Goal: Task Accomplishment & Management: Manage account settings

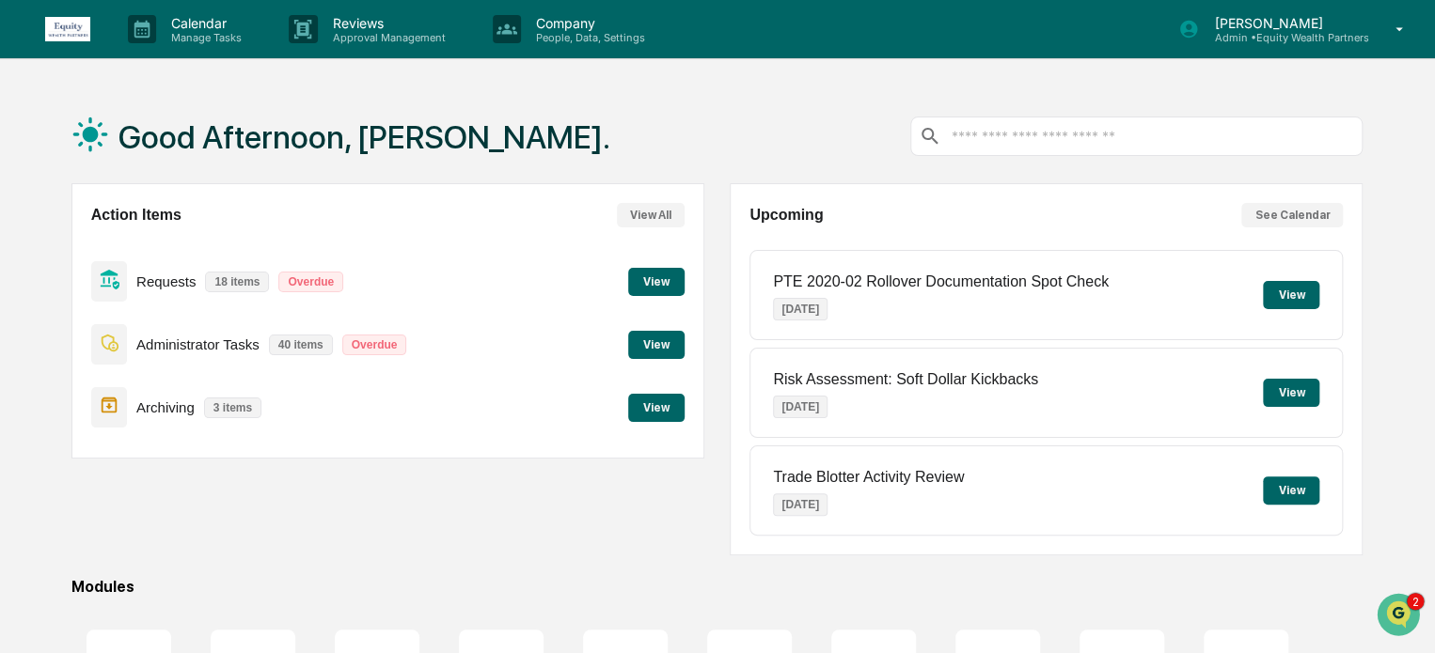
click at [652, 341] on button "View" at bounding box center [656, 345] width 56 height 28
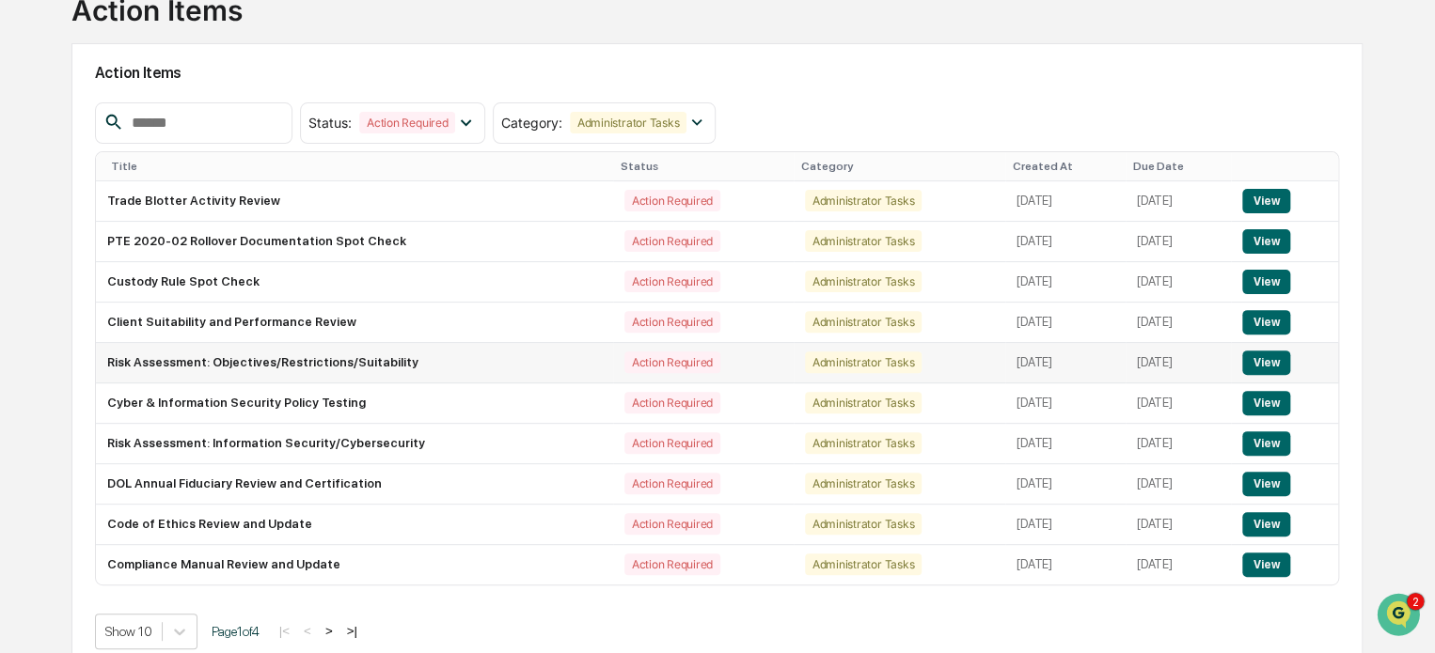
scroll to position [160, 0]
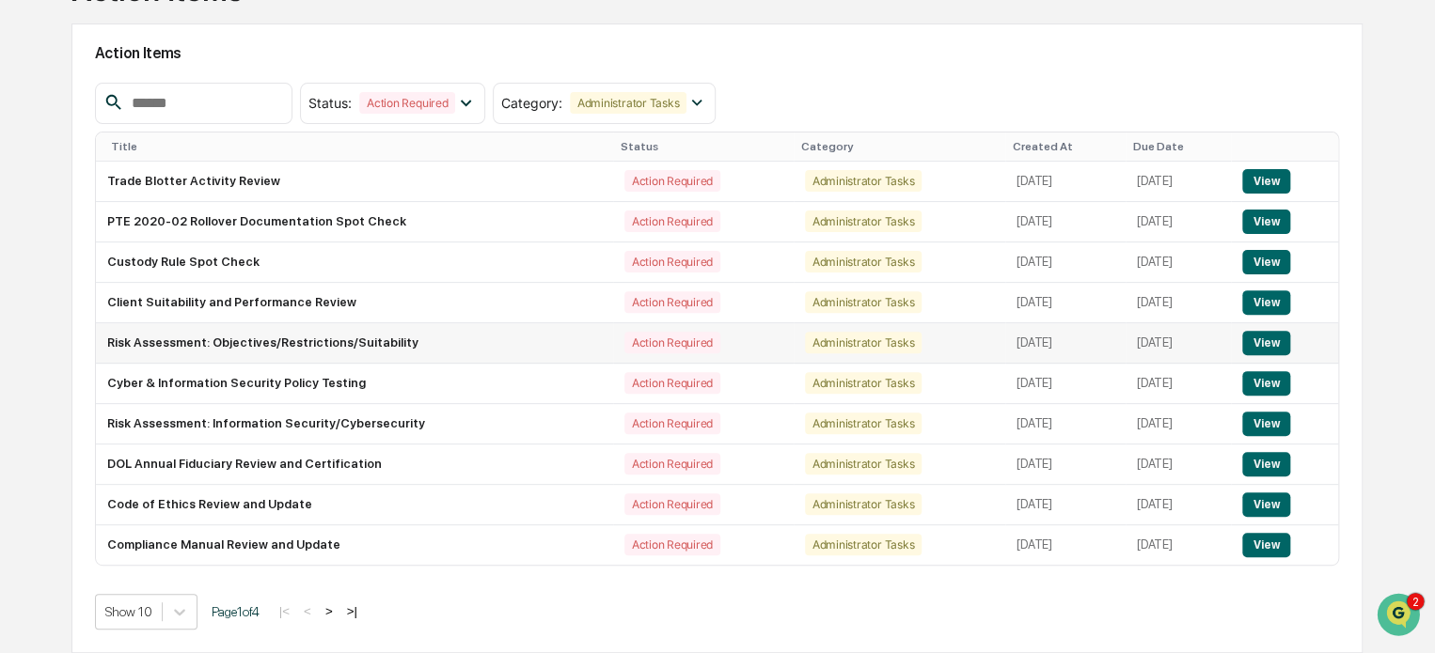
click at [1262, 339] on button "View" at bounding box center [1266, 343] width 48 height 24
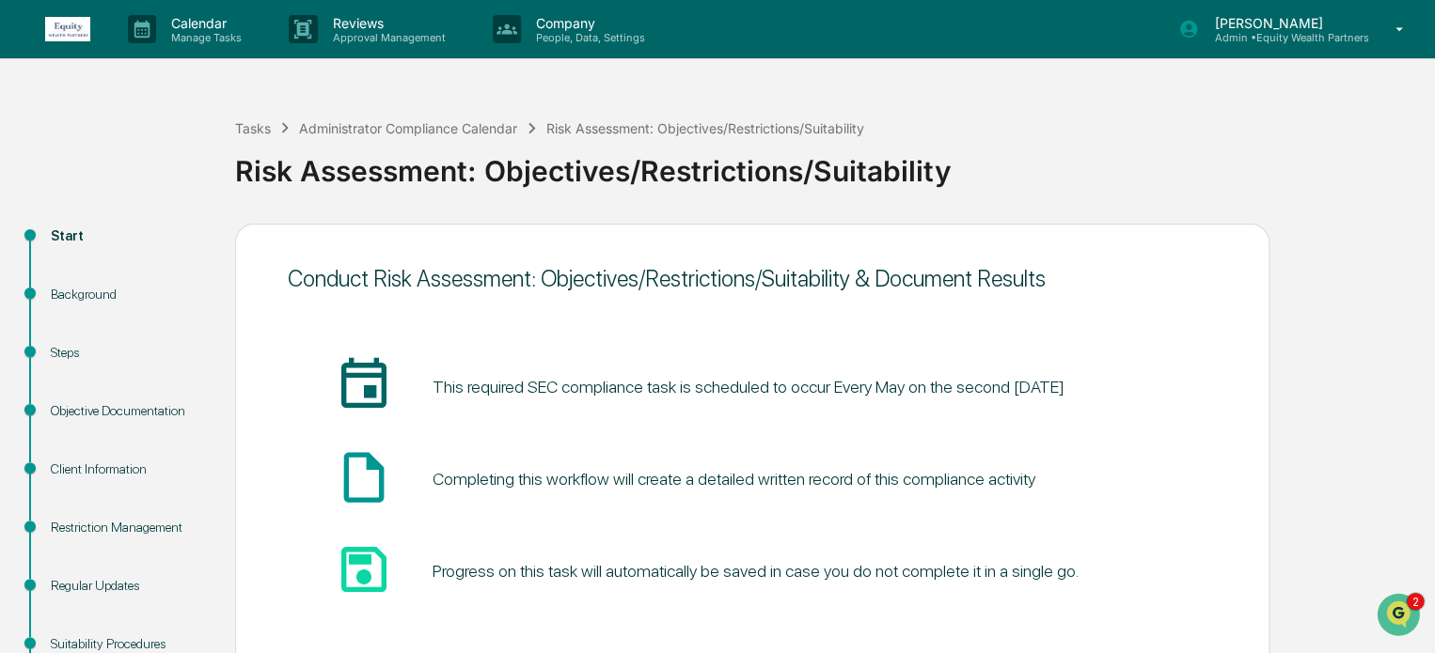
scroll to position [290, 0]
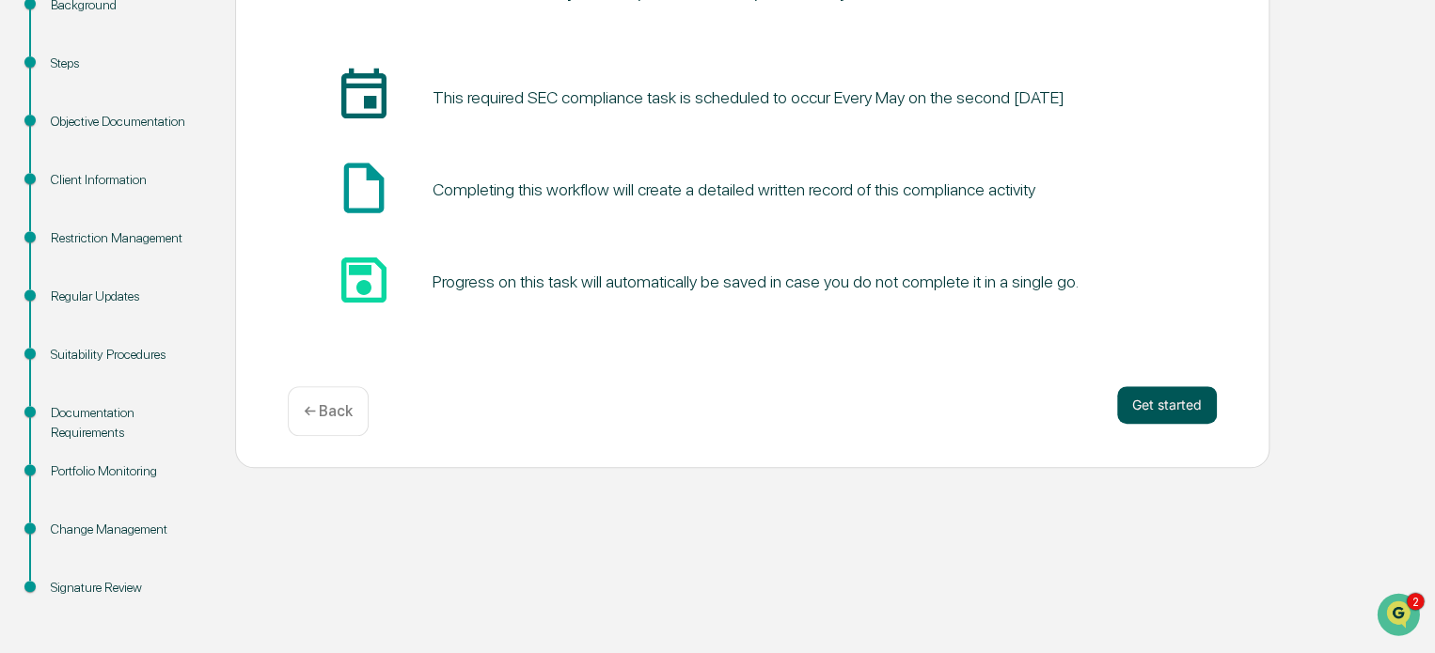
click at [1199, 400] on button "Get started" at bounding box center [1167, 405] width 100 height 38
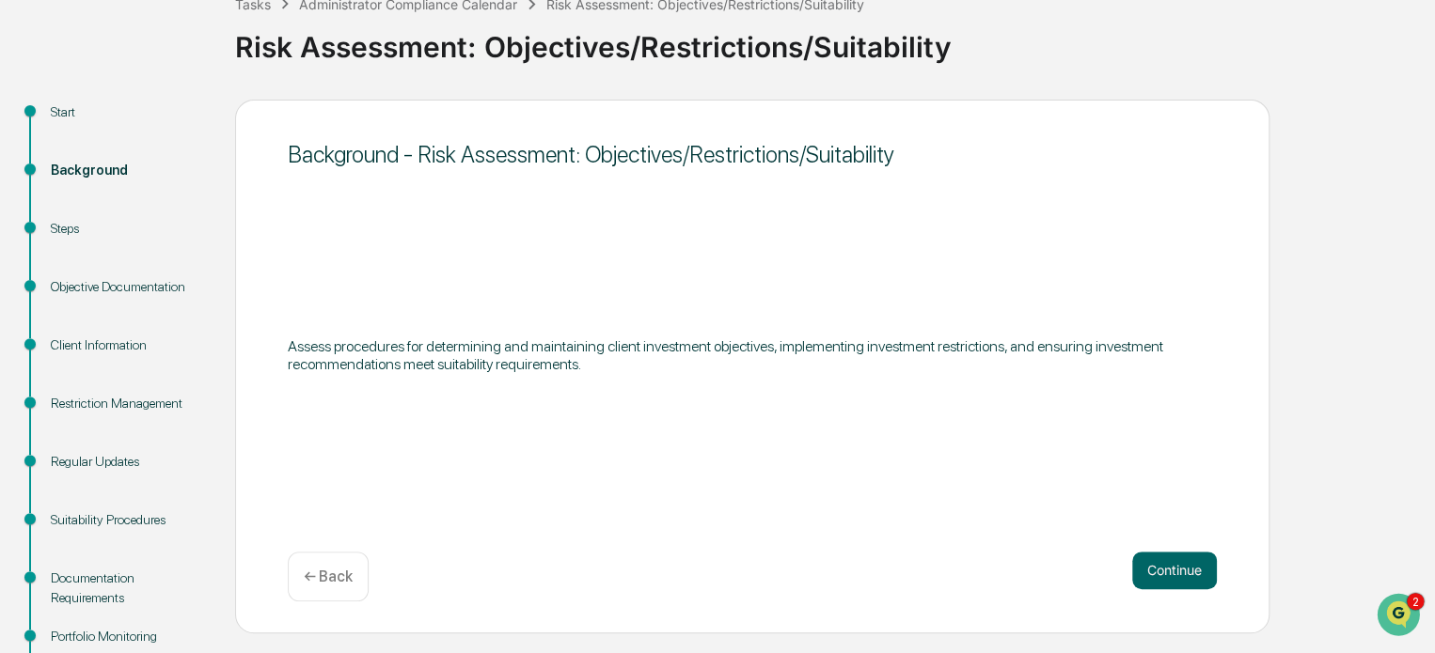
scroll to position [156, 0]
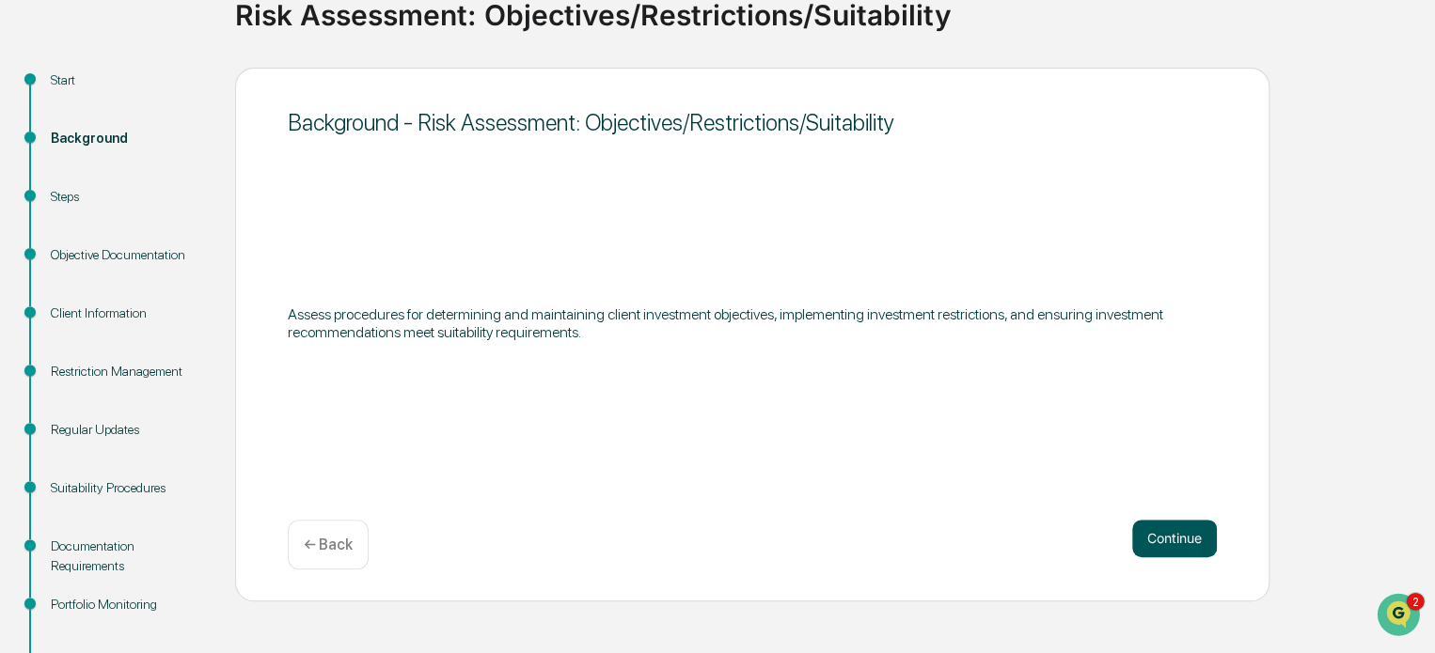
click at [1166, 531] on button "Continue" at bounding box center [1174, 539] width 85 height 38
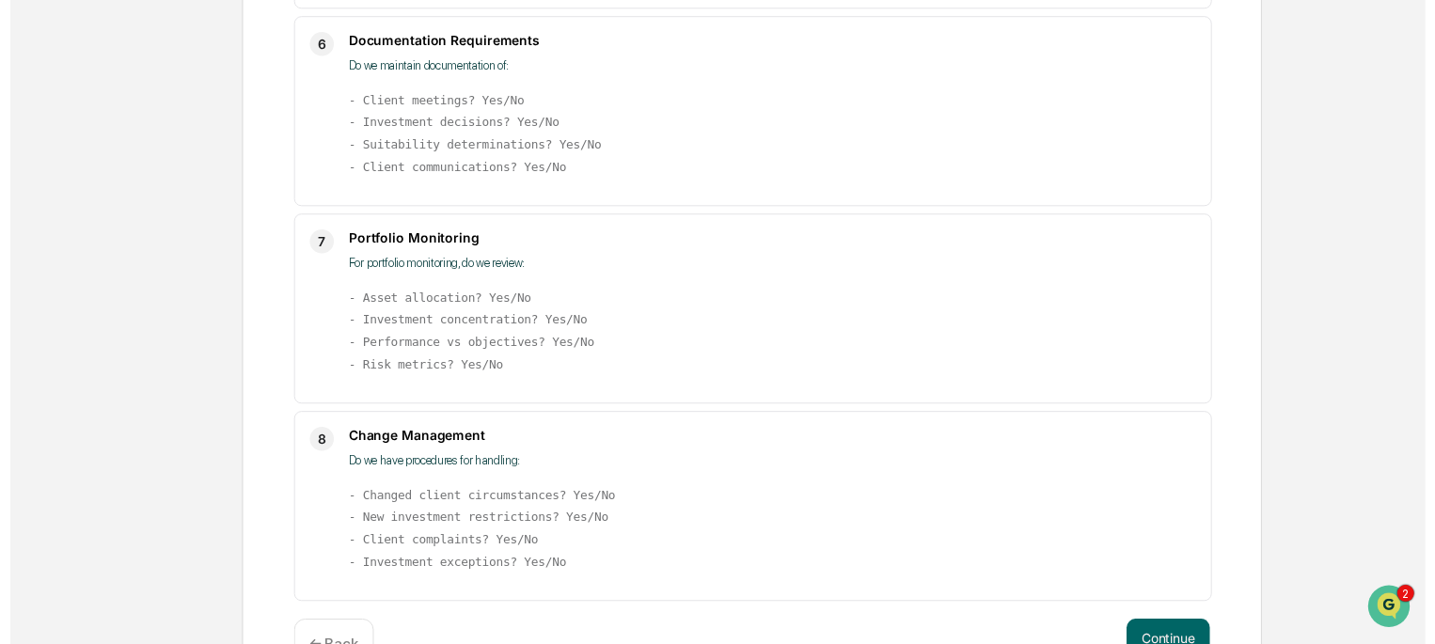
scroll to position [1354, 0]
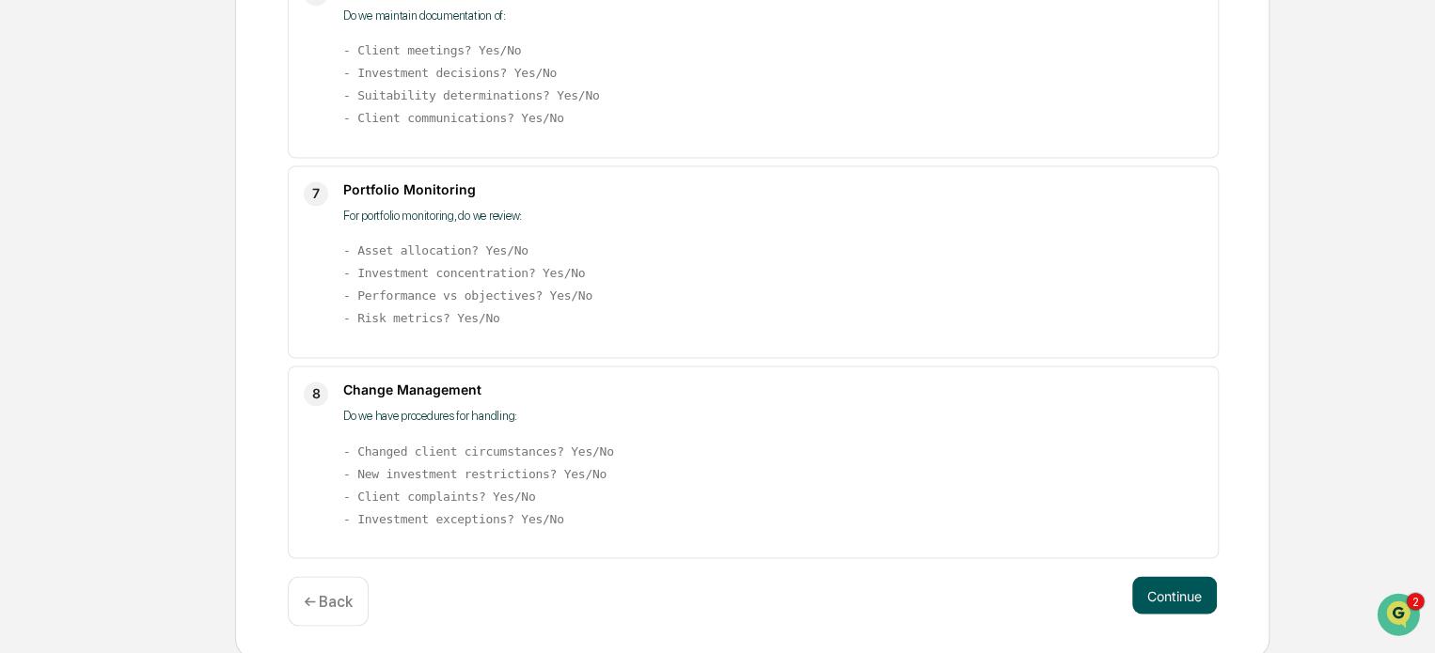
click at [1180, 586] on button "Continue" at bounding box center [1174, 595] width 85 height 38
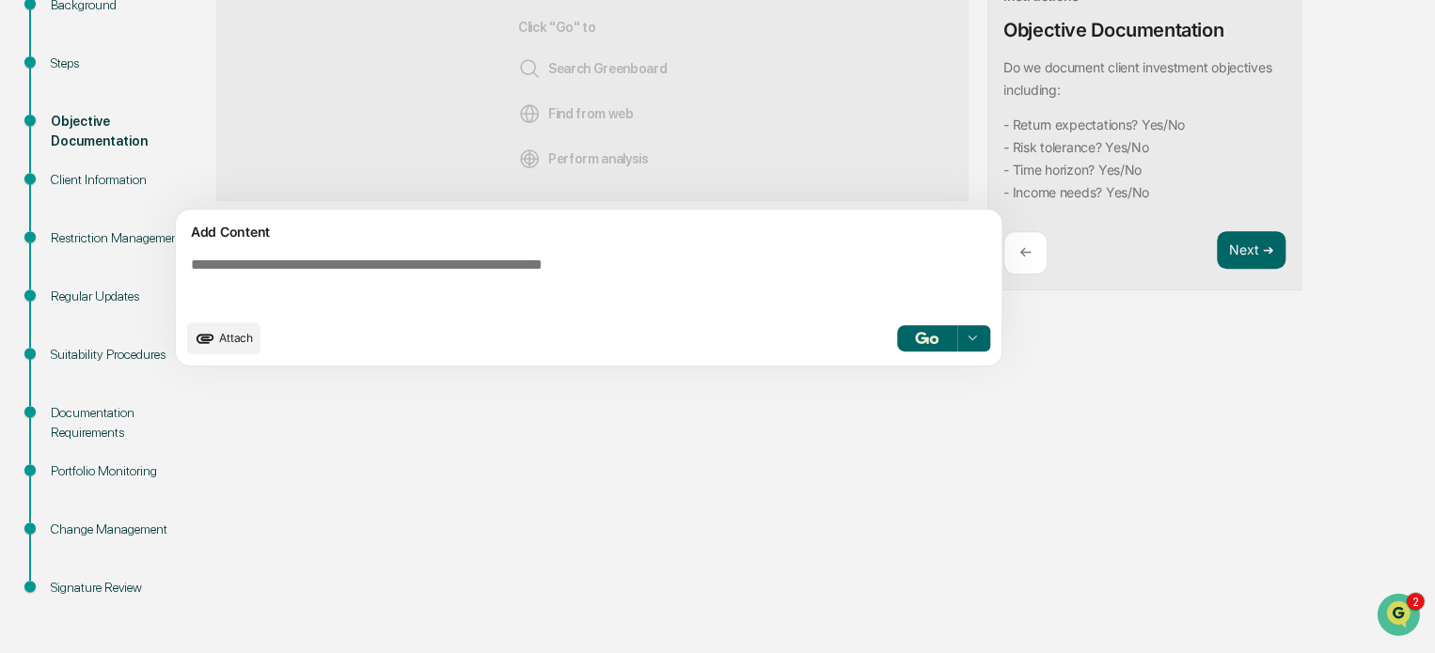
scroll to position [0, 0]
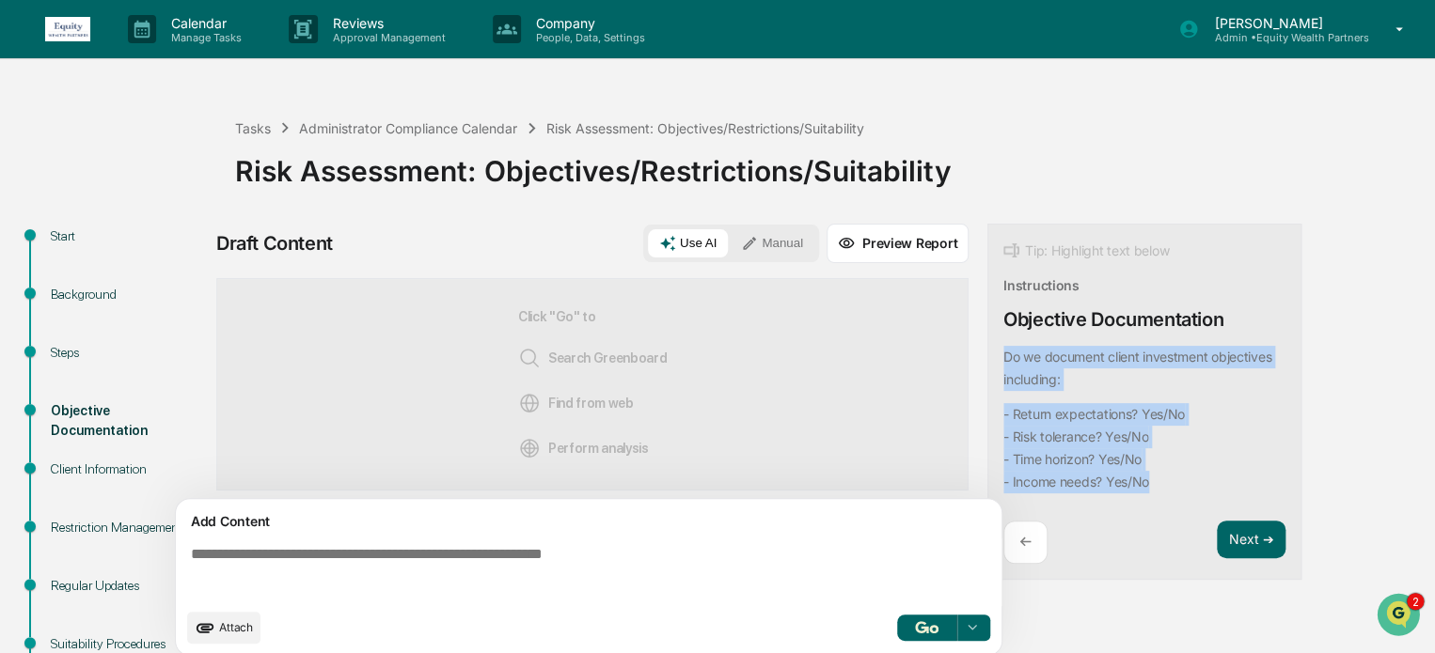
drag, startPoint x: 1004, startPoint y: 353, endPoint x: 1177, endPoint y: 477, distance: 212.3
click at [1177, 477] on div "Do we document client investment objectives including: - Return expectations? Y…" at bounding box center [1140, 420] width 274 height 148
copy div "Do we document client investment objectives including: - Return expectations? Y…"
click at [223, 552] on textarea at bounding box center [592, 573] width 818 height 68
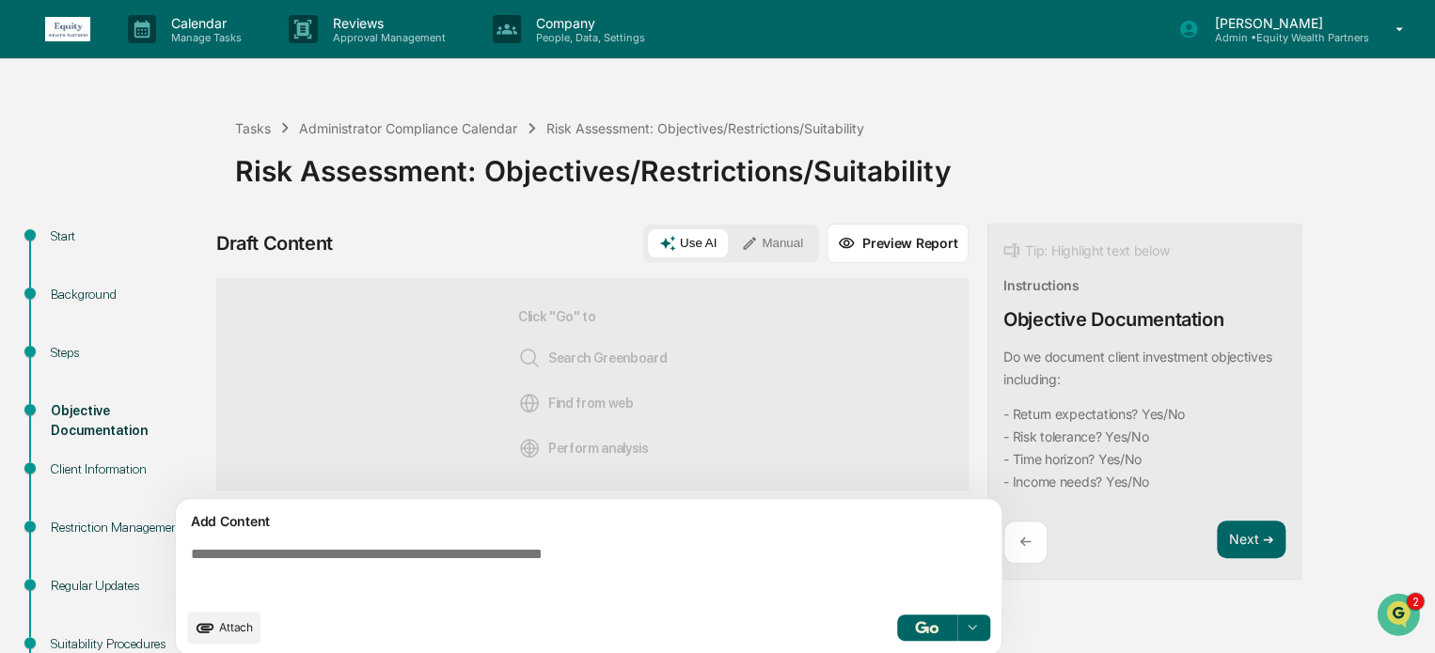
paste textarea "**********"
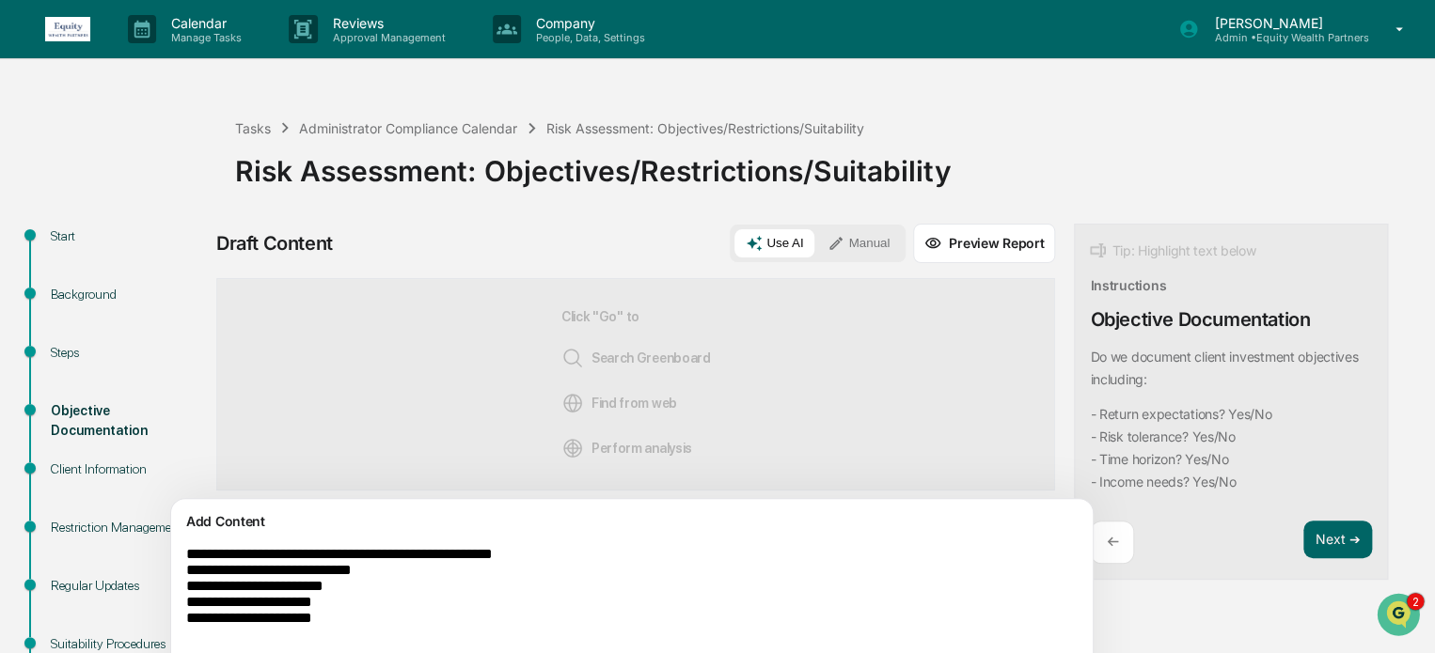
scroll to position [290, 0]
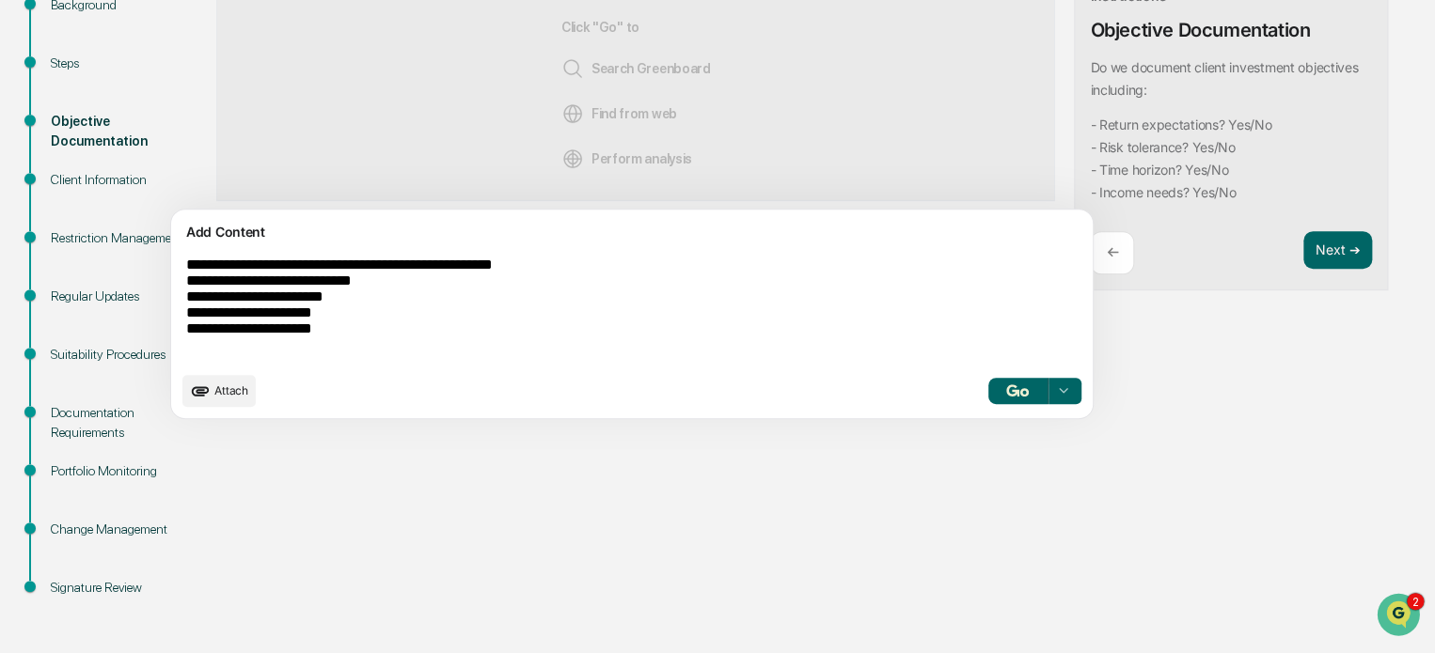
type textarea "**********"
click at [1055, 390] on icon at bounding box center [1062, 391] width 15 height 15
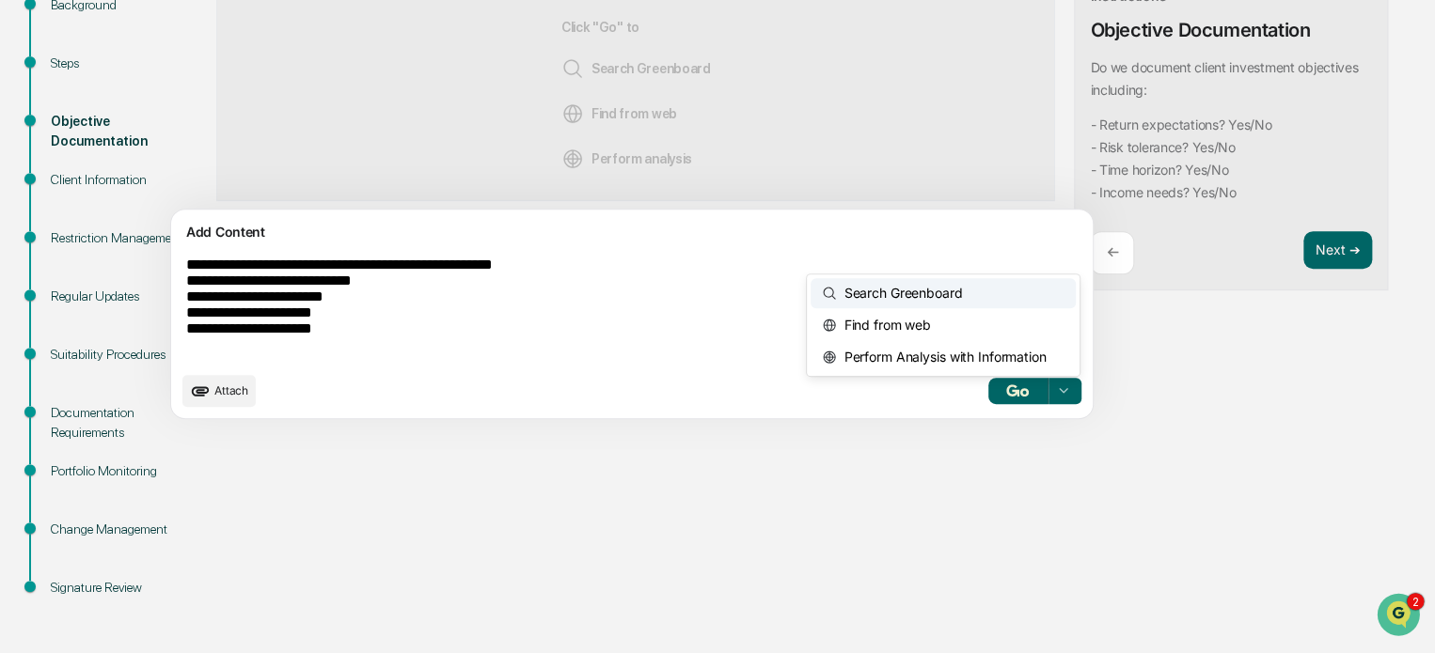
click at [836, 290] on span "Search Greenboard" at bounding box center [899, 293] width 126 height 30
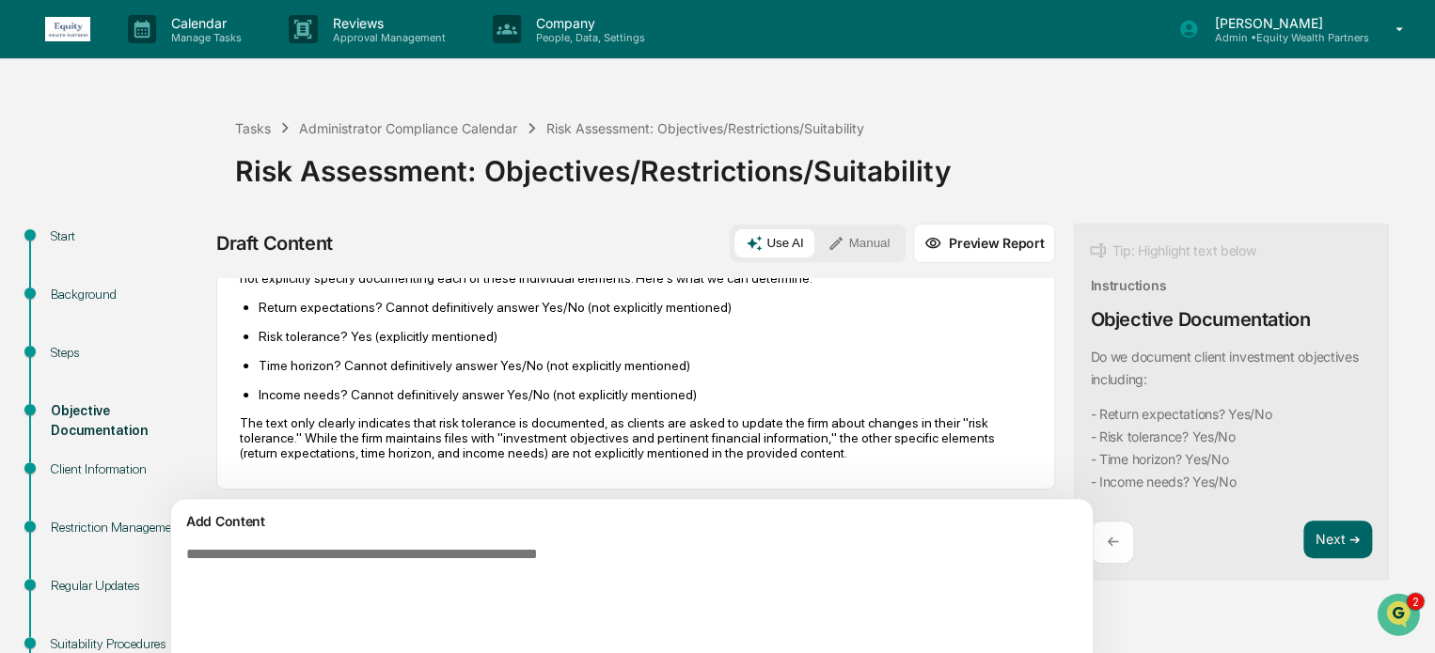
scroll to position [164, 0]
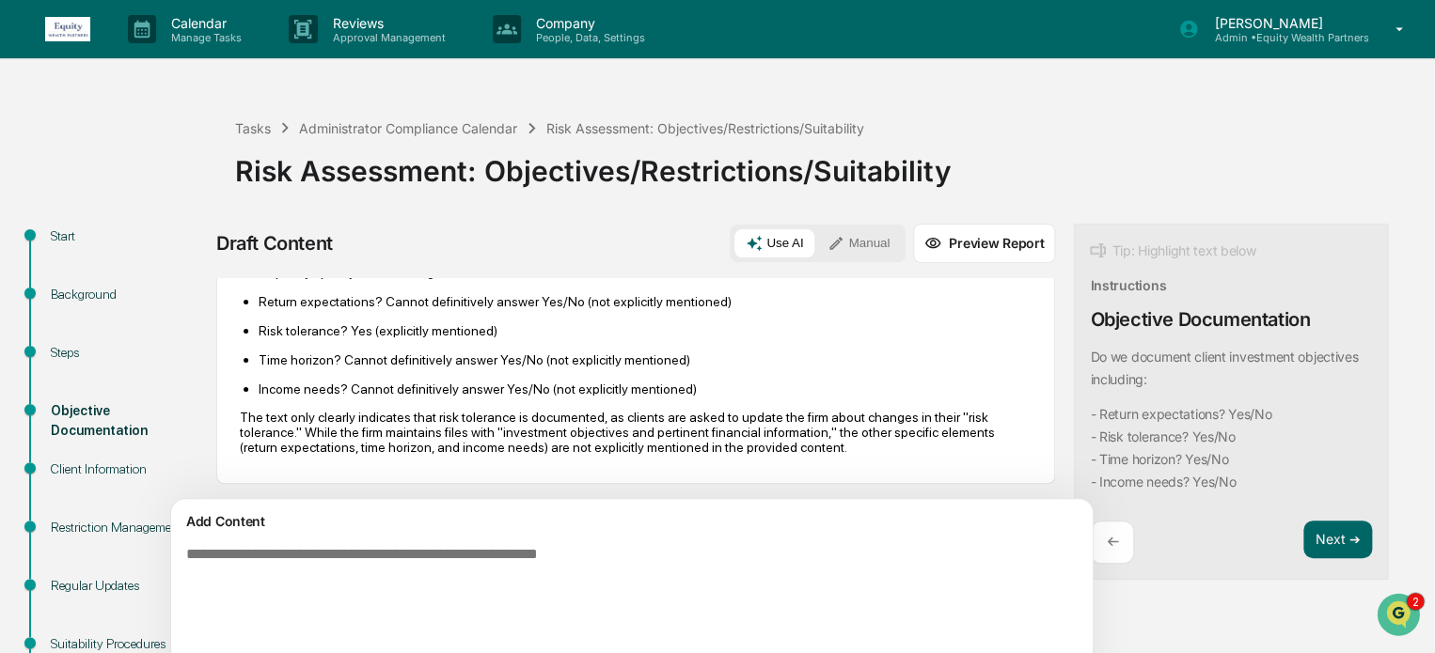
click at [424, 550] on textarea at bounding box center [588, 599] width 818 height 120
click at [816, 243] on button "Manual" at bounding box center [858, 243] width 85 height 28
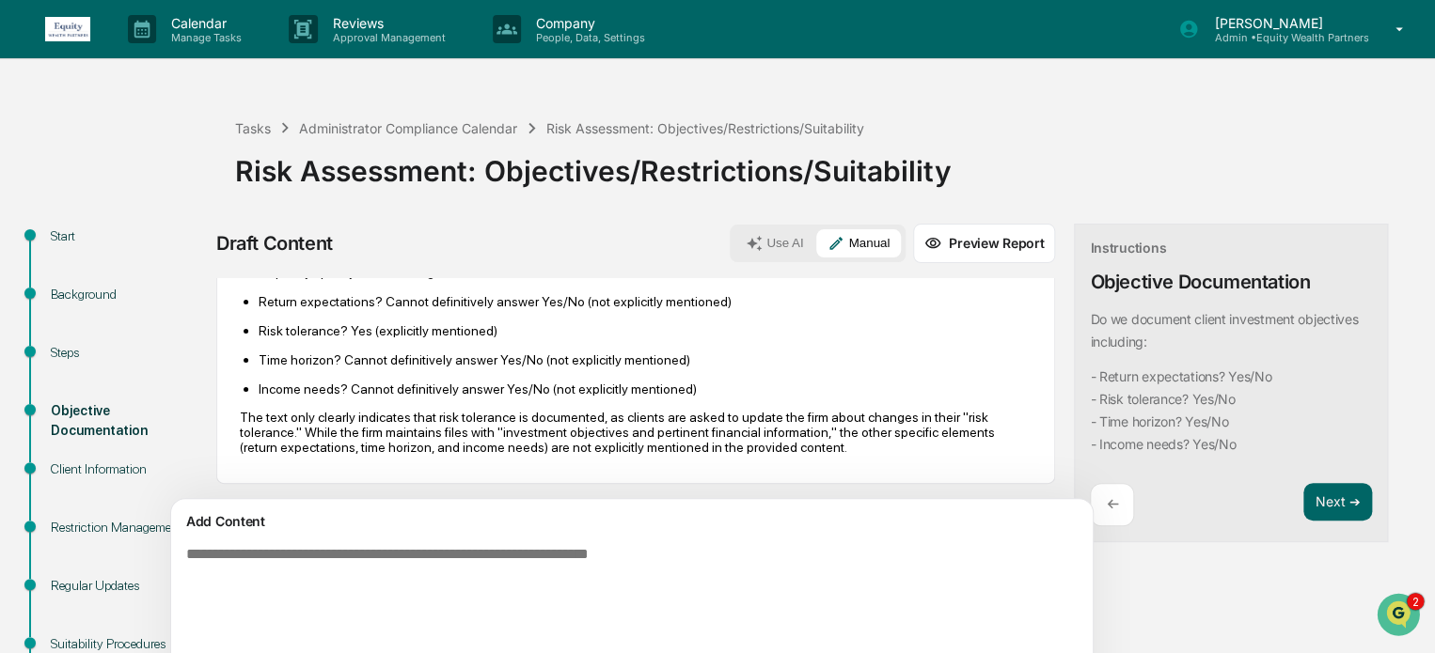
click at [397, 559] on textarea at bounding box center [588, 599] width 818 height 120
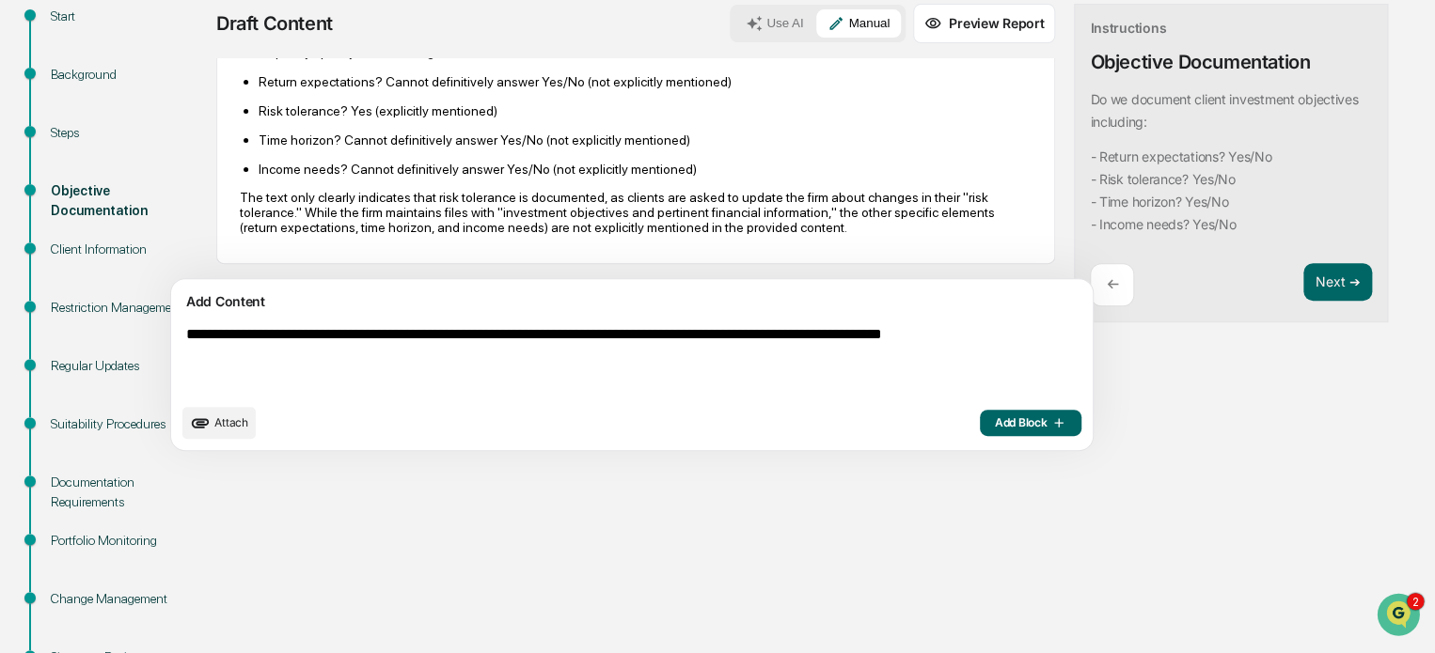
scroll to position [290, 0]
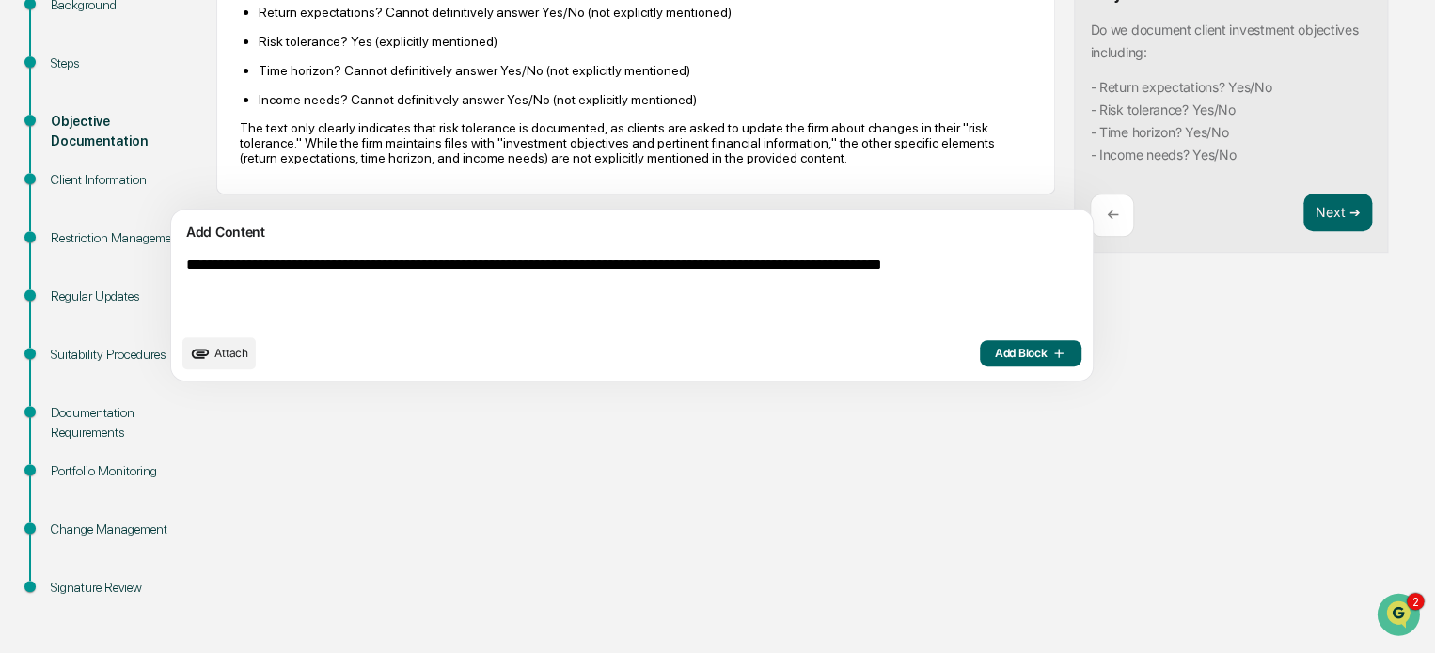
type textarea "**********"
click at [995, 352] on span "Add Block" at bounding box center [1030, 353] width 71 height 15
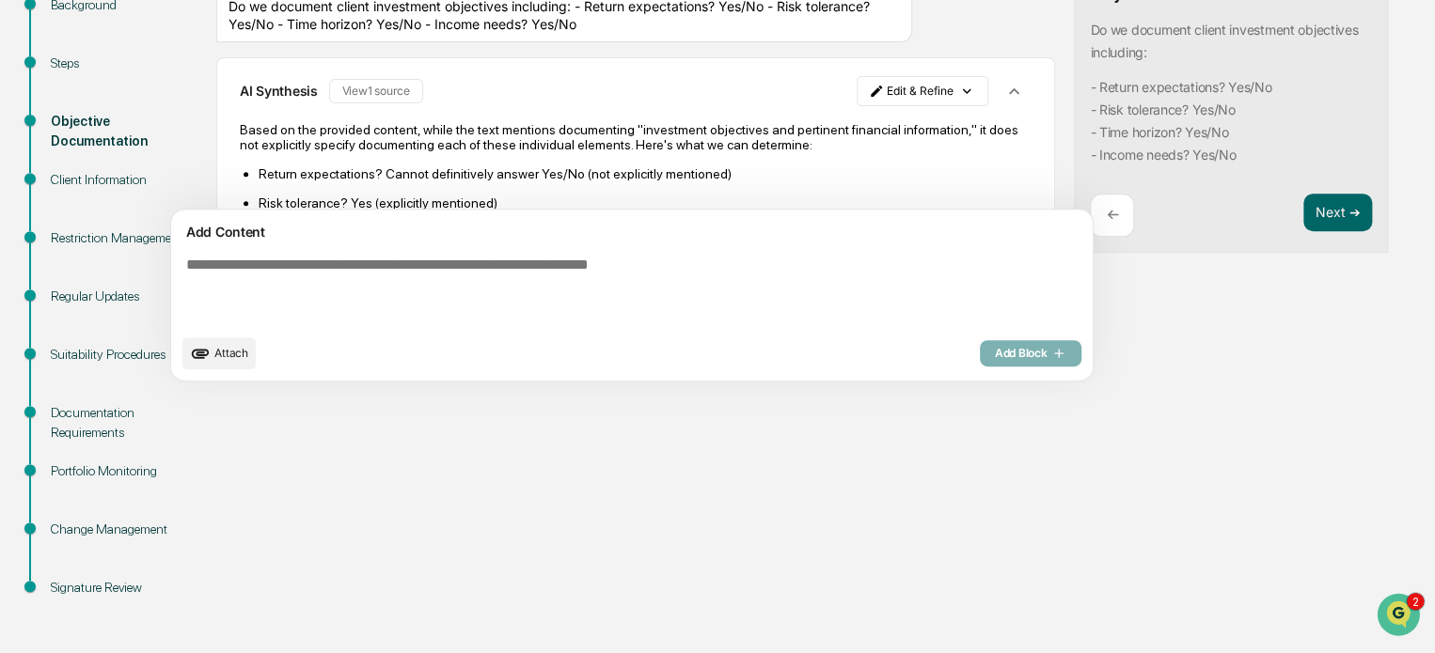
scroll to position [133, 0]
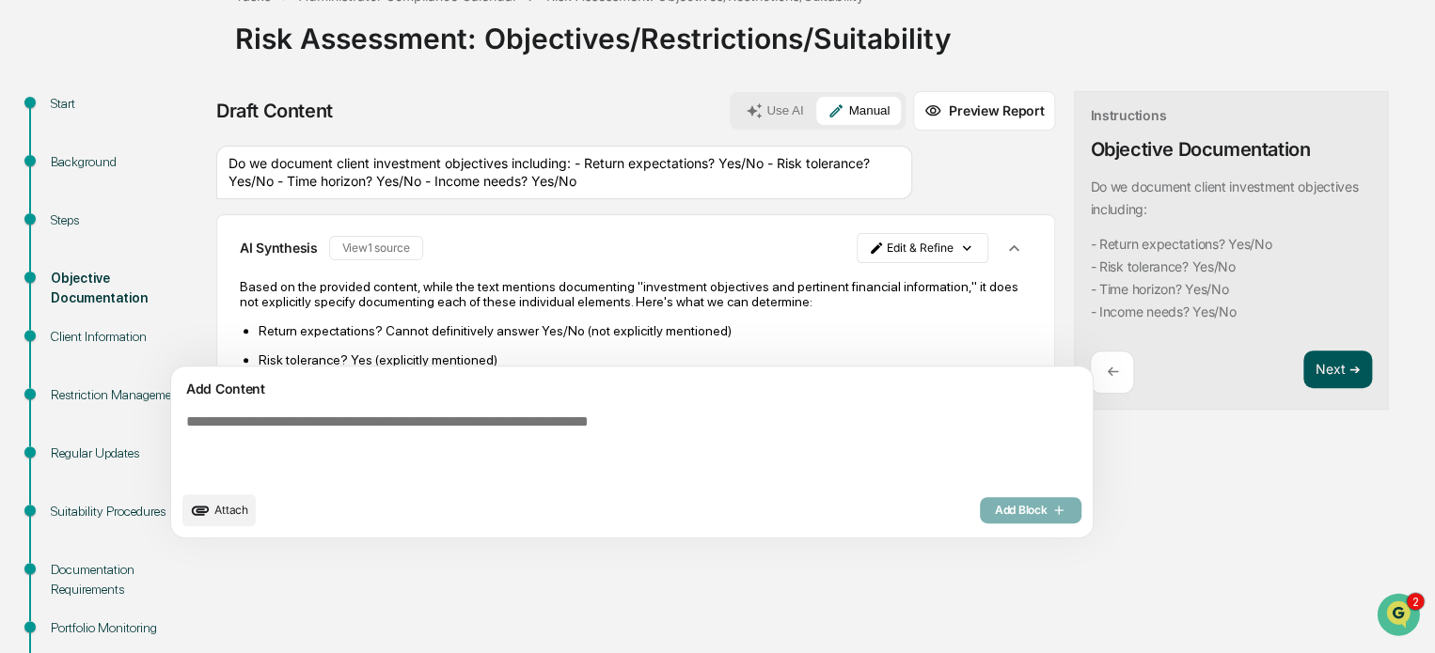
click at [1303, 368] on button "Next ➔" at bounding box center [1337, 370] width 69 height 39
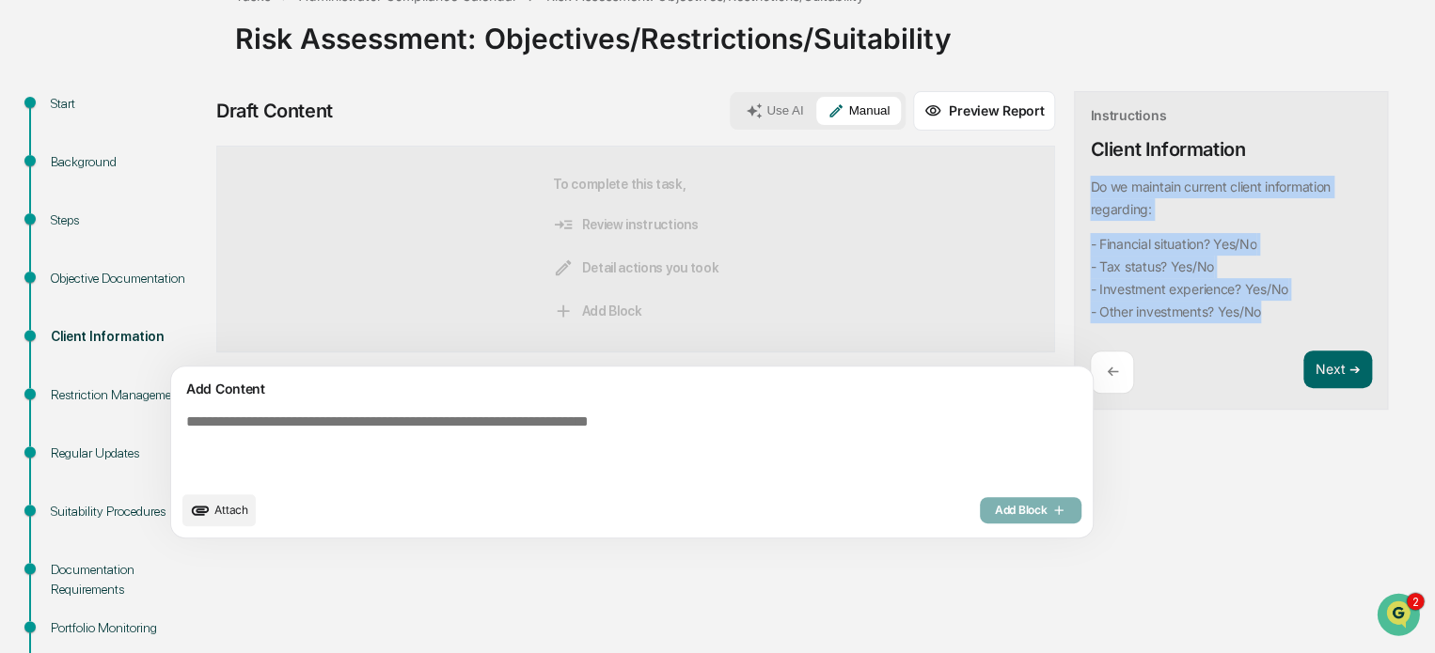
drag, startPoint x: 1004, startPoint y: 183, endPoint x: 1200, endPoint y: 310, distance: 233.1
click at [1200, 310] on div "Do we maintain current client information regarding: - Financial situation? Yes…" at bounding box center [1227, 250] width 274 height 148
copy div "Do we maintain current client information regarding: - Financial situation? Yes…"
click at [442, 444] on textarea at bounding box center [588, 447] width 818 height 83
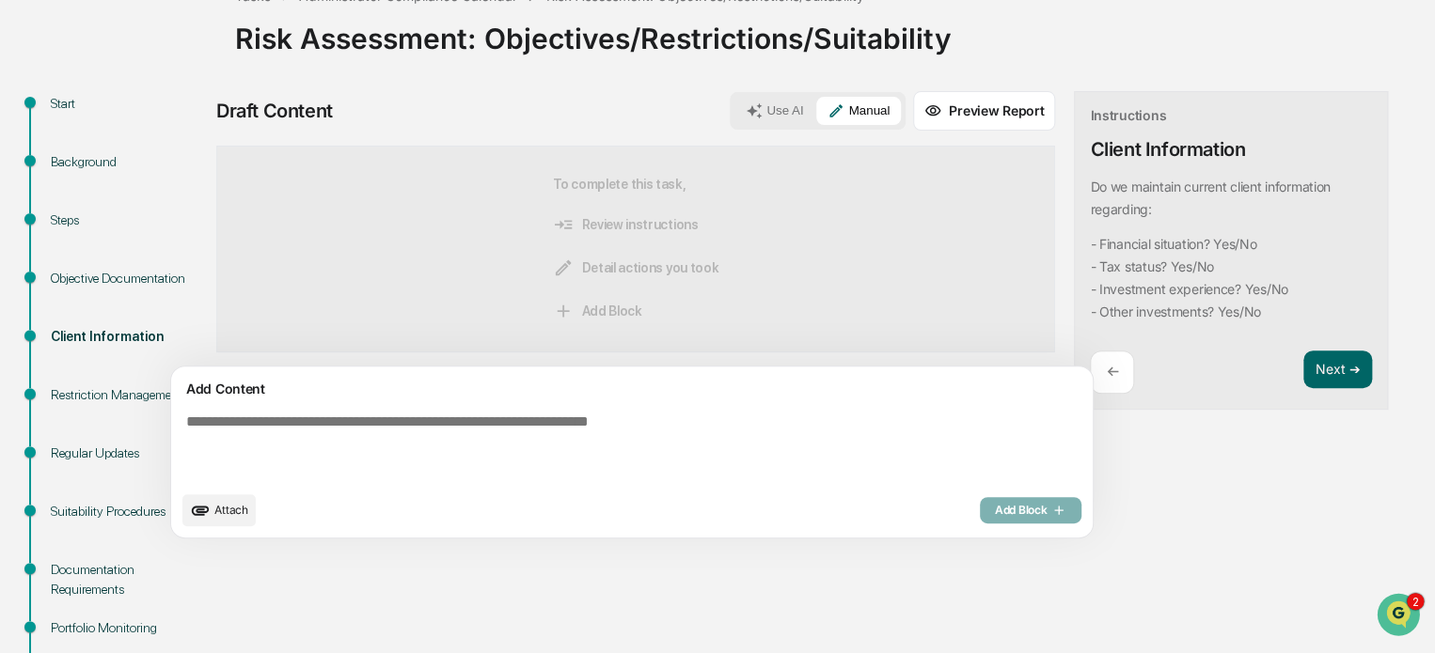
paste textarea "**********"
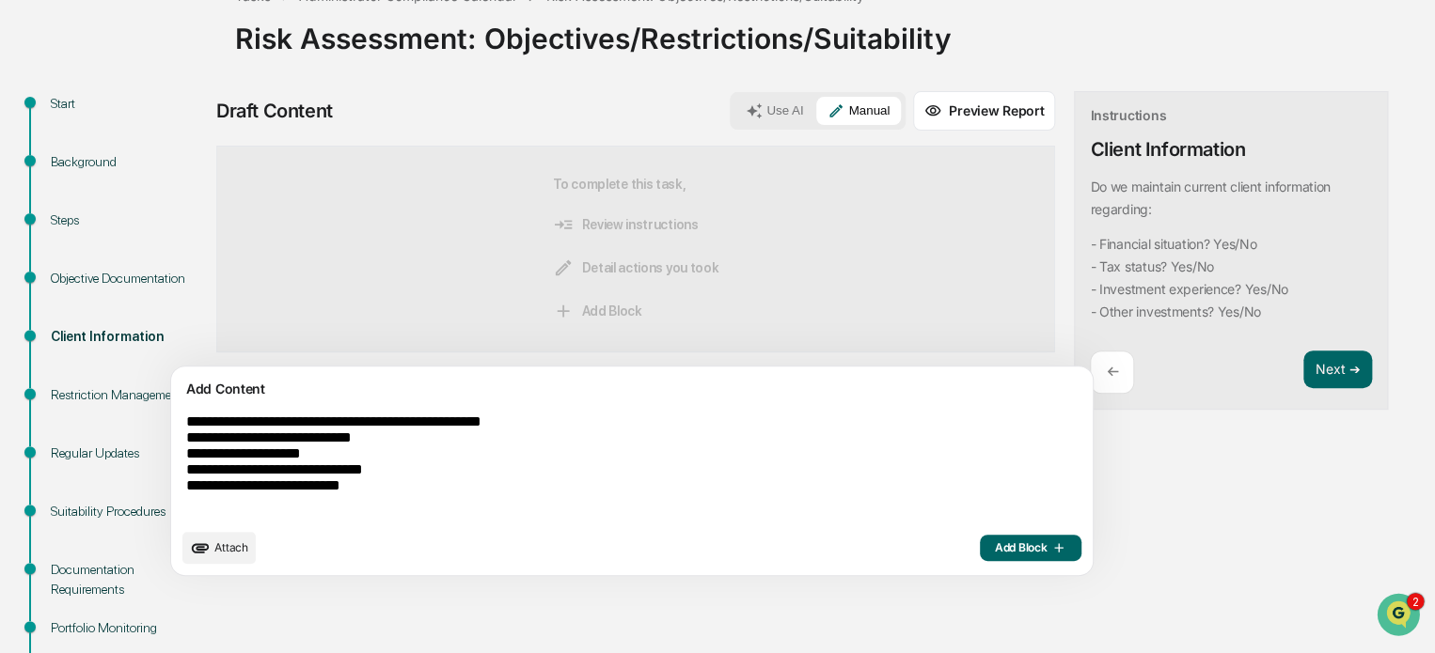
type textarea "**********"
click at [734, 102] on button "Use AI" at bounding box center [774, 111] width 80 height 28
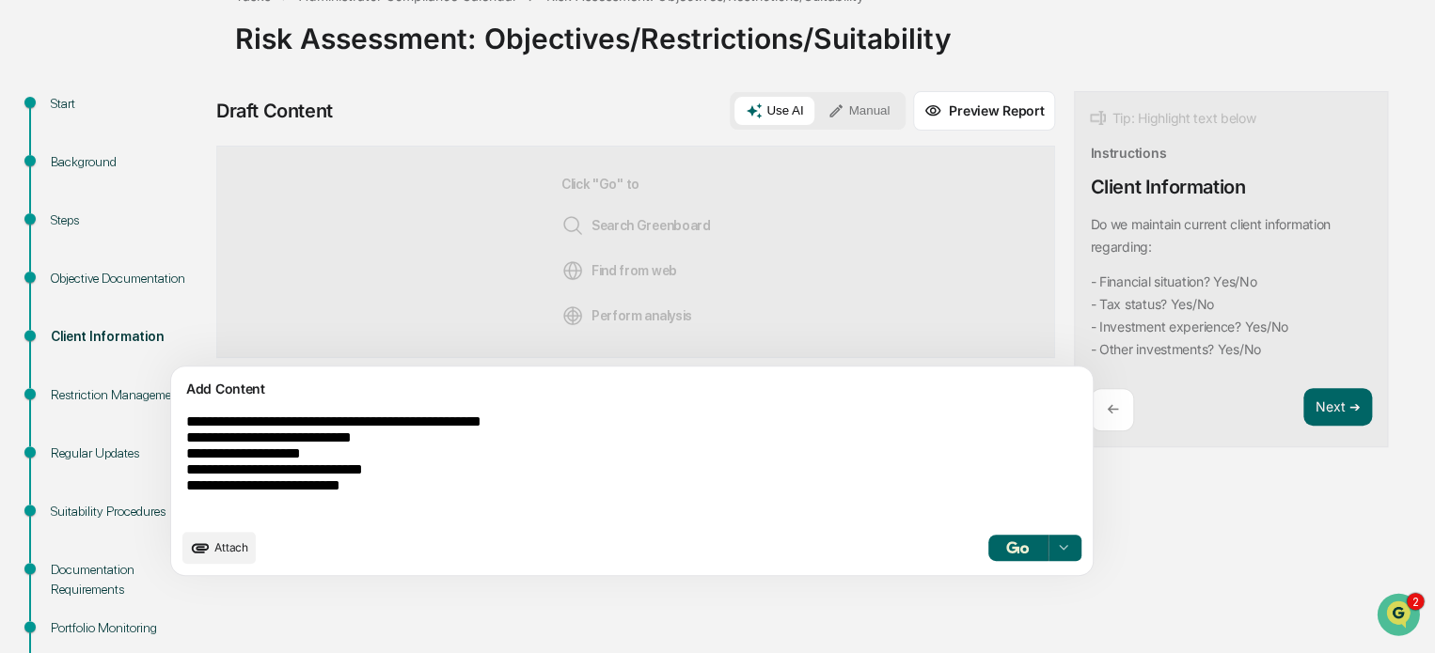
click at [1055, 544] on icon at bounding box center [1062, 548] width 15 height 15
click at [863, 513] on span "Perform Analysis with Information" at bounding box center [941, 514] width 210 height 30
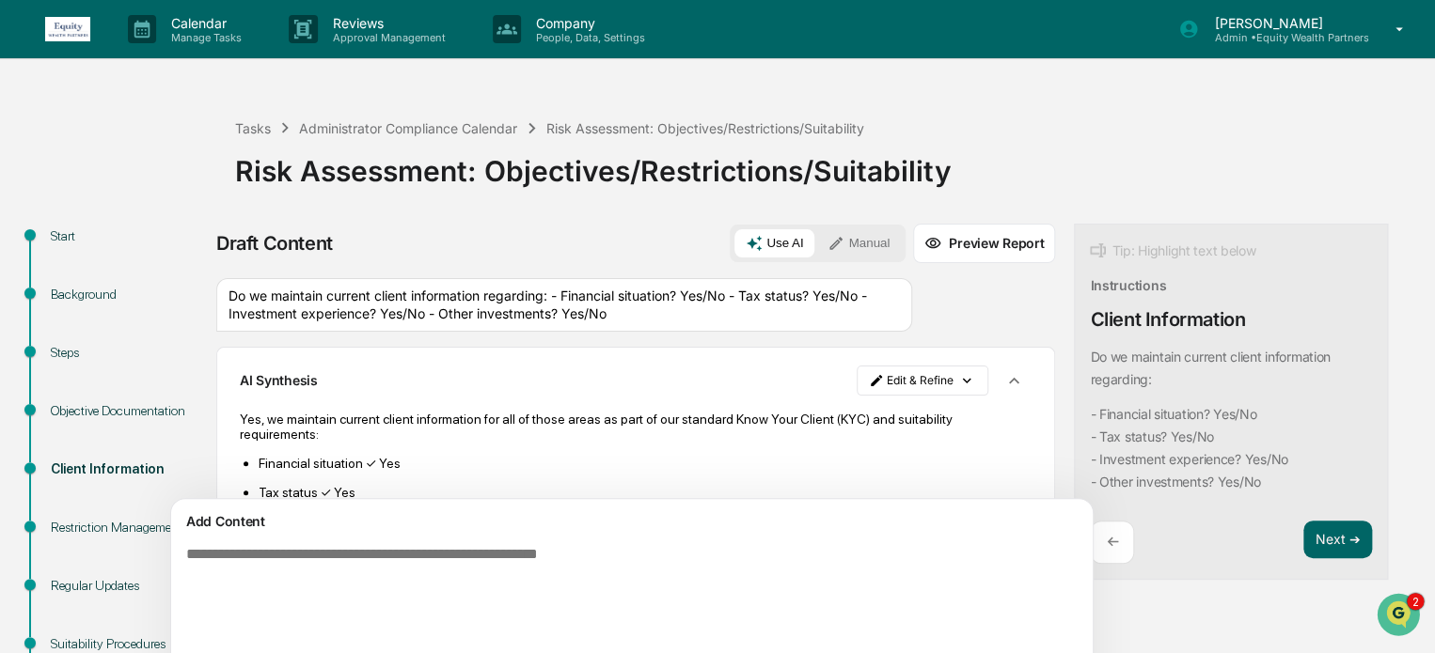
scroll to position [0, 0]
click at [259, 132] on div "Tasks" at bounding box center [253, 128] width 36 height 16
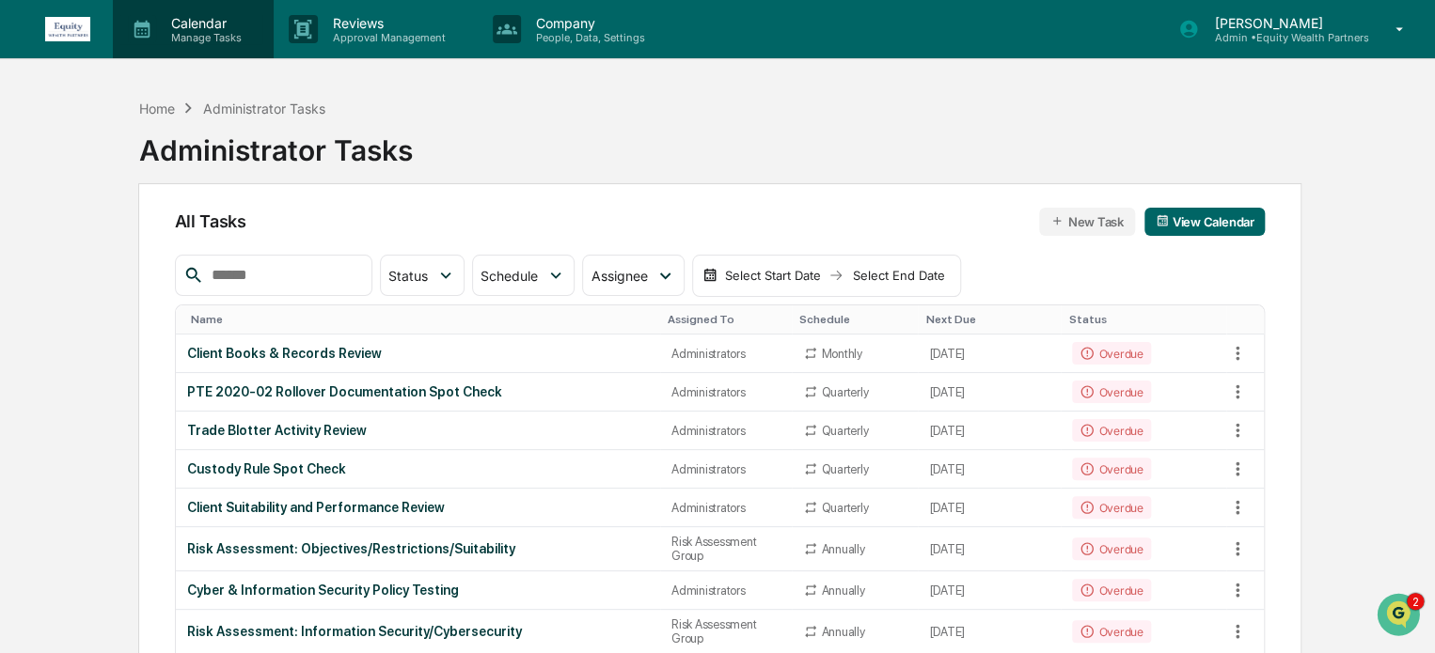
click at [212, 29] on p "Calendar" at bounding box center [203, 23] width 95 height 16
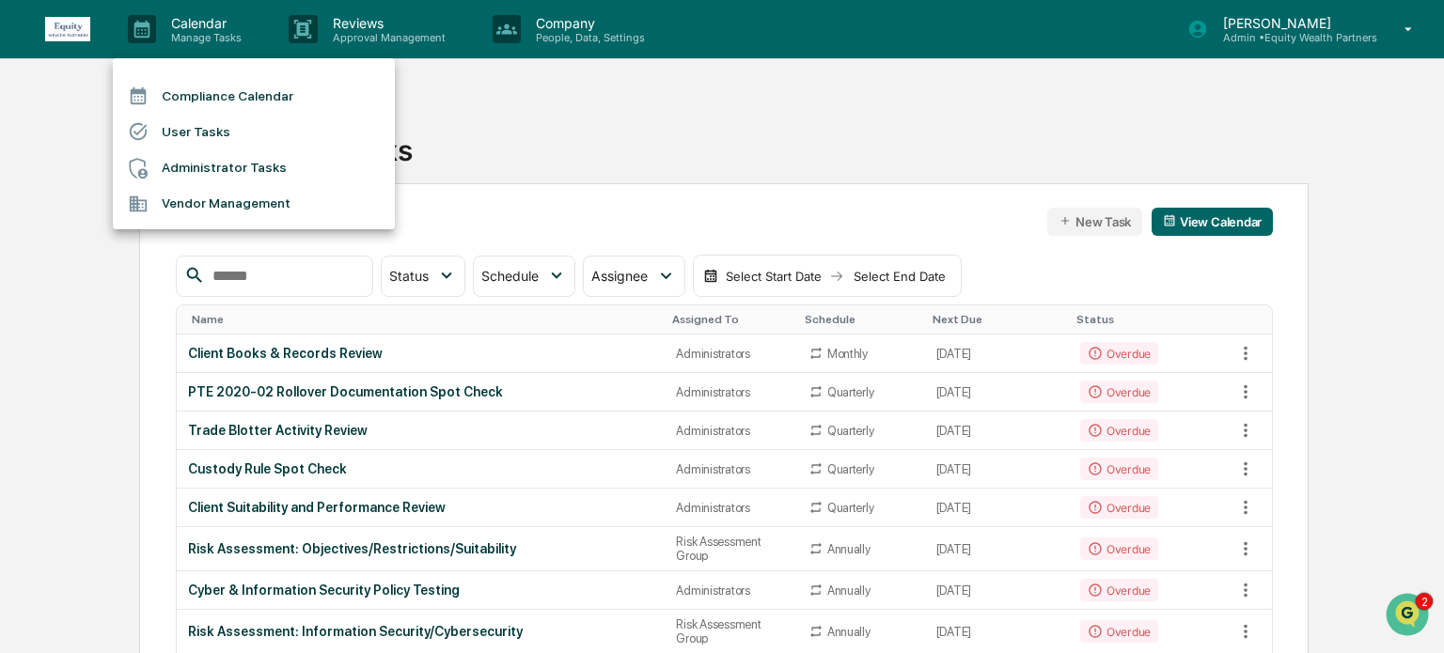
click at [175, 203] on li "Vendor Management" at bounding box center [254, 204] width 282 height 36
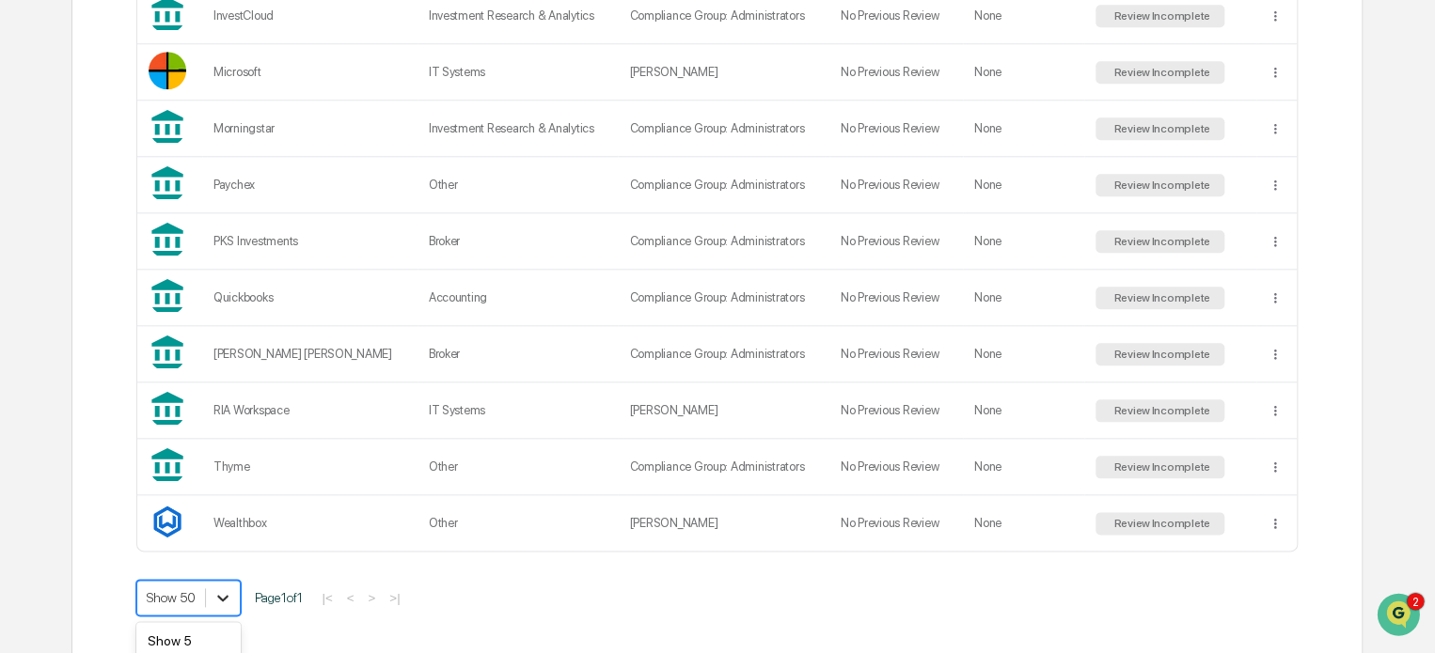
scroll to position [980, 0]
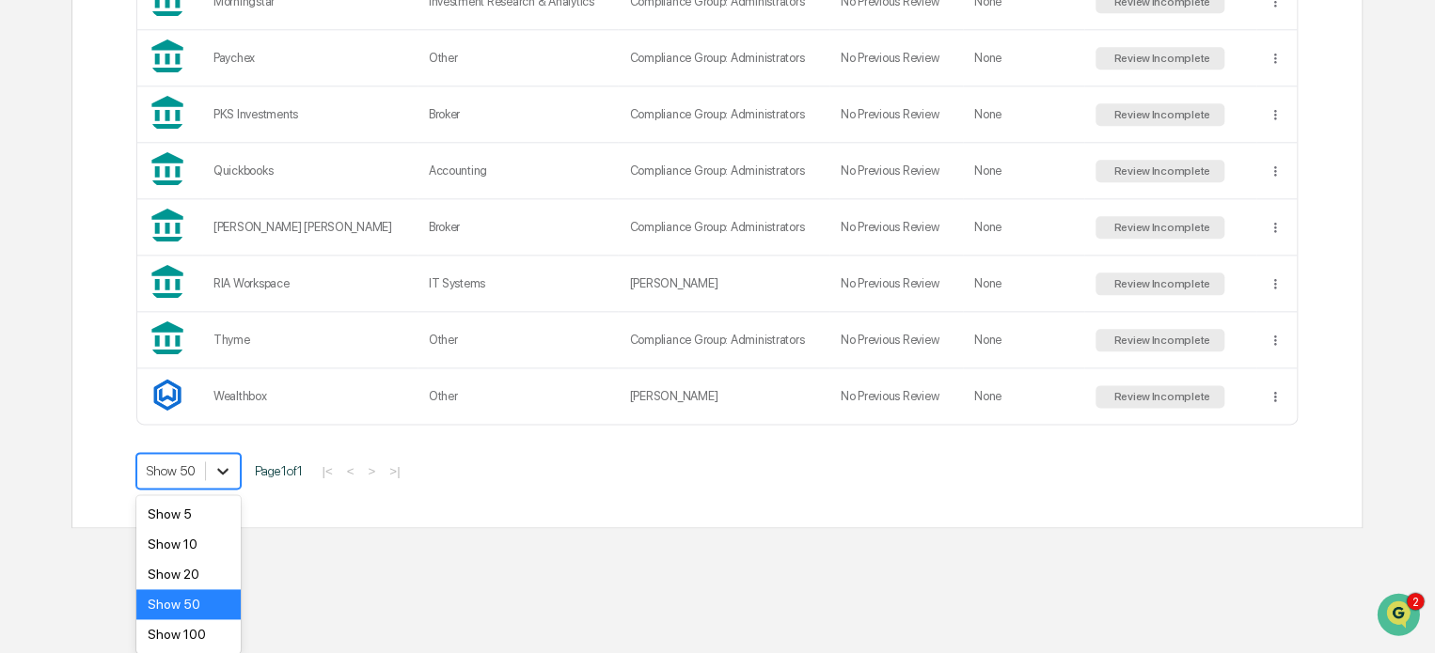
click at [214, 637] on div "Show 100" at bounding box center [188, 634] width 104 height 30
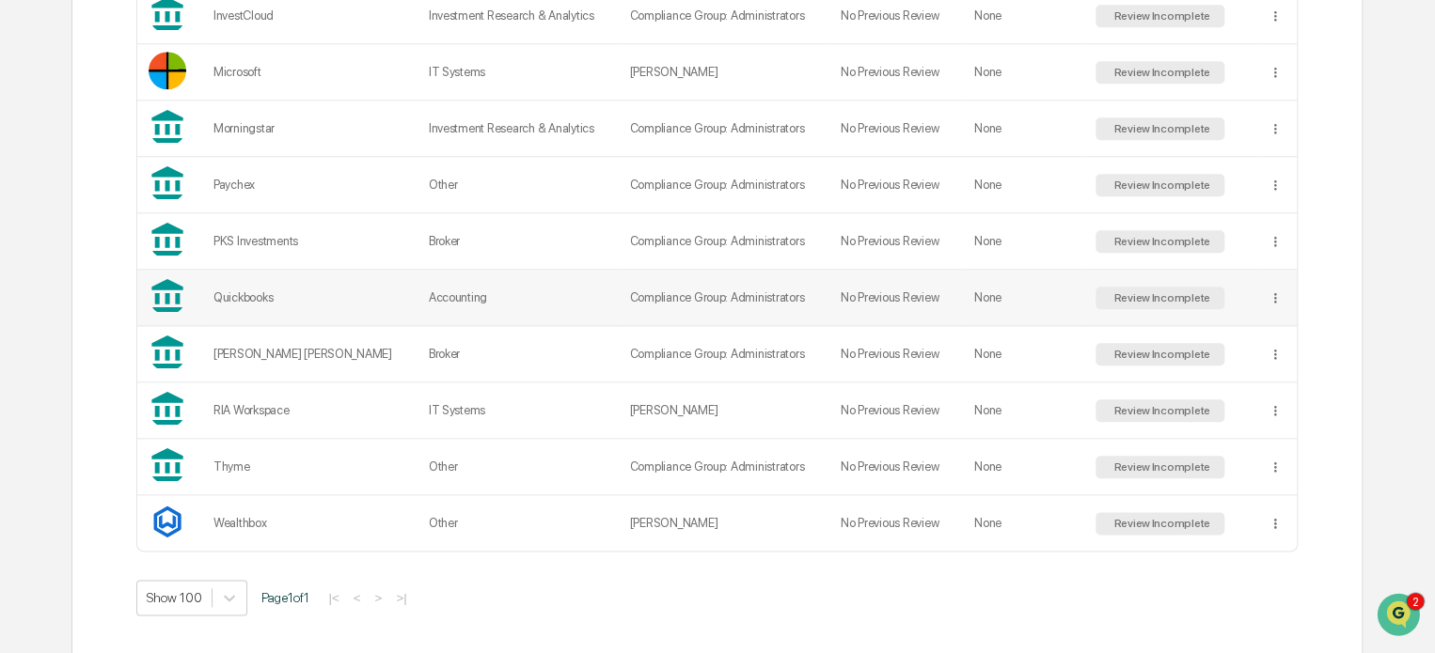
click at [1145, 299] on div "Review Incomplete" at bounding box center [1159, 297] width 101 height 13
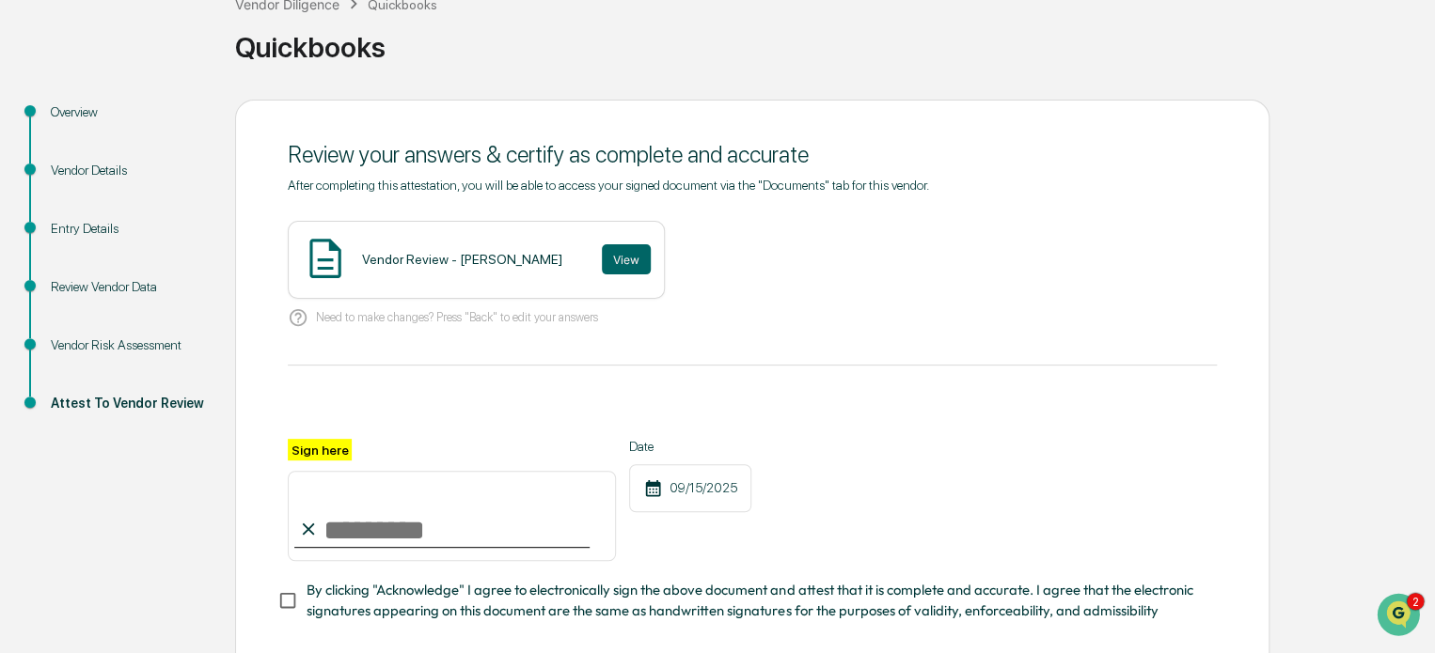
scroll to position [156, 0]
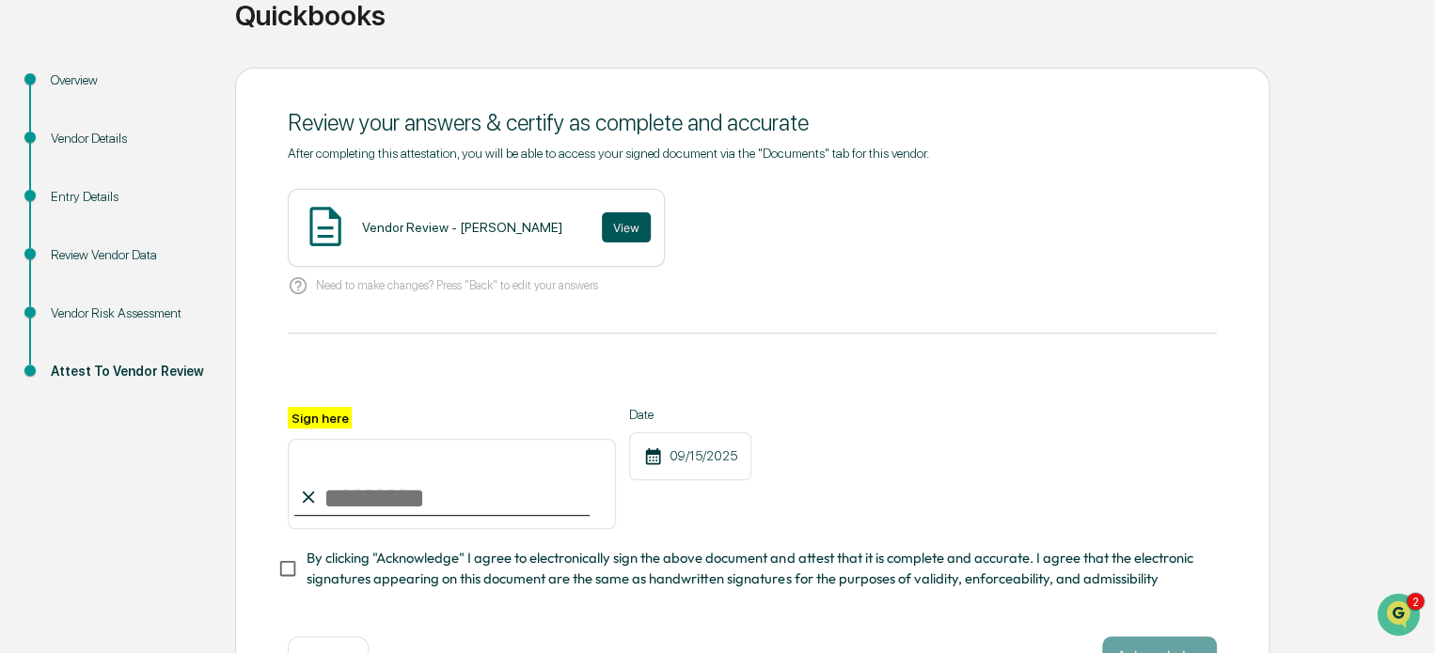
click at [602, 231] on button "View" at bounding box center [626, 227] width 49 height 30
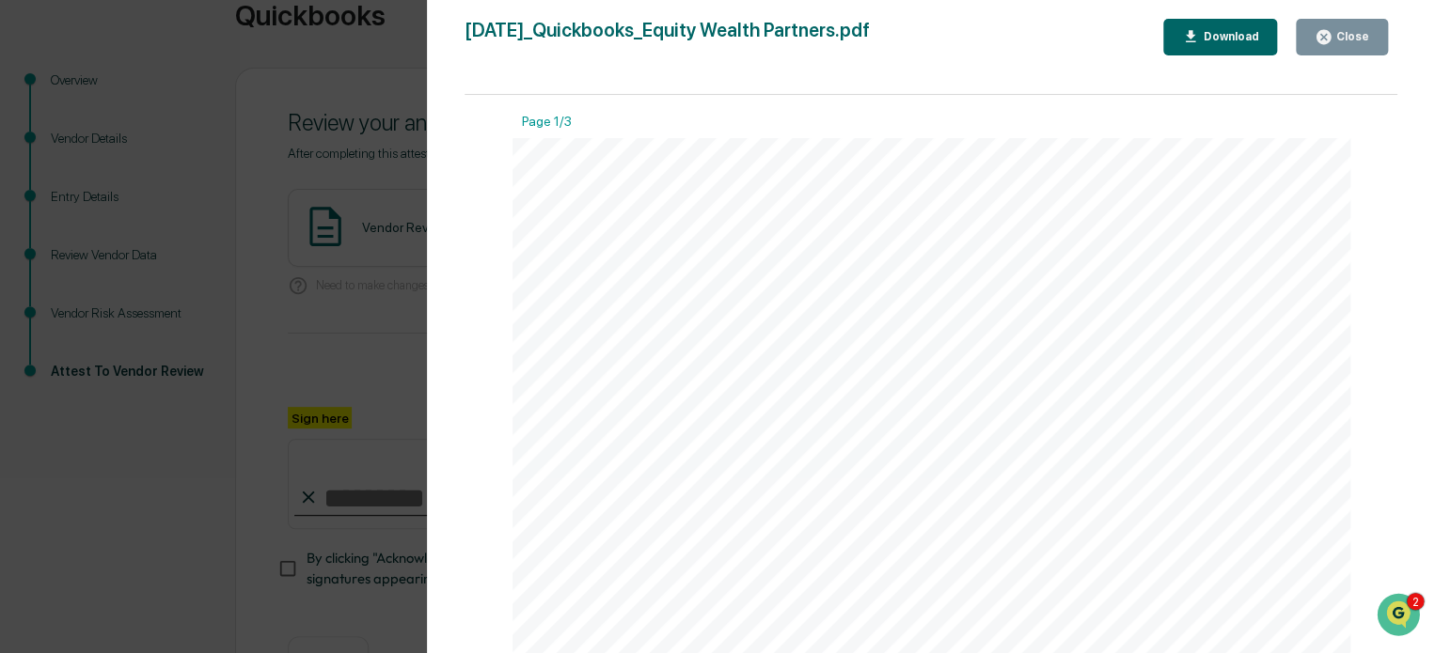
click at [1335, 31] on div "Close" at bounding box center [1350, 36] width 37 height 13
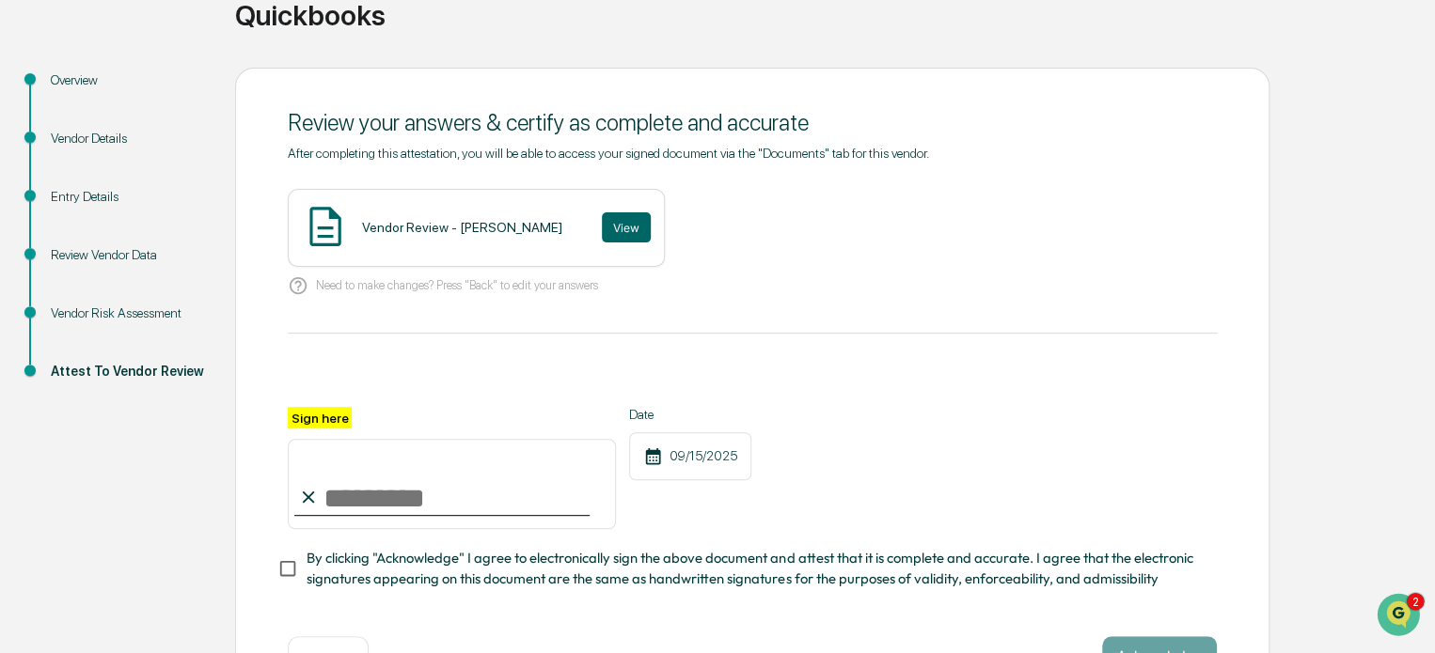
click at [403, 497] on input "Sign here" at bounding box center [452, 484] width 328 height 90
type input "**********"
click at [776, 480] on div "**********" at bounding box center [752, 468] width 929 height 122
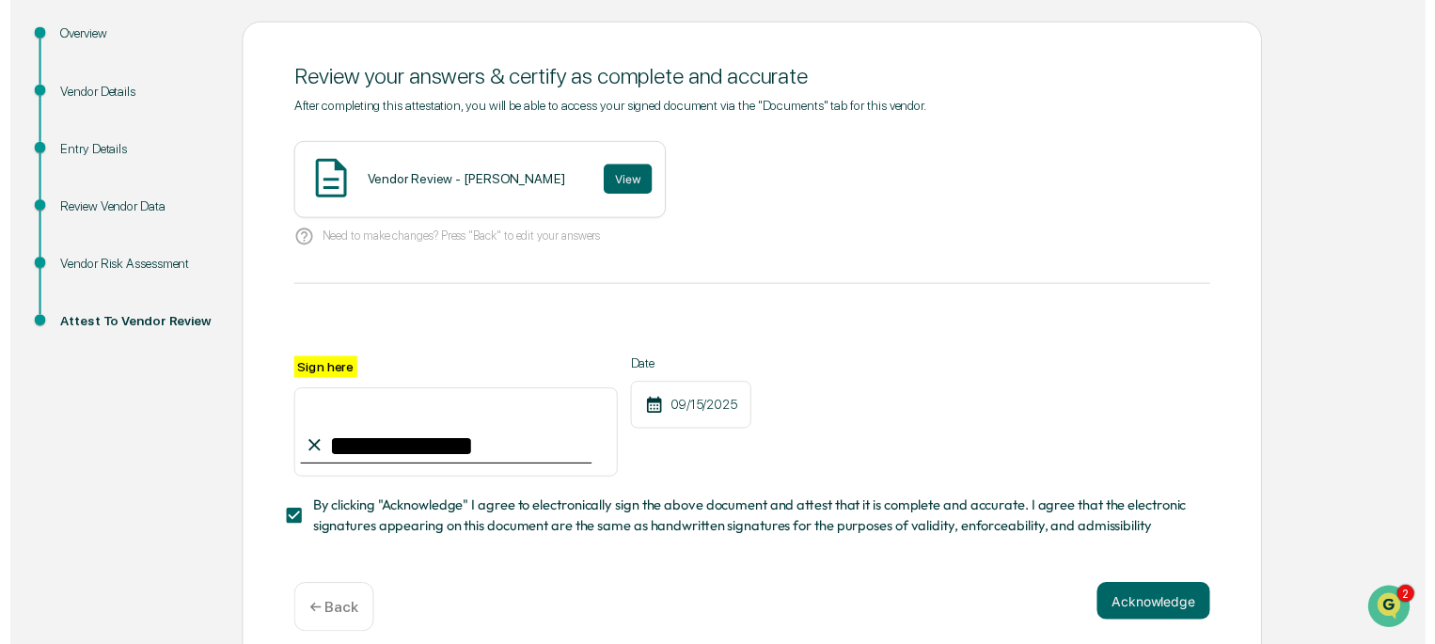
scroll to position [227, 0]
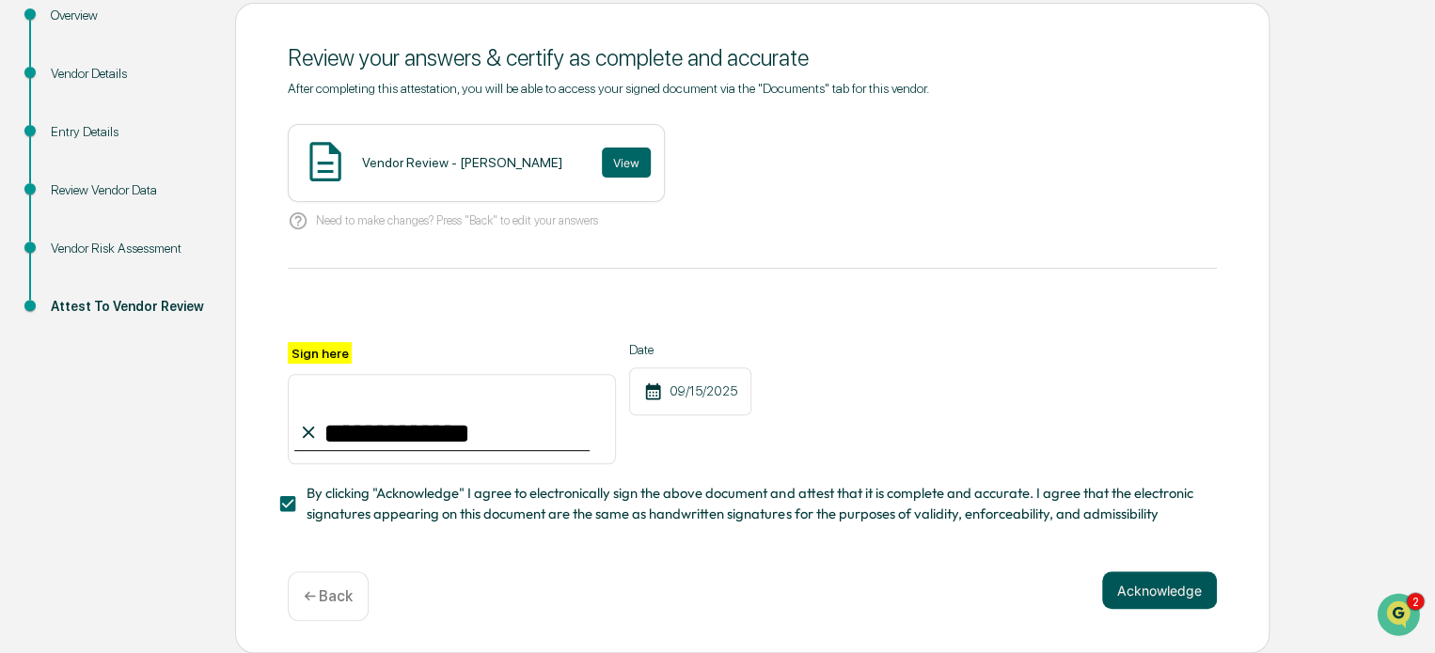
click at [1168, 593] on button "Acknowledge" at bounding box center [1159, 591] width 115 height 38
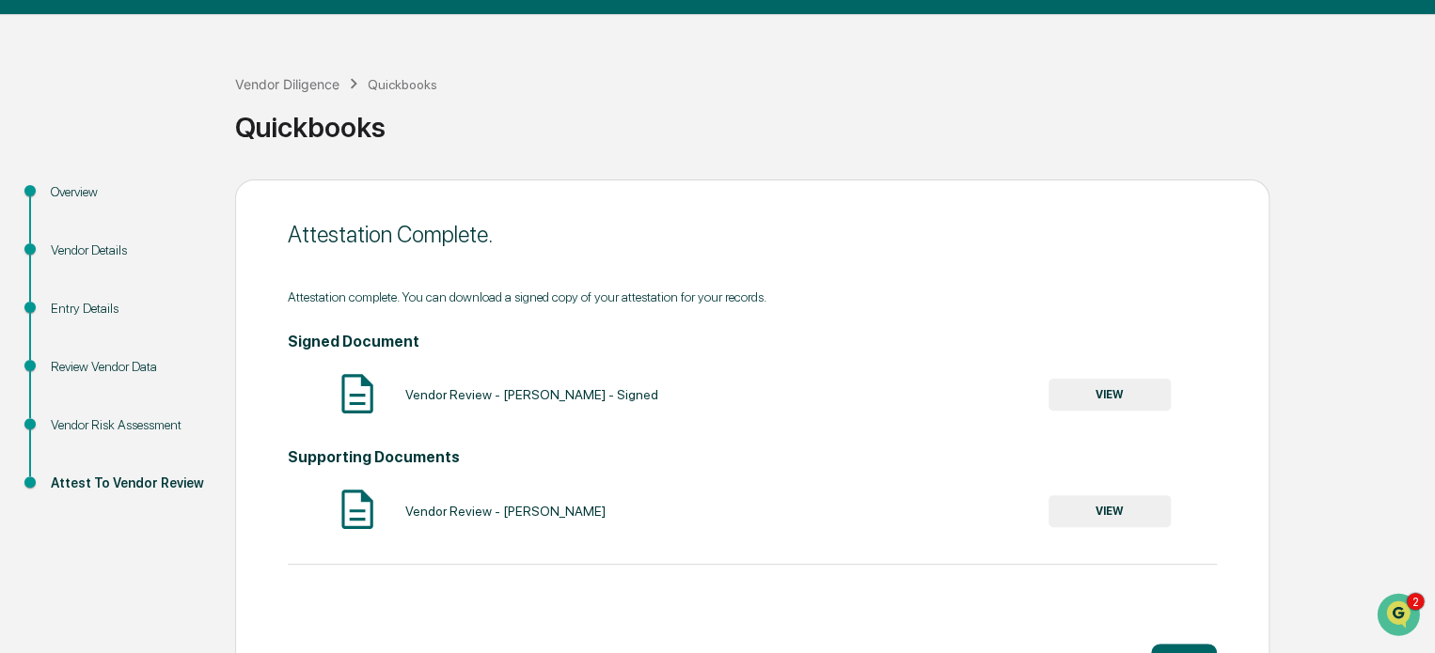
scroll to position [0, 0]
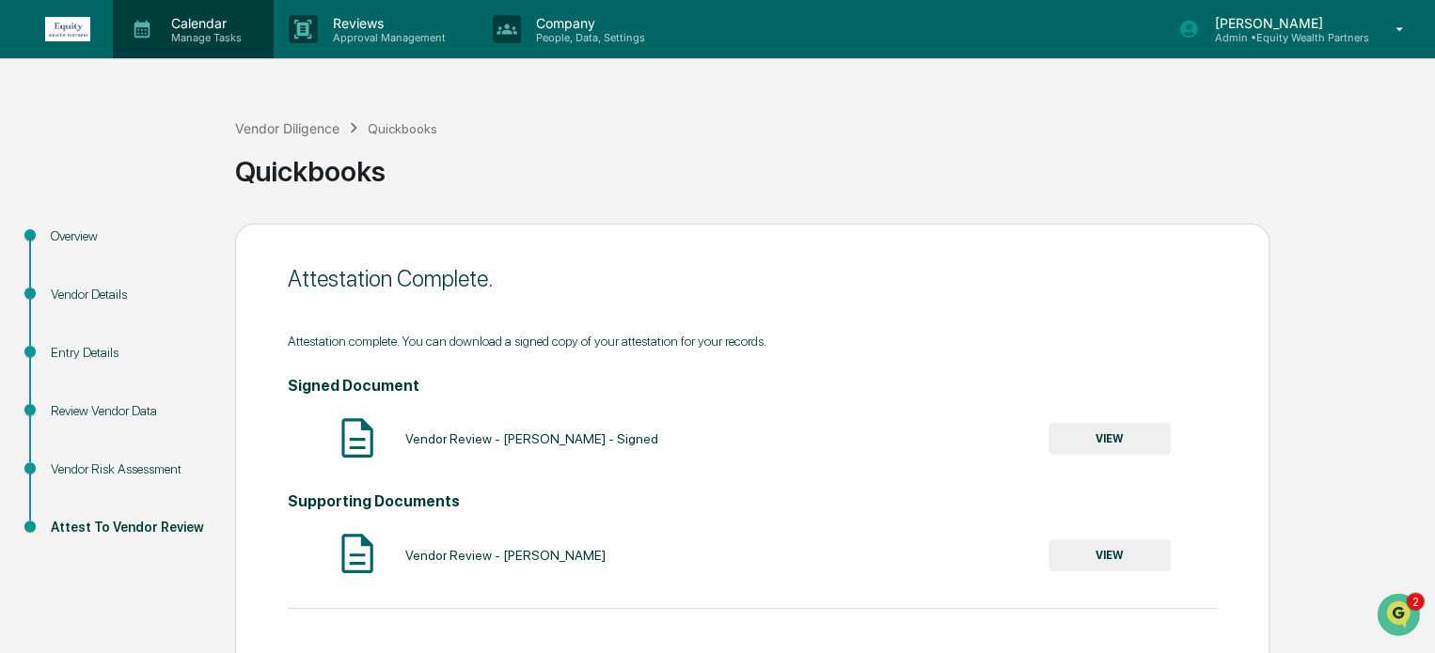
click at [211, 40] on p "Manage Tasks" at bounding box center [203, 37] width 95 height 13
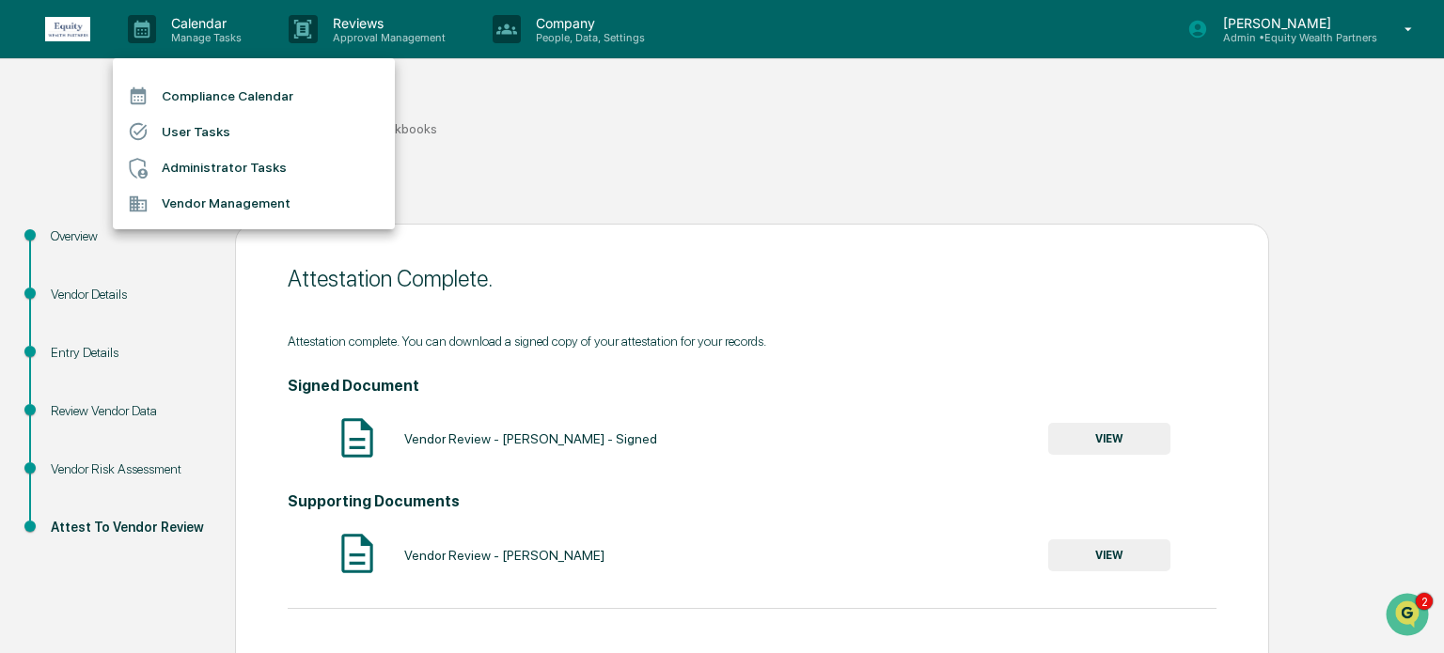
click at [205, 207] on li "Vendor Management" at bounding box center [254, 204] width 282 height 36
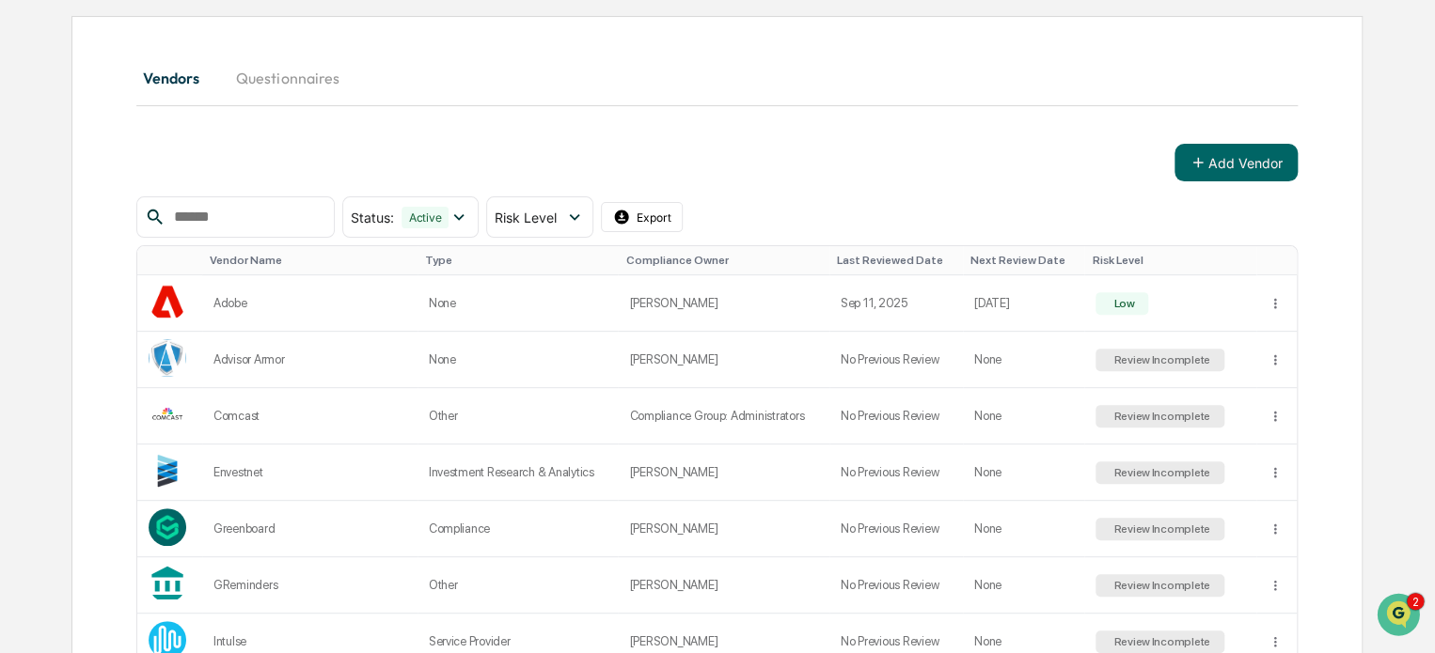
scroll to position [156, 0]
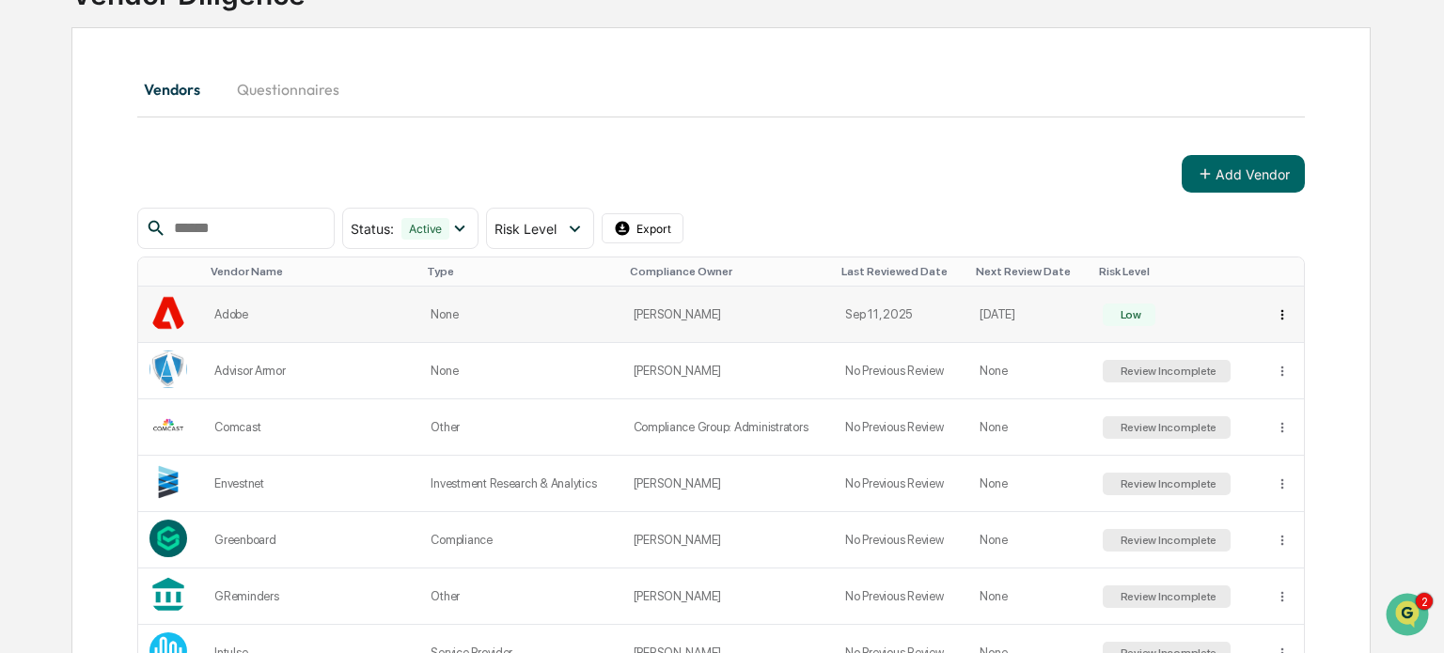
click at [1269, 311] on html "Calendar Manage Tasks Reviews Approval Management Company People, Data, Setting…" at bounding box center [722, 170] width 1444 height 653
click at [413, 165] on html "Calendar Manage Tasks Reviews Approval Management Company People, Data, Setting…" at bounding box center [722, 170] width 1444 height 653
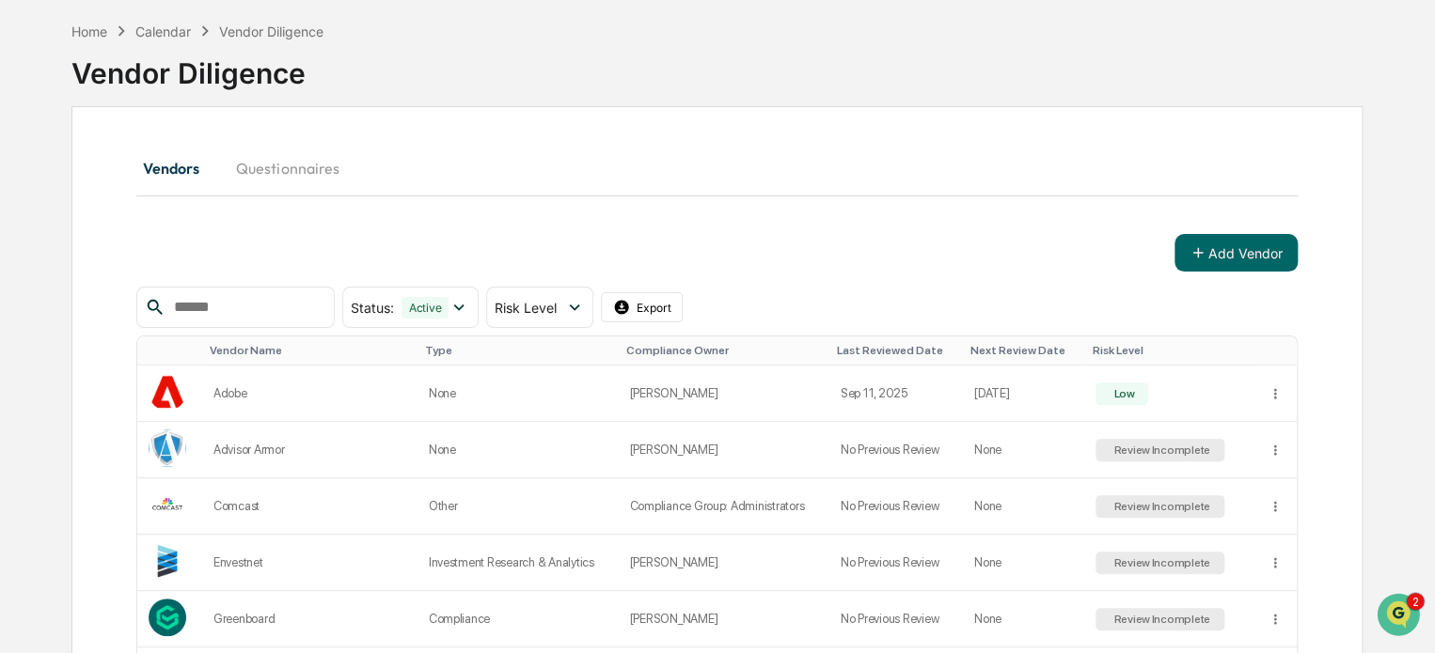
scroll to position [67, 0]
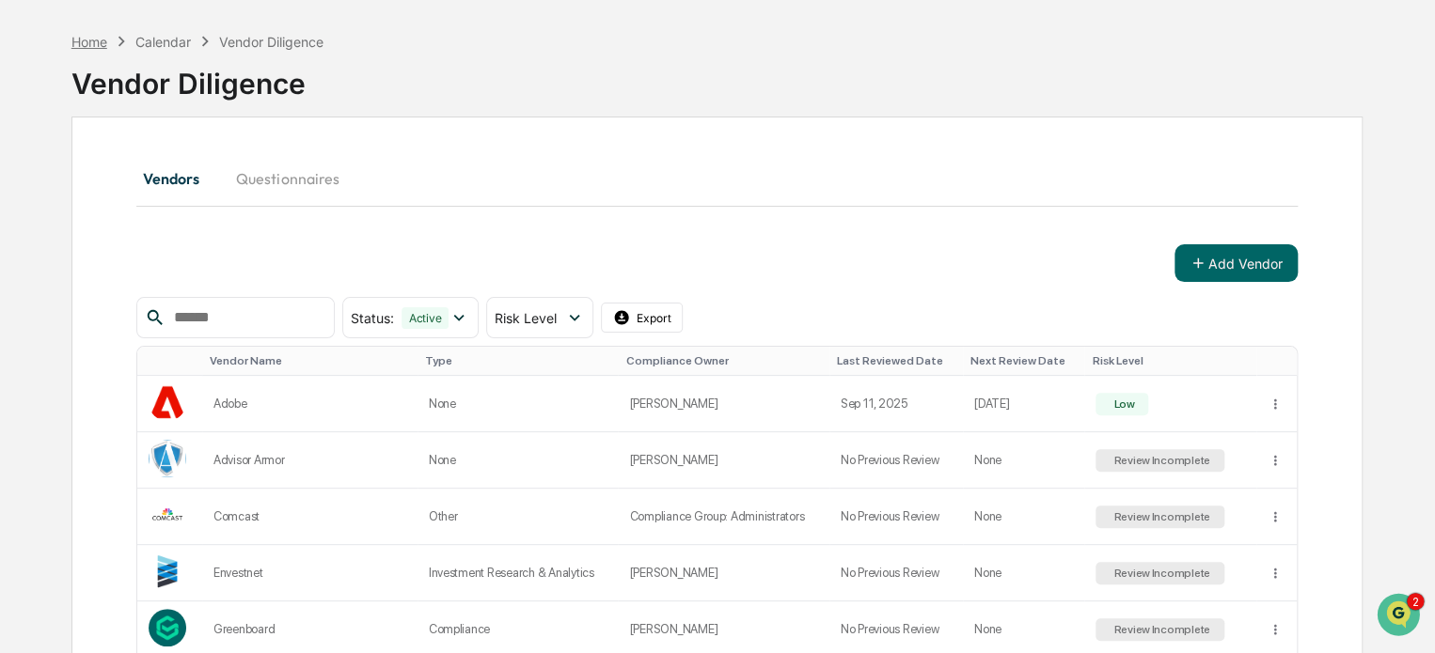
click at [85, 37] on div "Home" at bounding box center [89, 42] width 36 height 16
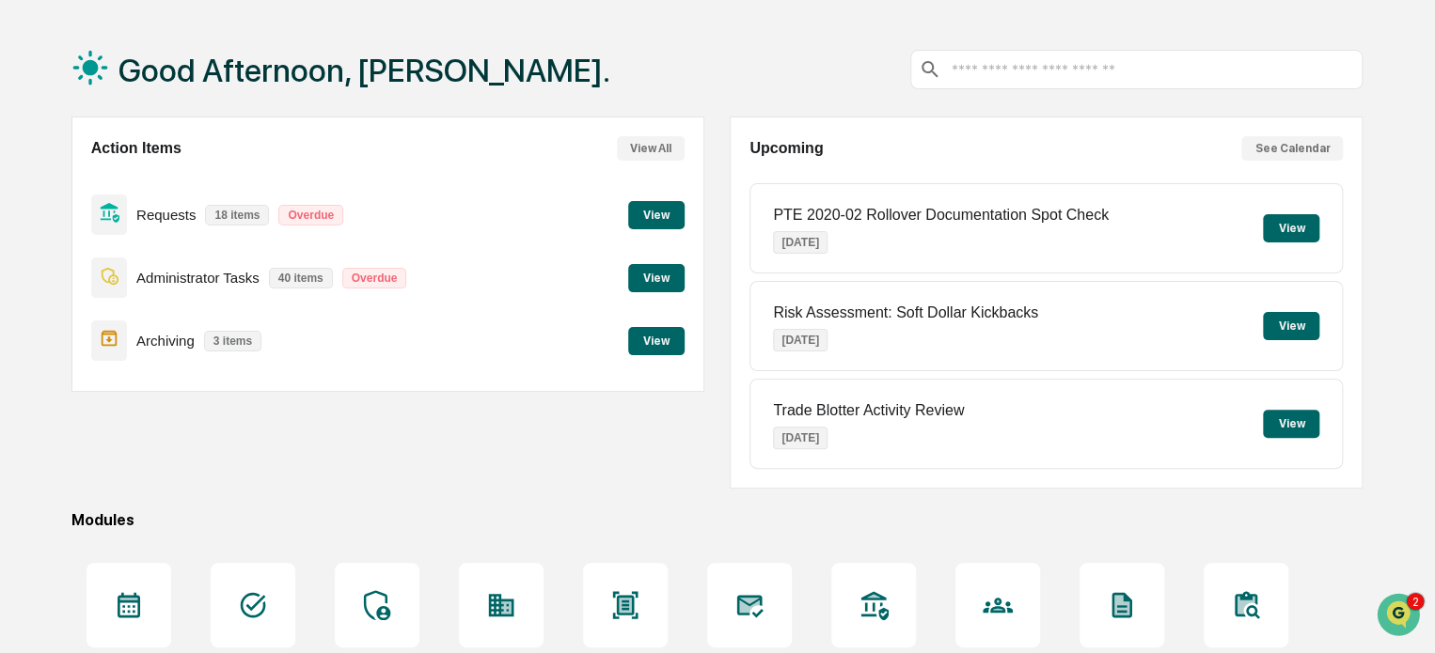
click at [654, 212] on button "View" at bounding box center [656, 215] width 56 height 28
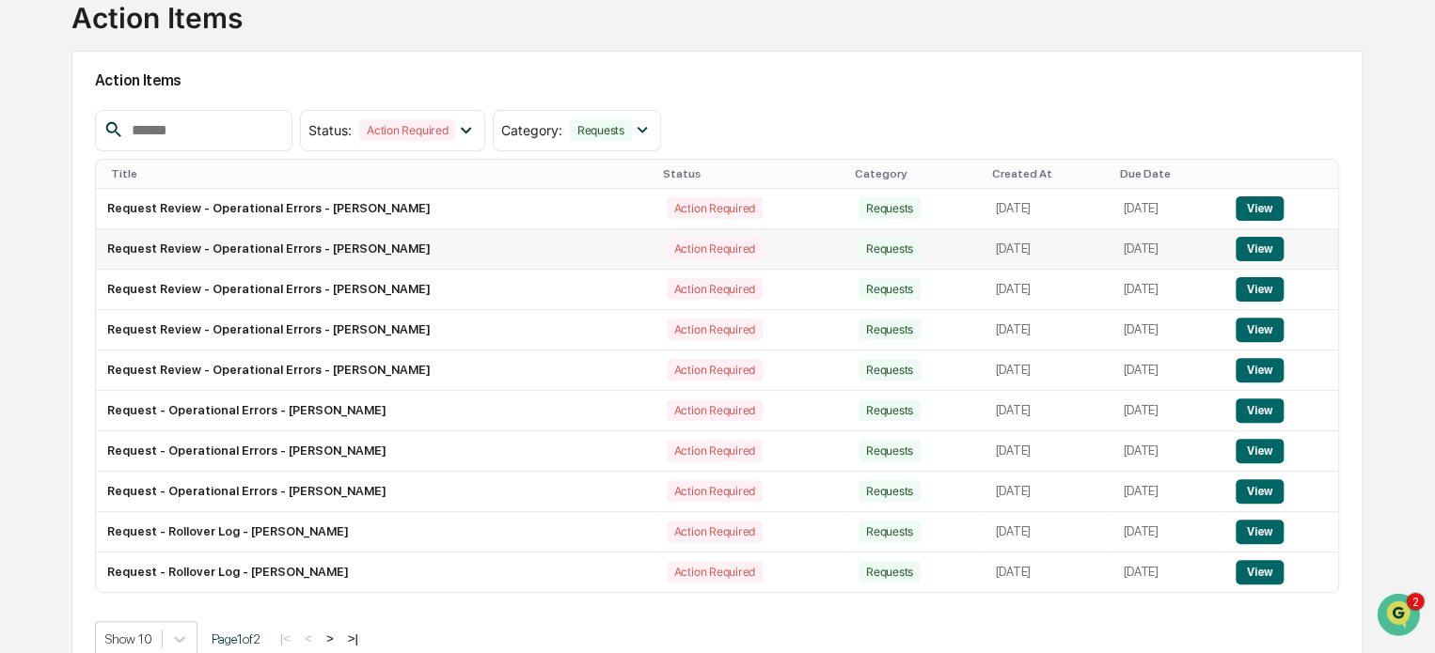
scroll to position [160, 0]
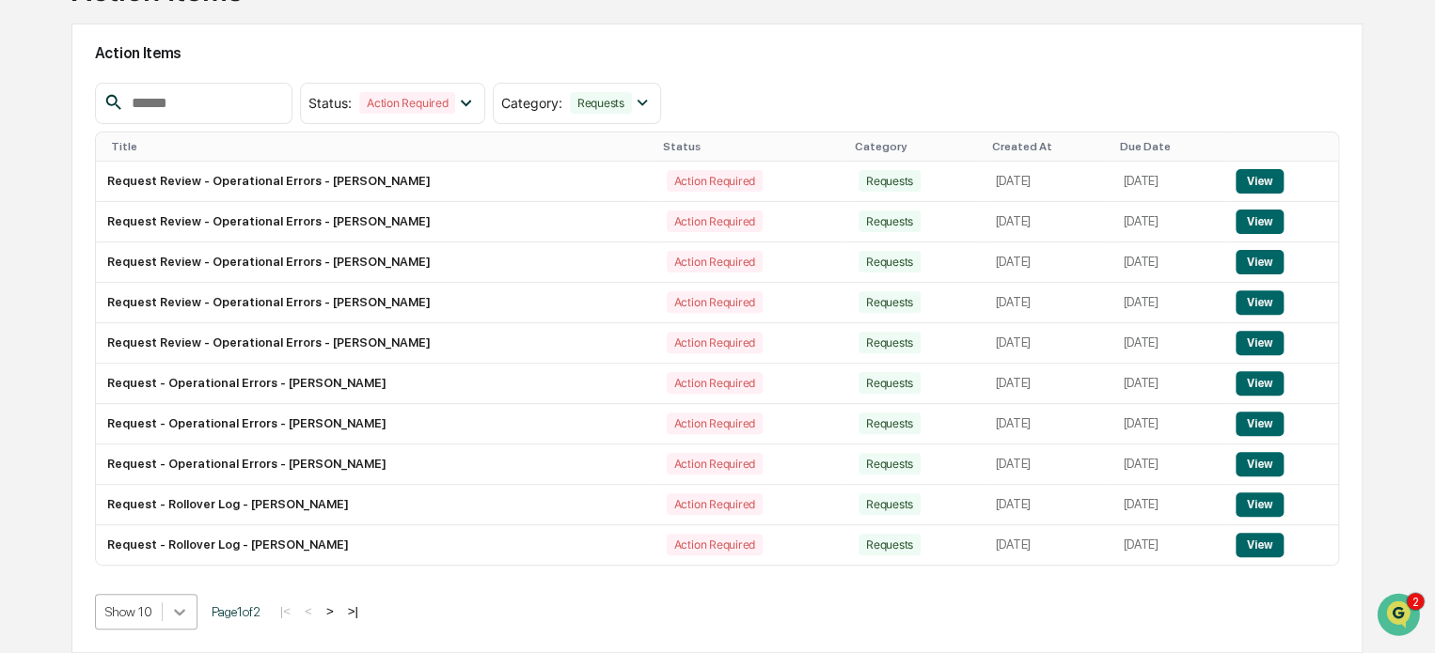
click at [178, 615] on body "Calendar Manage Tasks Reviews Approval Management Company People, Data, Setting…" at bounding box center [717, 246] width 1435 height 813
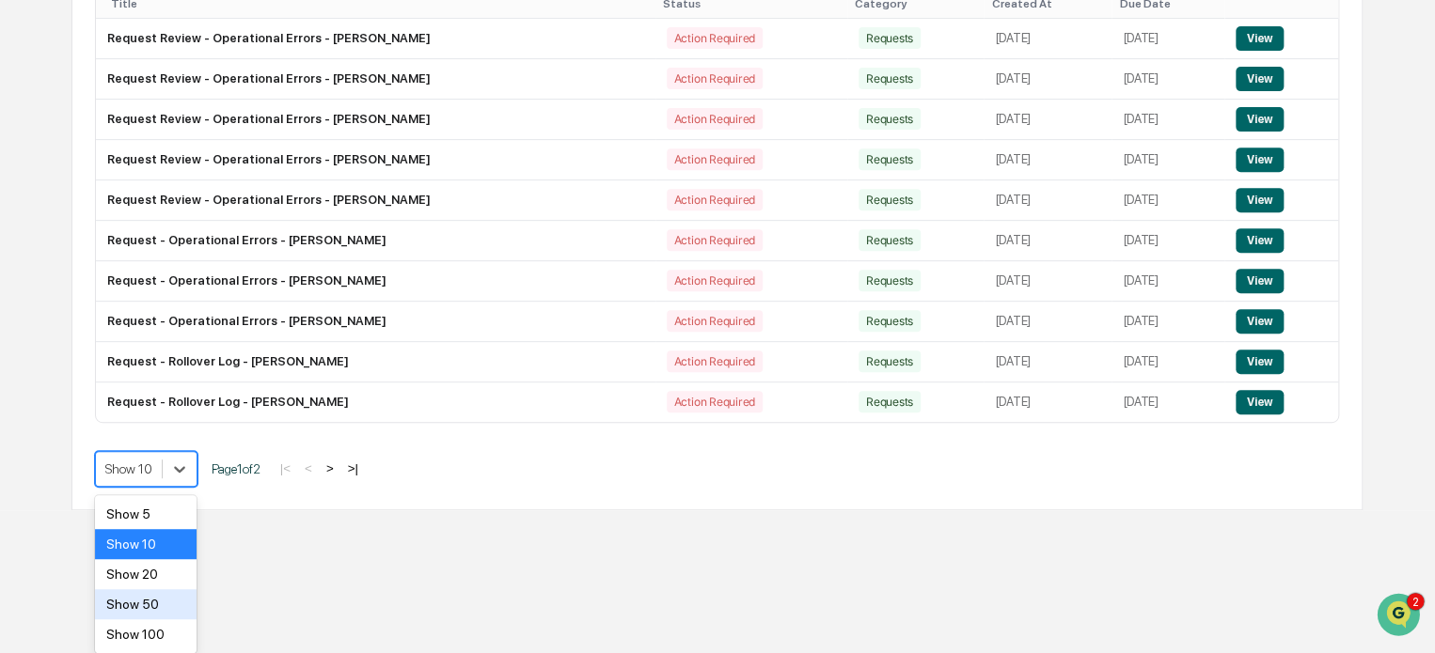
click at [165, 604] on div "Show 50" at bounding box center [146, 604] width 102 height 30
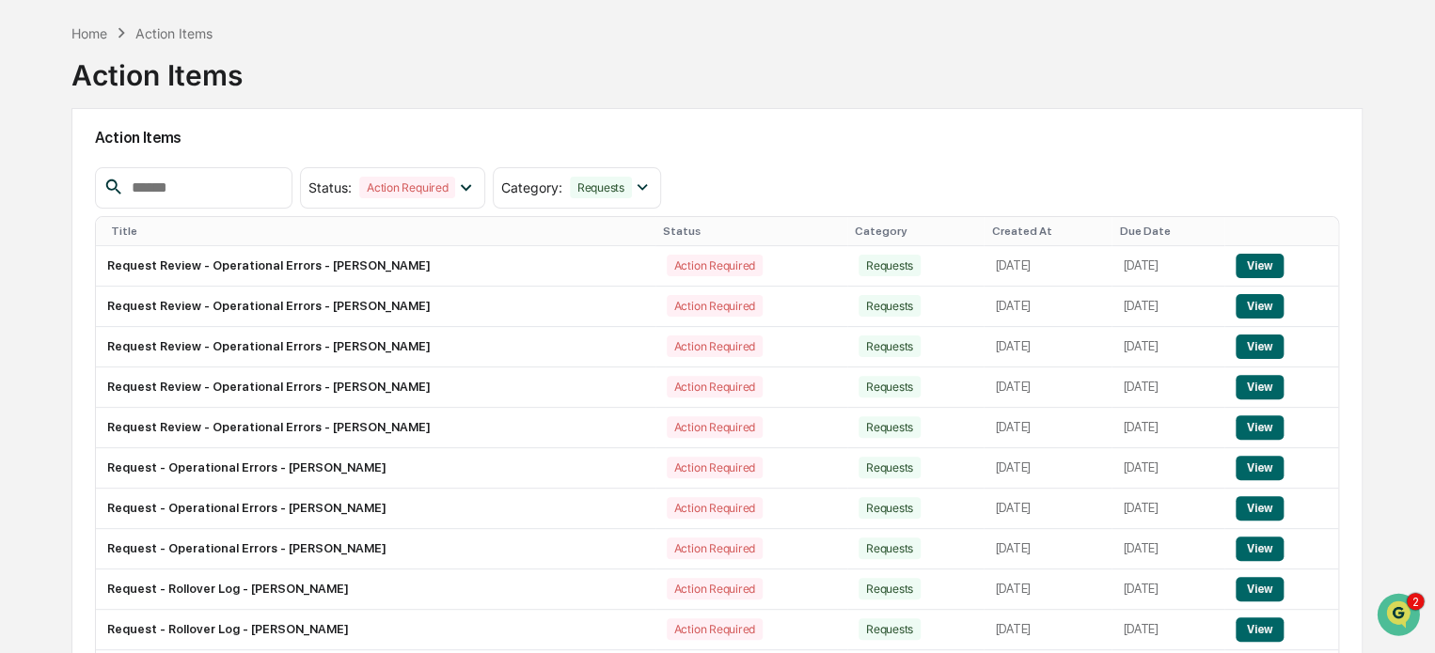
scroll to position [0, 0]
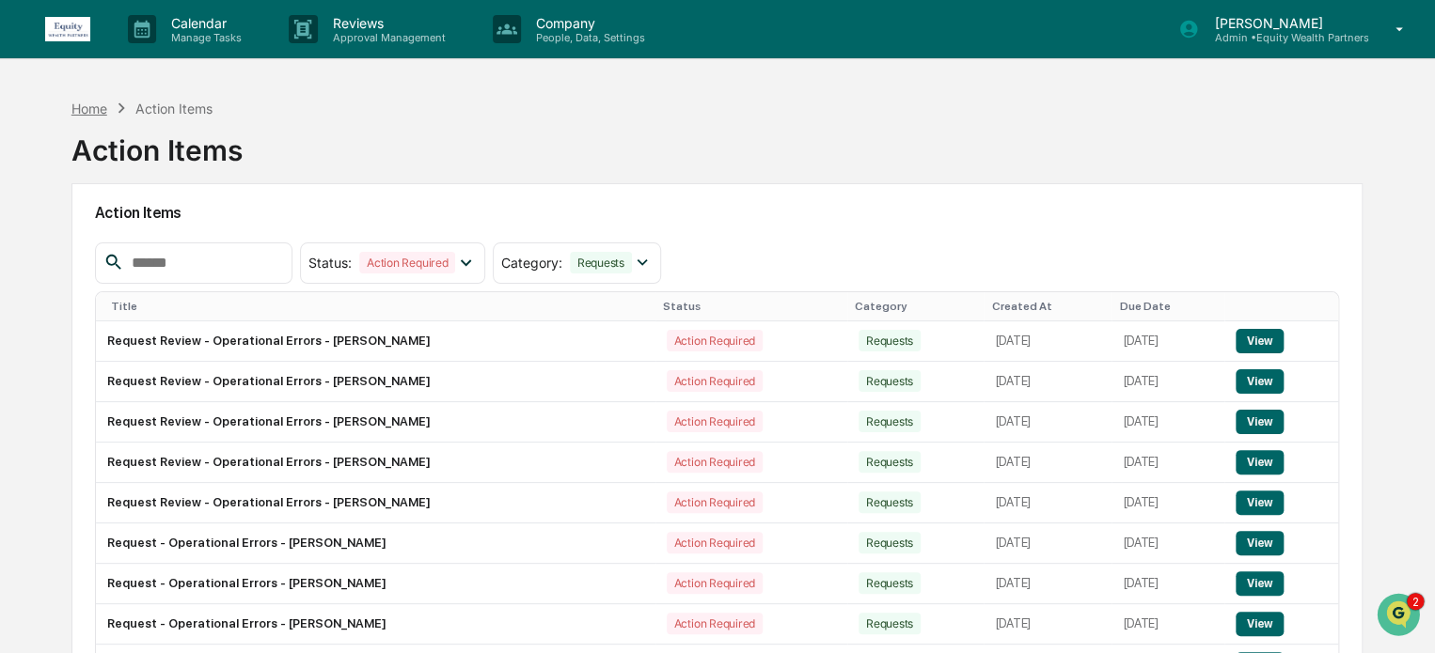
click at [95, 108] on div "Home" at bounding box center [89, 109] width 36 height 16
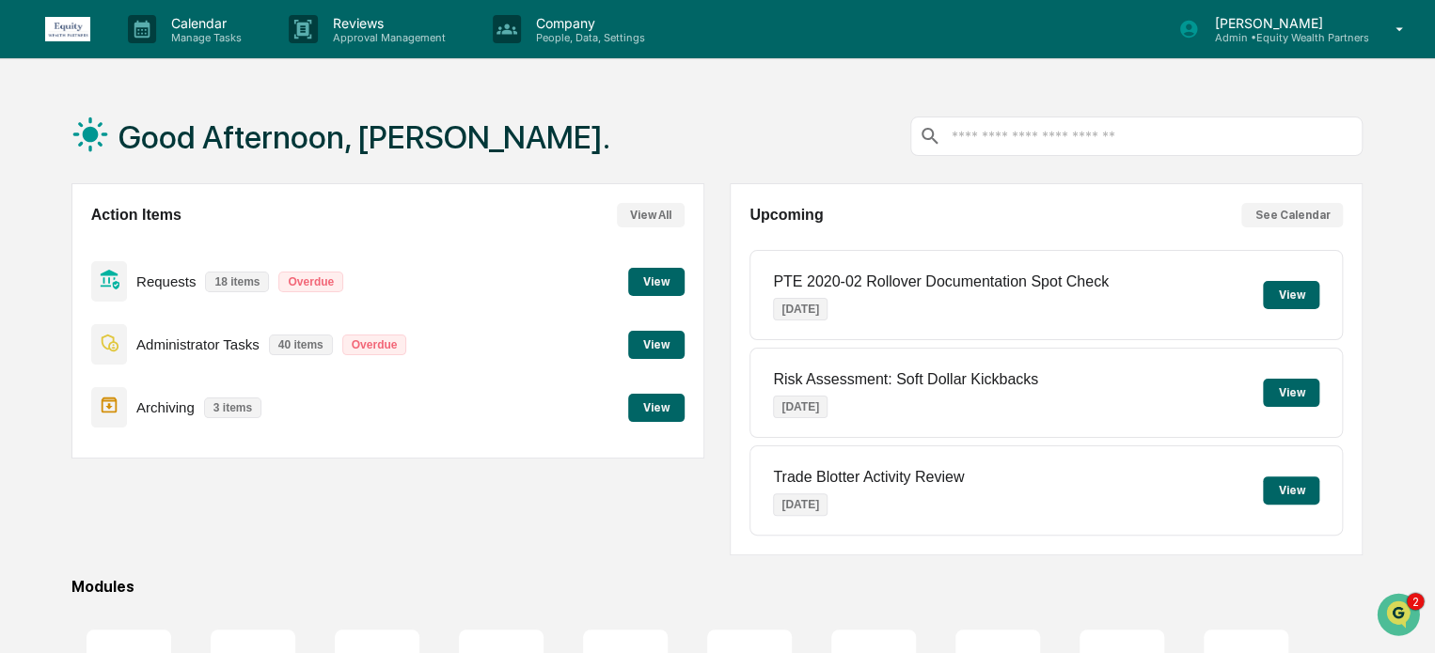
click at [649, 339] on button "View" at bounding box center [656, 345] width 56 height 28
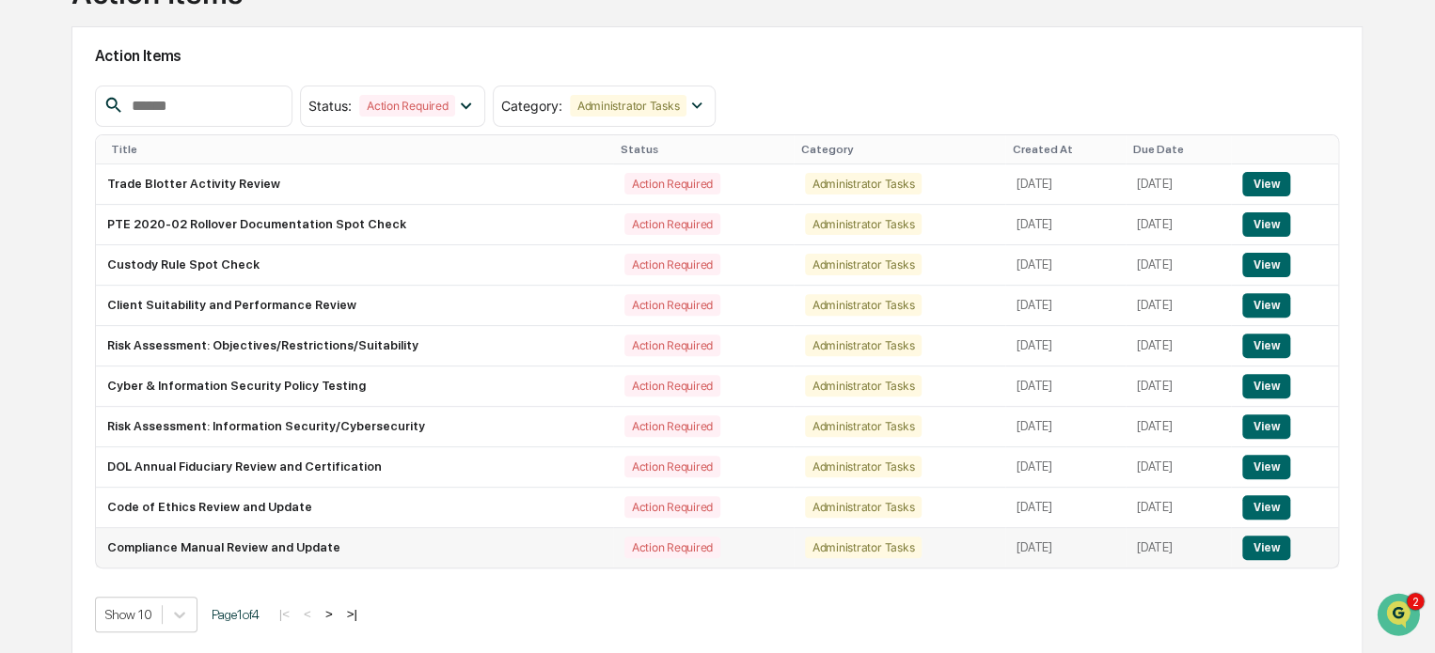
scroll to position [160, 0]
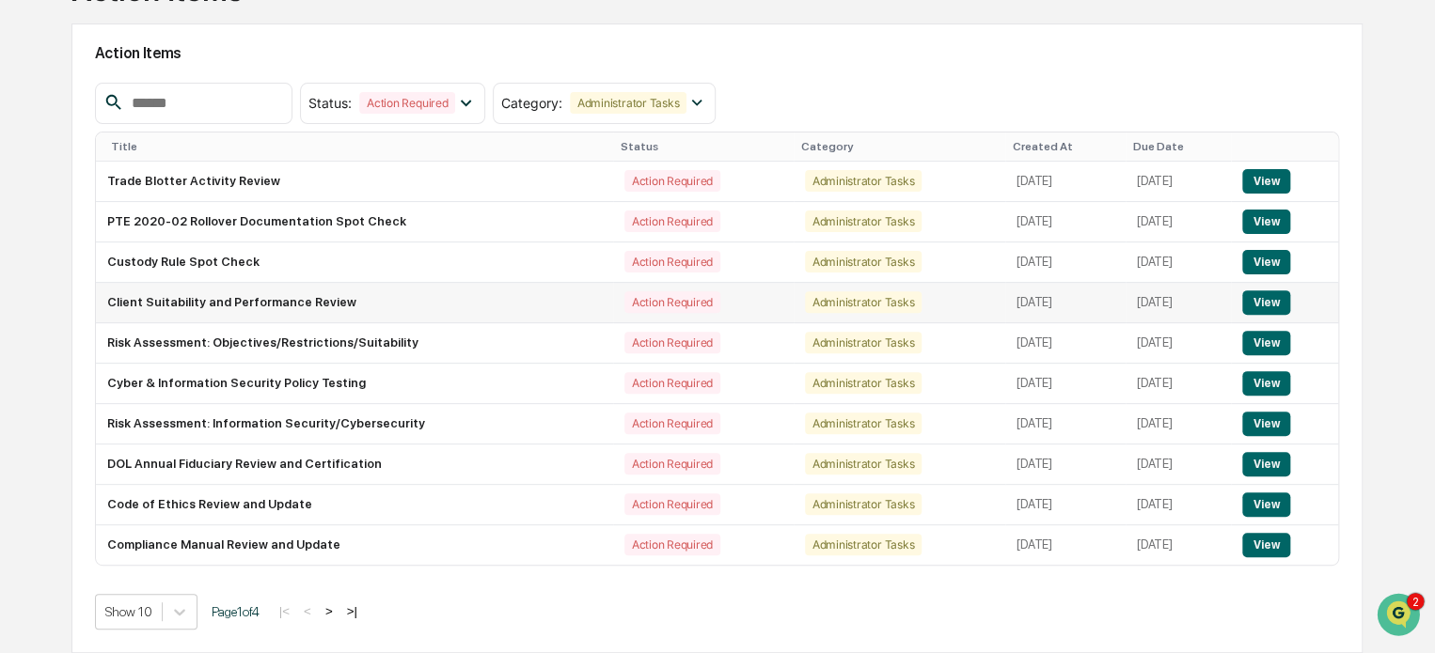
click at [1267, 300] on button "View" at bounding box center [1266, 302] width 48 height 24
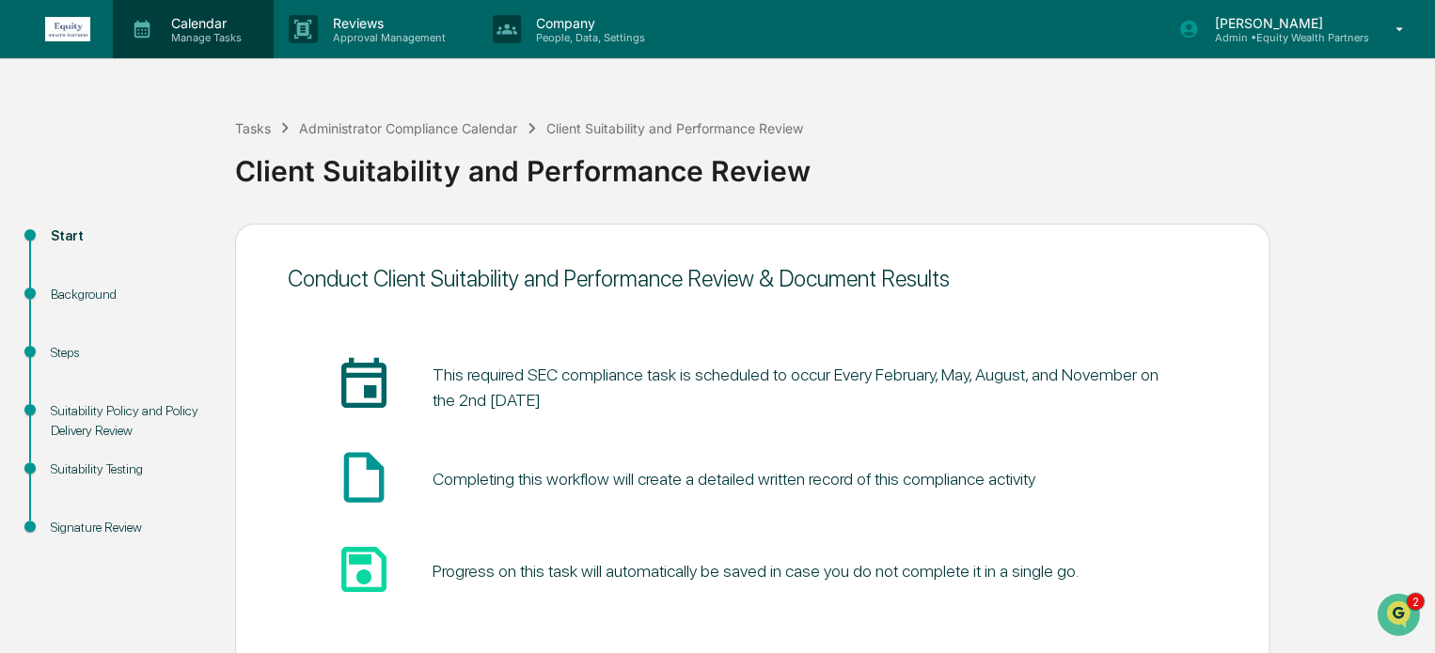
click at [214, 29] on p "Calendar" at bounding box center [203, 23] width 95 height 16
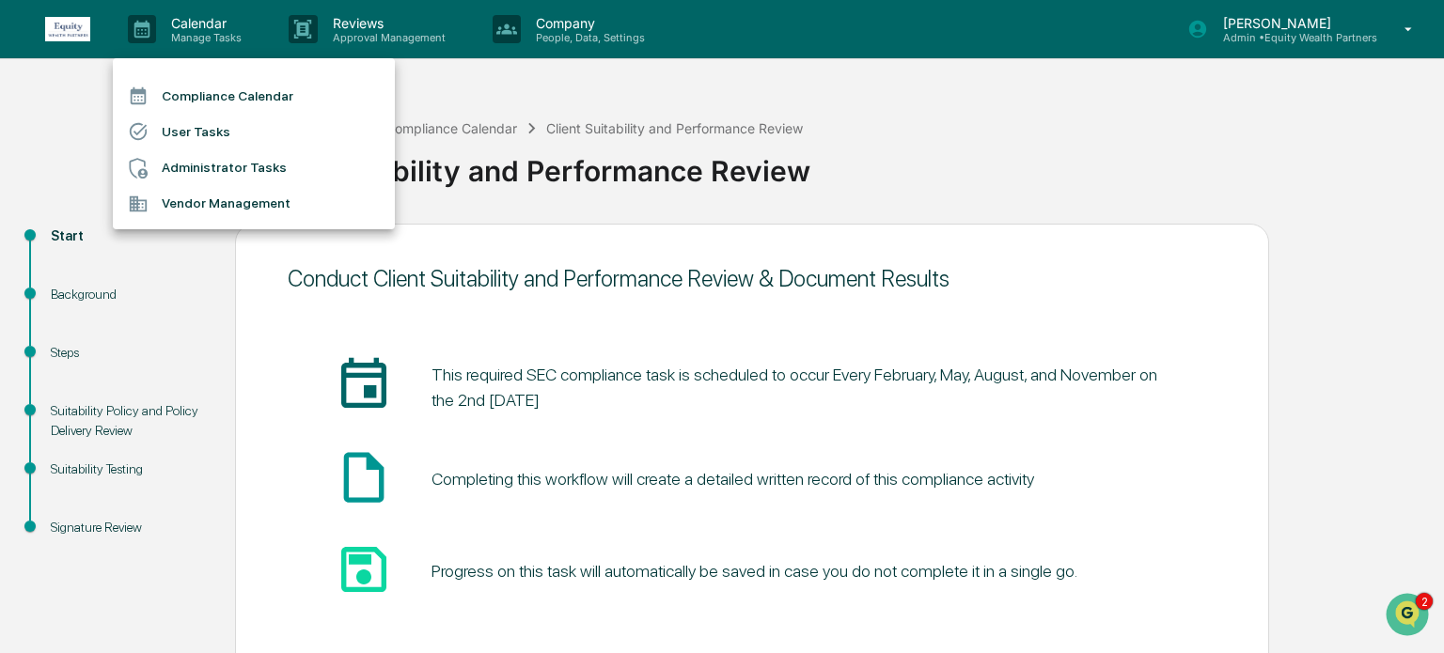
click at [47, 103] on div at bounding box center [722, 326] width 1444 height 653
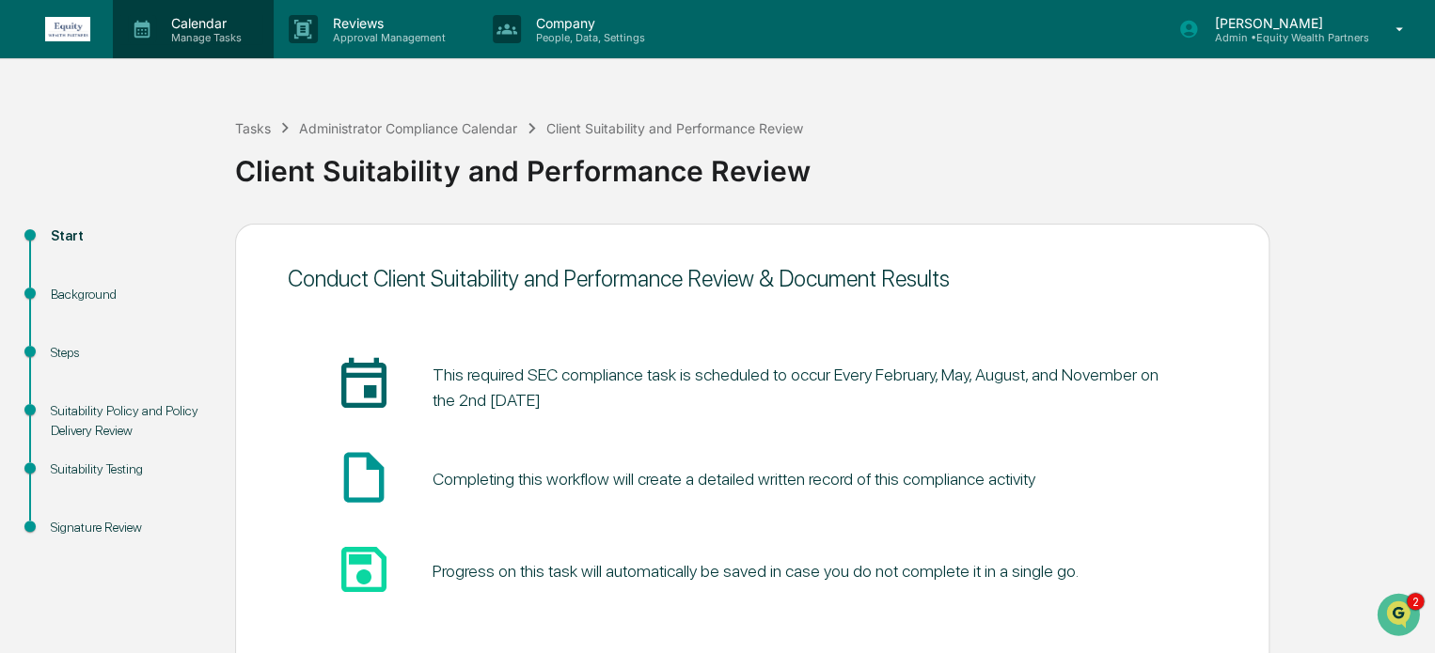
click at [205, 25] on p "Calendar" at bounding box center [203, 23] width 95 height 16
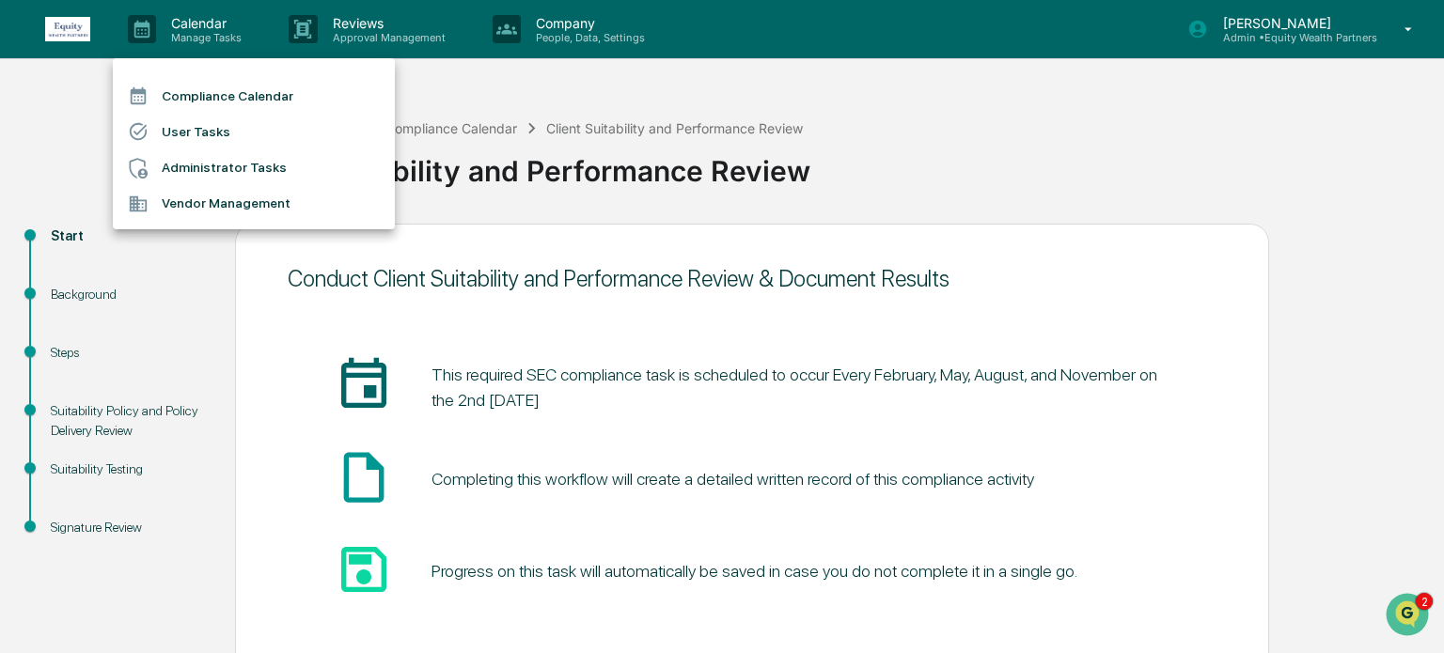
click at [203, 100] on li "Compliance Calendar" at bounding box center [254, 96] width 282 height 36
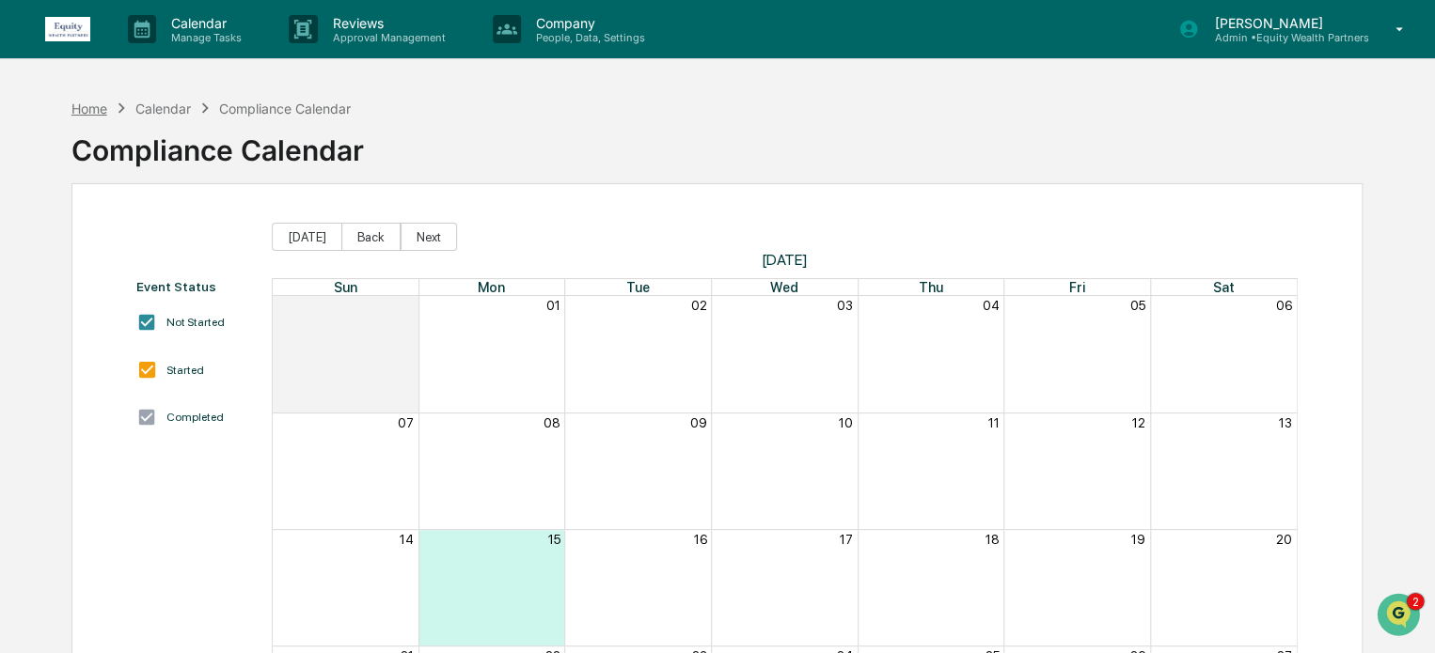
click at [96, 106] on div "Home" at bounding box center [89, 109] width 36 height 16
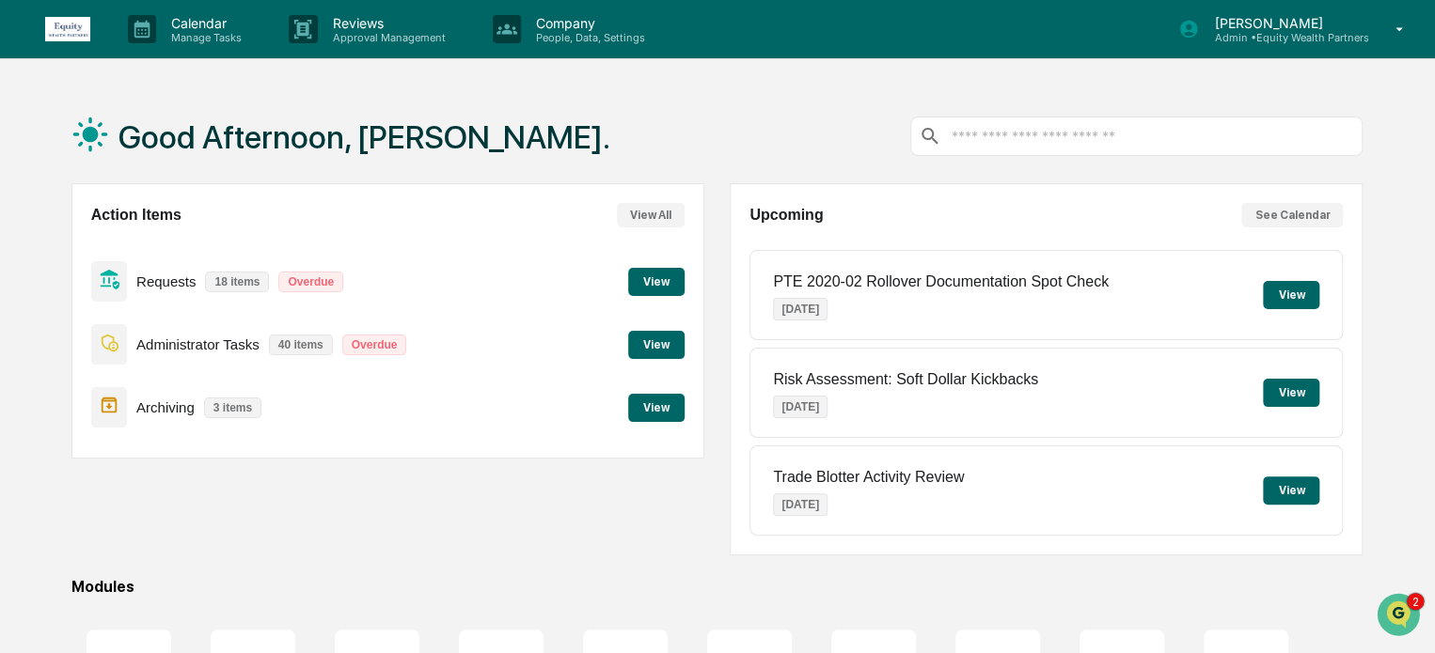
click at [652, 285] on button "View" at bounding box center [656, 282] width 56 height 28
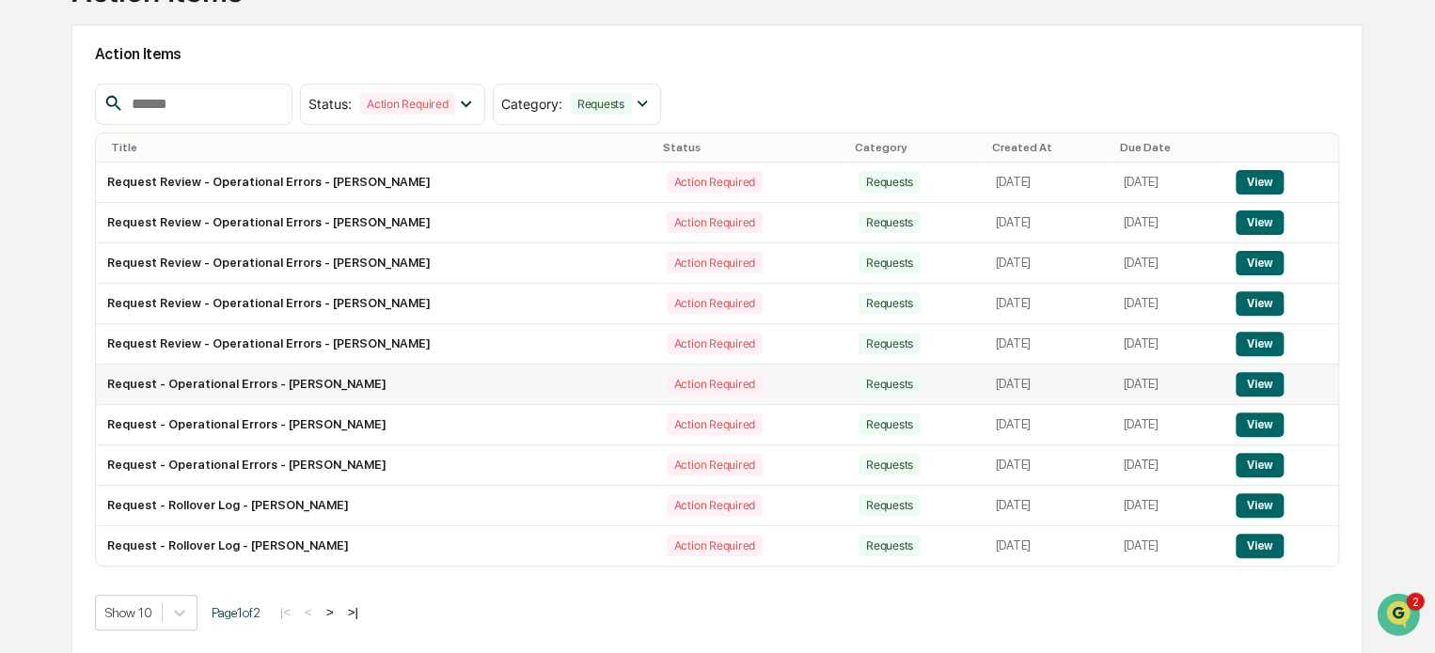
scroll to position [160, 0]
click at [337, 606] on button ">" at bounding box center [330, 612] width 19 height 16
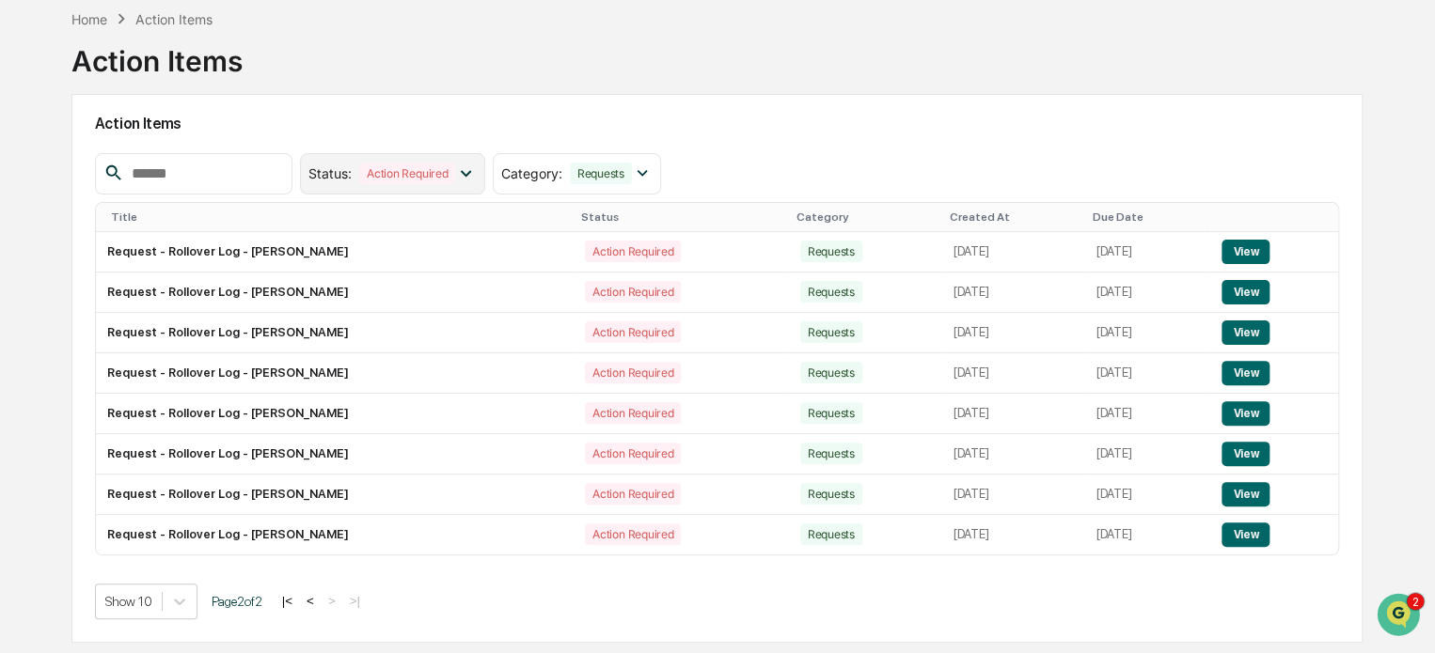
click at [476, 168] on icon at bounding box center [465, 173] width 21 height 21
click at [518, 103] on div "Action Items" at bounding box center [717, 123] width 1244 height 43
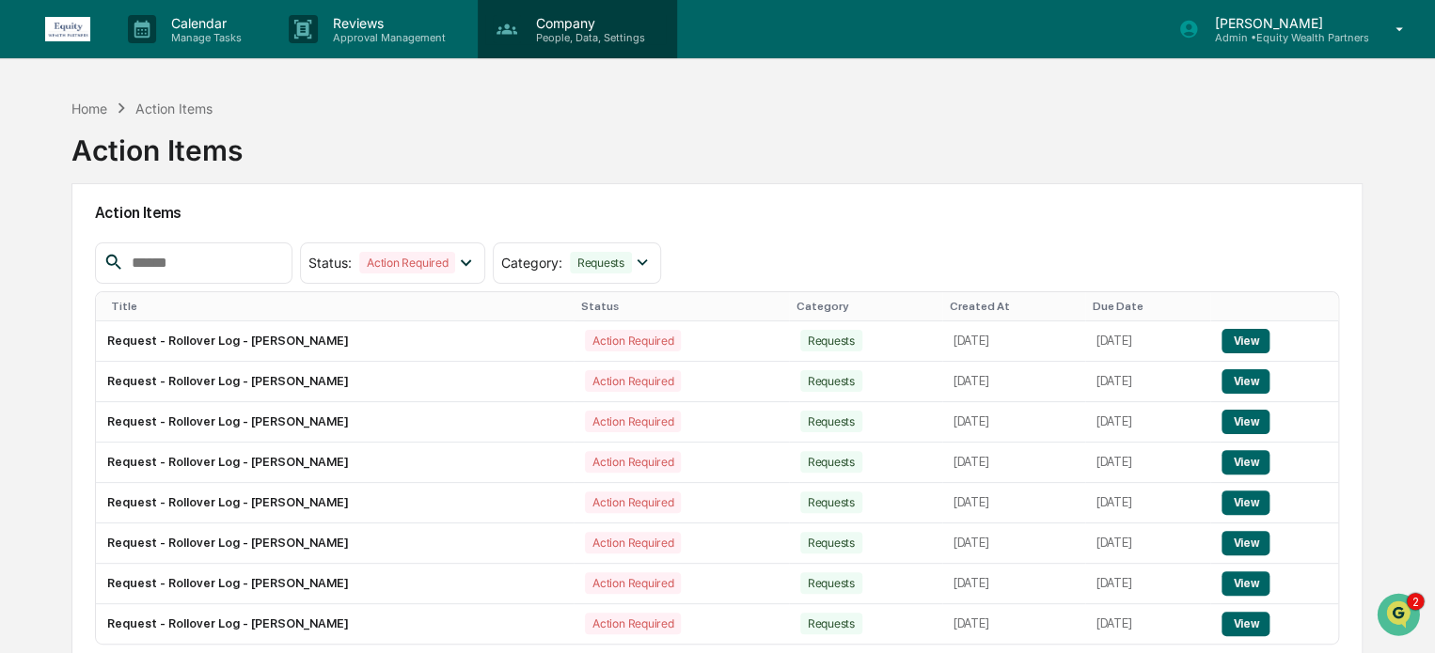
click at [602, 28] on p "Company" at bounding box center [587, 23] width 133 height 16
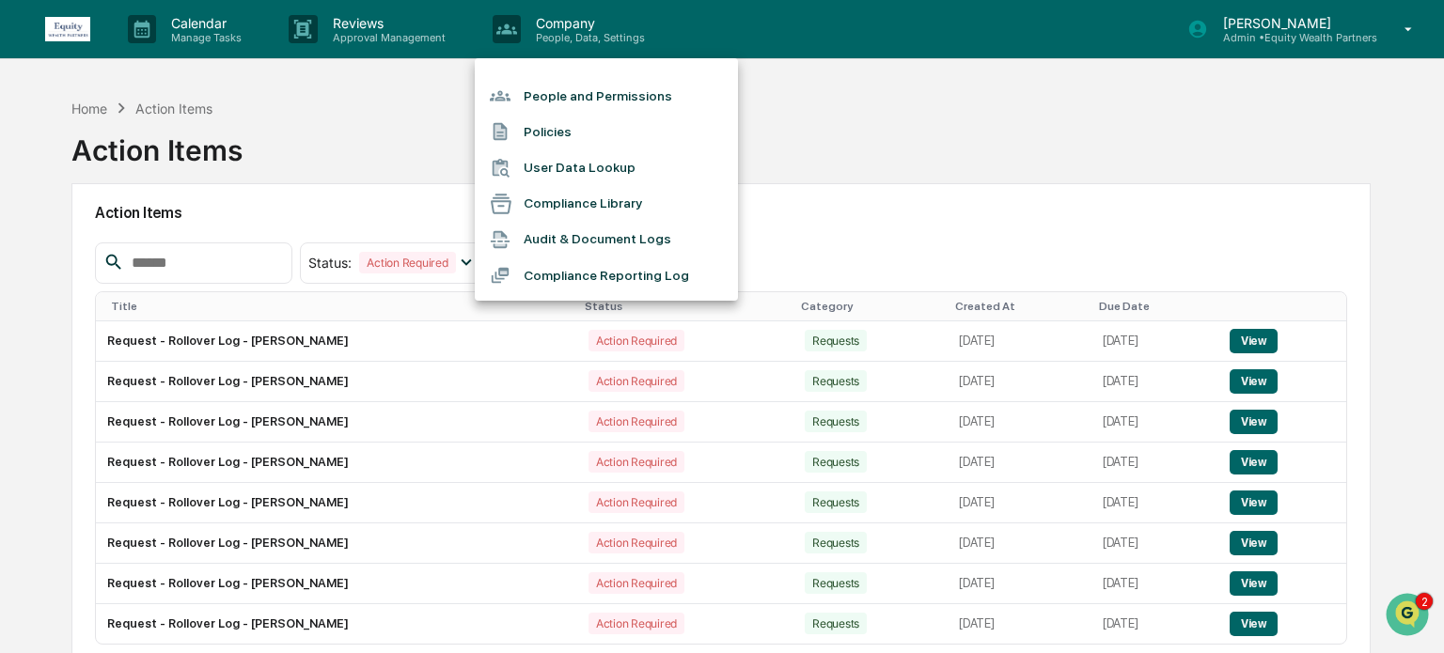
click at [590, 87] on li "People and Permissions" at bounding box center [606, 96] width 263 height 36
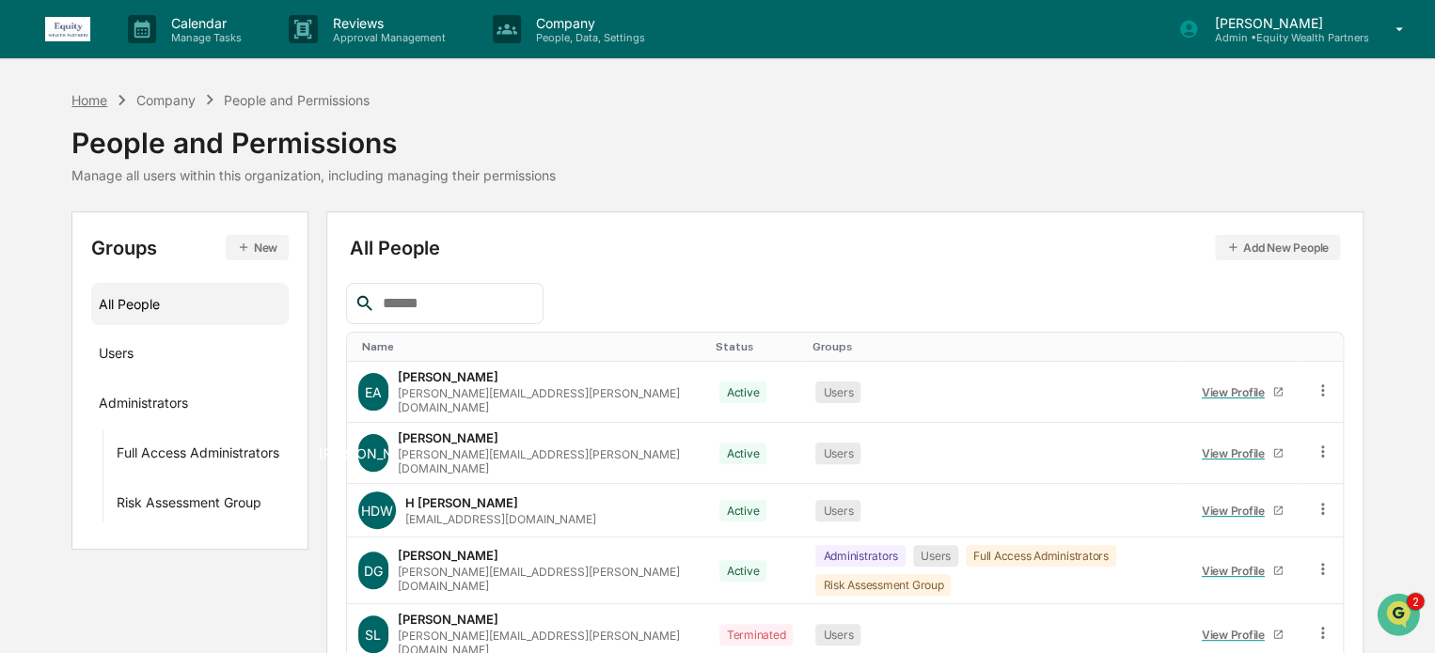
click at [91, 97] on div "Home" at bounding box center [89, 100] width 36 height 16
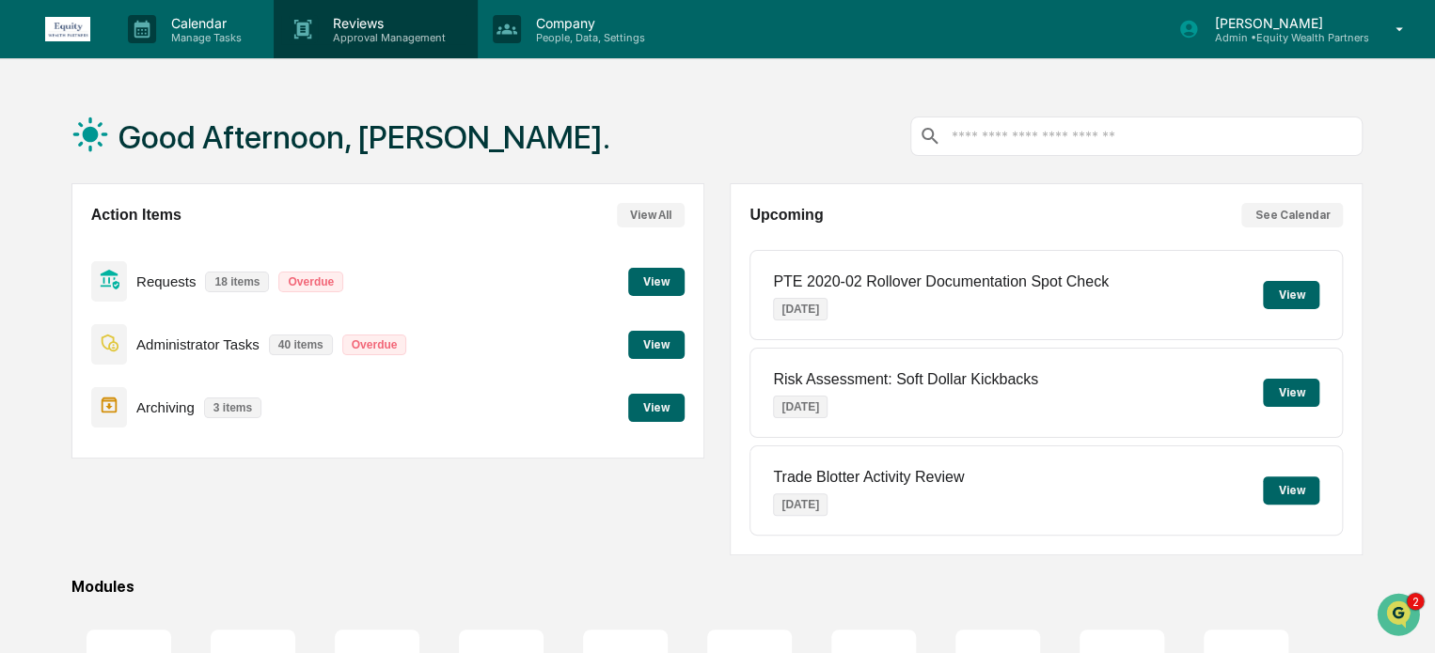
click at [380, 38] on p "Approval Management" at bounding box center [386, 37] width 137 height 13
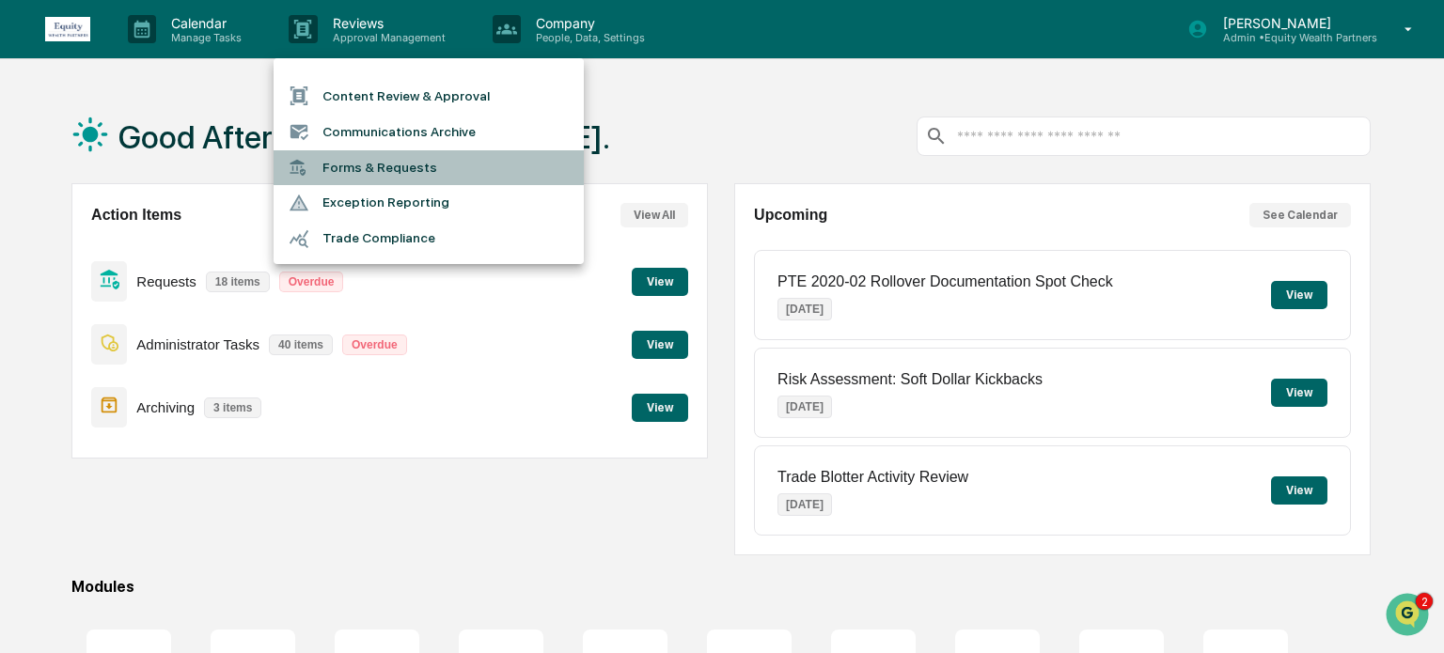
click at [388, 167] on li "Forms & Requests" at bounding box center [429, 167] width 310 height 35
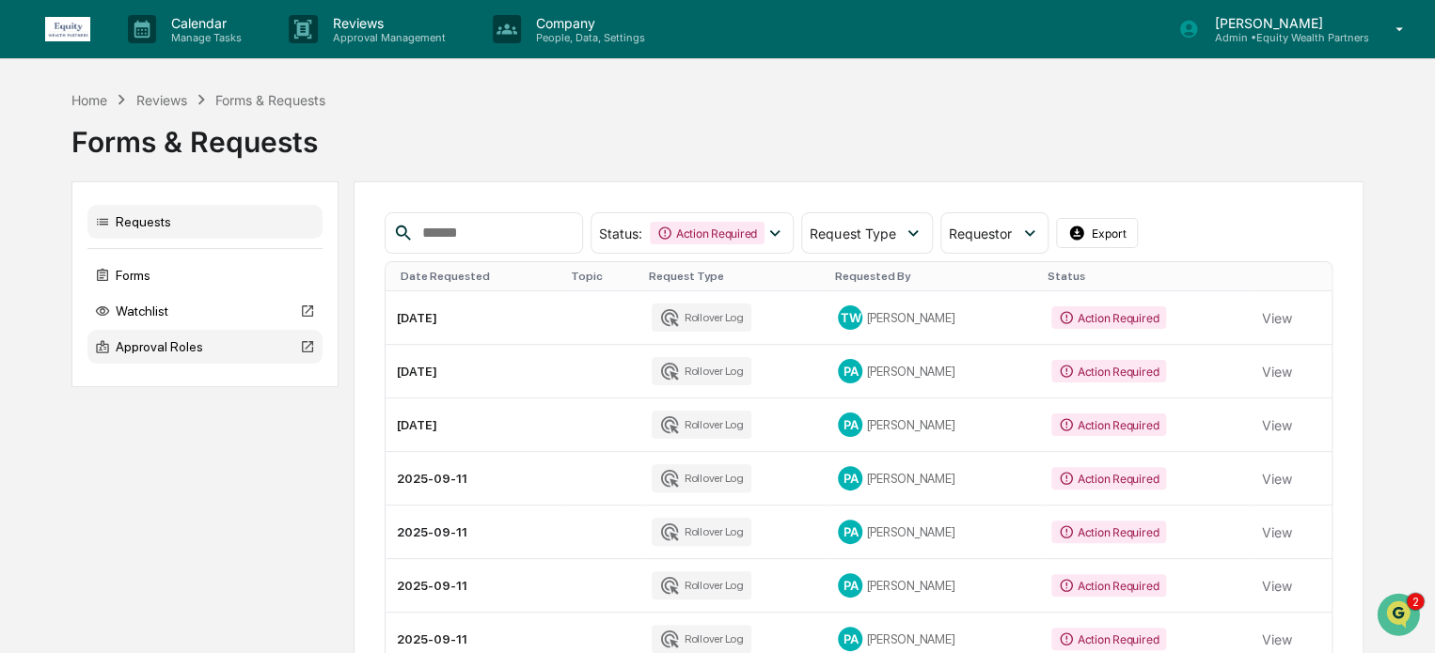
click at [176, 351] on div "Approval Roles" at bounding box center [204, 347] width 235 height 34
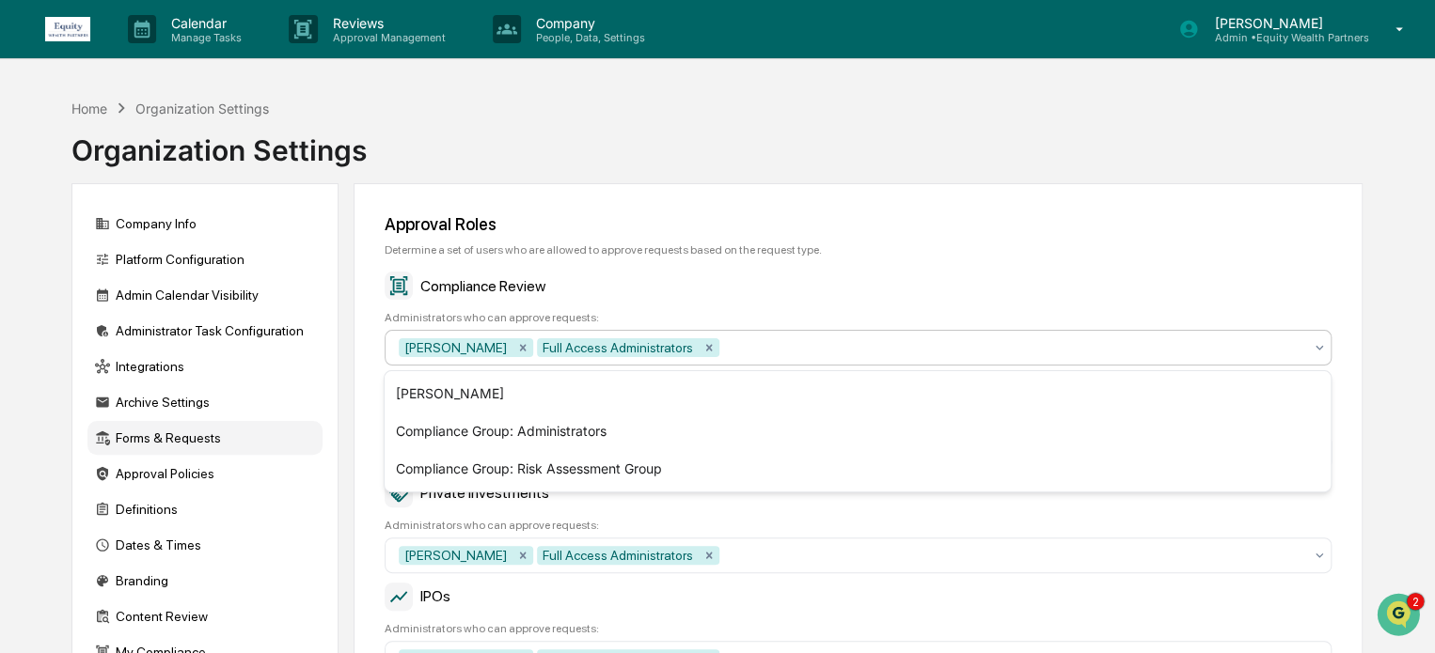
click at [726, 351] on div at bounding box center [1012, 347] width 579 height 19
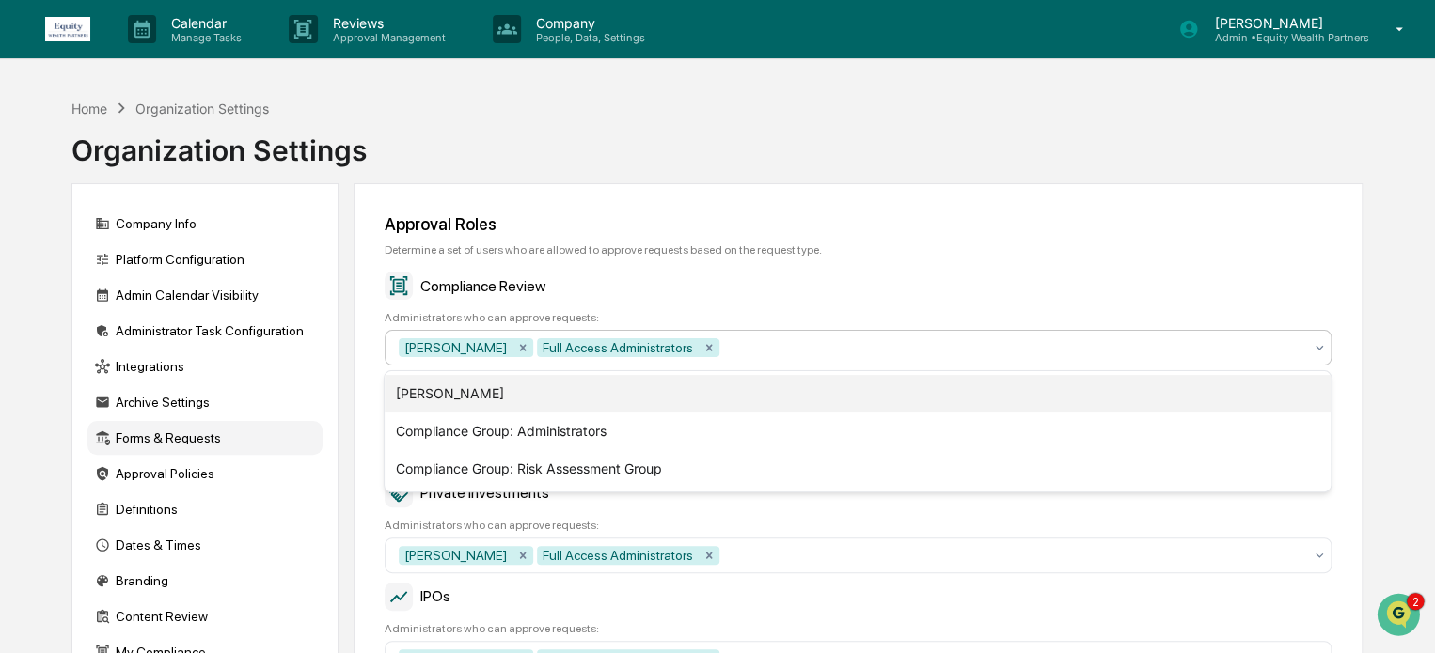
click at [495, 386] on div "[PERSON_NAME]" at bounding box center [857, 394] width 946 height 38
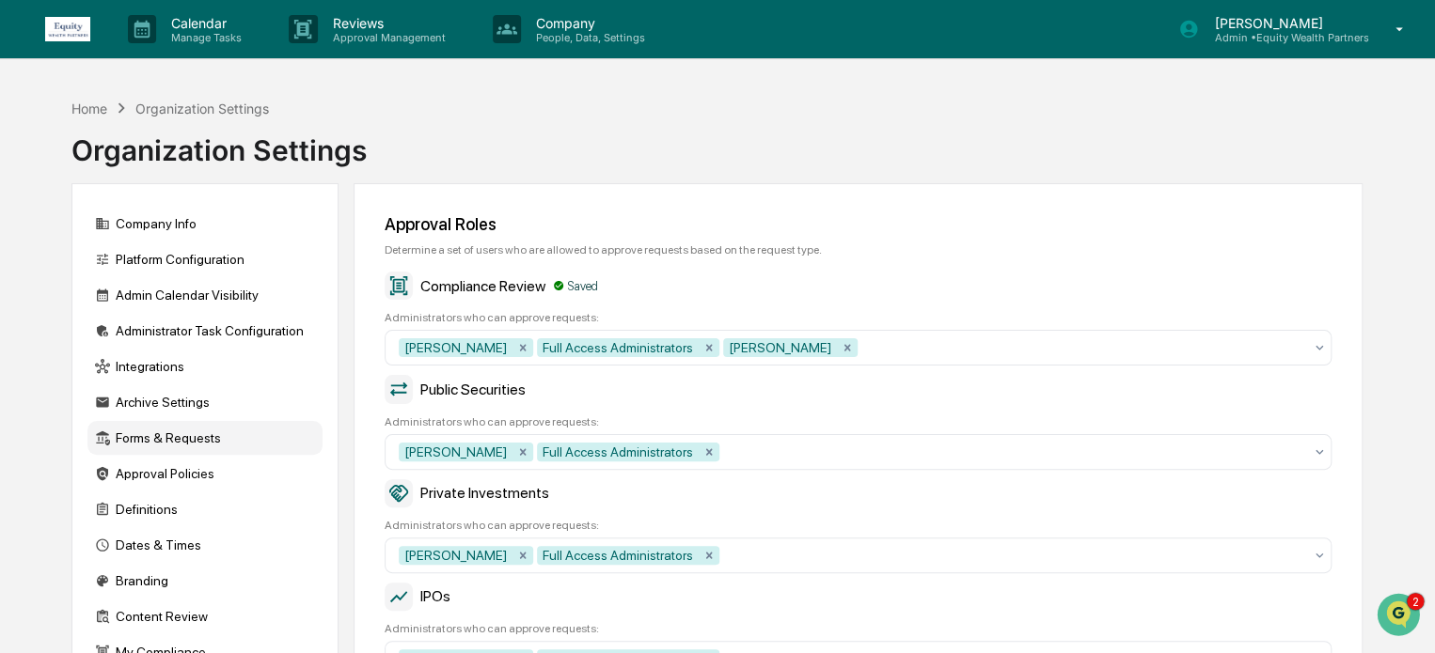
click at [602, 489] on div "Private Investments" at bounding box center [857, 493] width 947 height 28
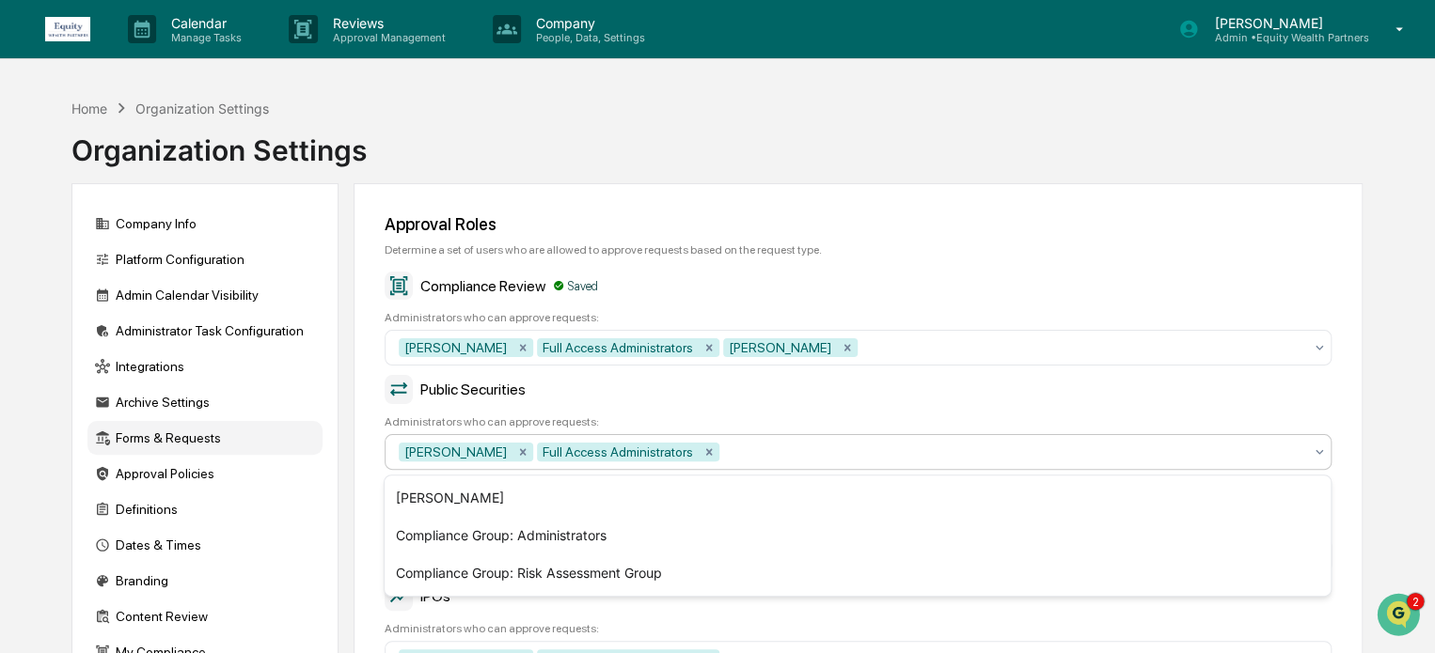
click at [765, 439] on div "[PERSON_NAME] Full Access Administrators" at bounding box center [850, 452] width 922 height 30
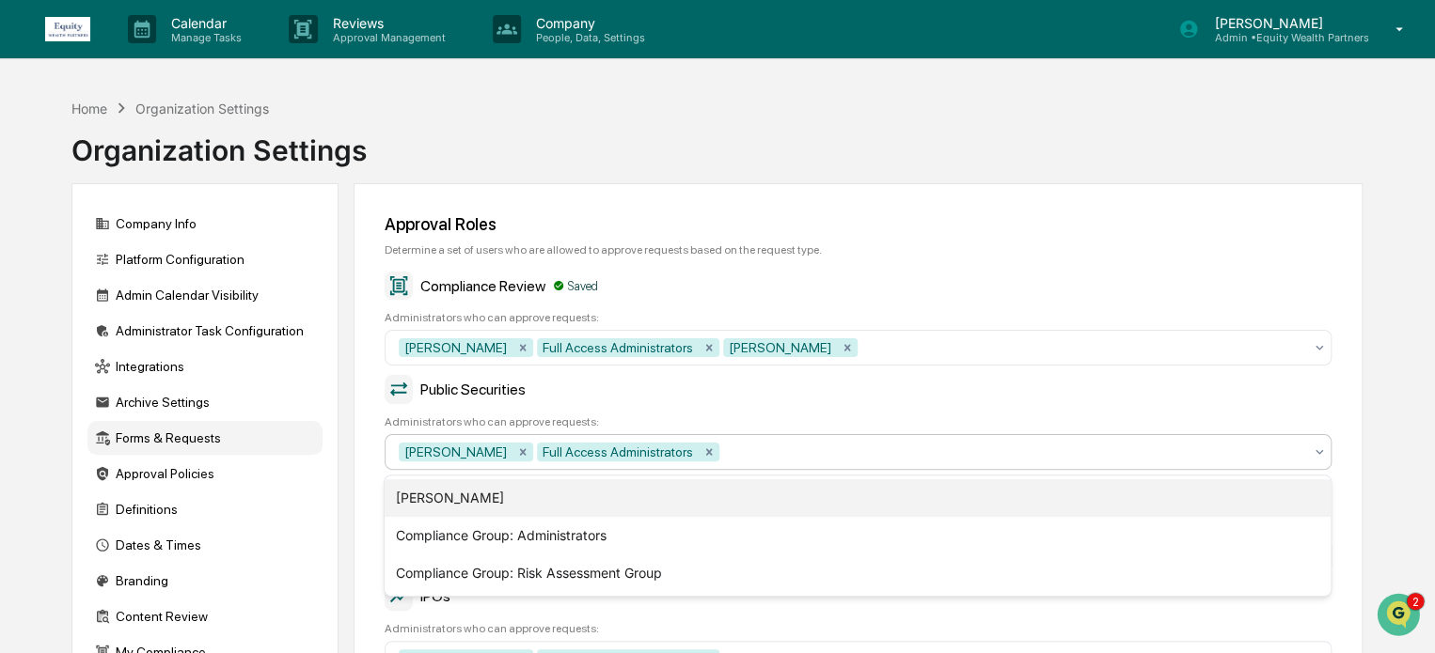
click at [495, 490] on div "[PERSON_NAME]" at bounding box center [857, 498] width 946 height 38
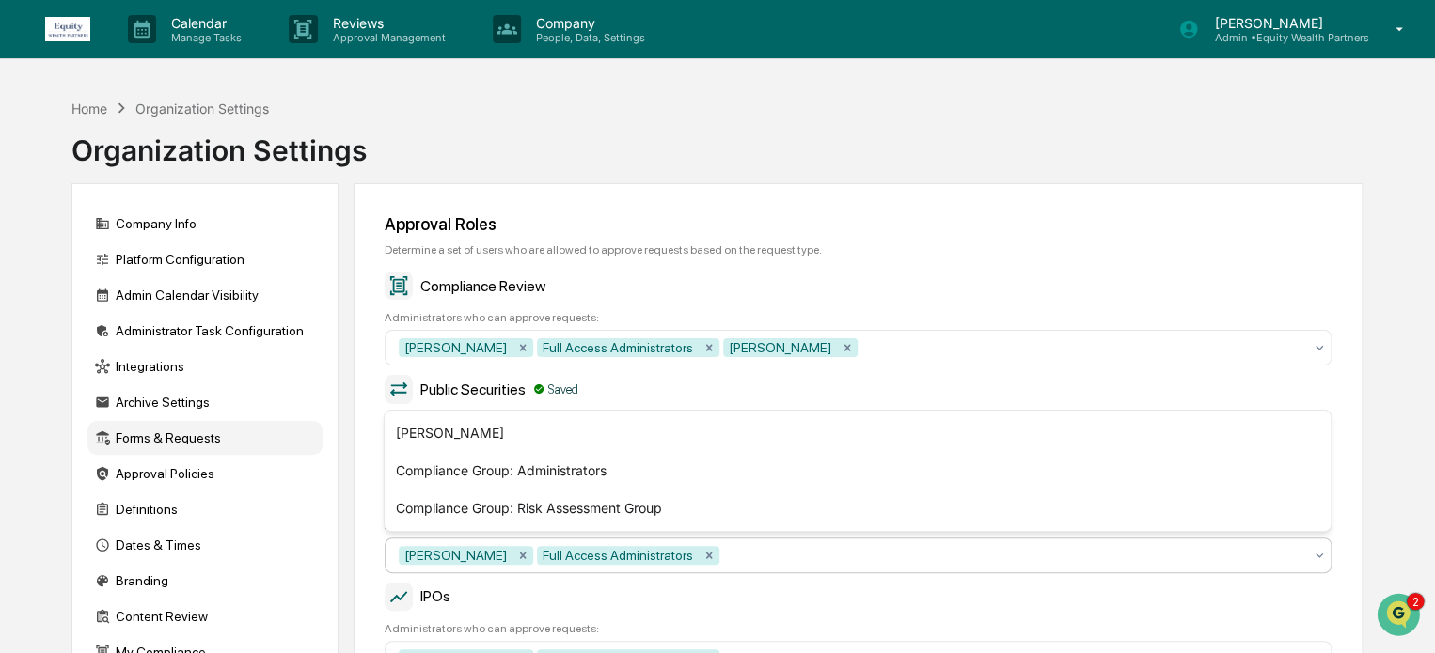
click at [793, 569] on div "[PERSON_NAME] Full Access Administrators" at bounding box center [850, 556] width 922 height 30
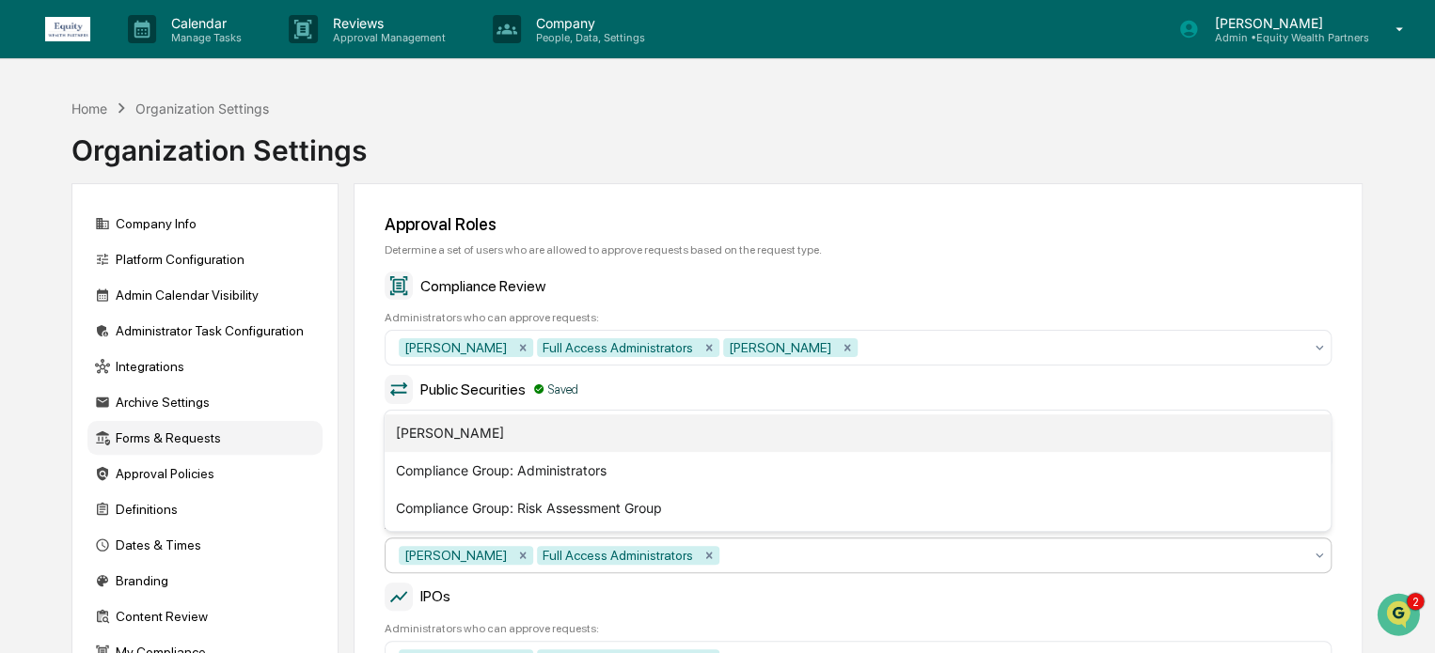
click at [466, 434] on div "[PERSON_NAME]" at bounding box center [857, 434] width 946 height 38
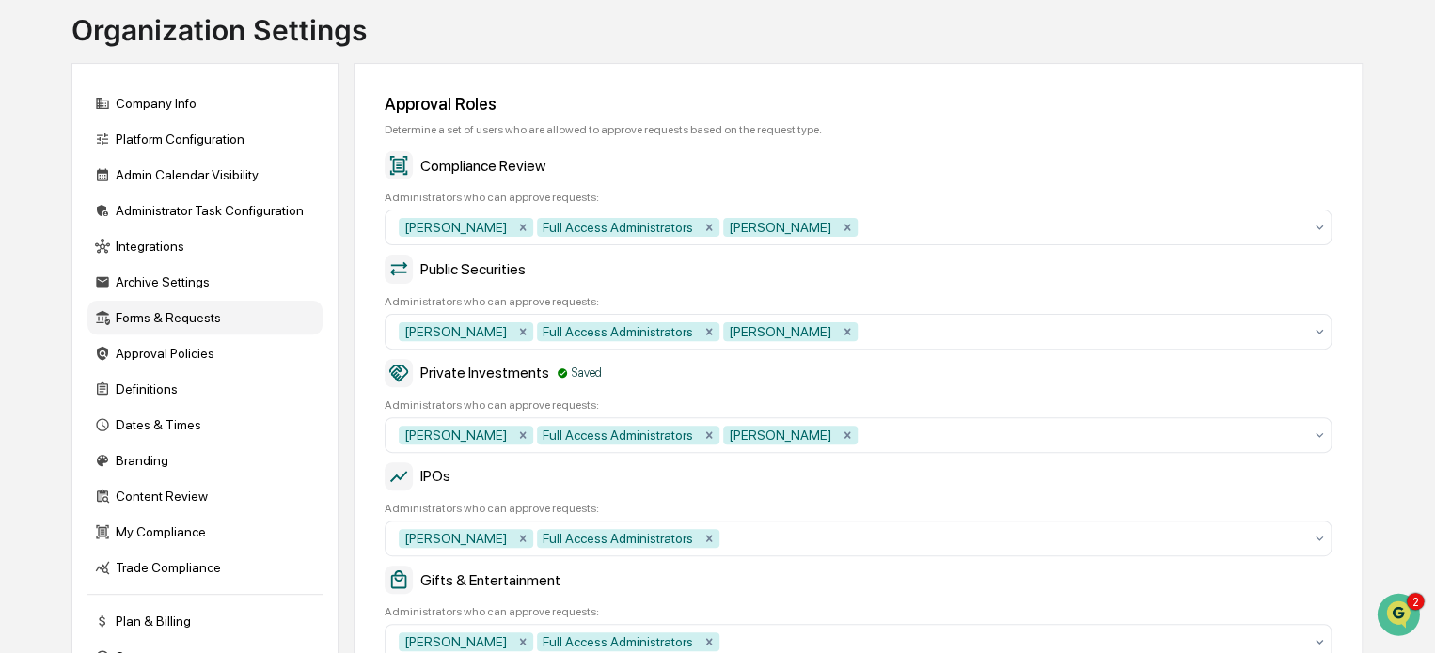
scroll to position [156, 0]
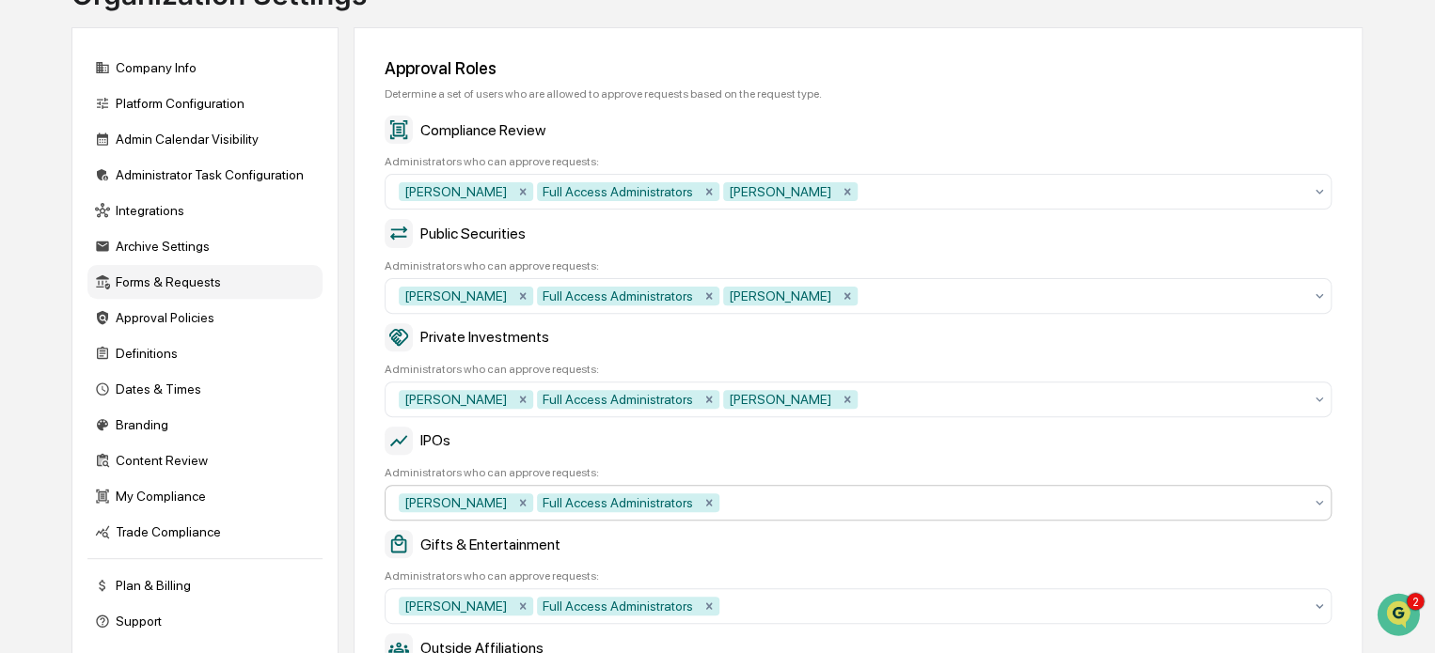
click at [730, 511] on div at bounding box center [1012, 503] width 579 height 19
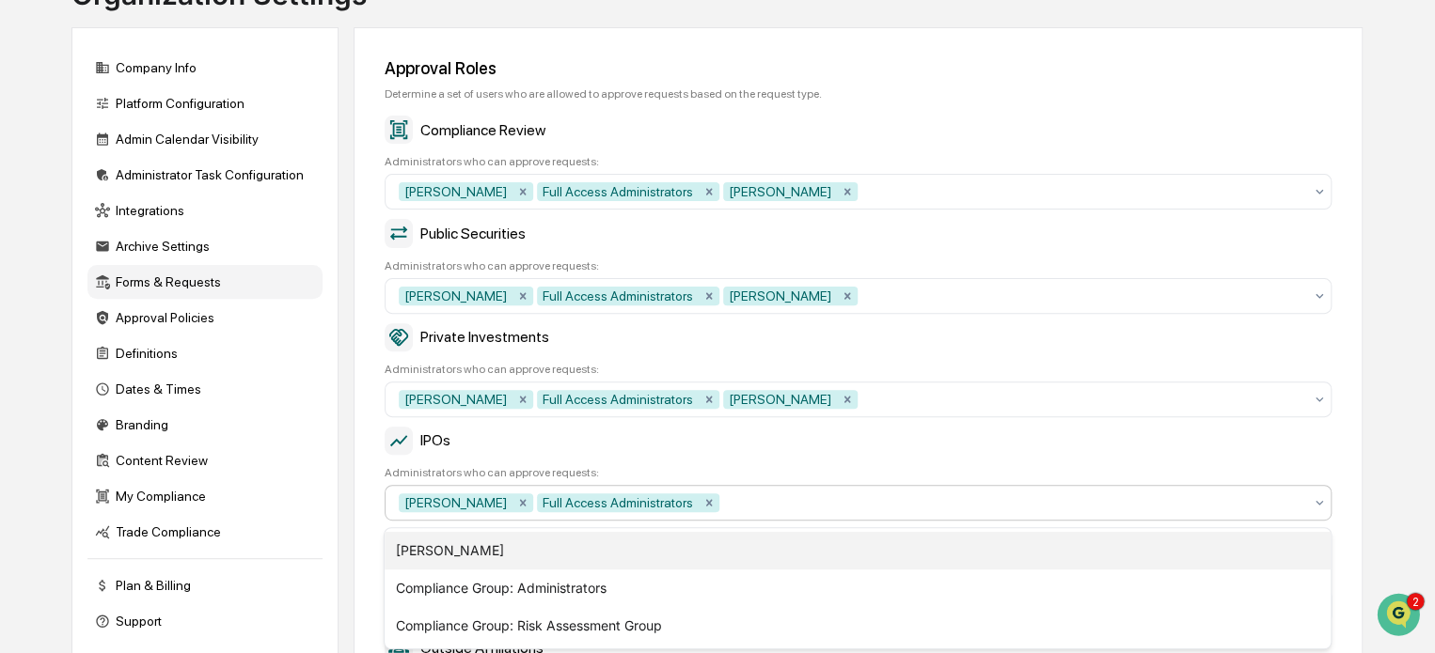
click at [463, 554] on div "[PERSON_NAME]" at bounding box center [857, 551] width 946 height 38
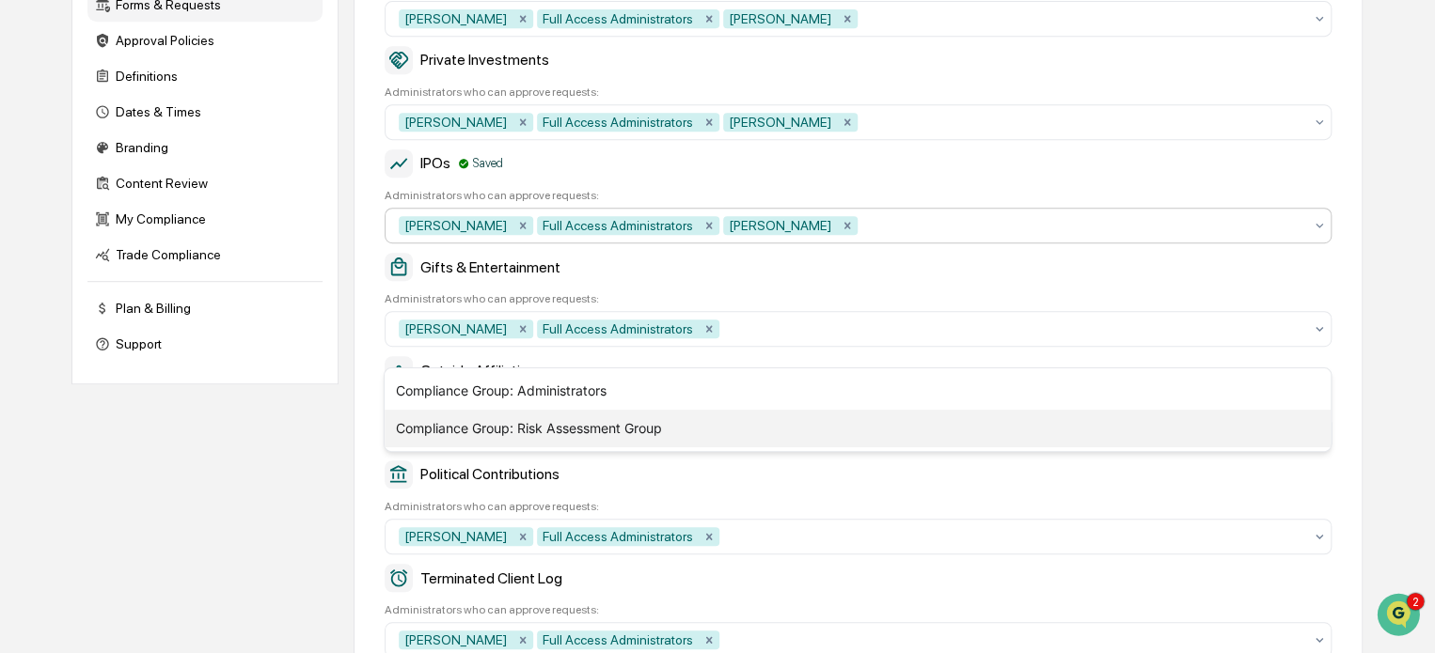
scroll to position [470, 0]
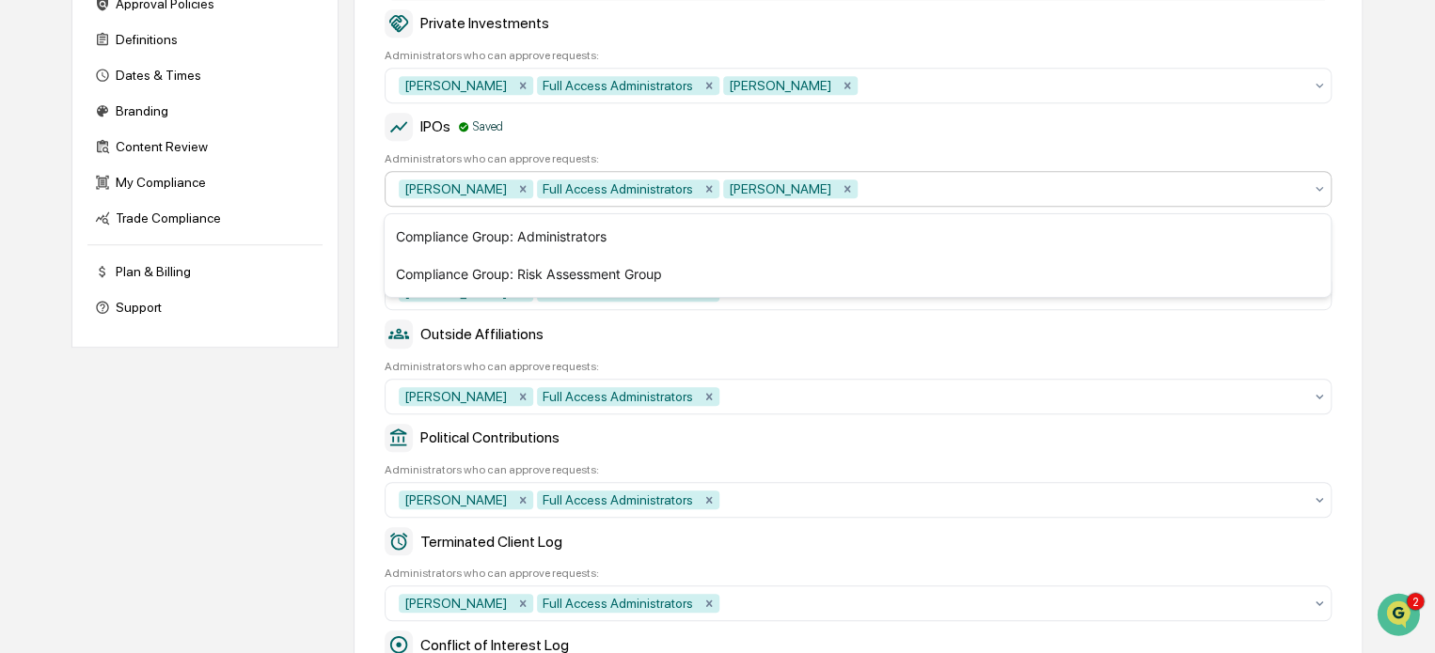
click at [669, 345] on div "Outside Affiliations" at bounding box center [857, 334] width 947 height 28
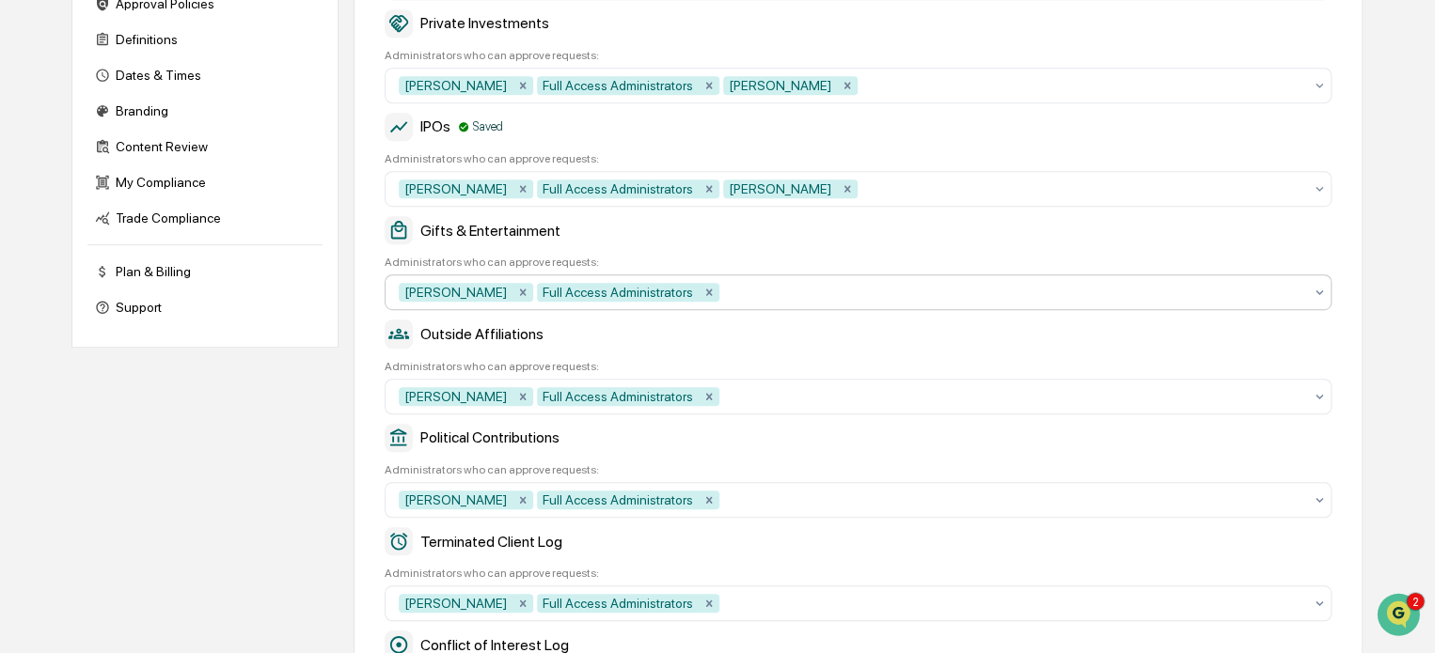
click at [764, 298] on div at bounding box center [1012, 292] width 579 height 19
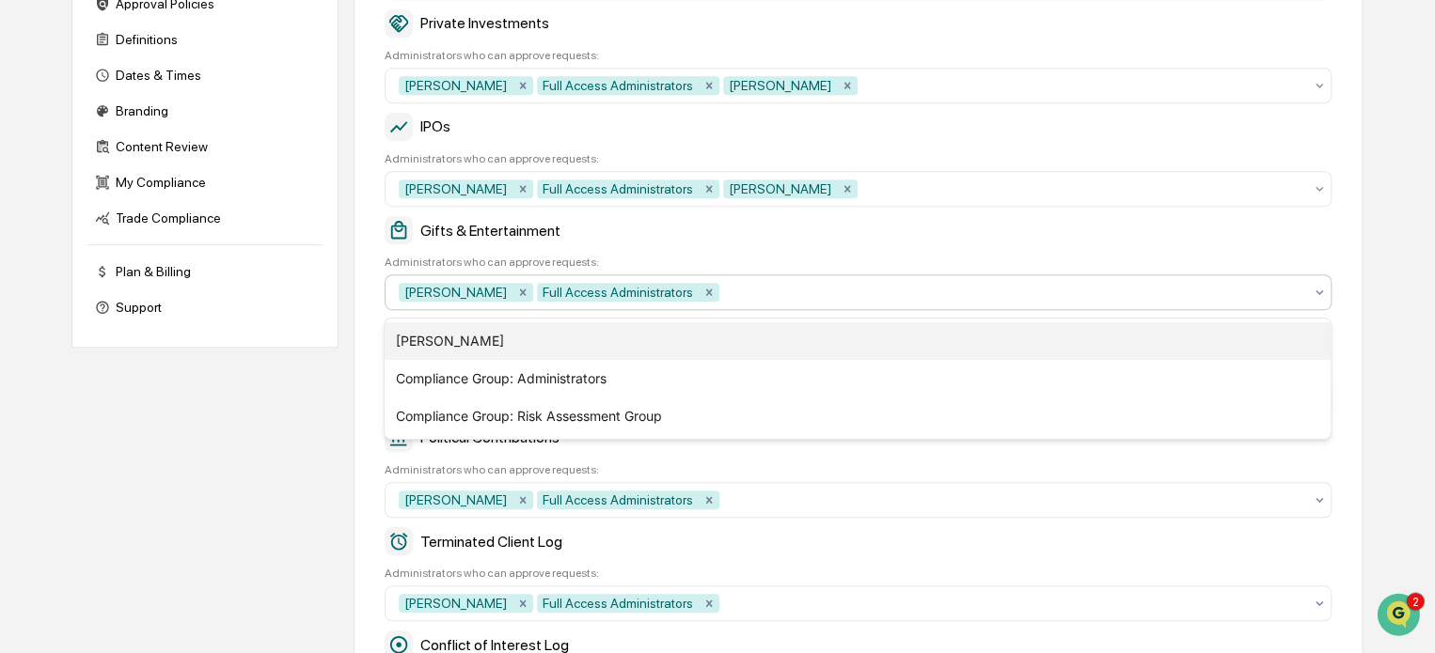
click at [496, 349] on div "[PERSON_NAME]" at bounding box center [857, 341] width 946 height 38
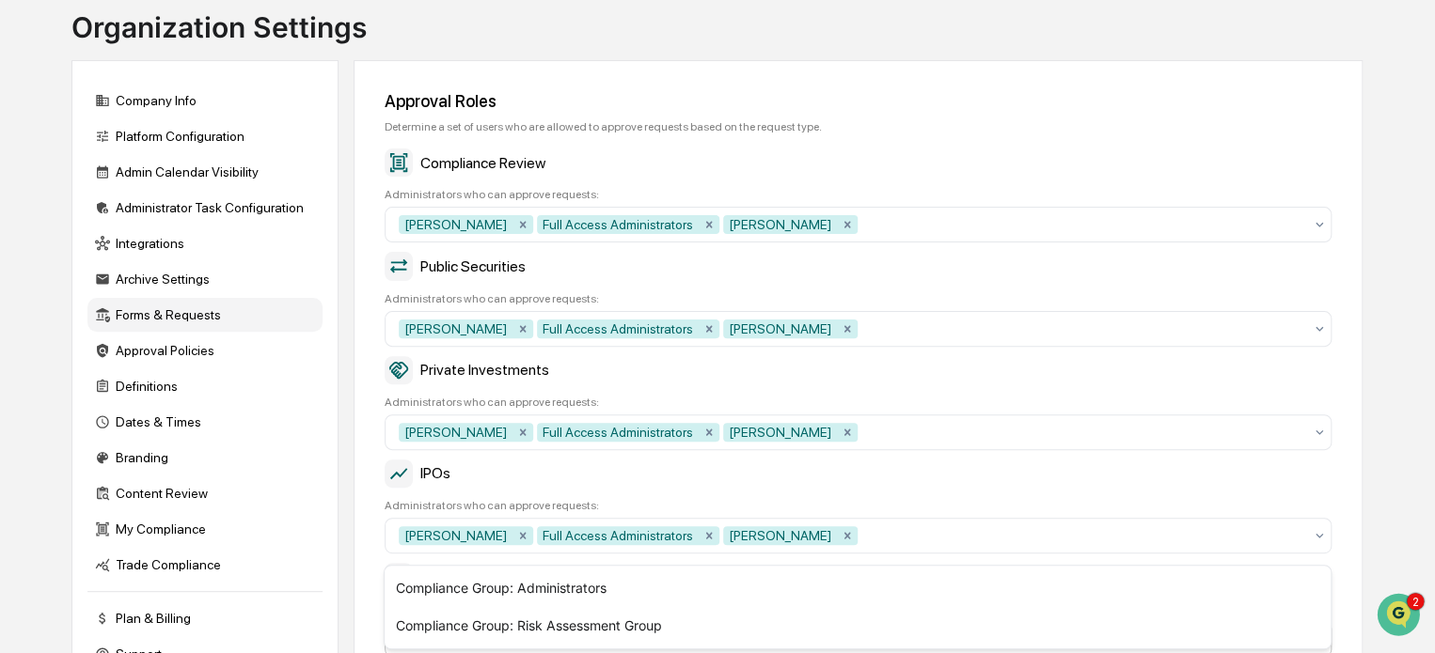
scroll to position [593, 0]
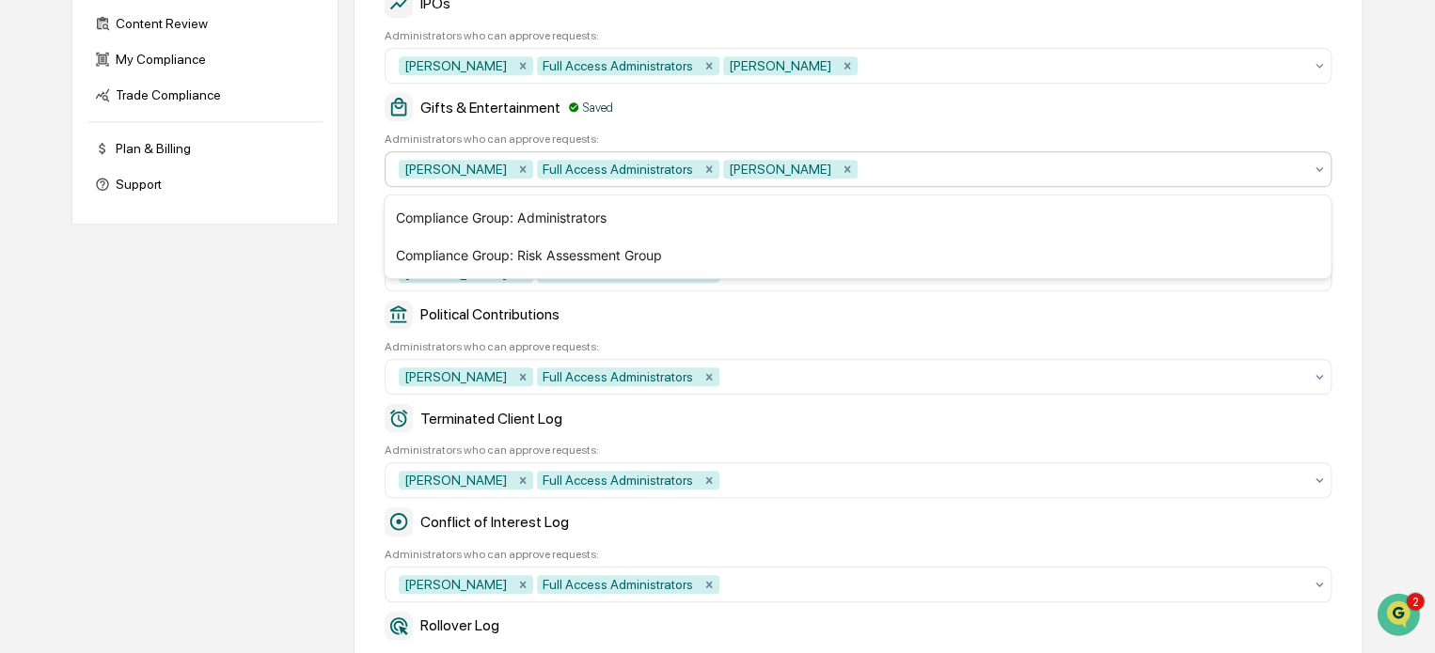
click at [727, 322] on div "Political Contributions" at bounding box center [857, 315] width 947 height 28
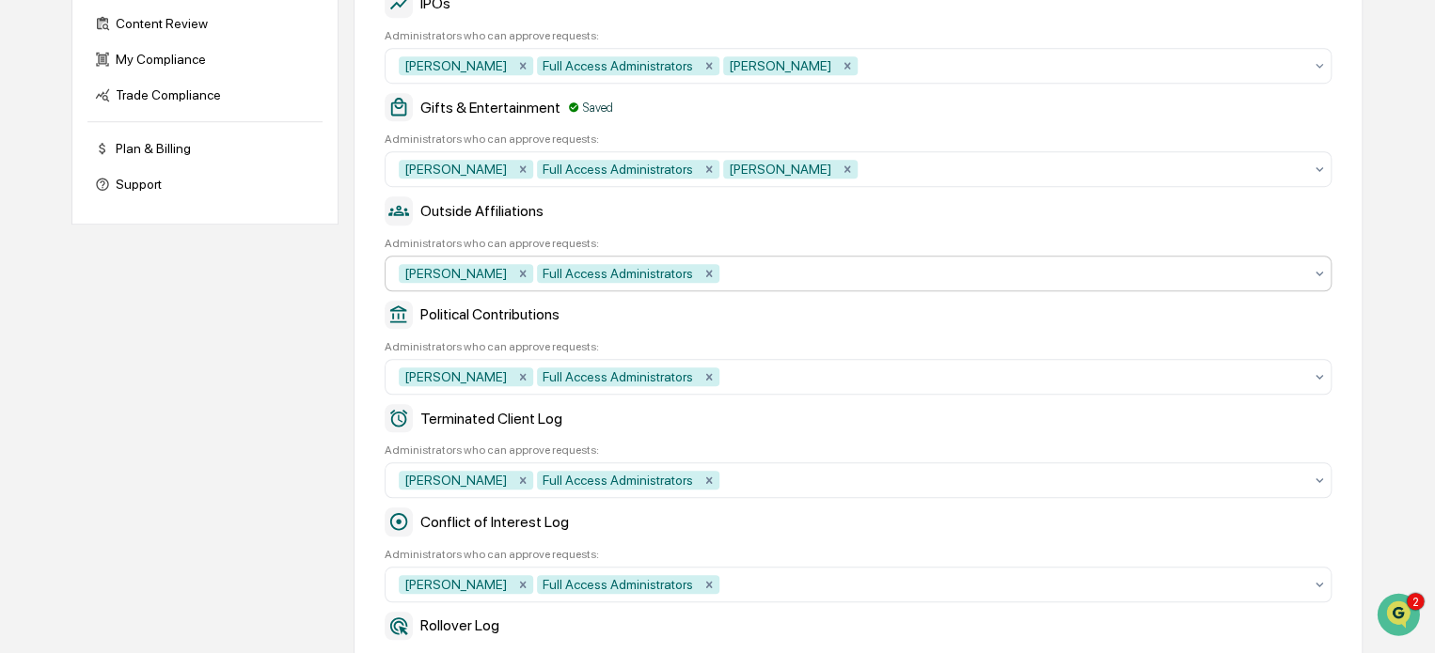
click at [734, 281] on div at bounding box center [1012, 273] width 579 height 19
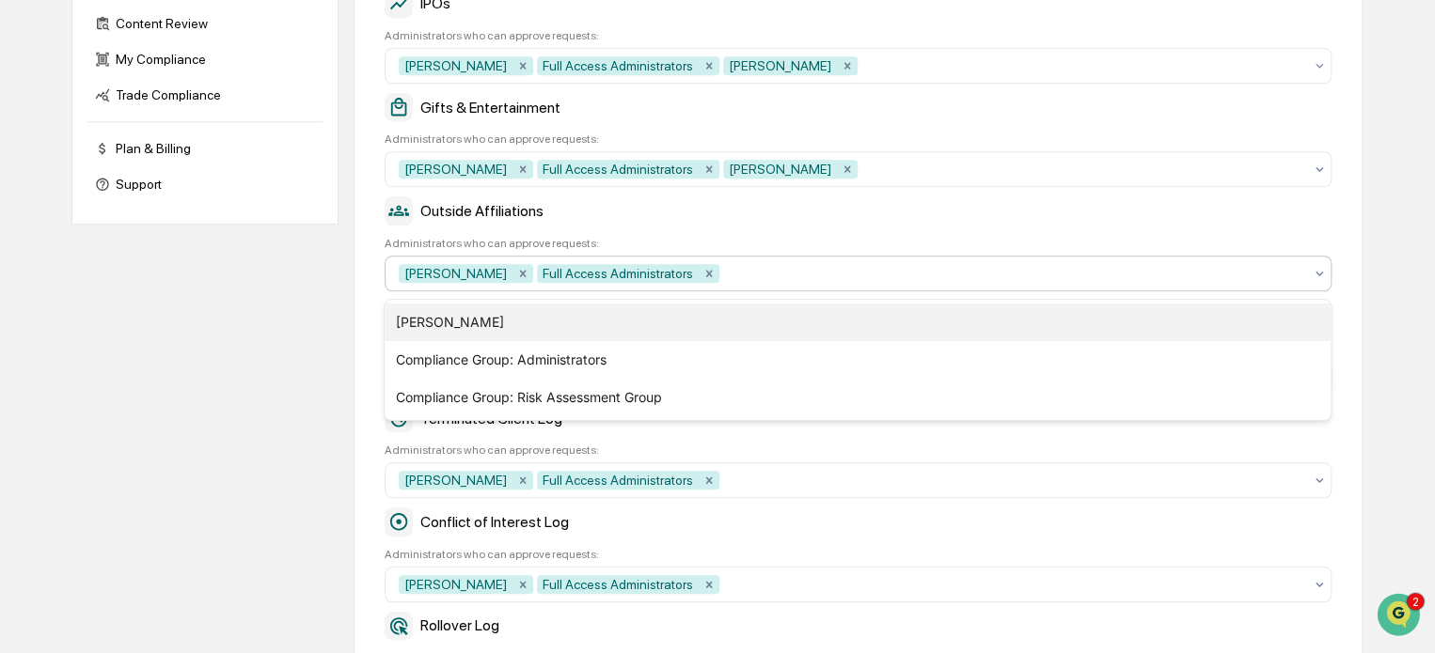
click at [560, 330] on div "[PERSON_NAME]" at bounding box center [857, 323] width 946 height 38
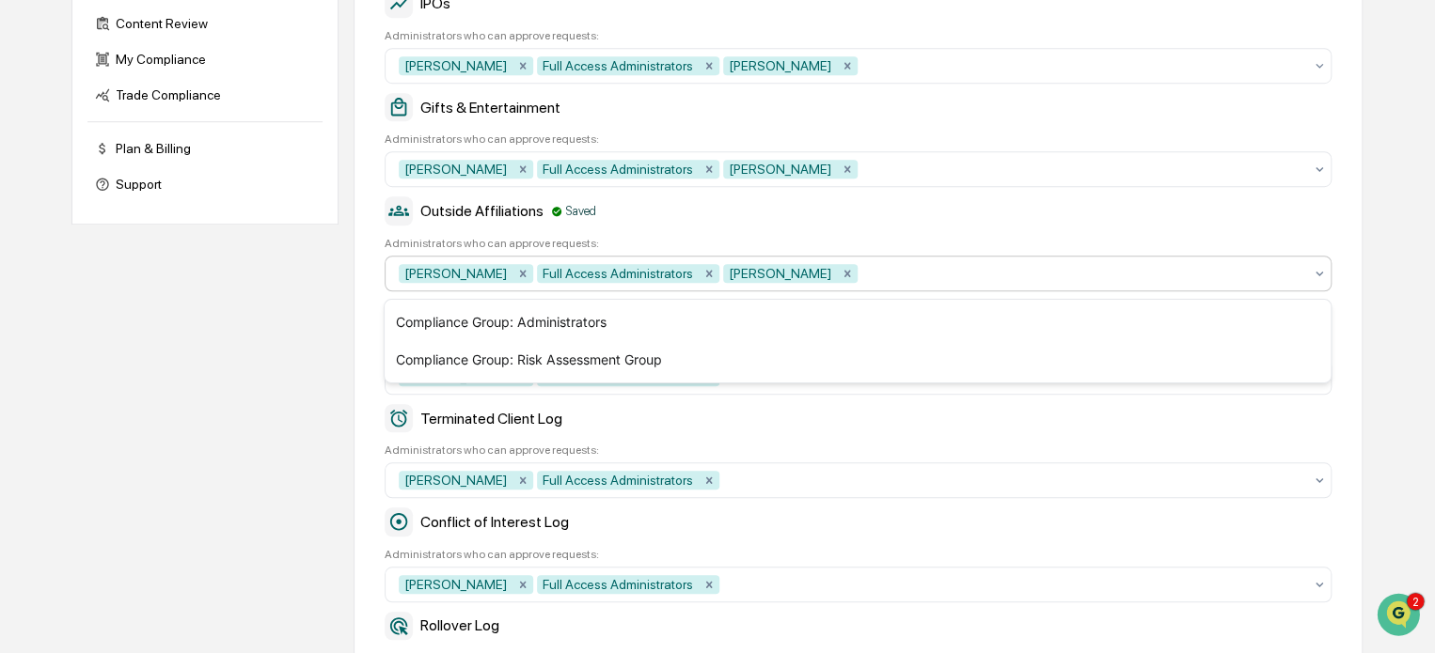
click at [767, 403] on div "Approval Roles Determine a set of users who are allowed to approve requests bas…" at bounding box center [857, 319] width 1009 height 1458
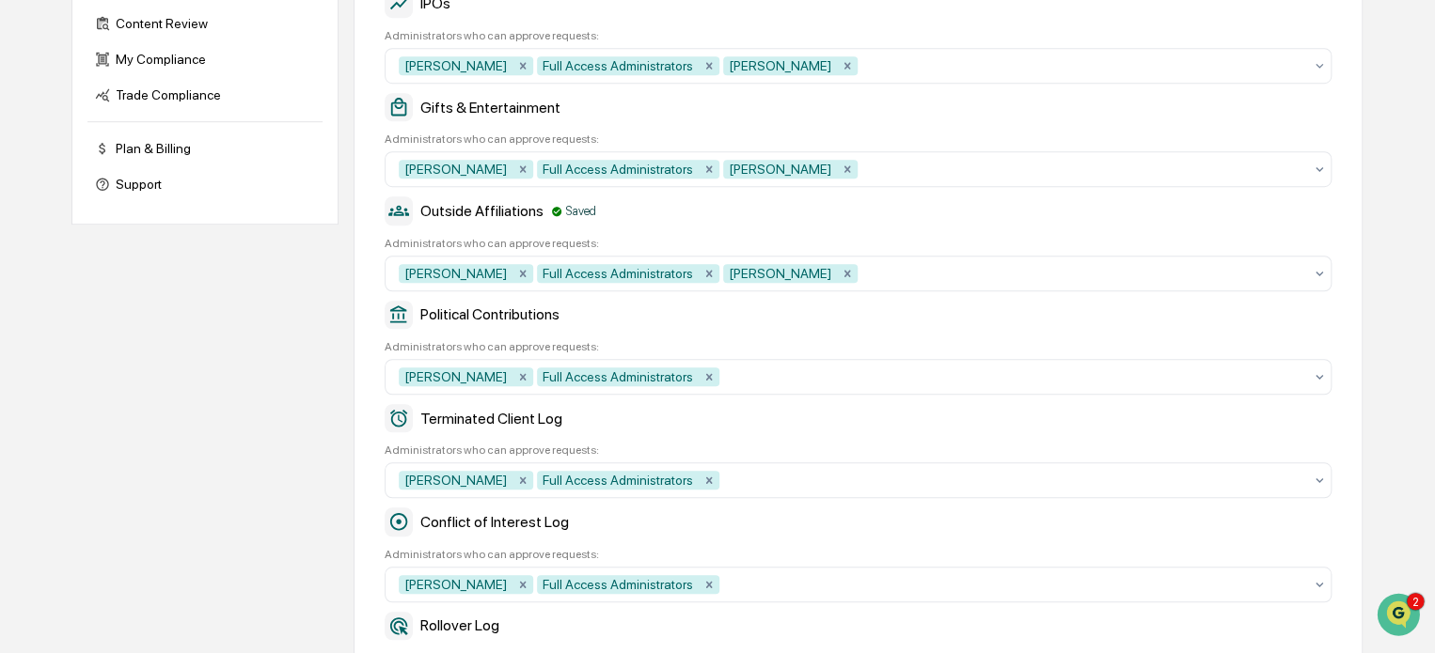
click at [755, 360] on div "Political Contributions Administrators who can approve requests: [PERSON_NAME] …" at bounding box center [857, 348] width 947 height 94
click at [750, 380] on div at bounding box center [1012, 377] width 579 height 19
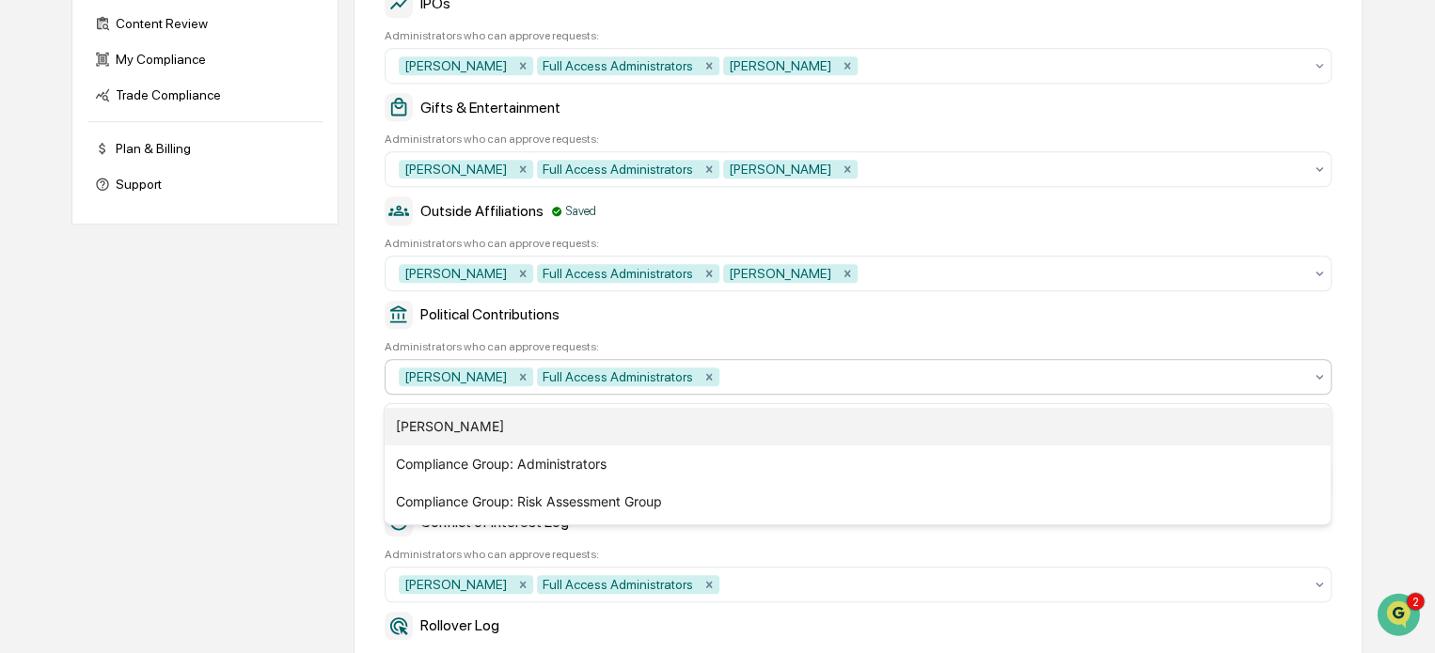
click at [635, 428] on div "[PERSON_NAME]" at bounding box center [857, 427] width 946 height 38
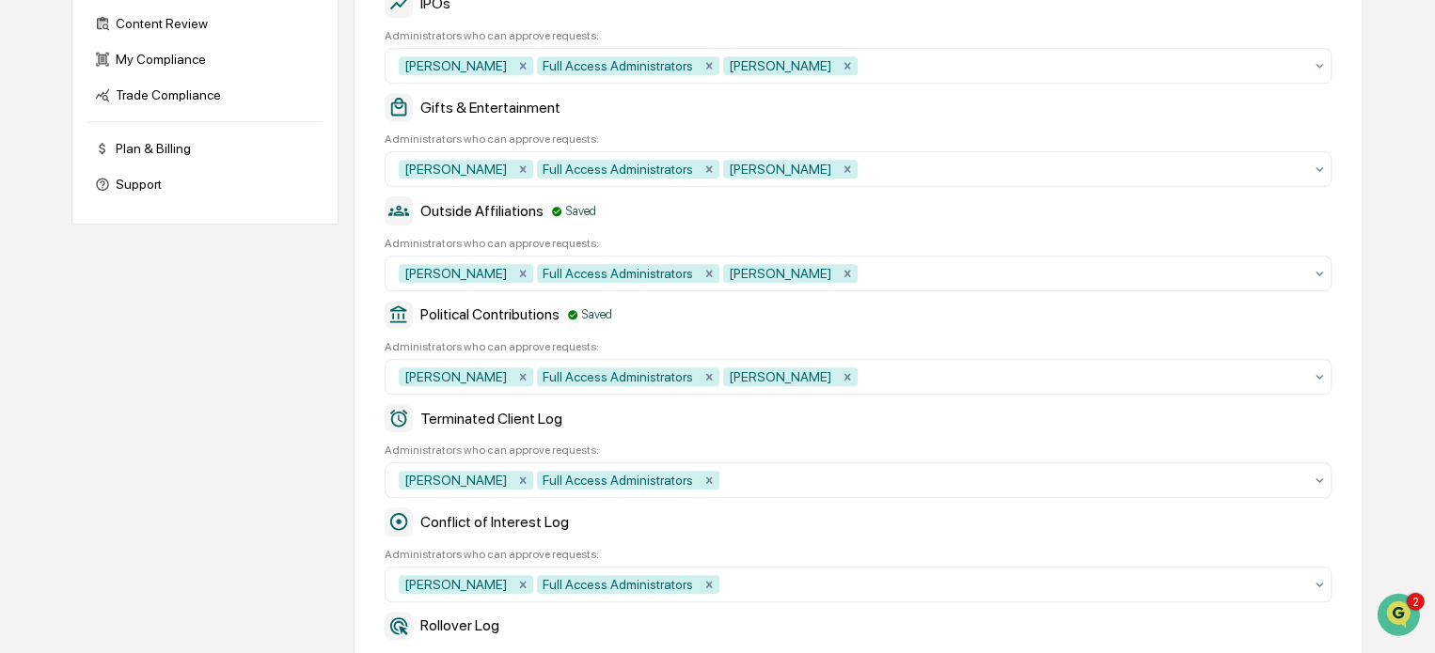
click at [756, 531] on div "Conflict of Interest Log" at bounding box center [857, 522] width 947 height 28
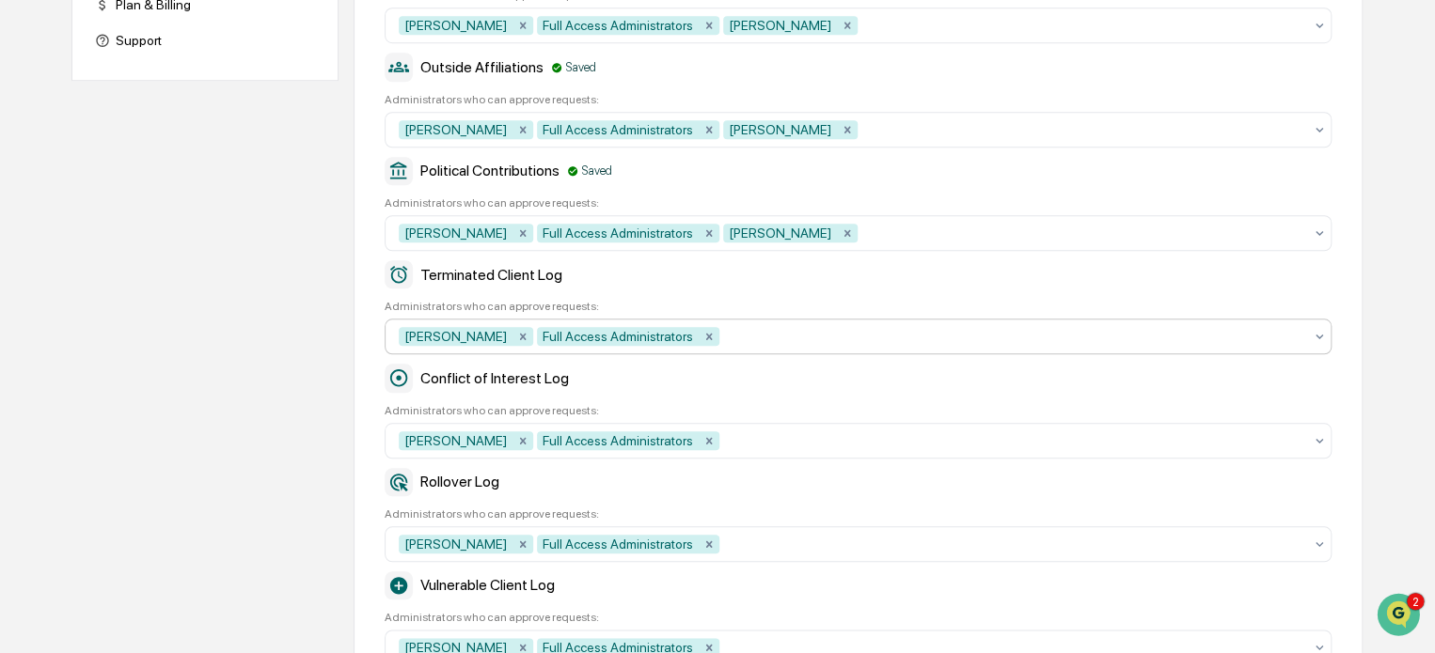
scroll to position [906, 0]
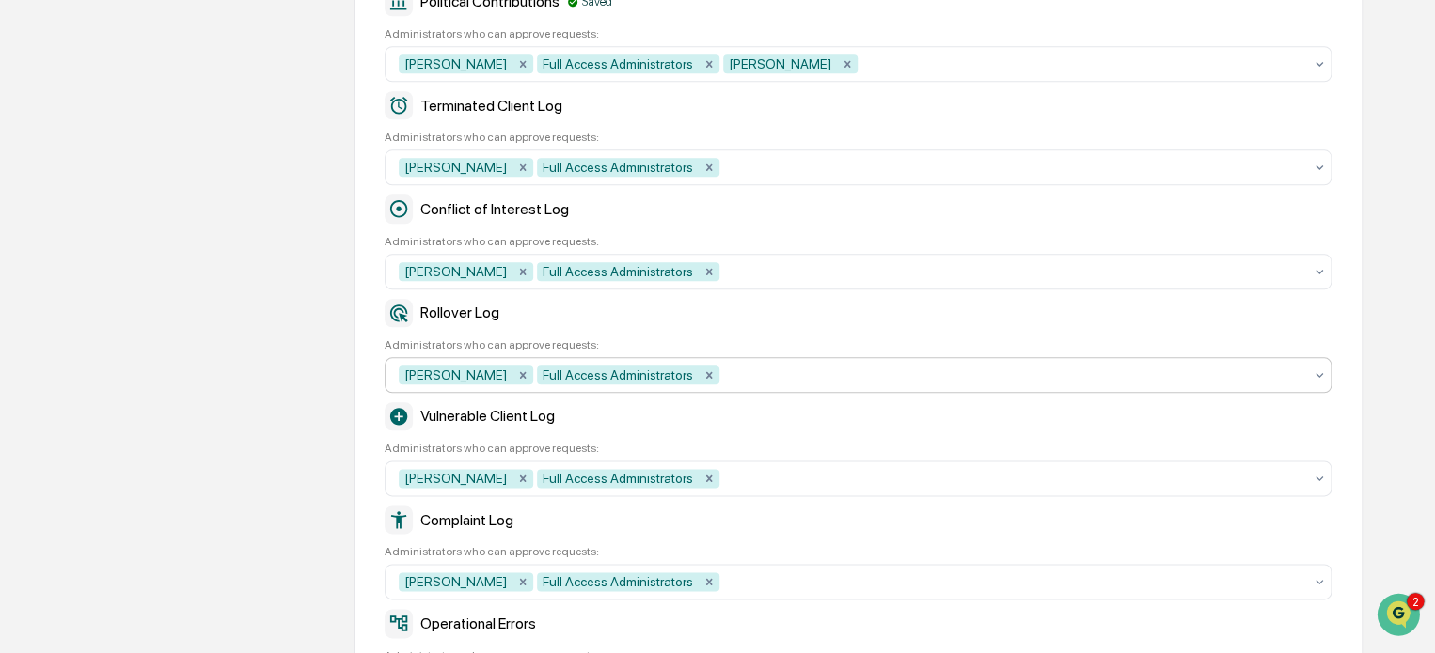
click at [755, 384] on div at bounding box center [1012, 375] width 579 height 19
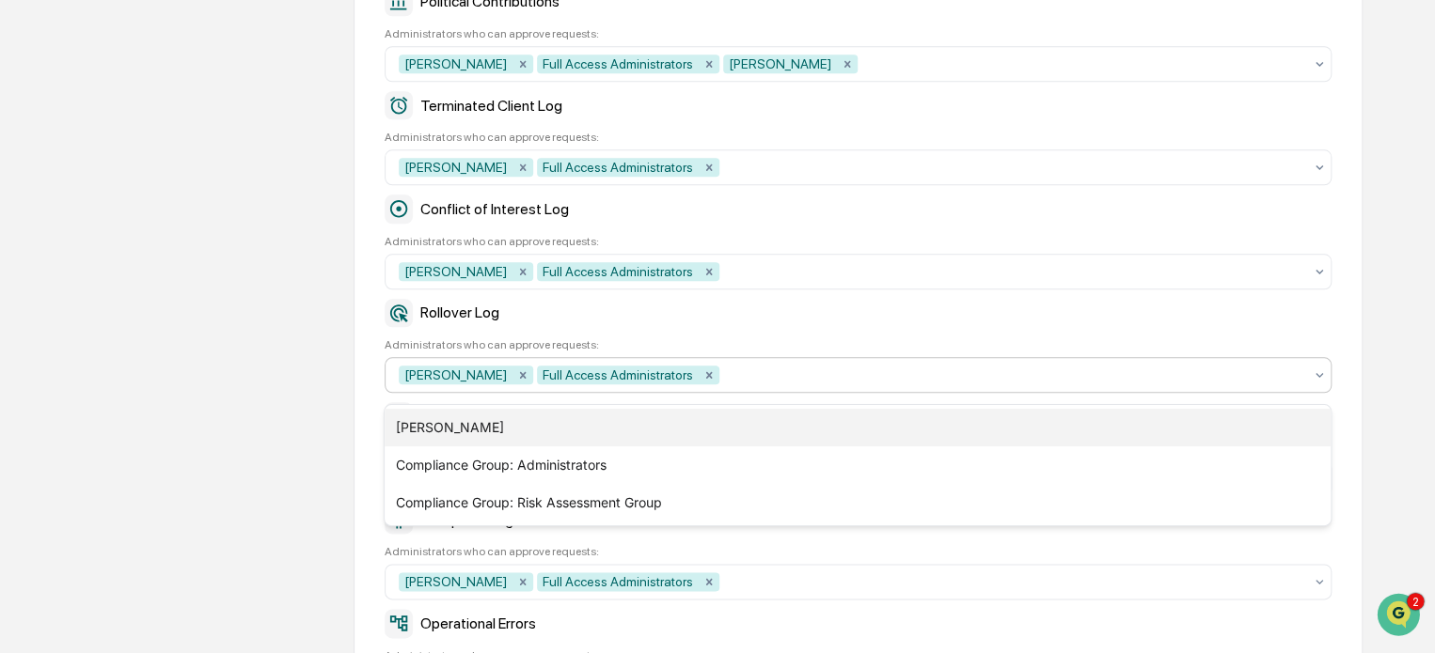
click at [511, 428] on div "[PERSON_NAME]" at bounding box center [857, 428] width 946 height 38
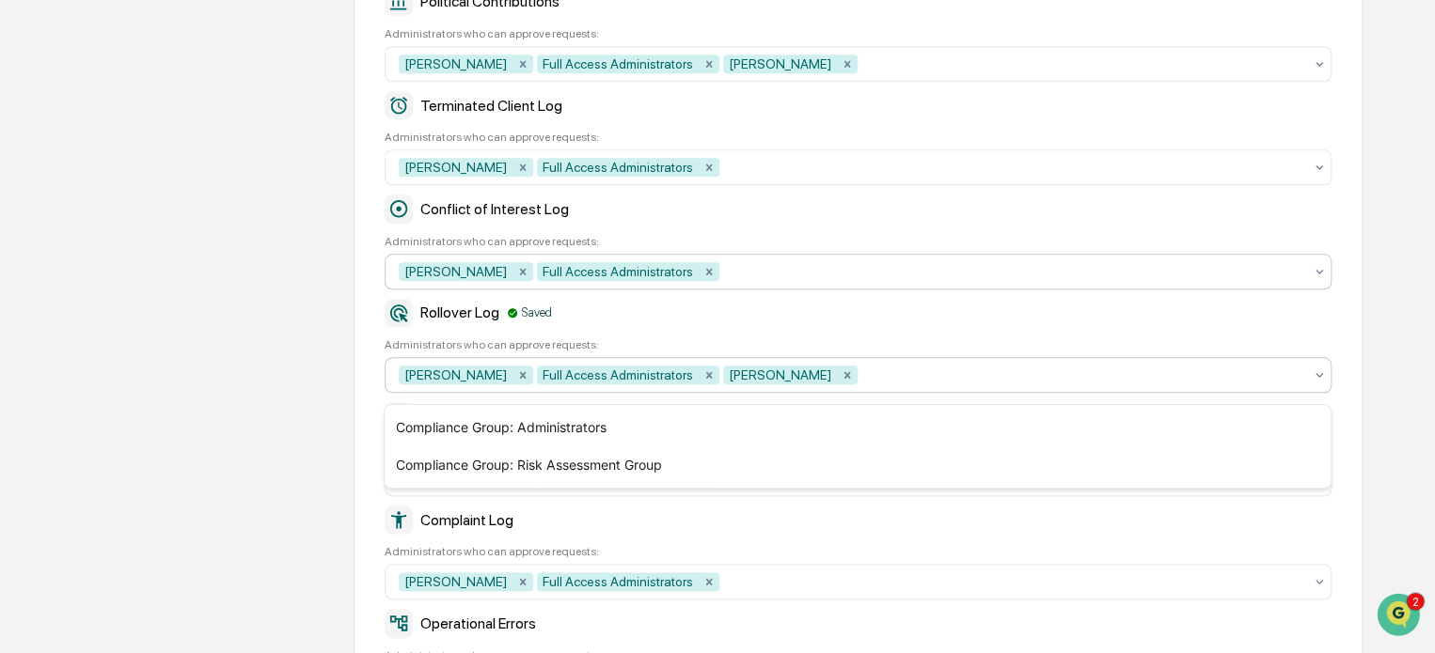
click at [745, 275] on div at bounding box center [1012, 271] width 579 height 19
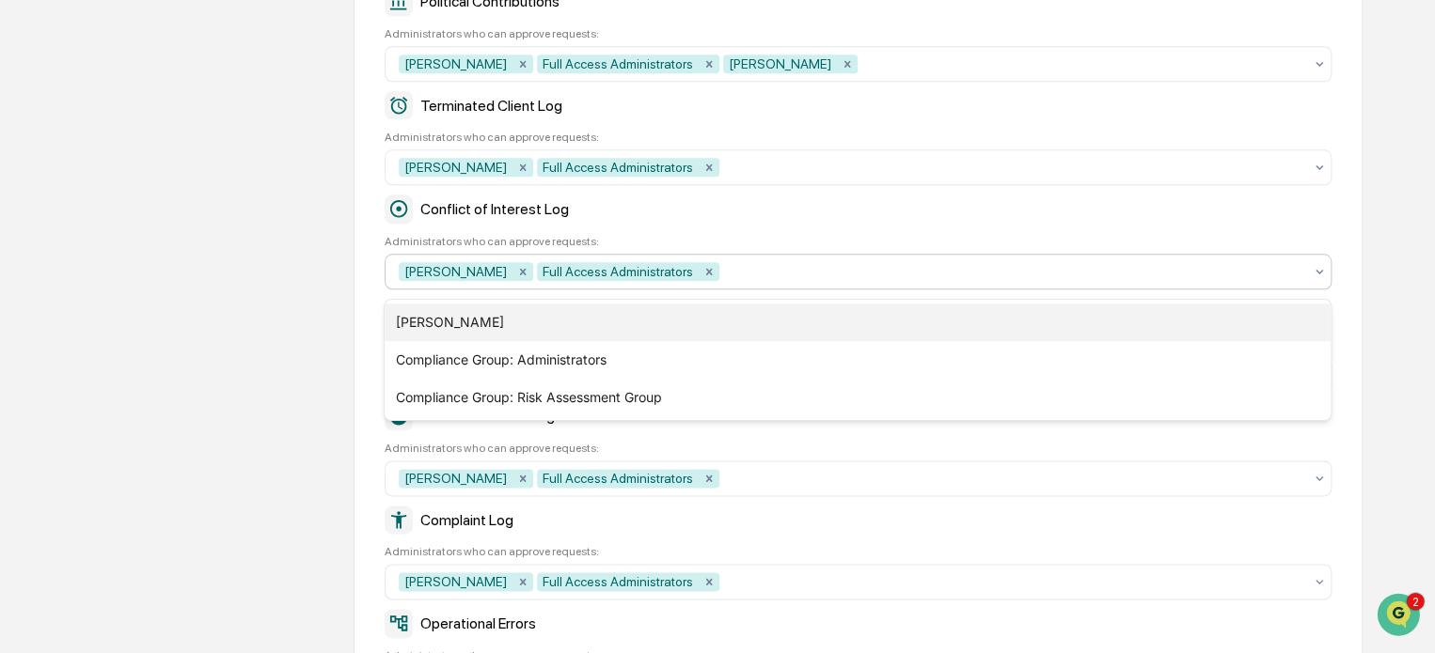
click at [523, 326] on div "[PERSON_NAME]" at bounding box center [857, 323] width 946 height 38
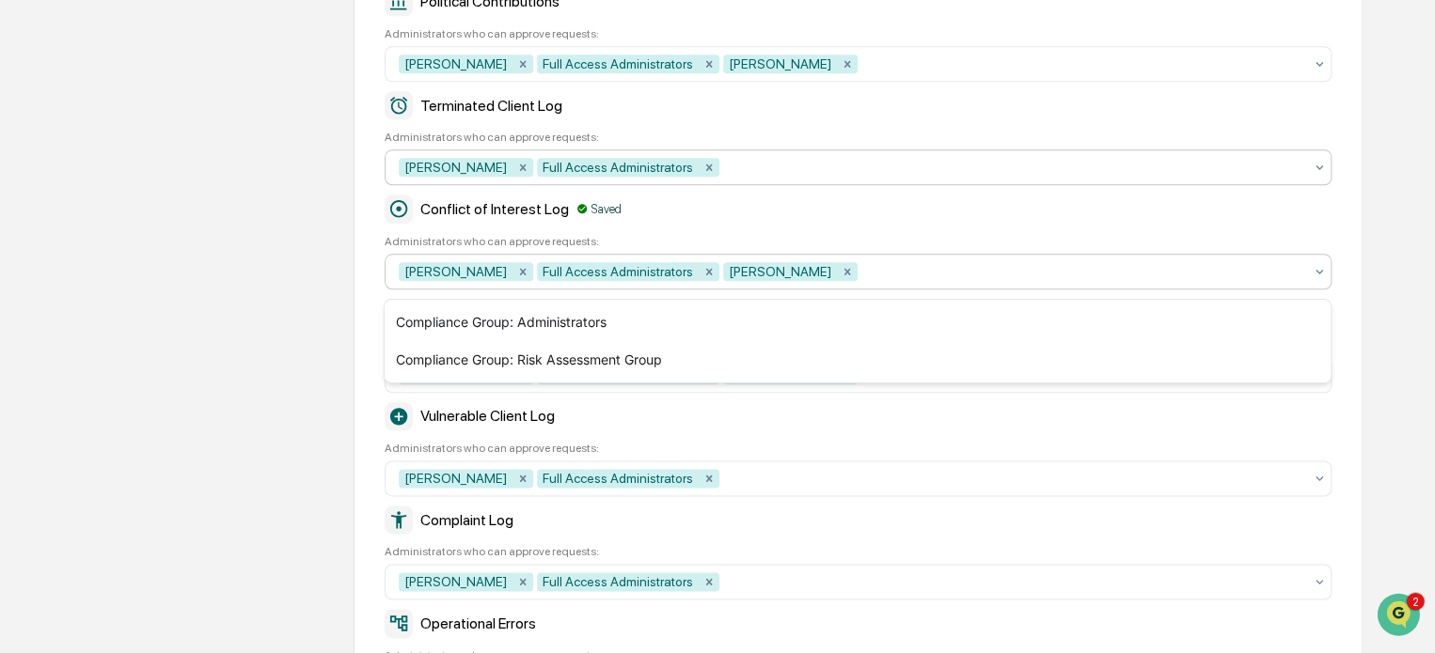
click at [759, 176] on div at bounding box center [1012, 167] width 579 height 19
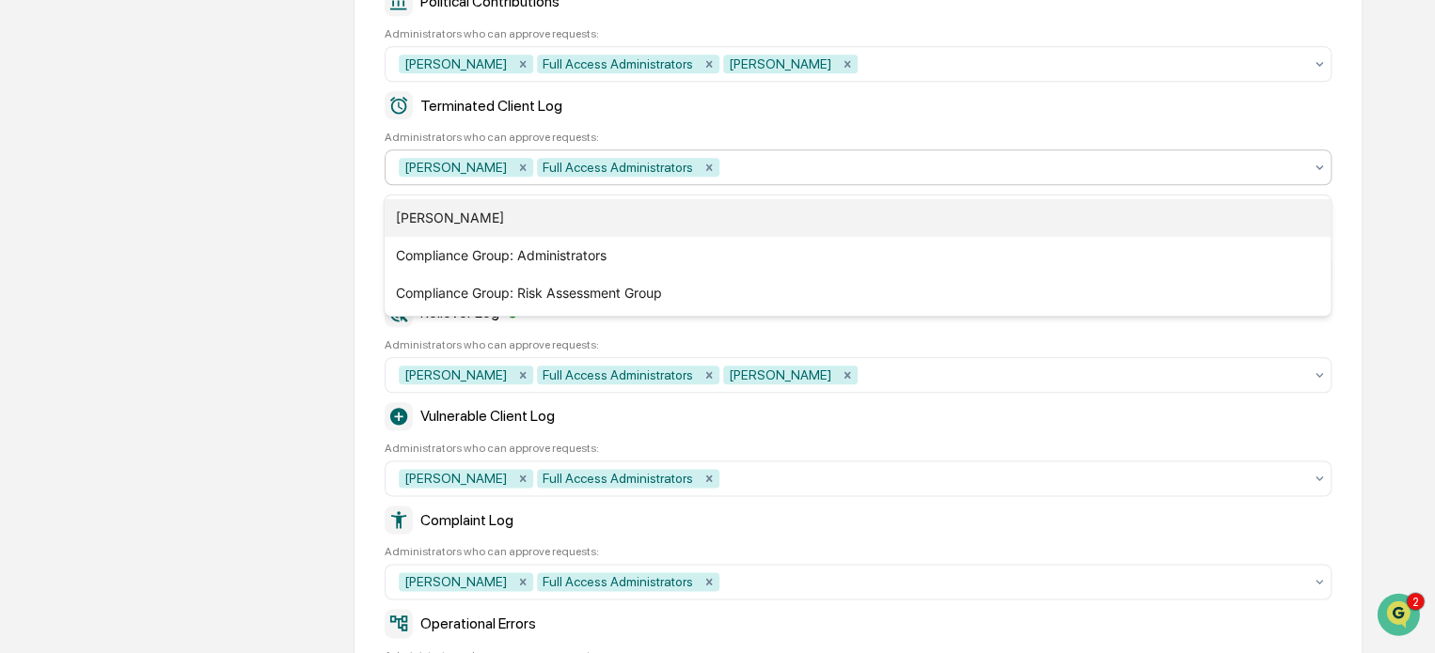
click at [557, 227] on div "[PERSON_NAME]" at bounding box center [857, 218] width 946 height 38
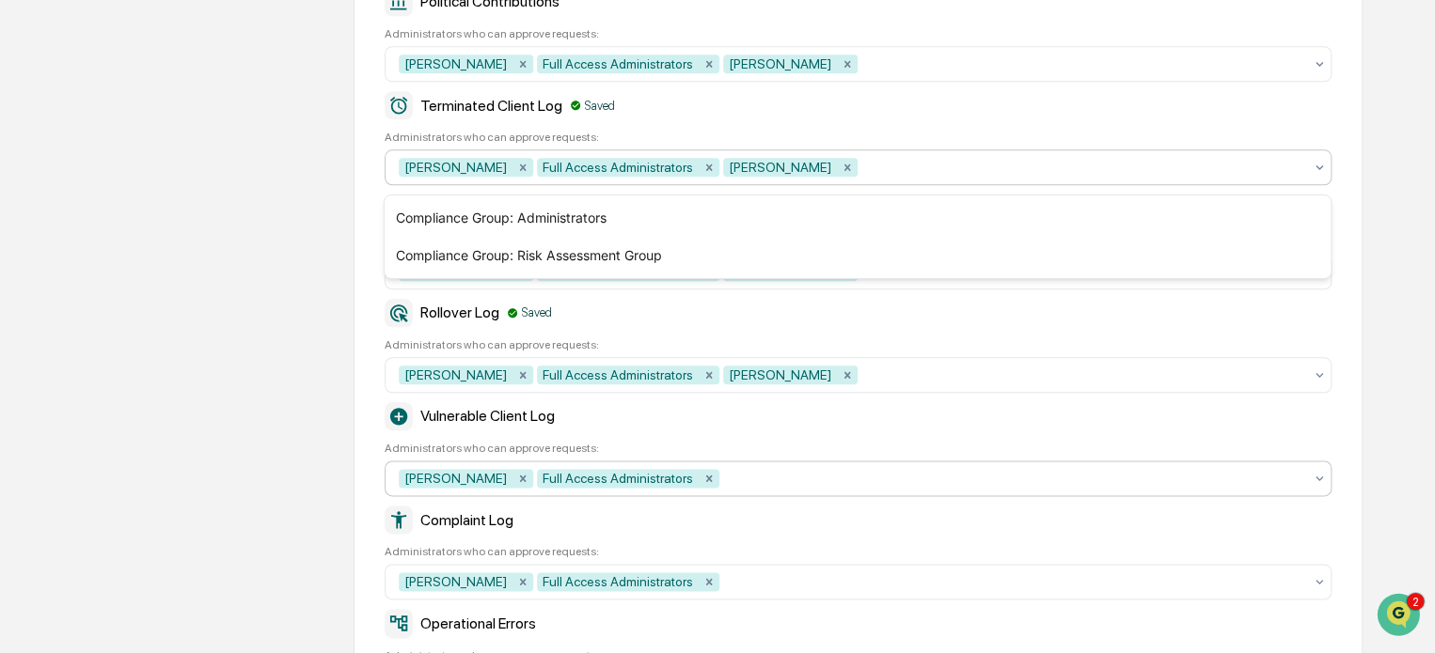
click at [757, 494] on div "[PERSON_NAME] Full Access Administrators" at bounding box center [850, 478] width 922 height 30
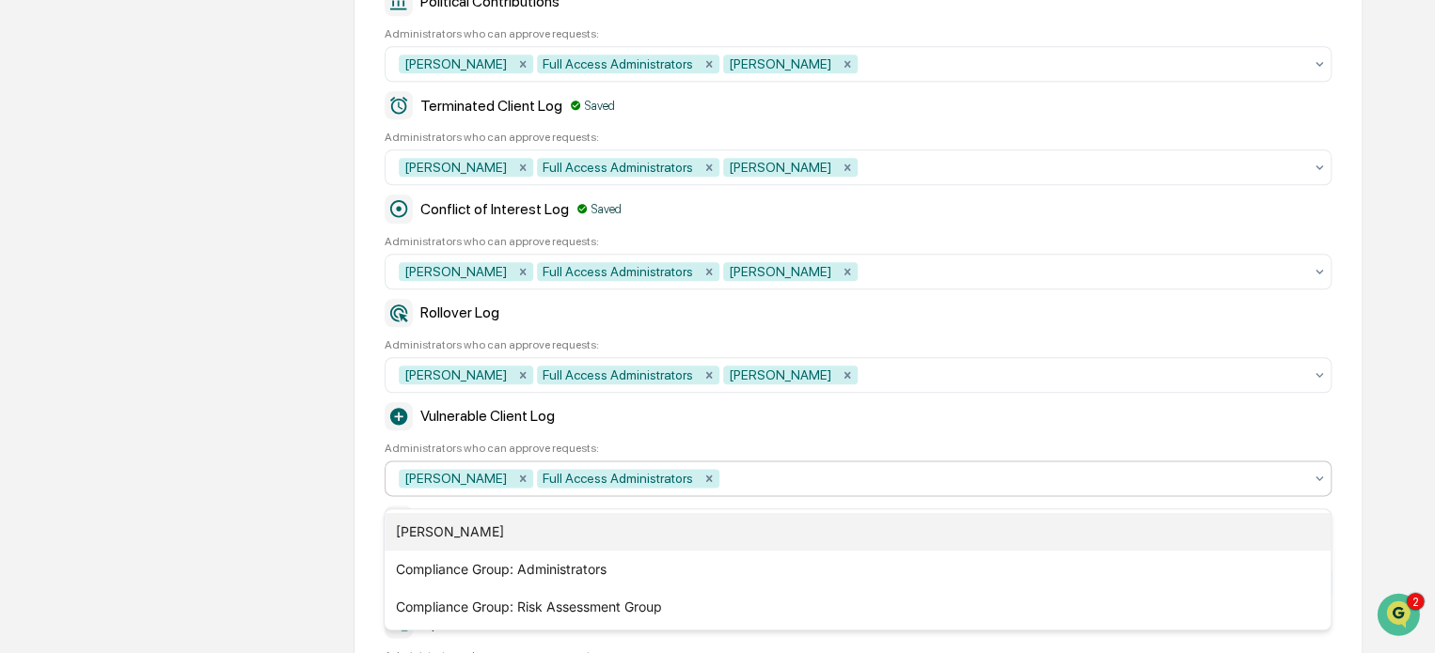
click at [575, 541] on div "[PERSON_NAME]" at bounding box center [857, 532] width 946 height 38
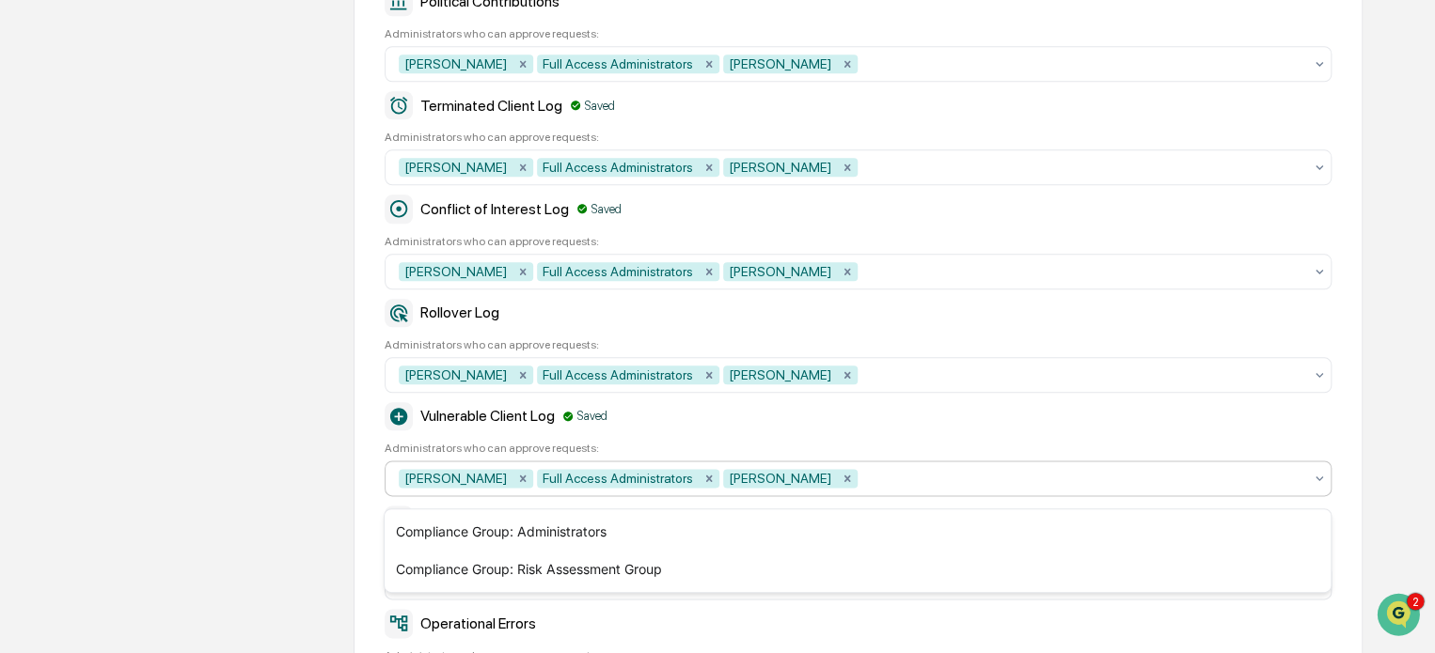
click at [761, 630] on div "Operational Errors" at bounding box center [857, 623] width 947 height 28
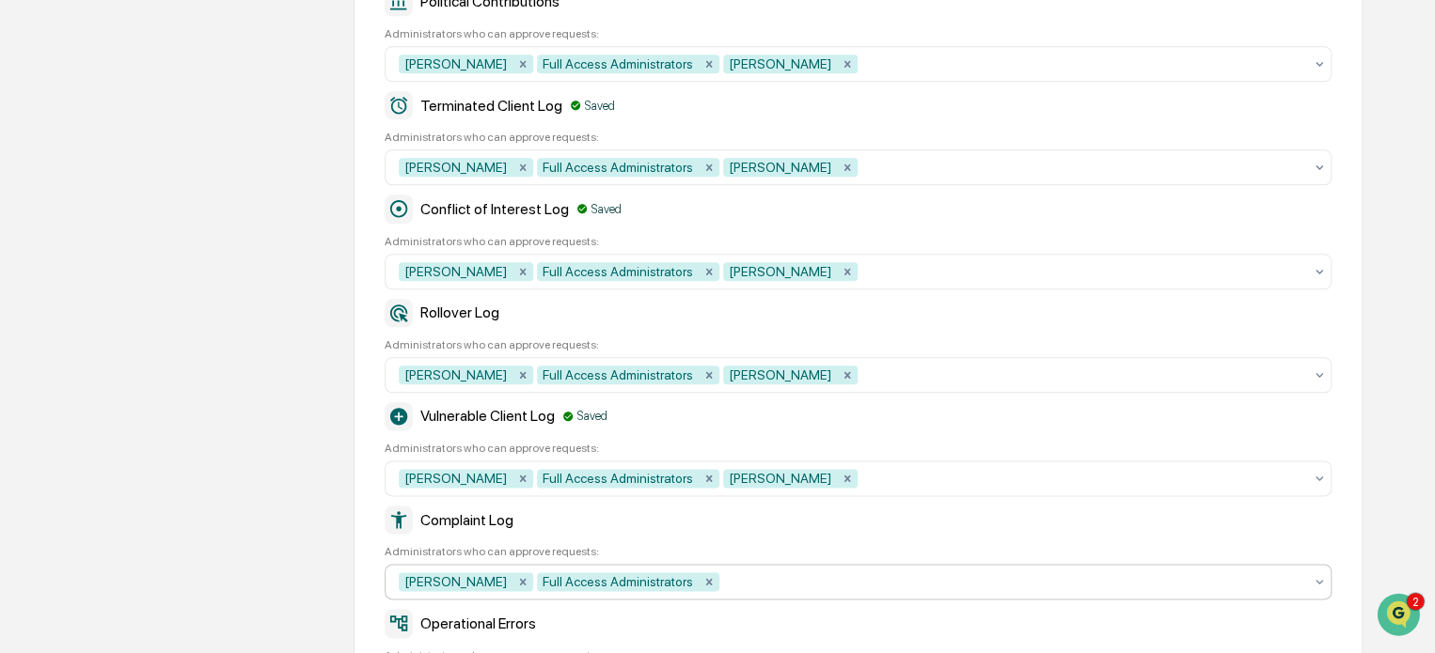
click at [751, 589] on div at bounding box center [1012, 581] width 579 height 19
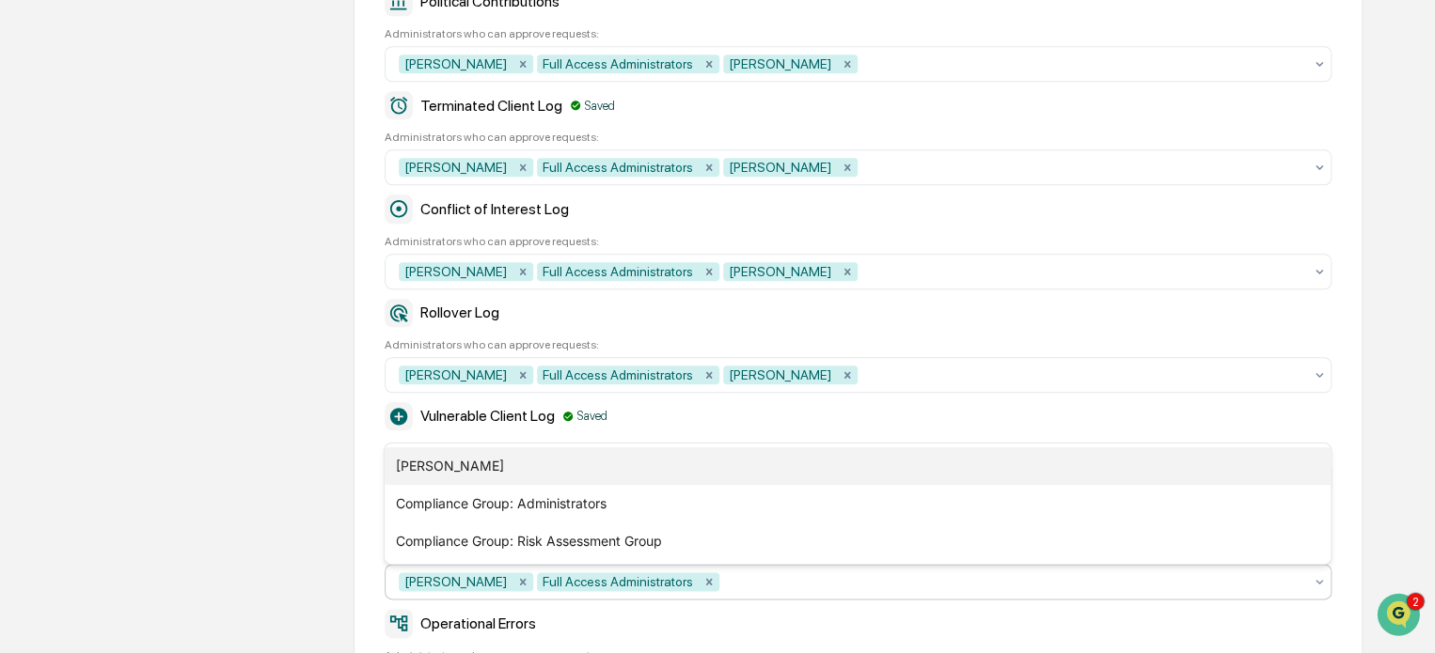
click at [546, 468] on div "[PERSON_NAME]" at bounding box center [857, 466] width 946 height 38
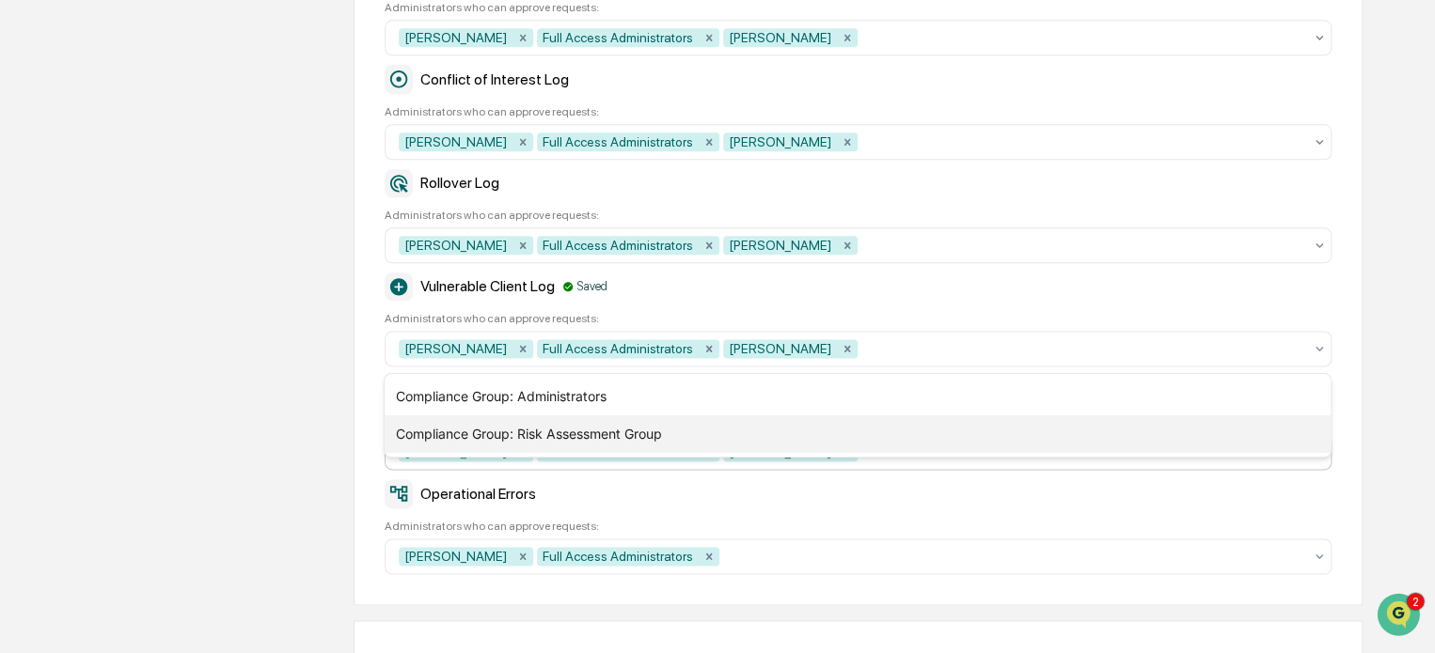
scroll to position [1063, 0]
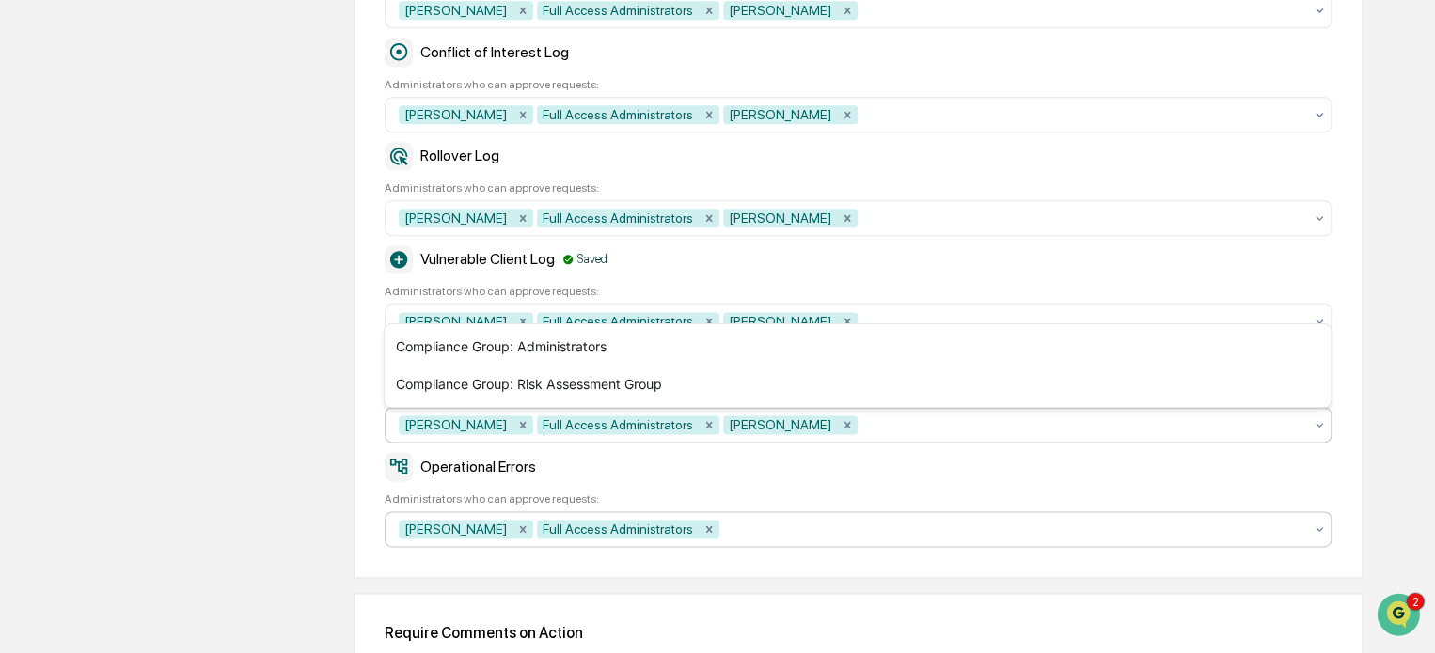
click at [779, 539] on div at bounding box center [1012, 529] width 579 height 19
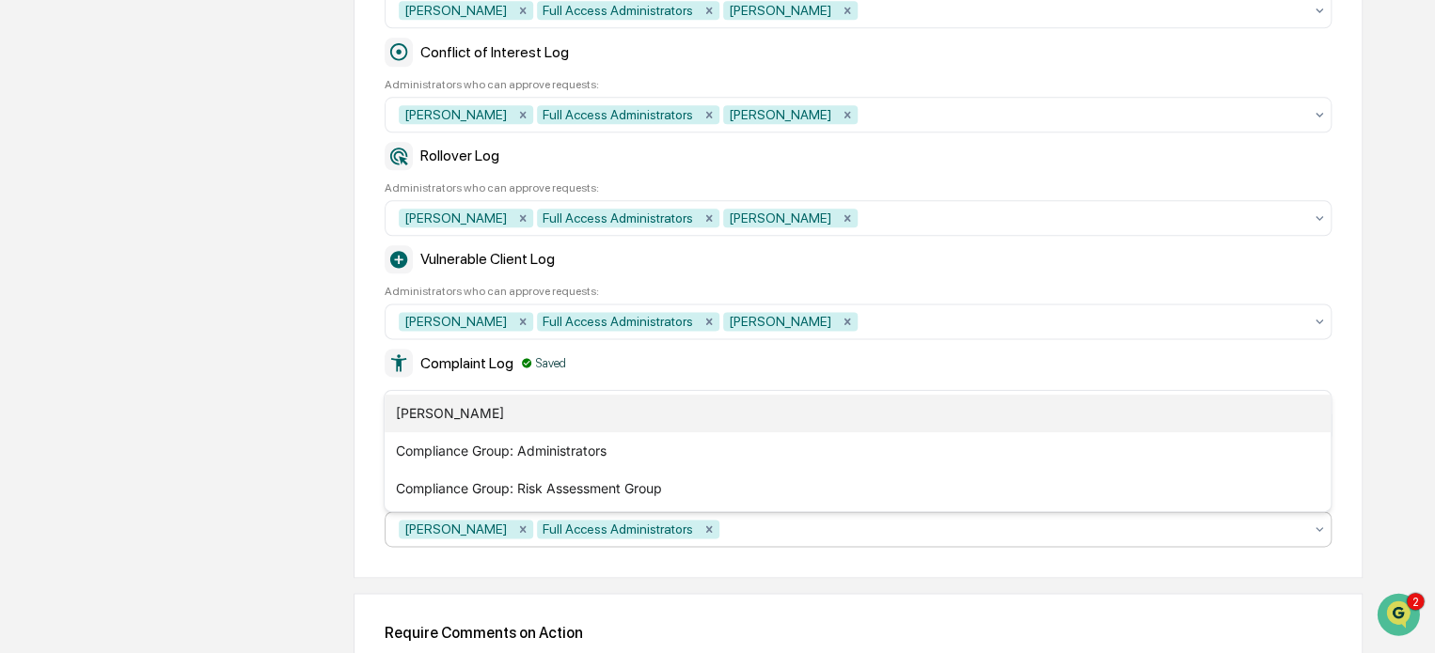
click at [484, 422] on div "[PERSON_NAME]" at bounding box center [857, 414] width 946 height 38
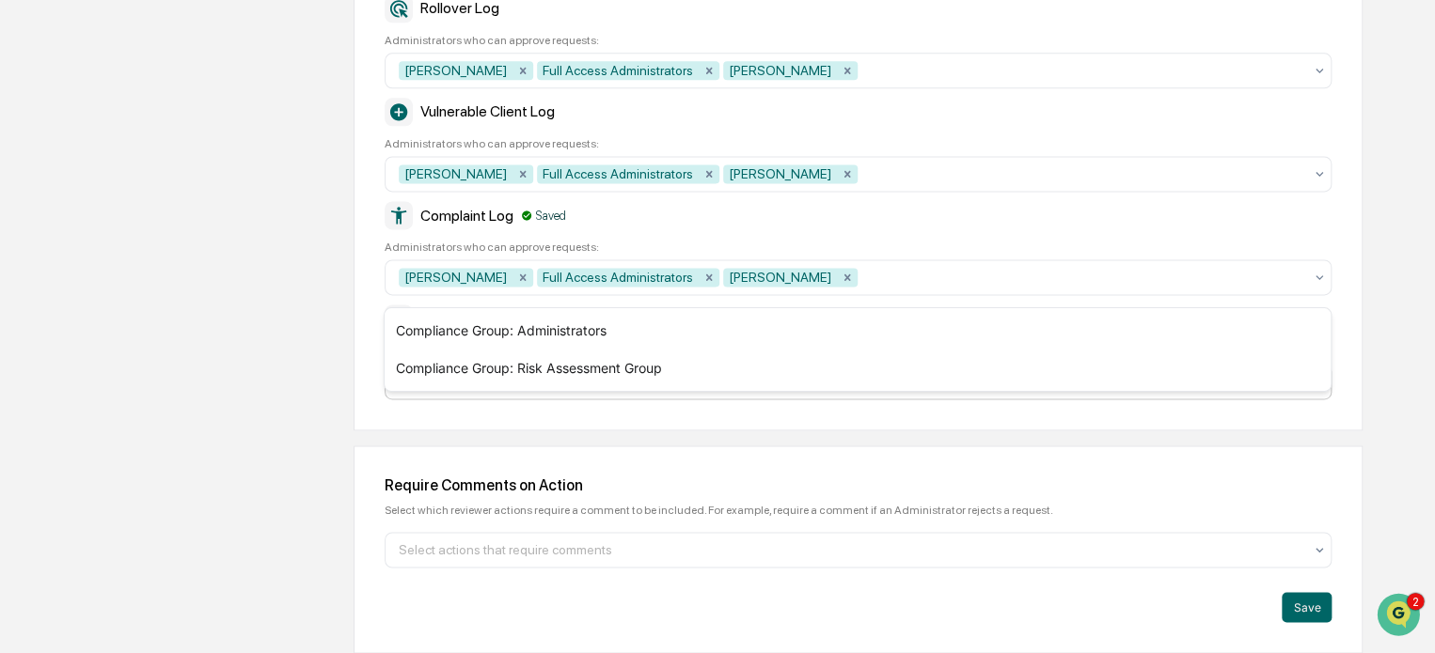
scroll to position [1219, 0]
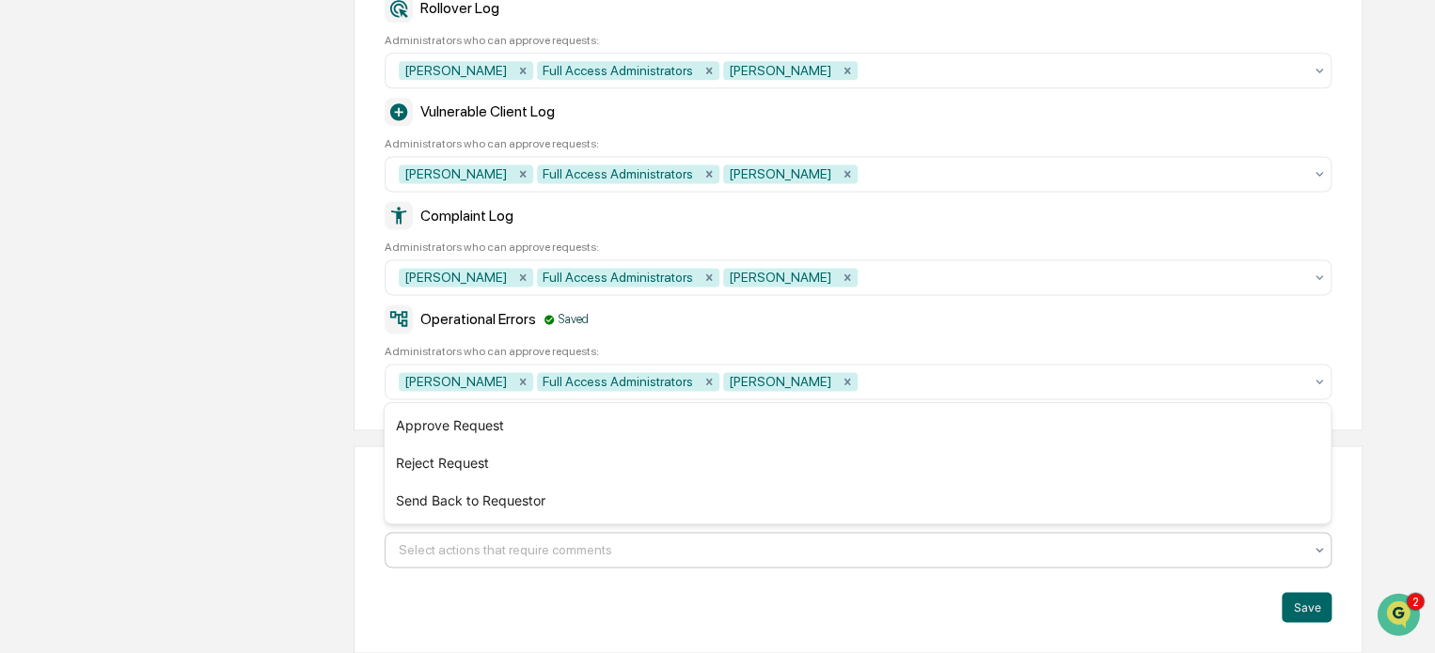
click at [516, 558] on div at bounding box center [850, 550] width 903 height 19
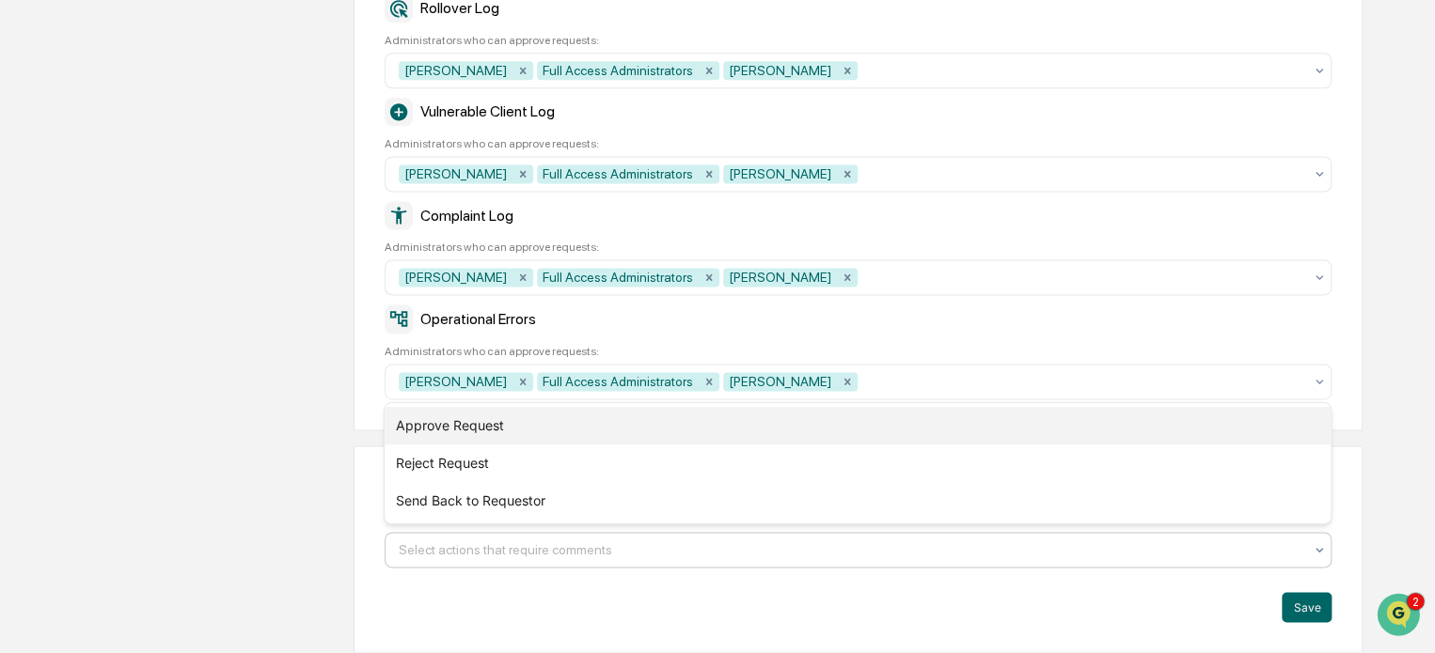
click at [475, 429] on div "Approve Request" at bounding box center [857, 426] width 946 height 38
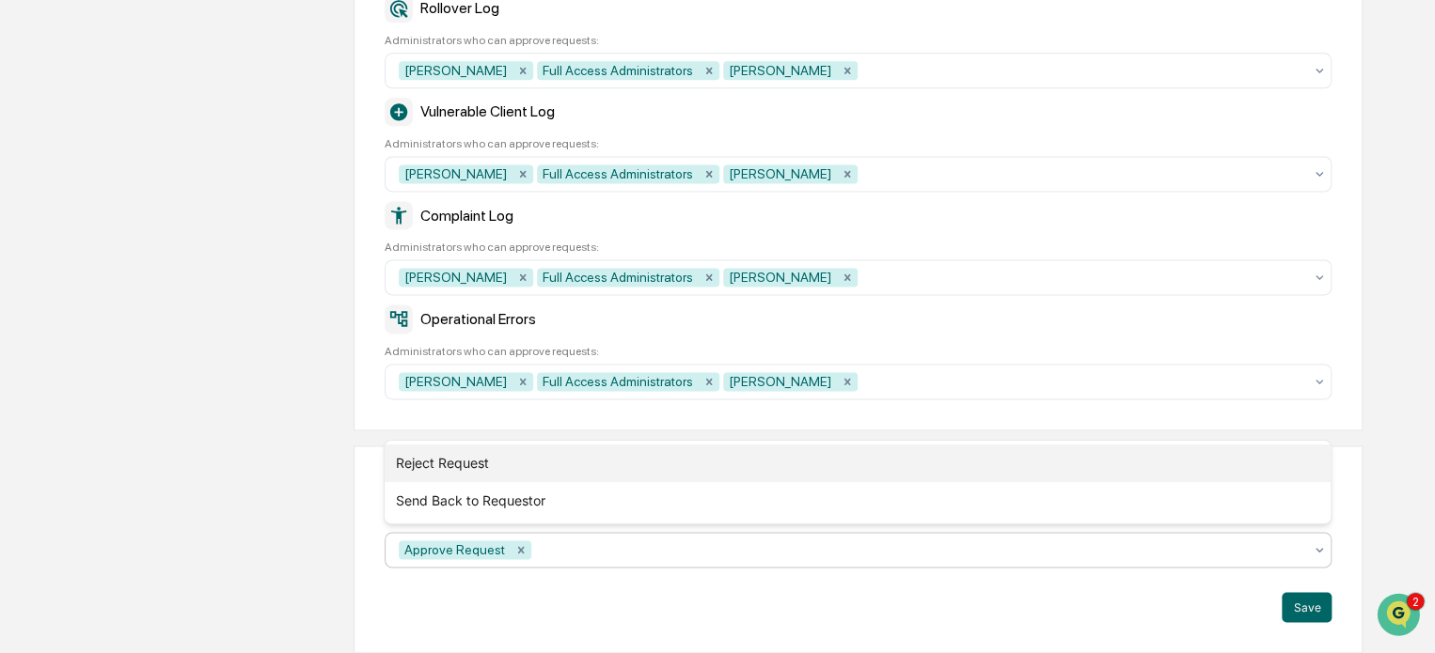
click at [506, 467] on div "Reject Request" at bounding box center [857, 464] width 946 height 38
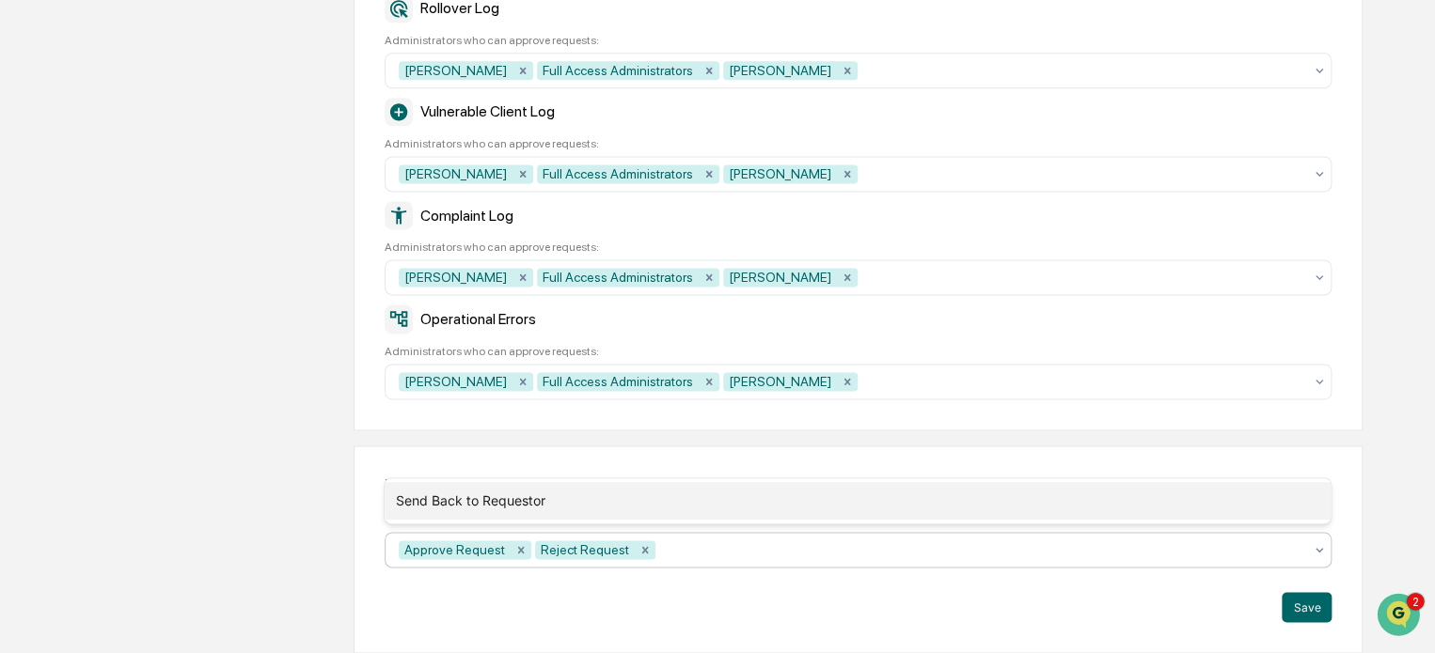
click at [555, 503] on div "Send Back to Requestor" at bounding box center [857, 501] width 946 height 38
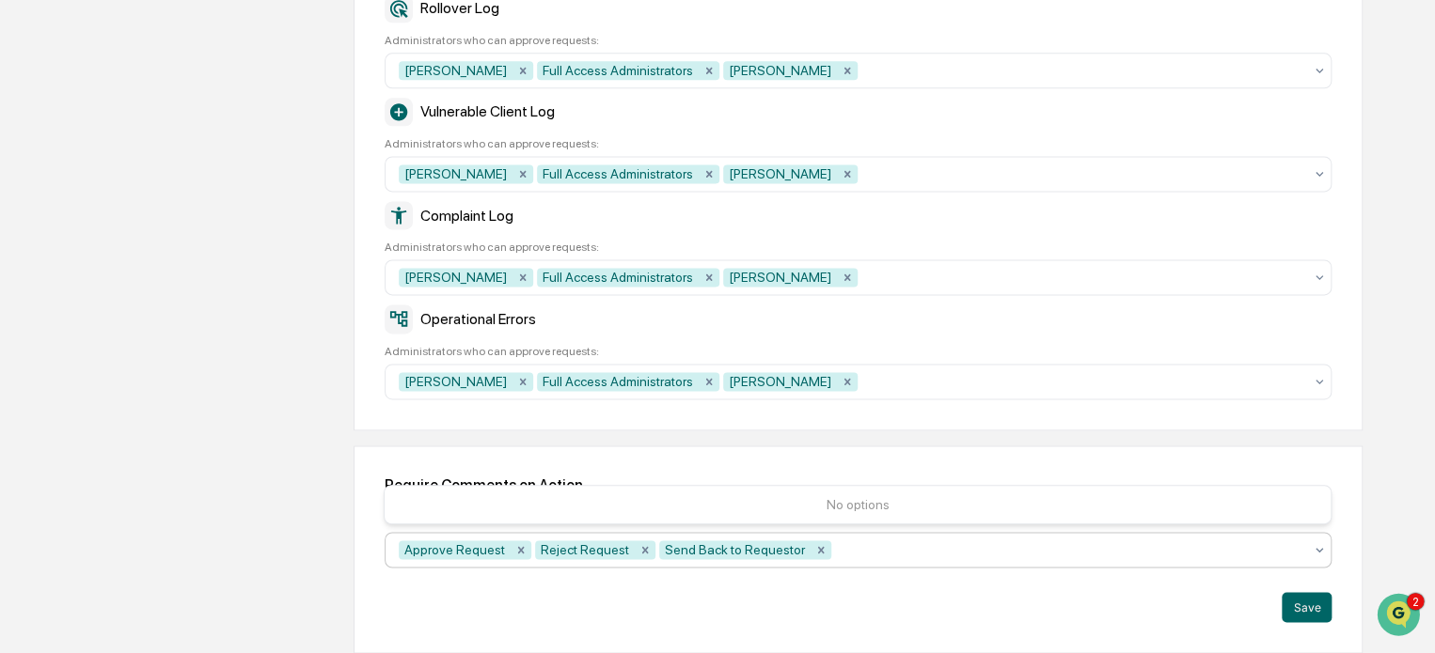
click at [766, 614] on div "Save" at bounding box center [857, 607] width 947 height 30
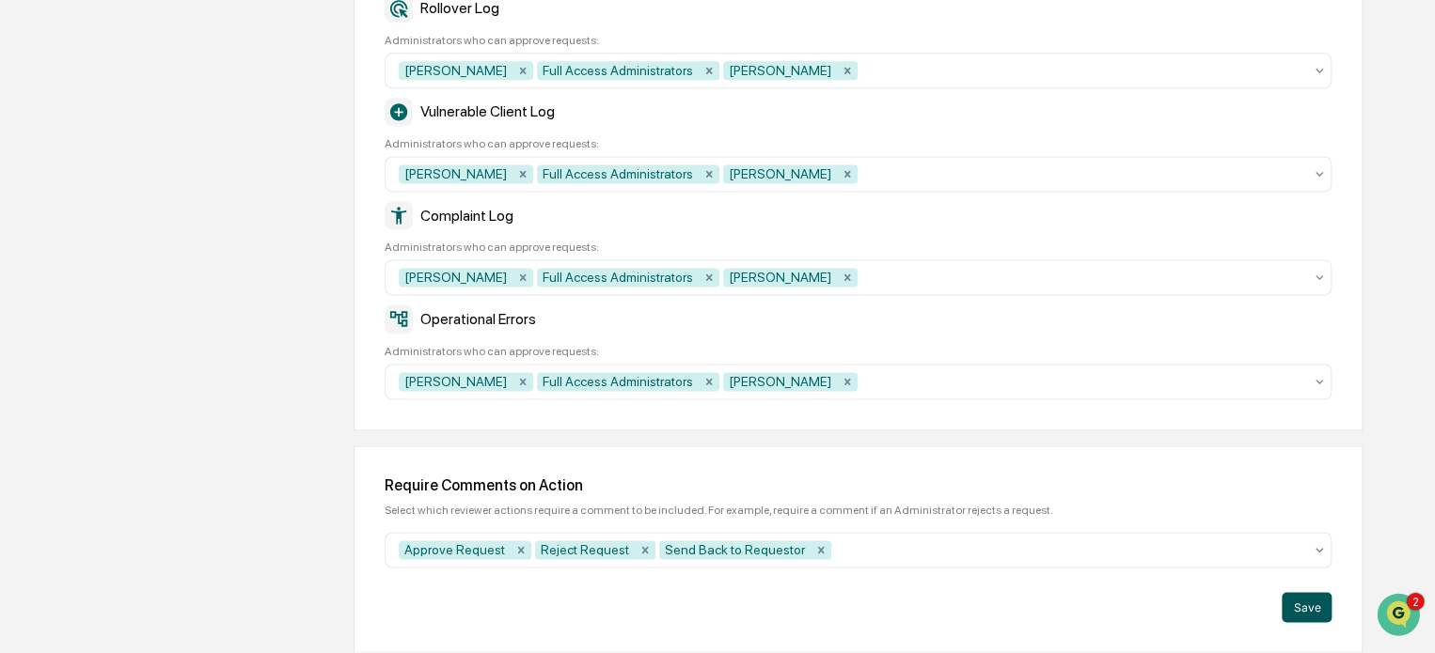
click at [1313, 608] on button "Save" at bounding box center [1306, 607] width 50 height 30
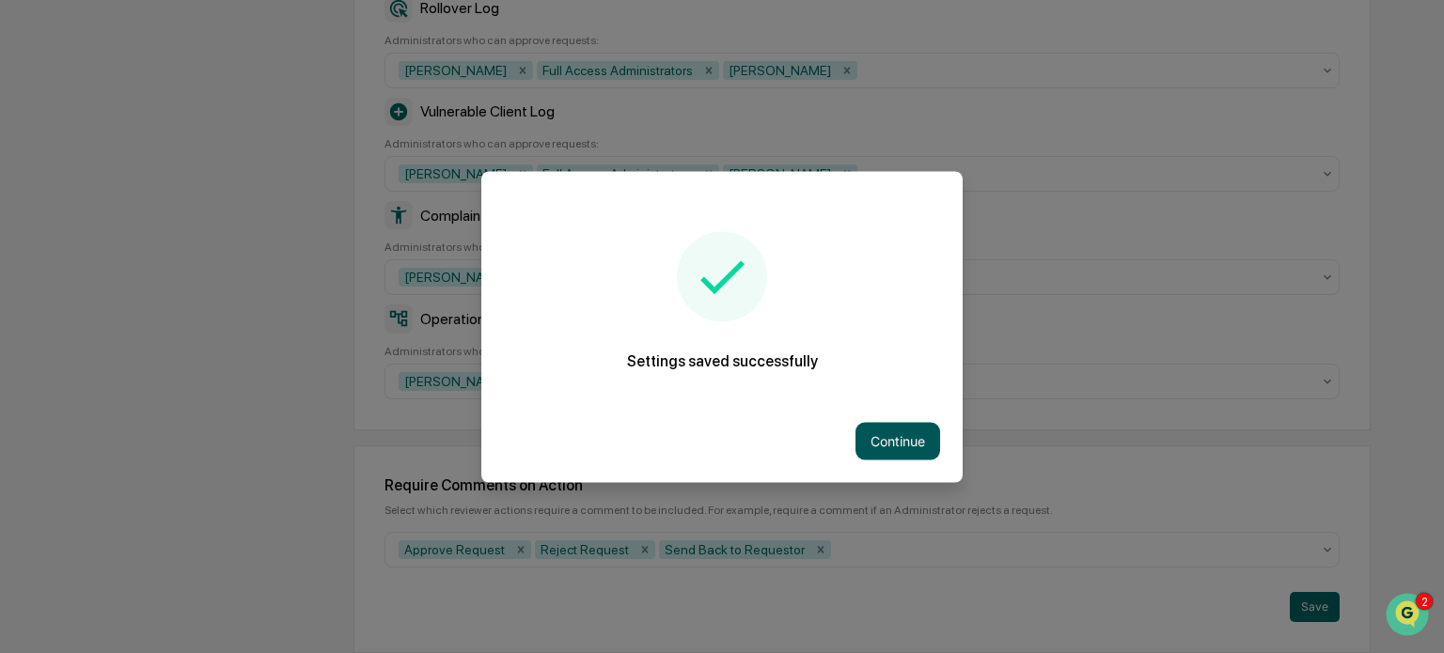
click at [906, 438] on button "Continue" at bounding box center [897, 441] width 85 height 38
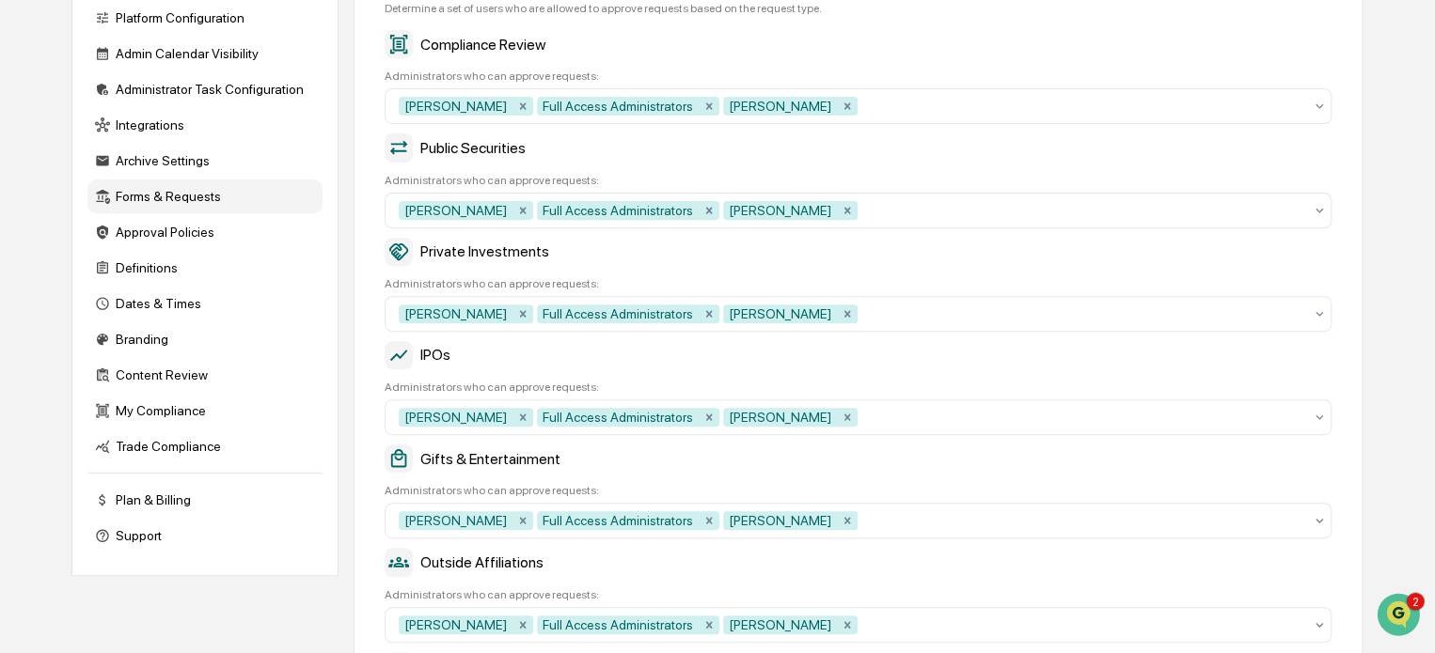
scroll to position [313, 0]
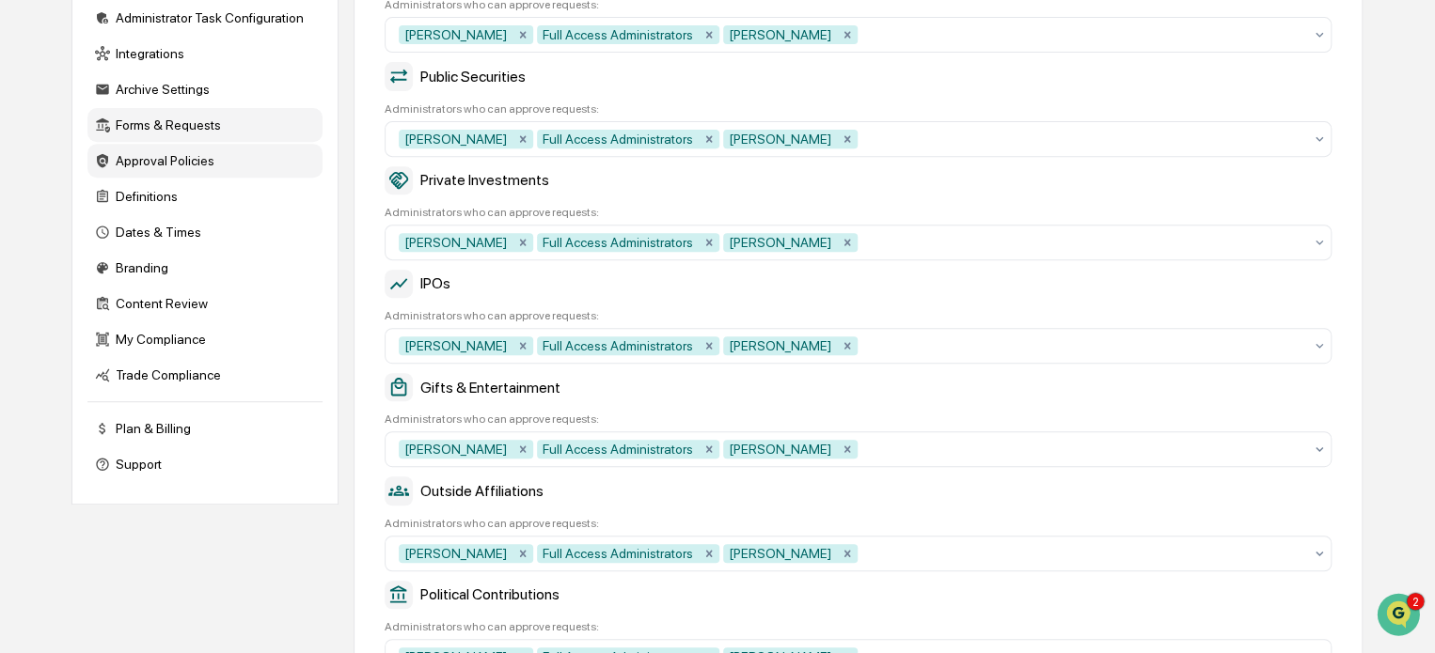
click at [214, 168] on div "Approval Policies" at bounding box center [204, 161] width 235 height 34
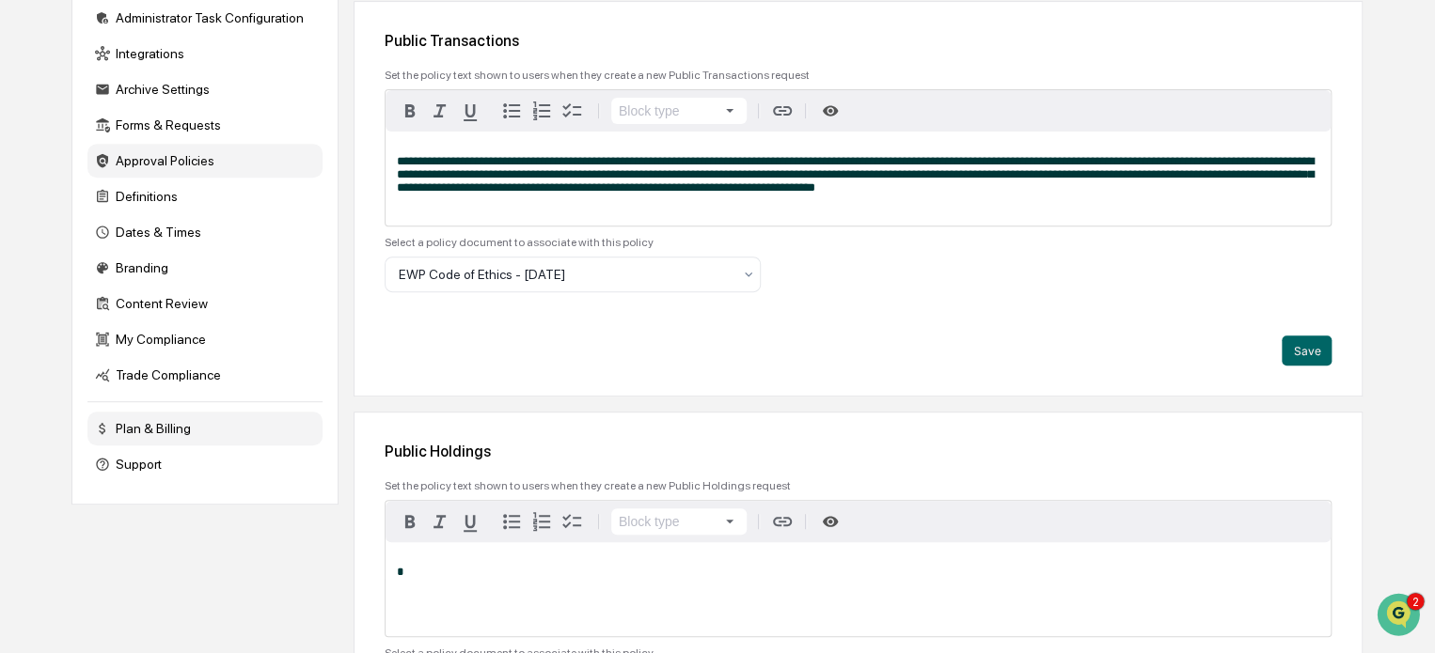
click at [156, 439] on div "Plan & Billing" at bounding box center [204, 429] width 235 height 34
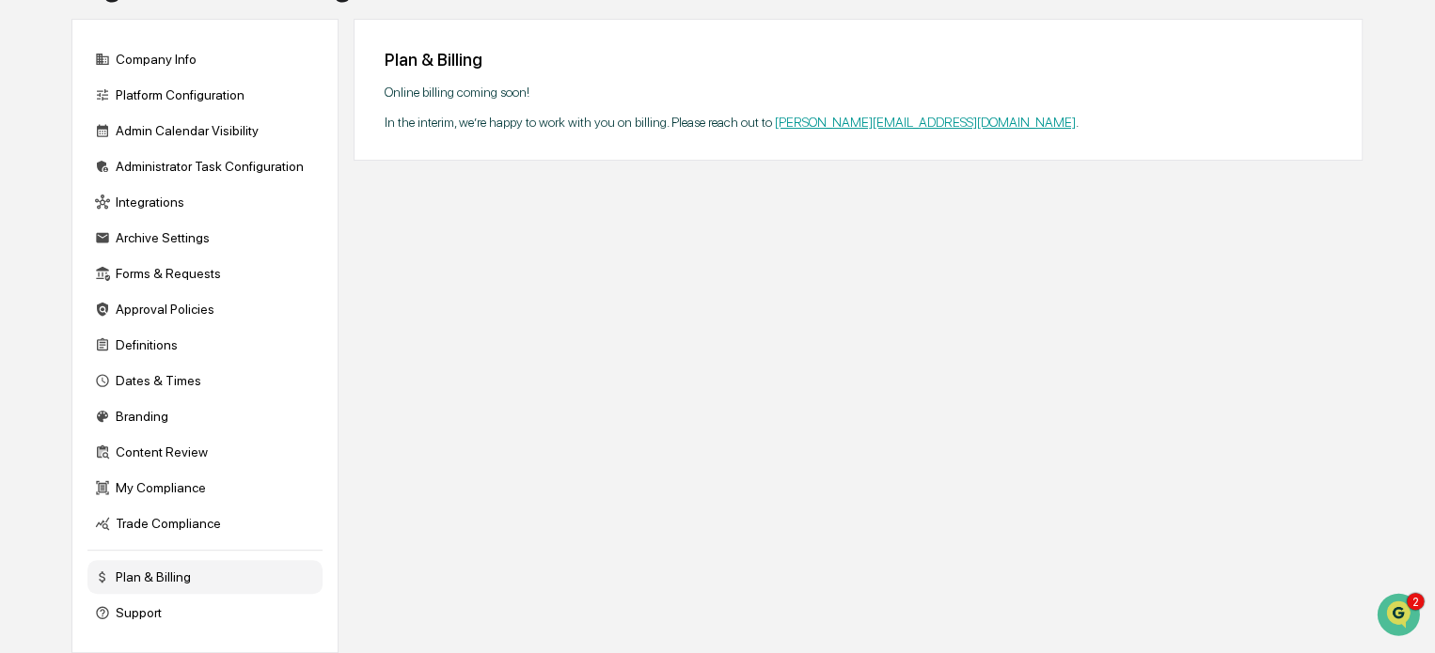
scroll to position [19, 0]
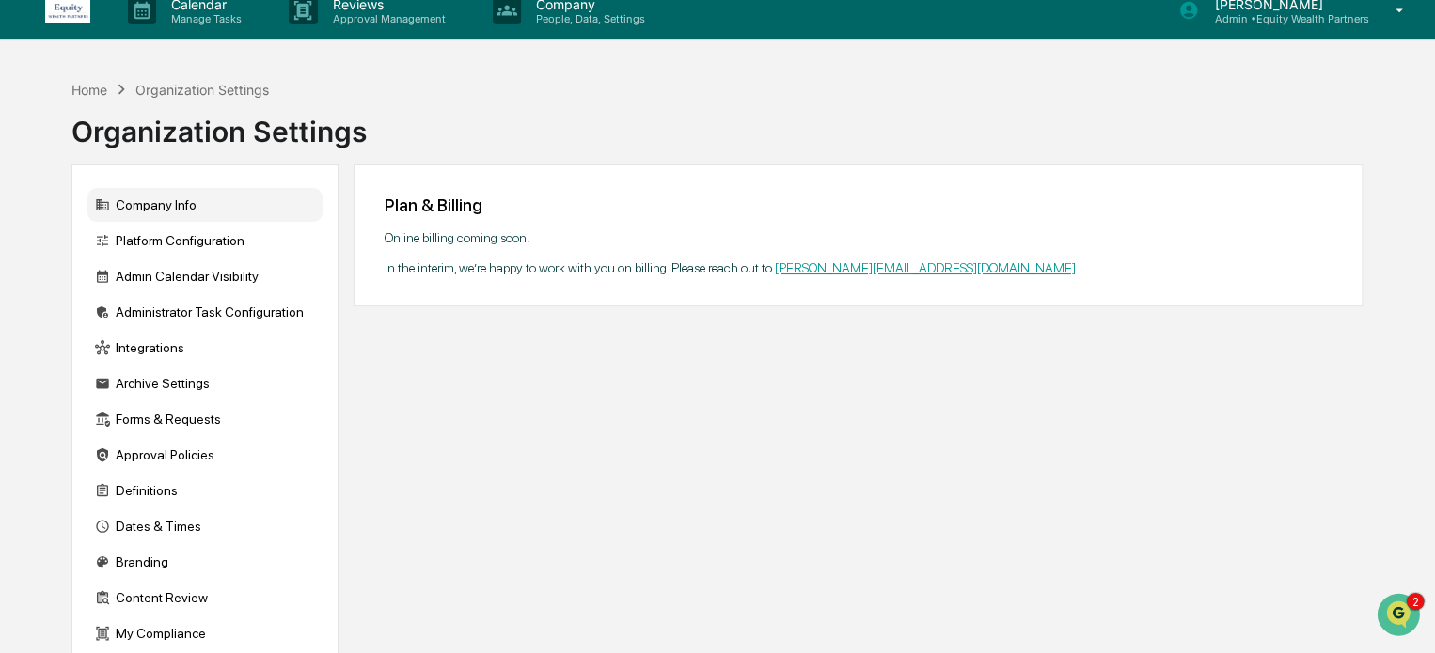
click at [141, 196] on div "Company Info" at bounding box center [204, 205] width 235 height 34
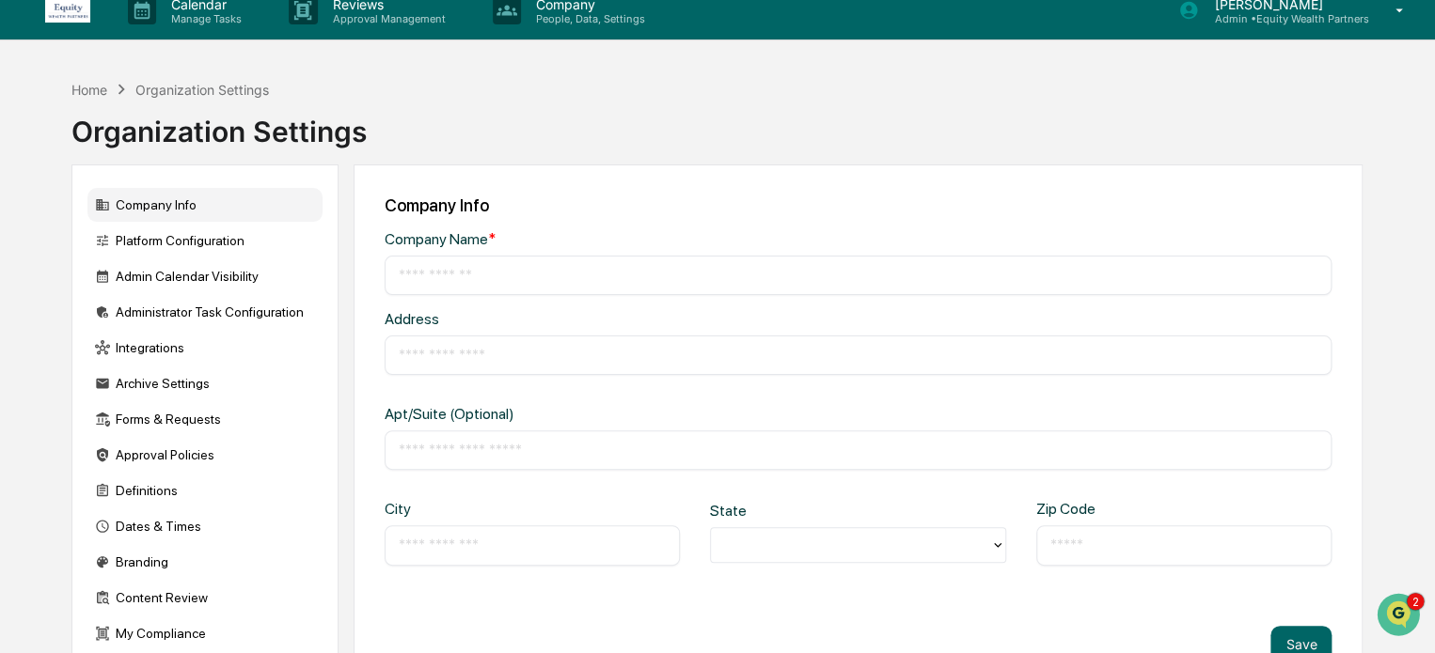
type input "**********"
type input "*****"
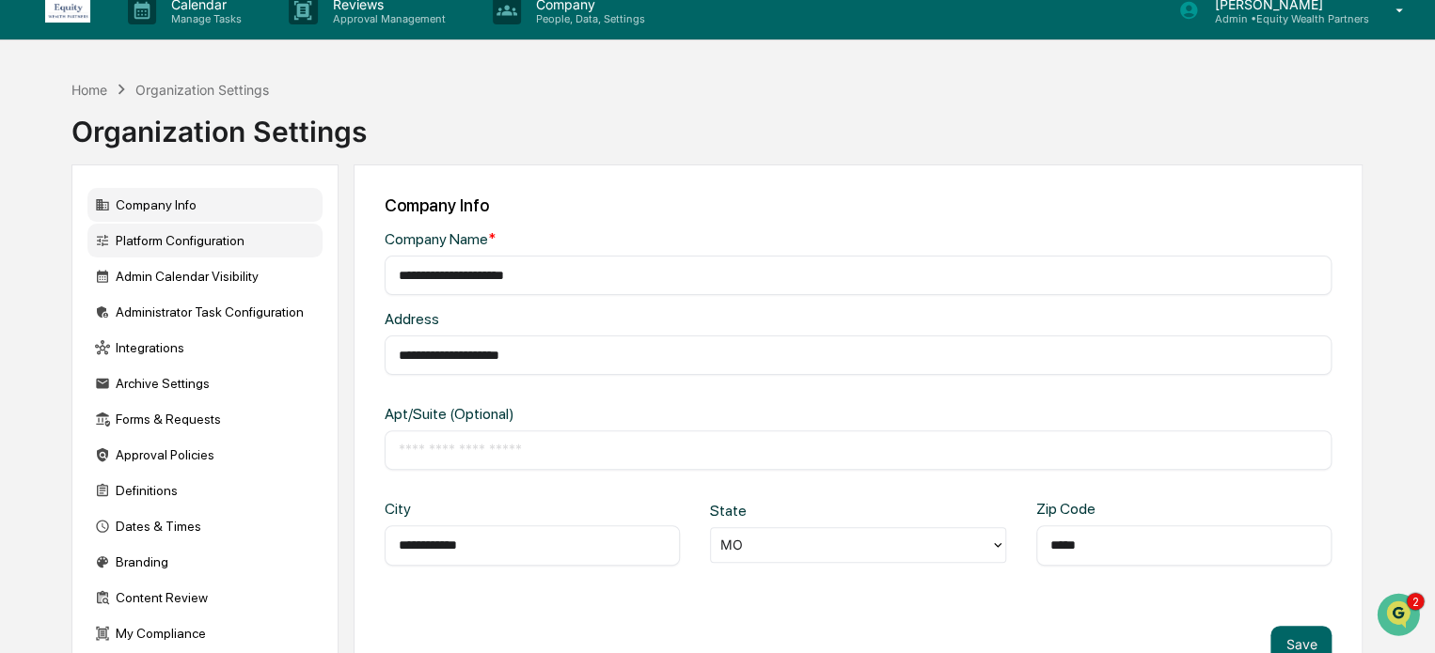
click at [167, 247] on div "Platform Configuration" at bounding box center [204, 241] width 235 height 34
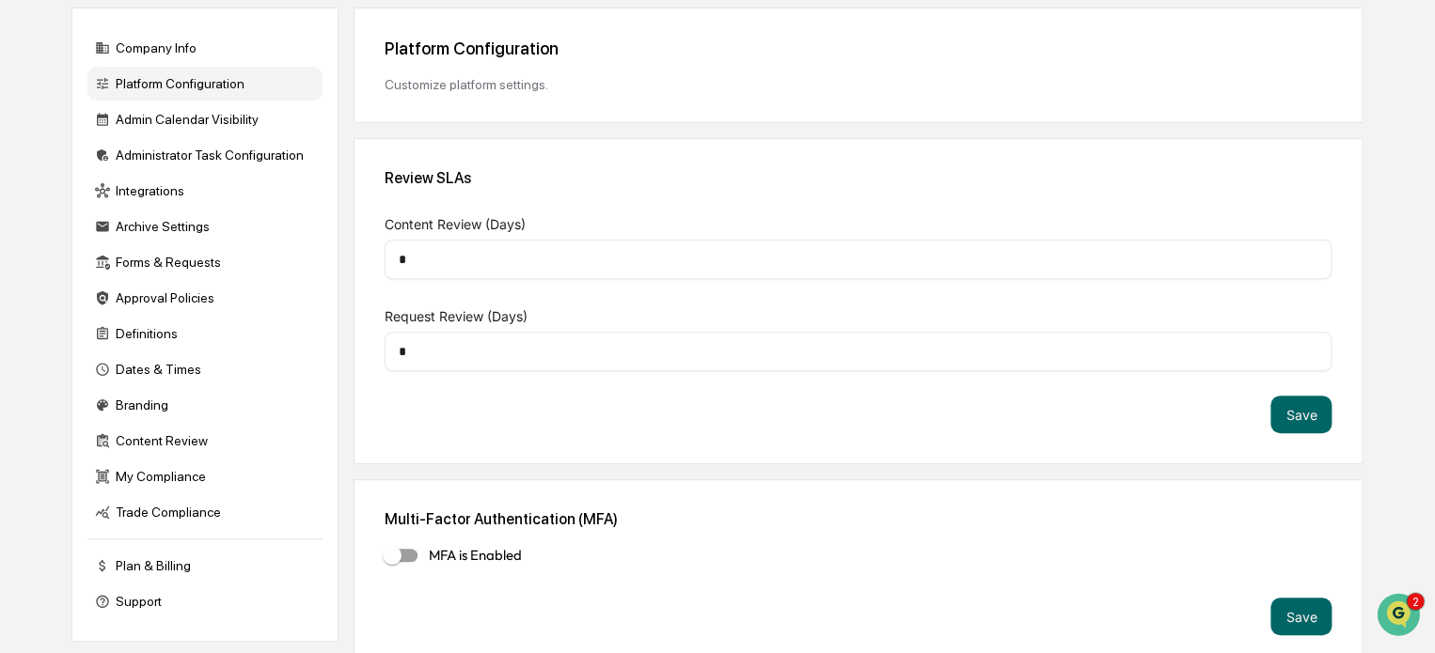
scroll to position [188, 0]
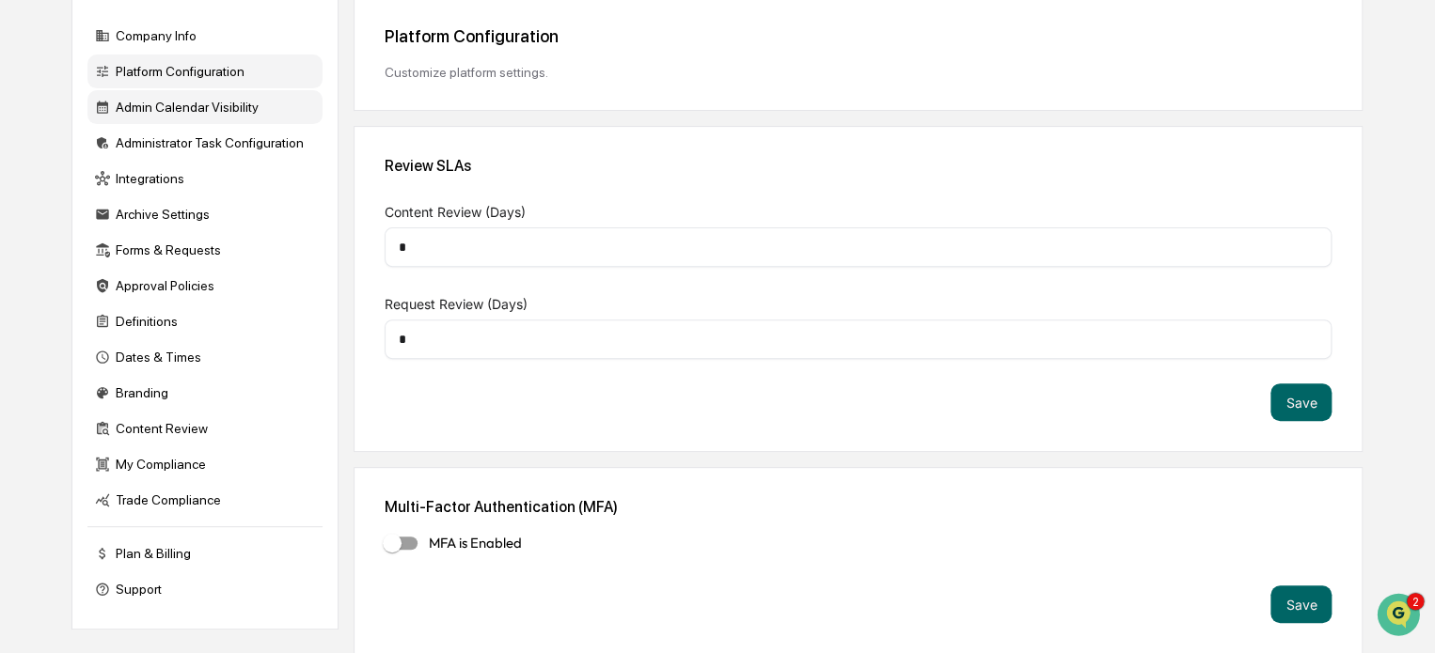
click at [203, 112] on div "Admin Calendar Visibility" at bounding box center [204, 107] width 235 height 34
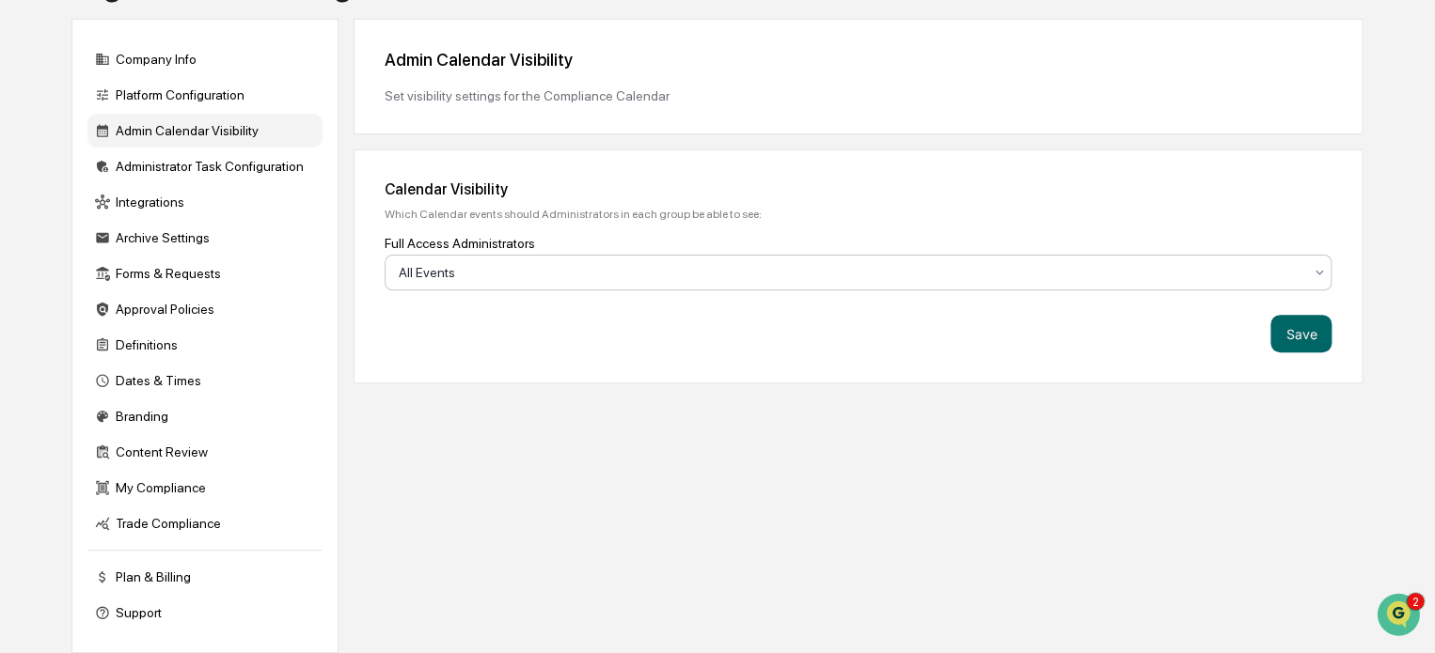
click at [447, 264] on div at bounding box center [850, 272] width 903 height 19
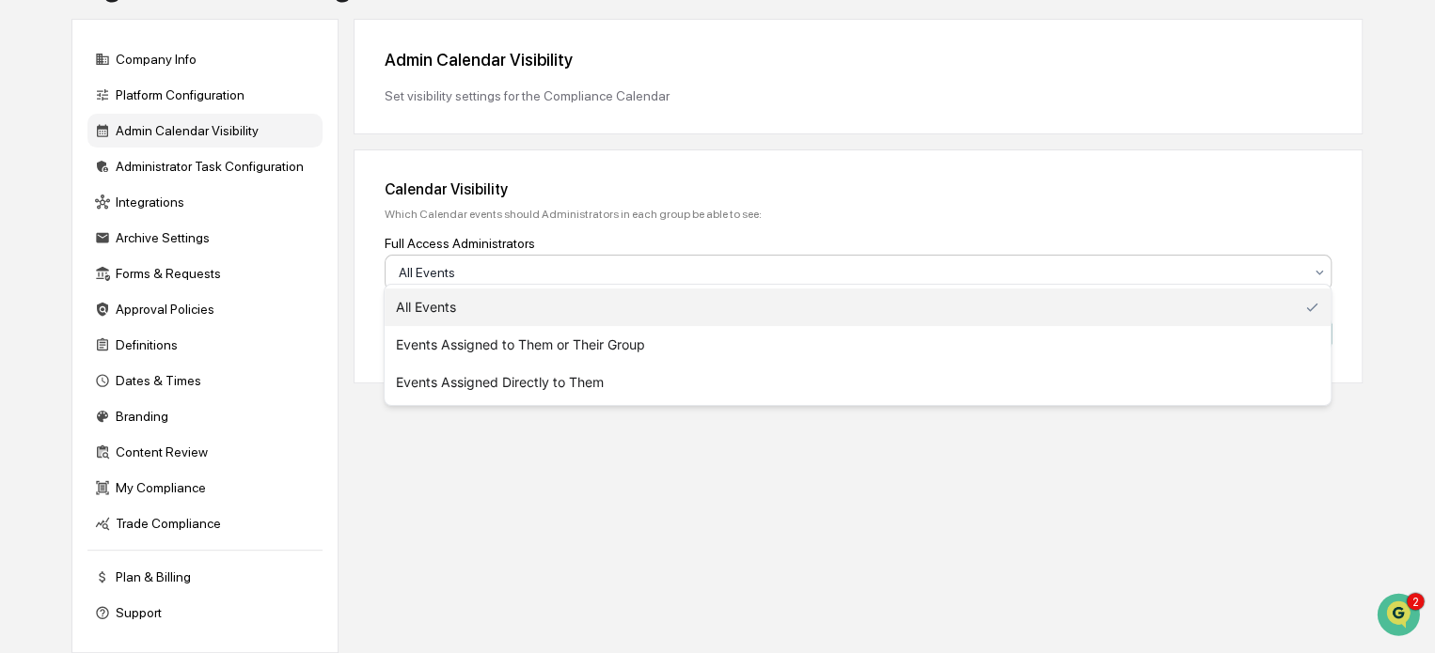
click at [447, 264] on div at bounding box center [850, 272] width 903 height 19
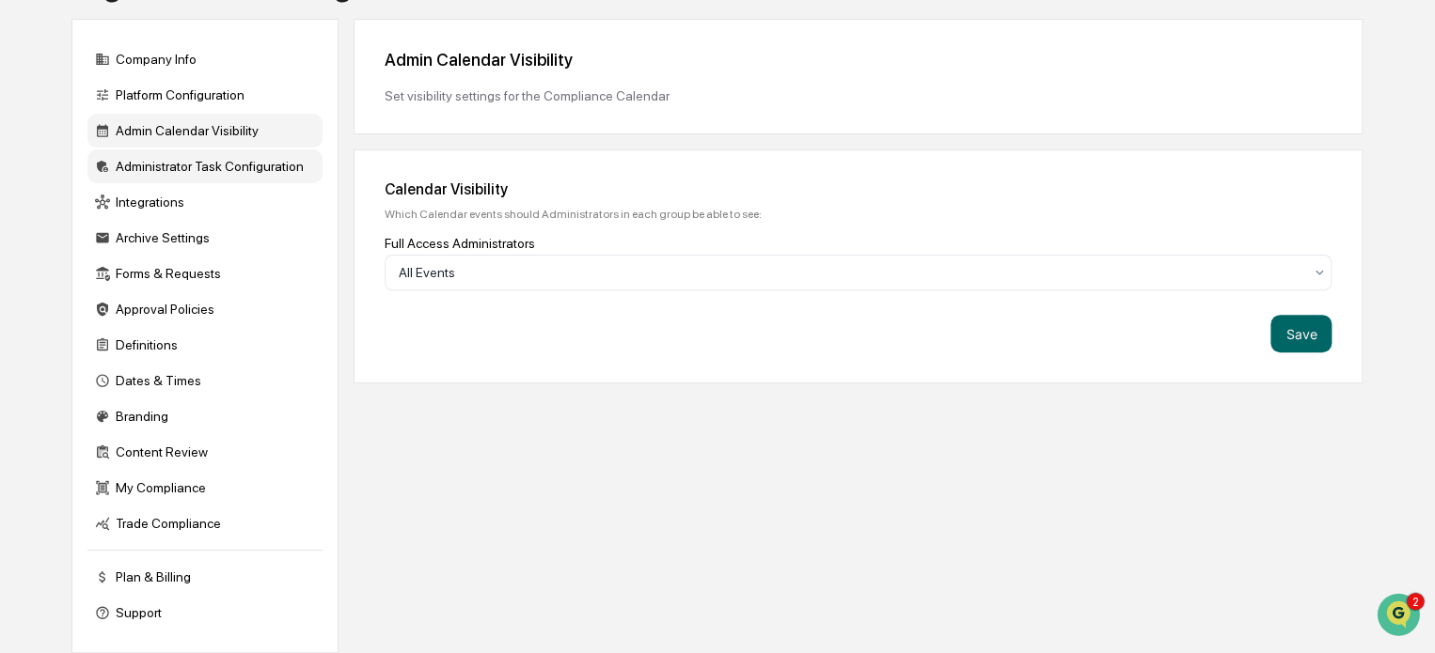
click at [192, 152] on div "Administrator Task Configuration" at bounding box center [204, 166] width 235 height 34
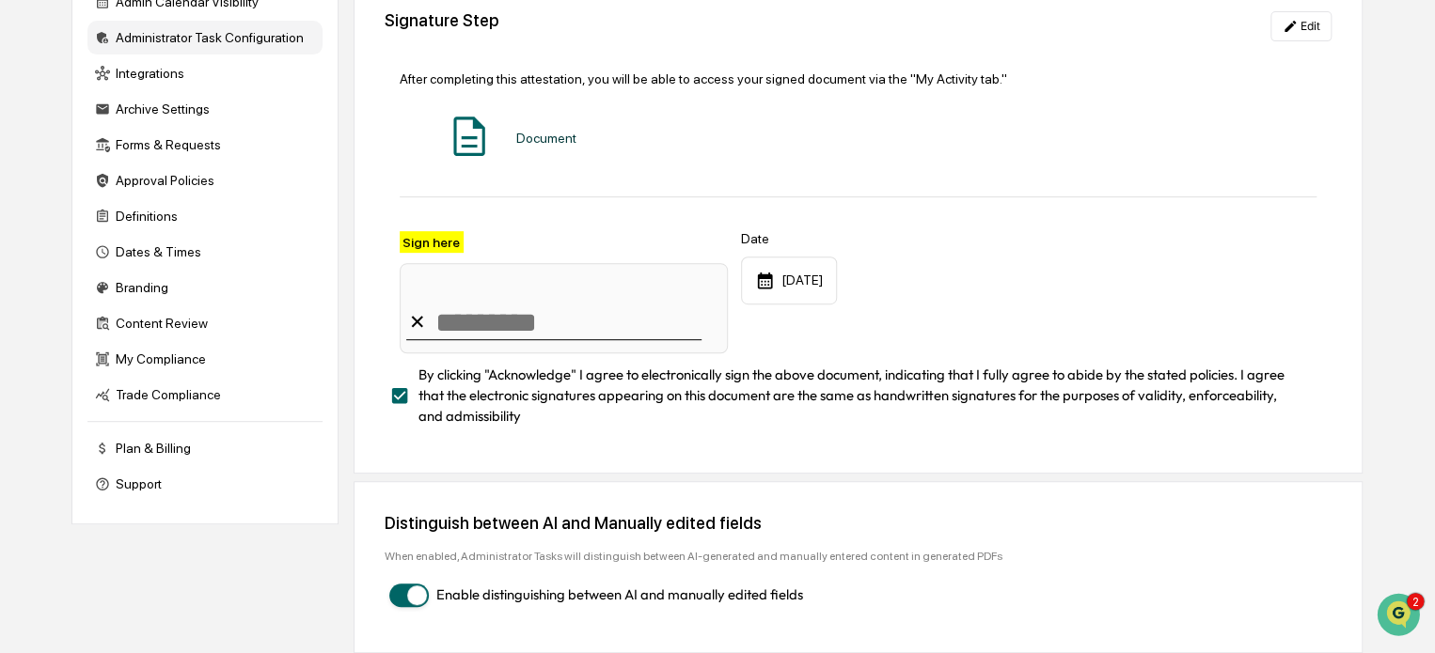
scroll to position [142, 0]
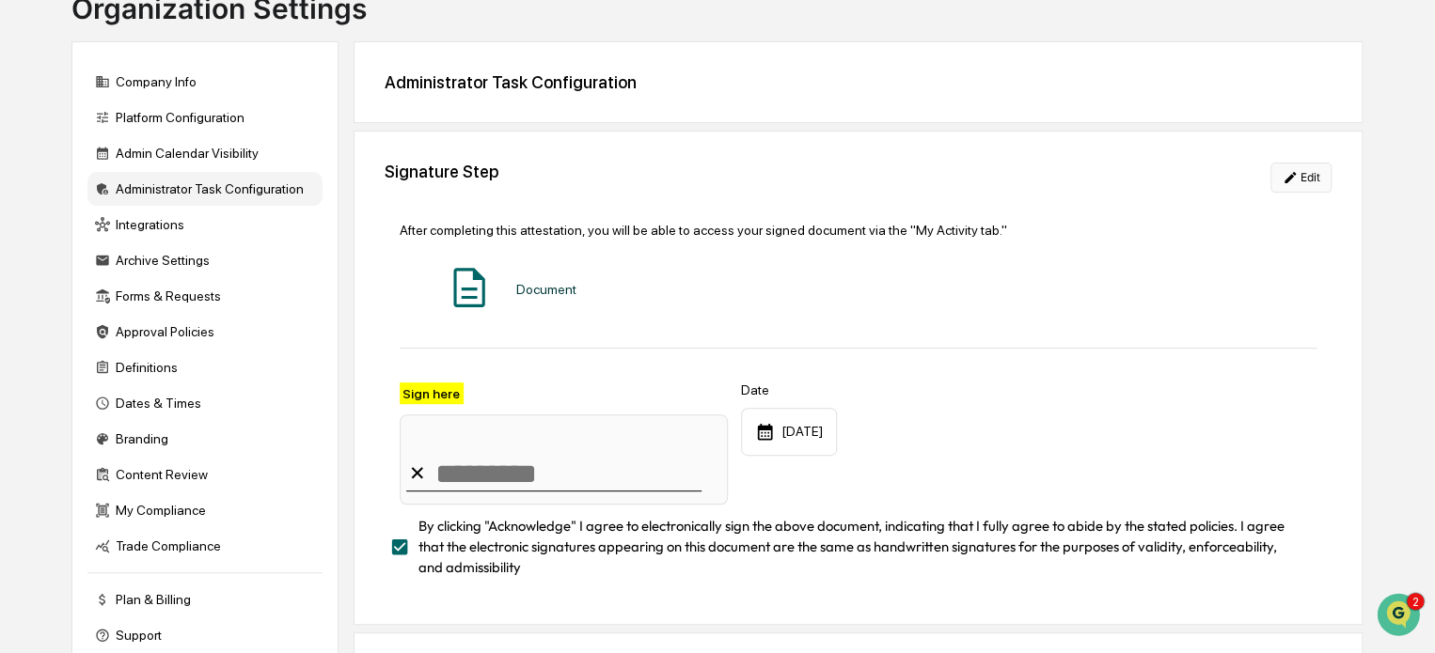
click at [1306, 174] on button "Edit" at bounding box center [1300, 178] width 61 height 30
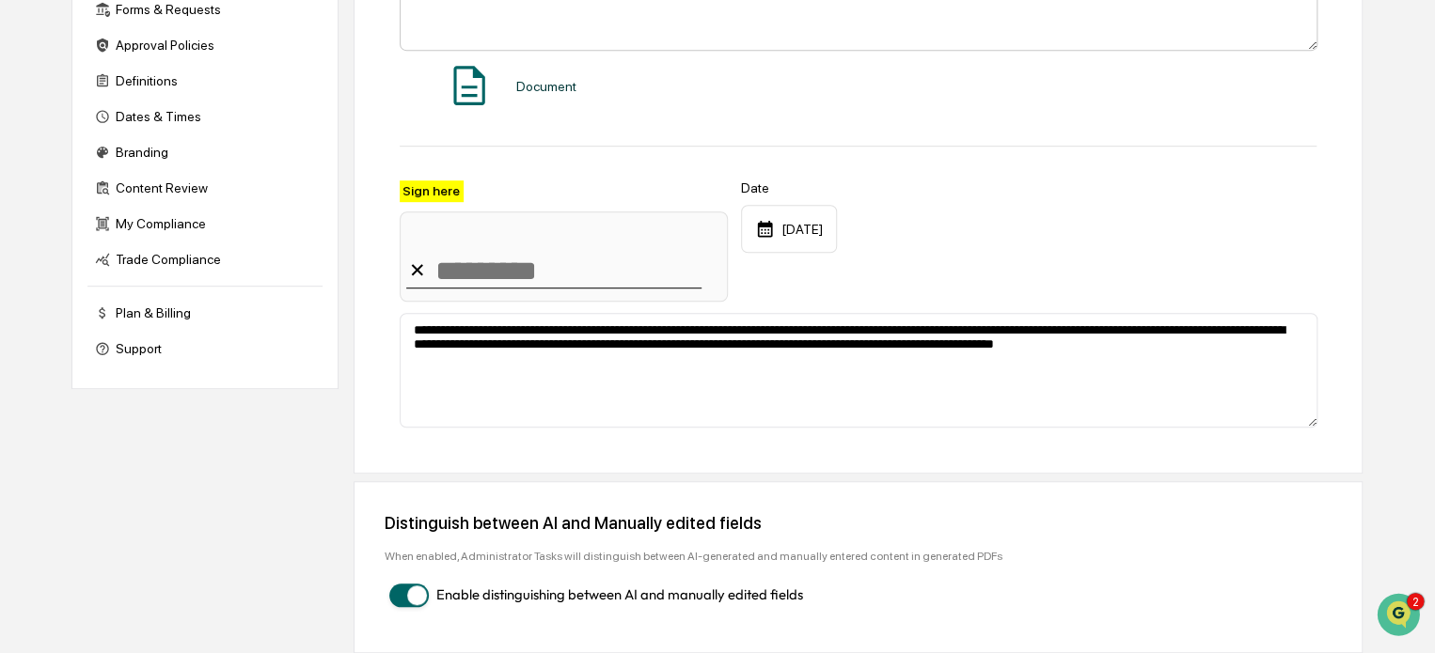
scroll to position [0, 0]
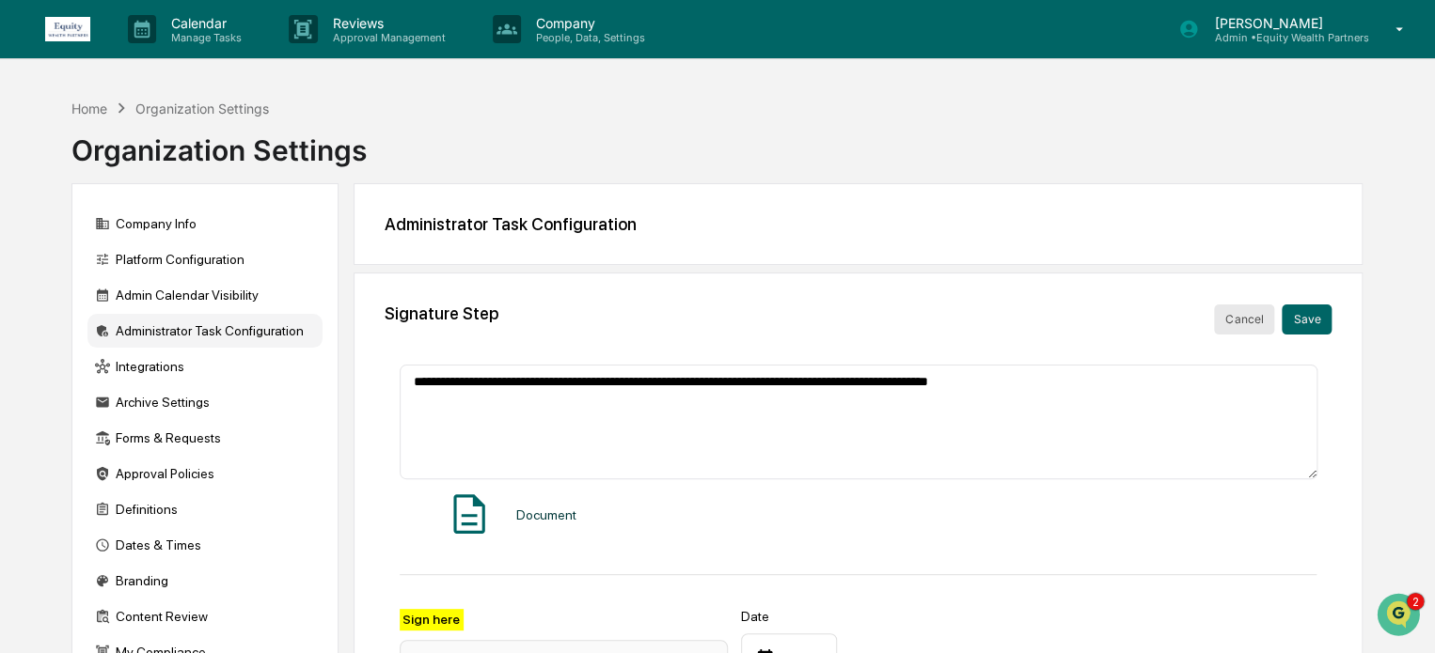
click at [1245, 321] on button "Cancel" at bounding box center [1244, 320] width 60 height 30
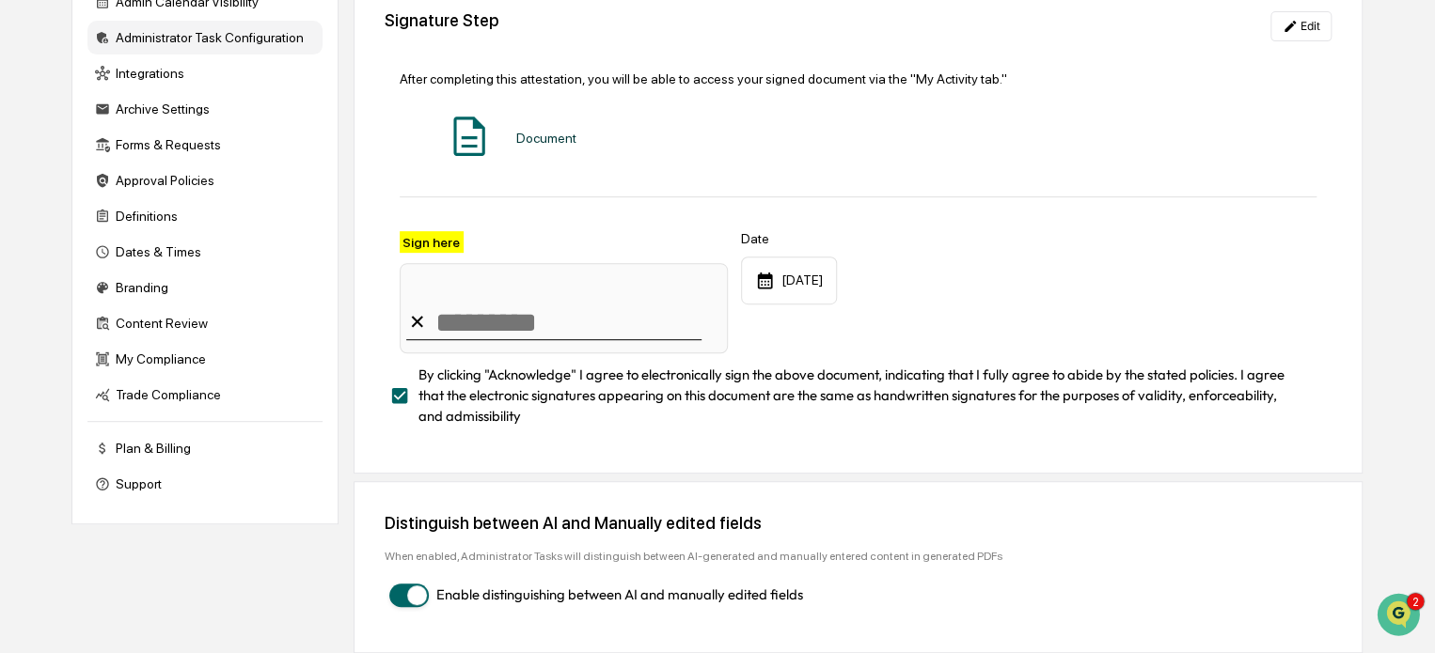
scroll to position [298, 0]
click at [152, 71] on div "Integrations" at bounding box center [204, 73] width 235 height 34
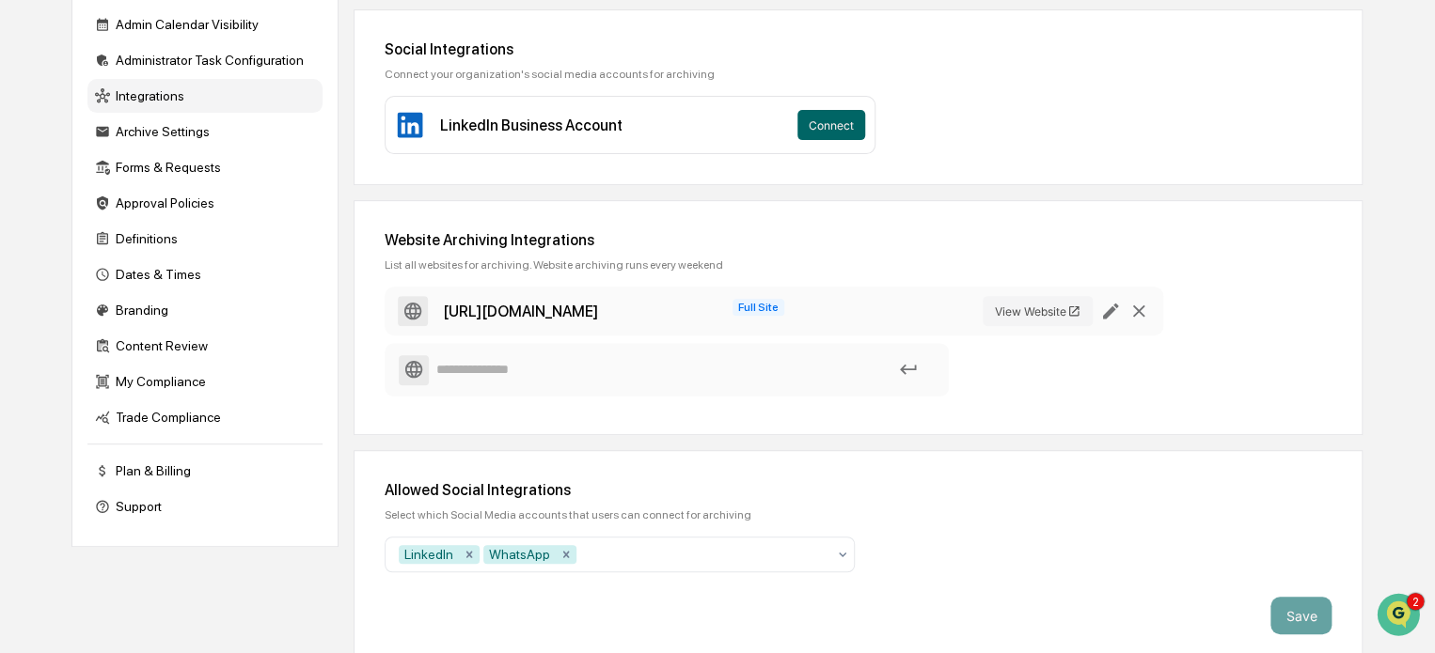
scroll to position [284, 0]
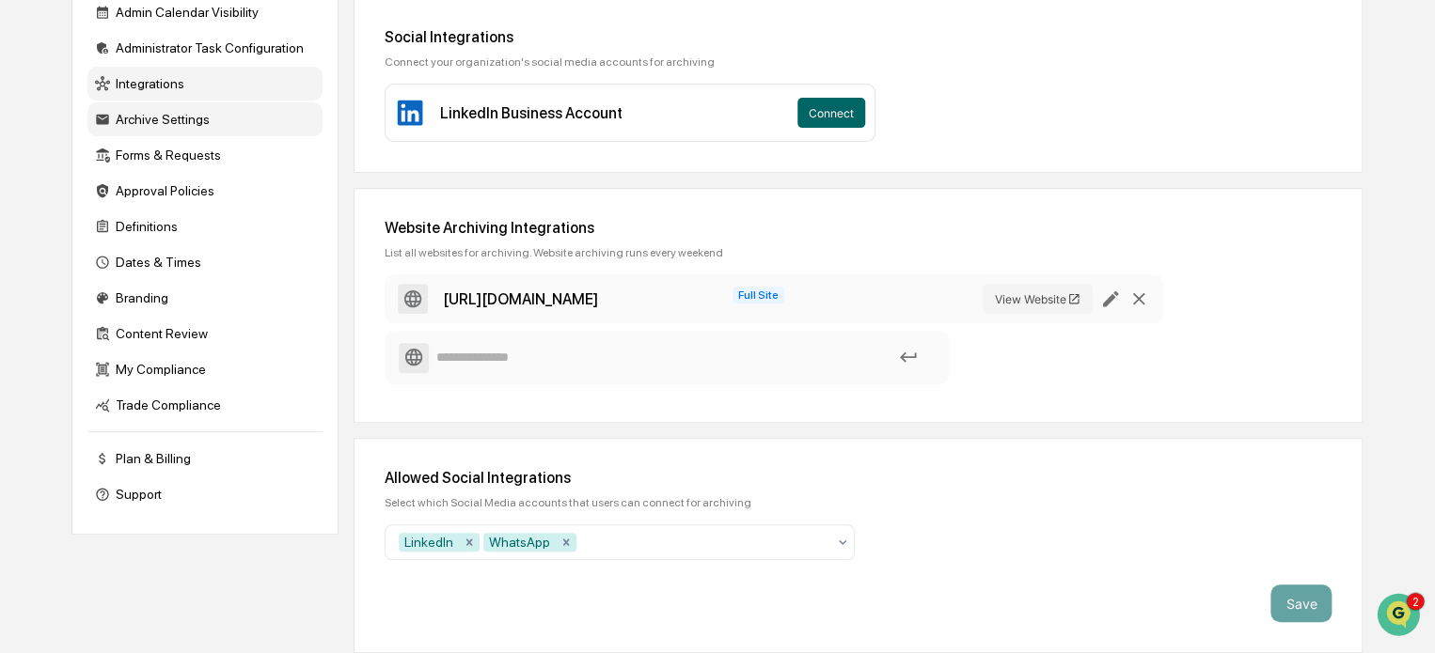
click at [162, 120] on div "Archive Settings" at bounding box center [204, 119] width 235 height 34
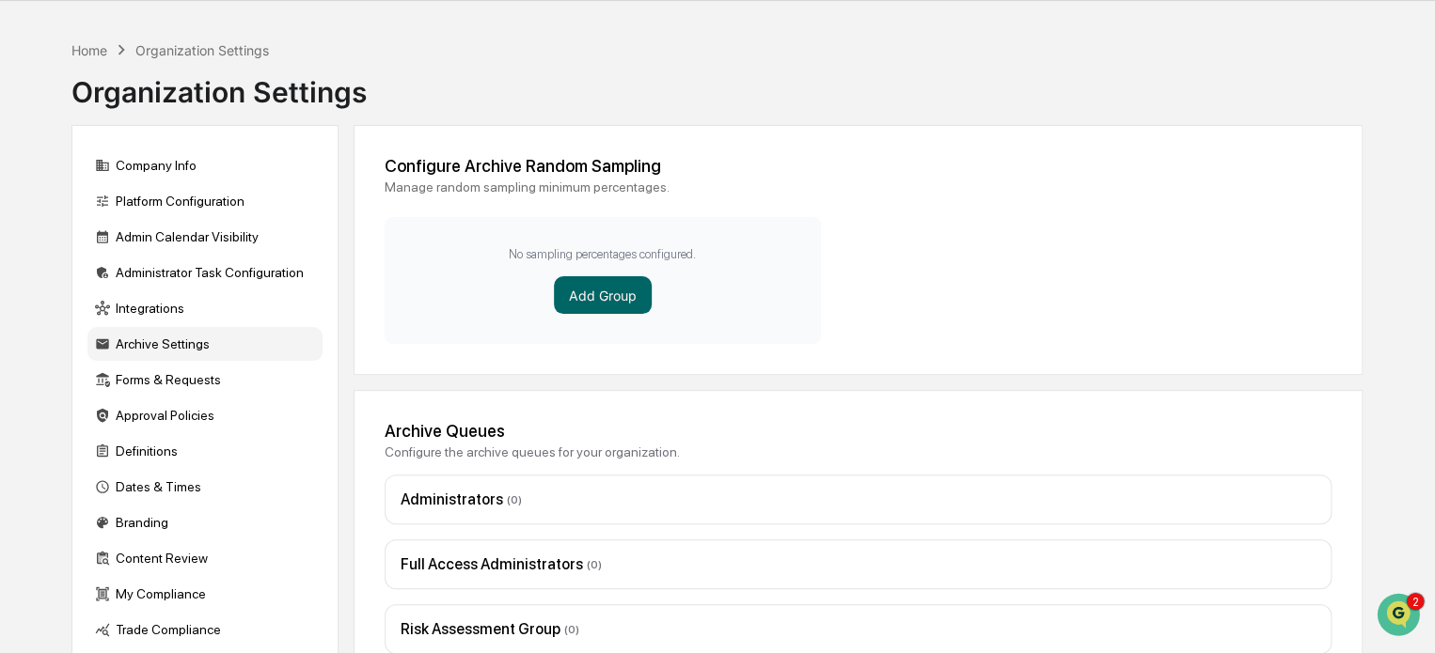
scroll to position [0, 0]
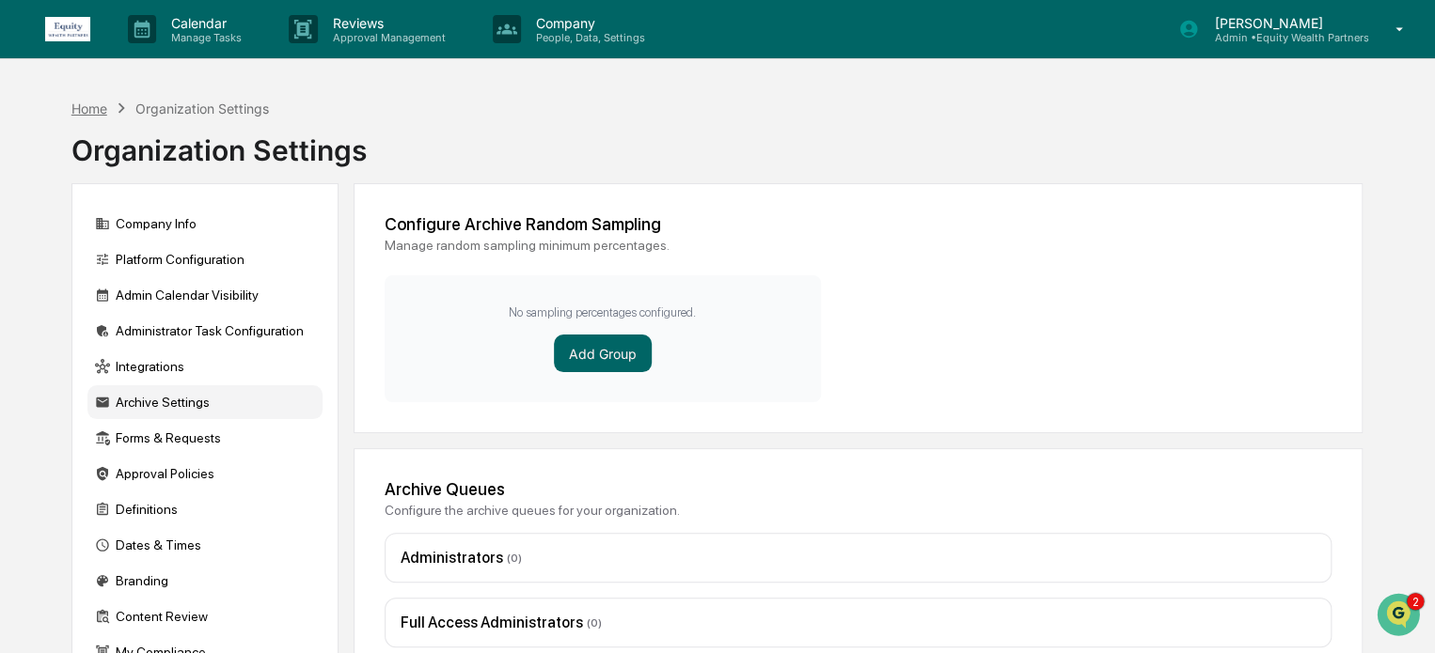
click at [90, 107] on div "Home" at bounding box center [89, 109] width 36 height 16
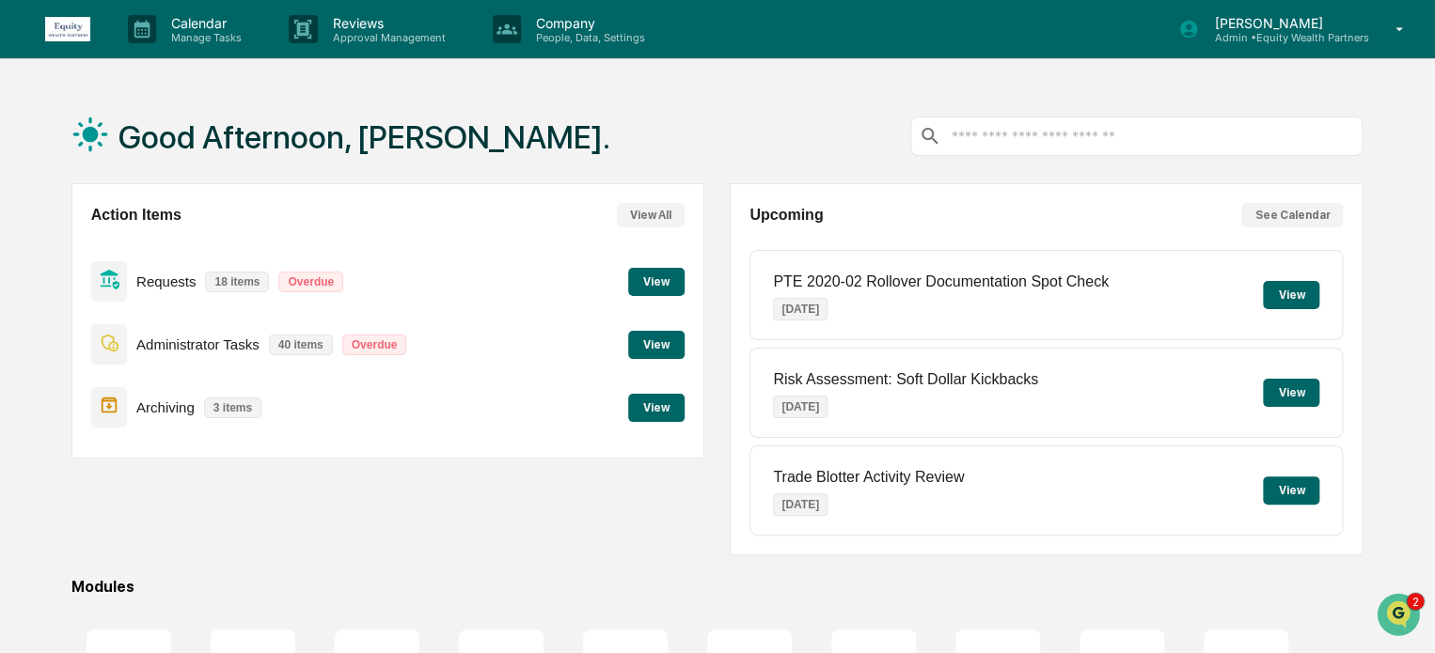
click at [658, 347] on button "View" at bounding box center [656, 345] width 56 height 28
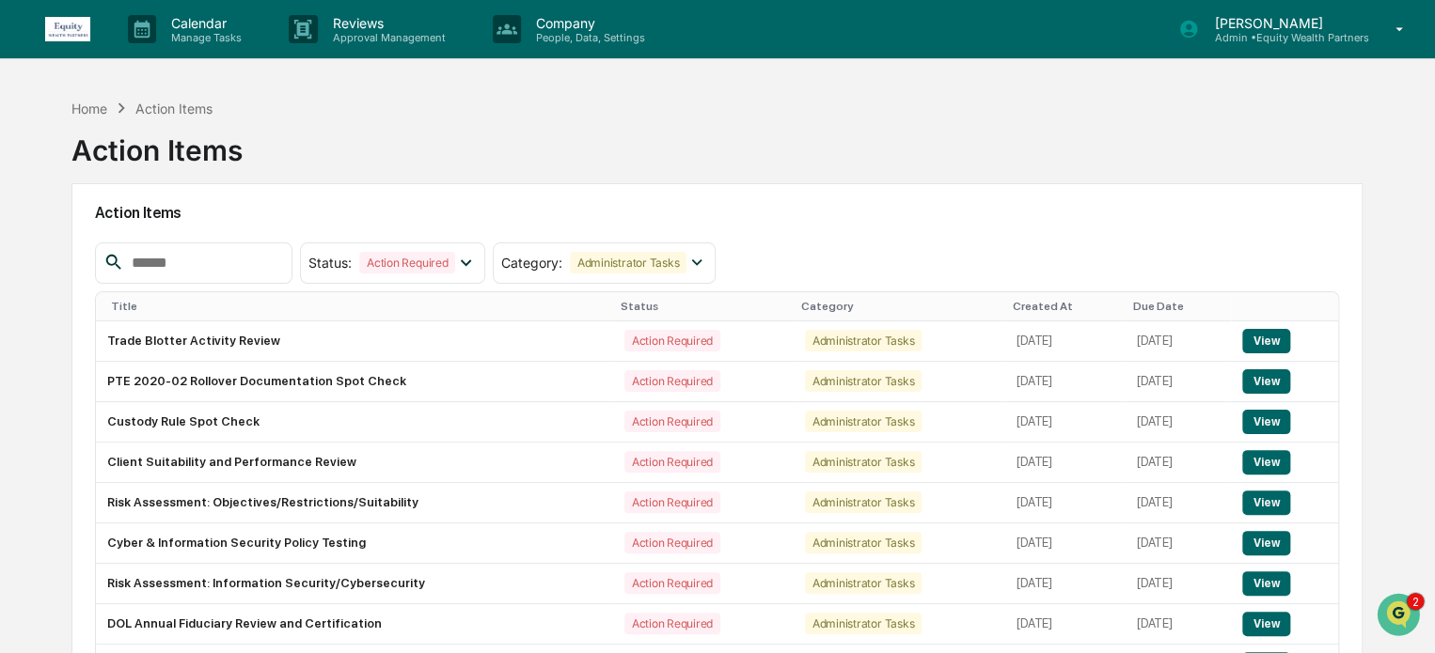
click at [60, 113] on div "Home Action Items Action Items Action Items Status : Action Required Select/Des…" at bounding box center [716, 451] width 1347 height 724
click at [94, 108] on div "Home" at bounding box center [89, 109] width 36 height 16
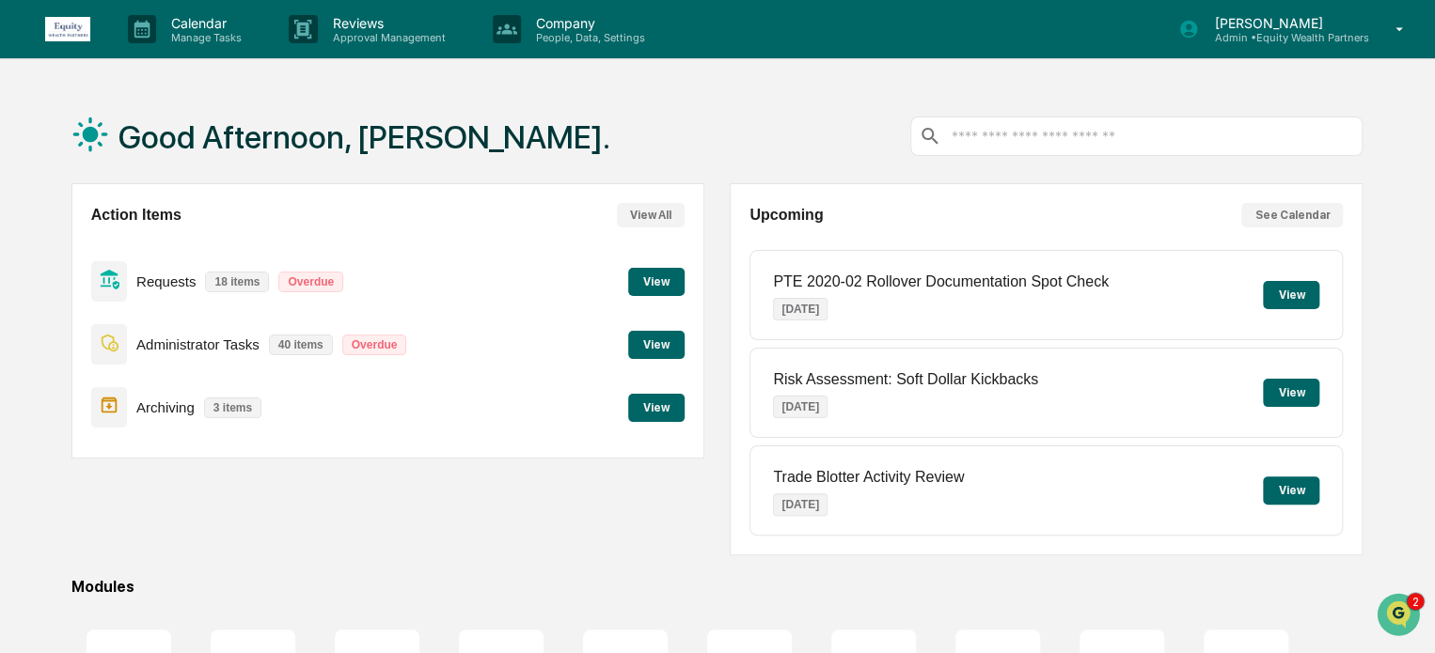
click at [649, 281] on button "View" at bounding box center [656, 282] width 56 height 28
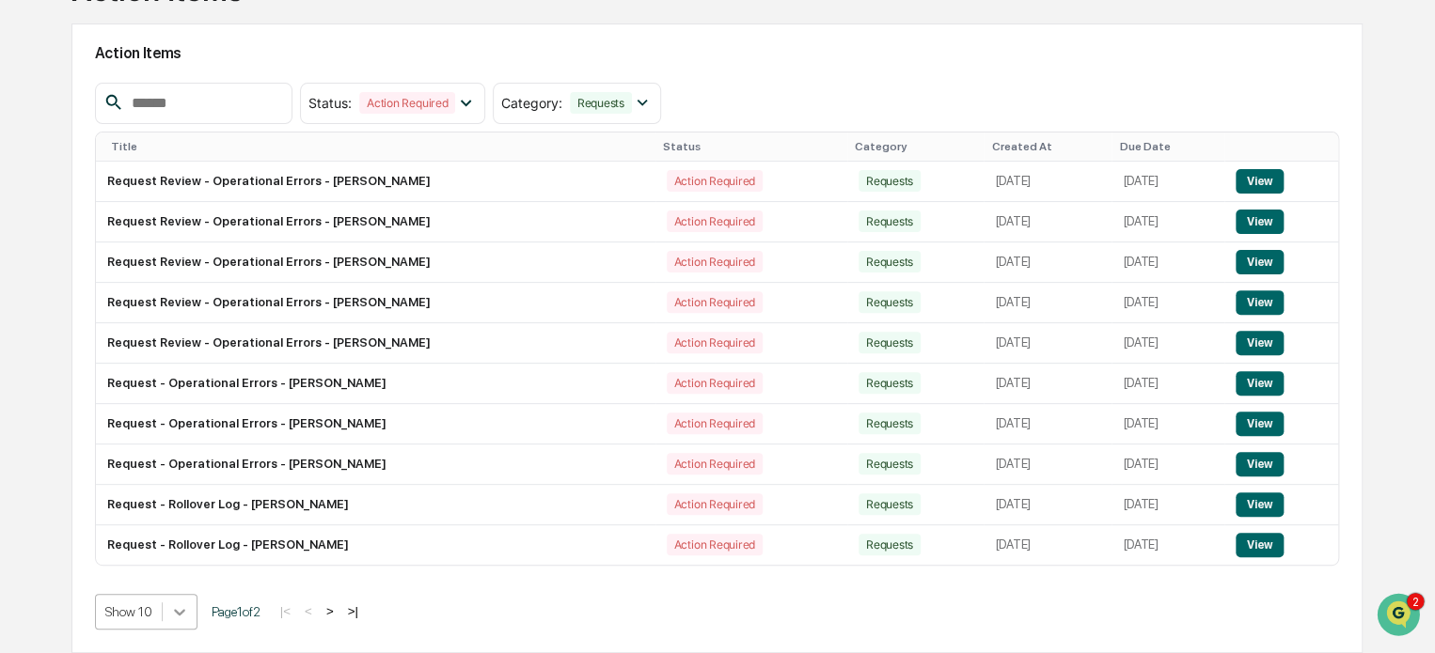
scroll to position [306, 0]
click at [188, 613] on body "Calendar Manage Tasks Reviews Approval Management Company People, Data, Setting…" at bounding box center [717, 246] width 1435 height 813
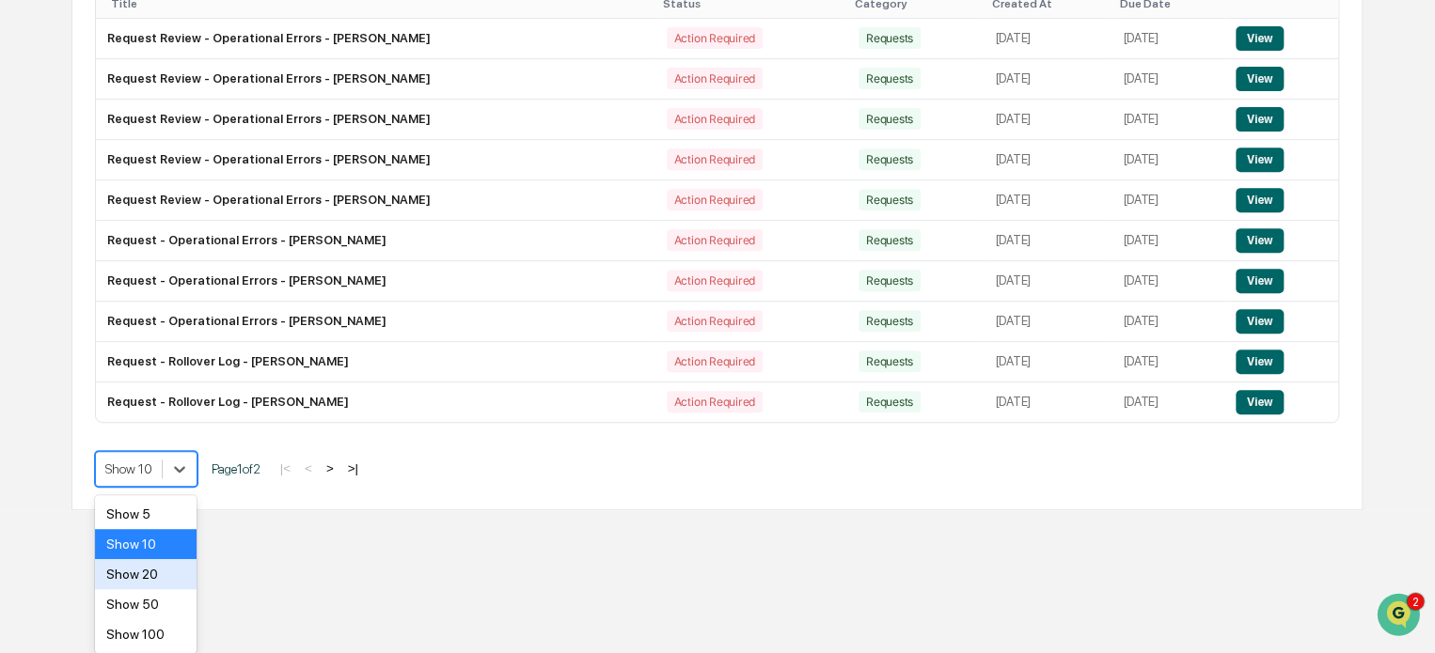
click at [141, 580] on div "Show 20" at bounding box center [146, 574] width 102 height 30
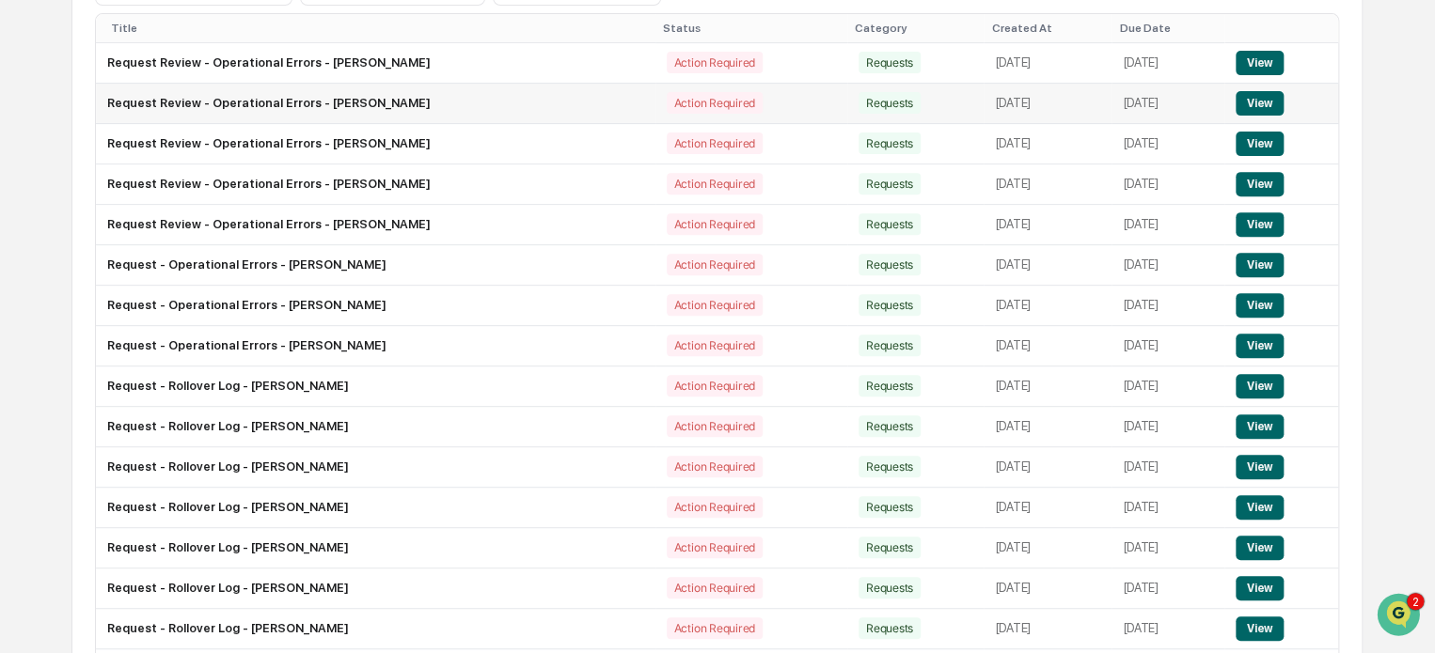
scroll to position [0, 0]
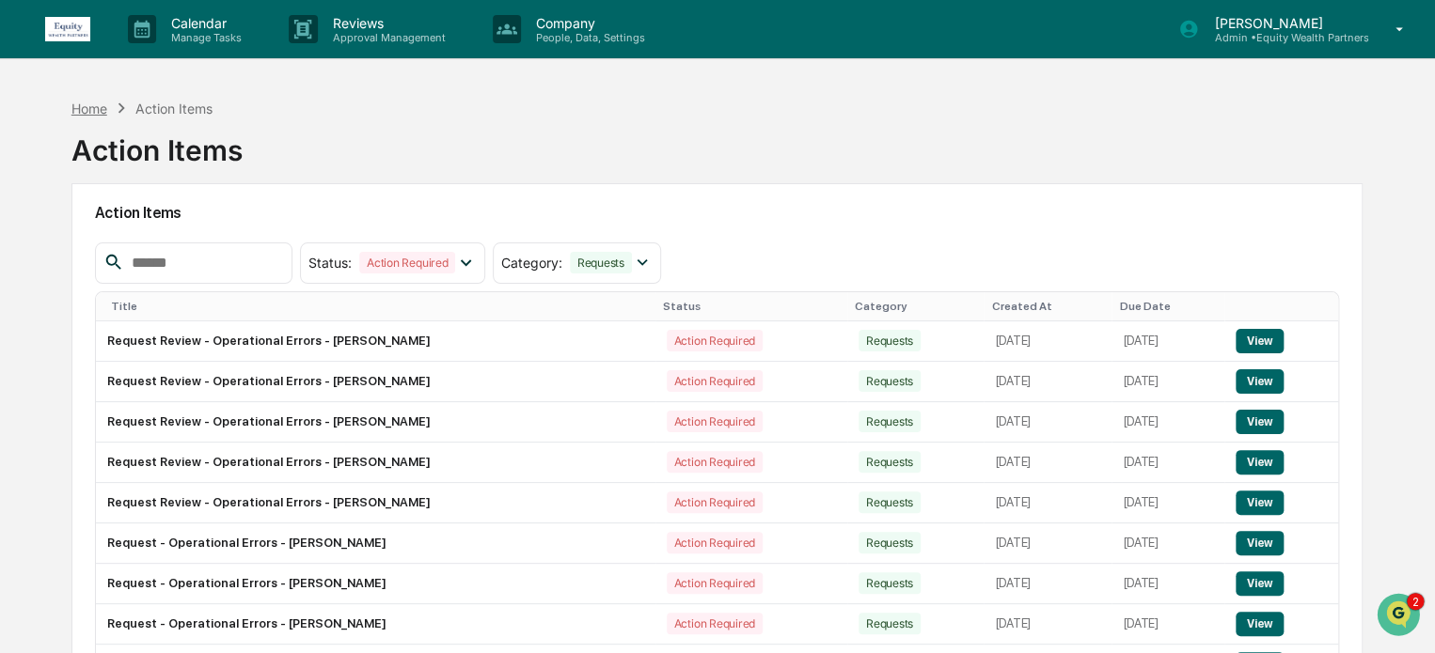
click at [86, 110] on div "Home" at bounding box center [89, 109] width 36 height 16
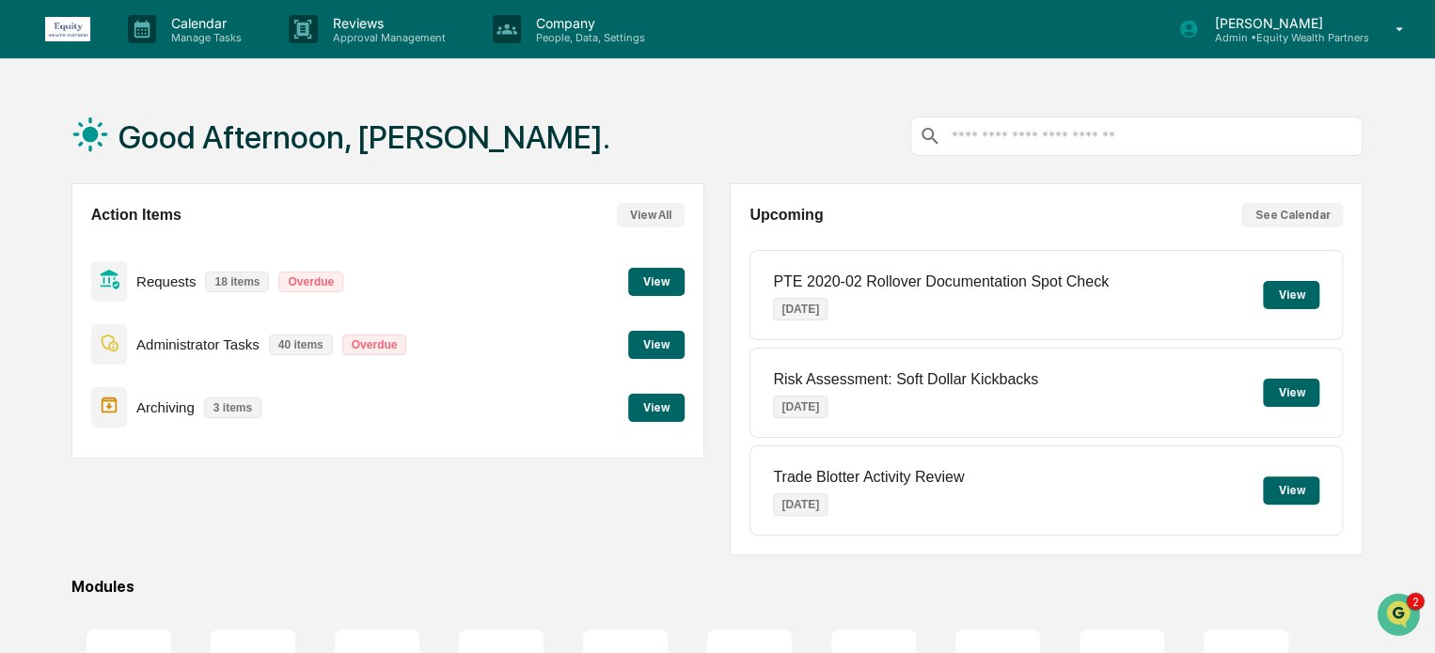
click at [658, 345] on button "View" at bounding box center [656, 345] width 56 height 28
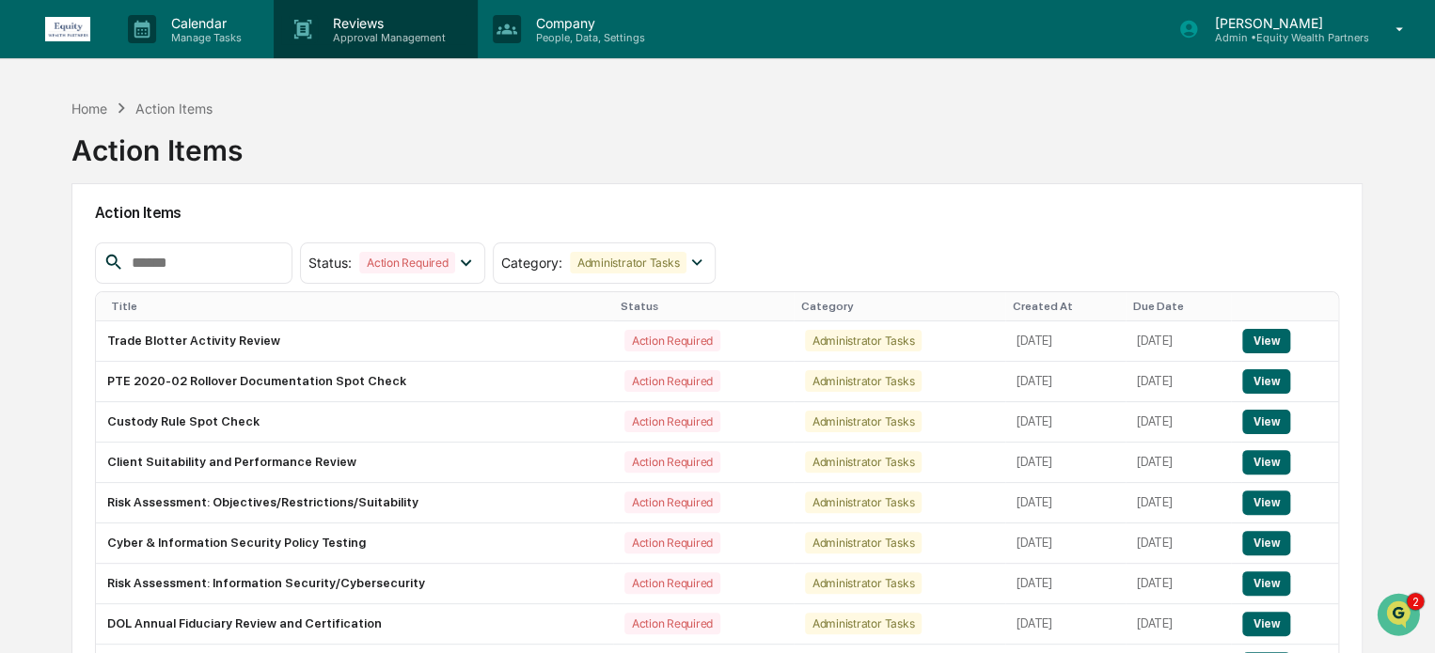
click at [362, 25] on p "Reviews" at bounding box center [386, 23] width 137 height 16
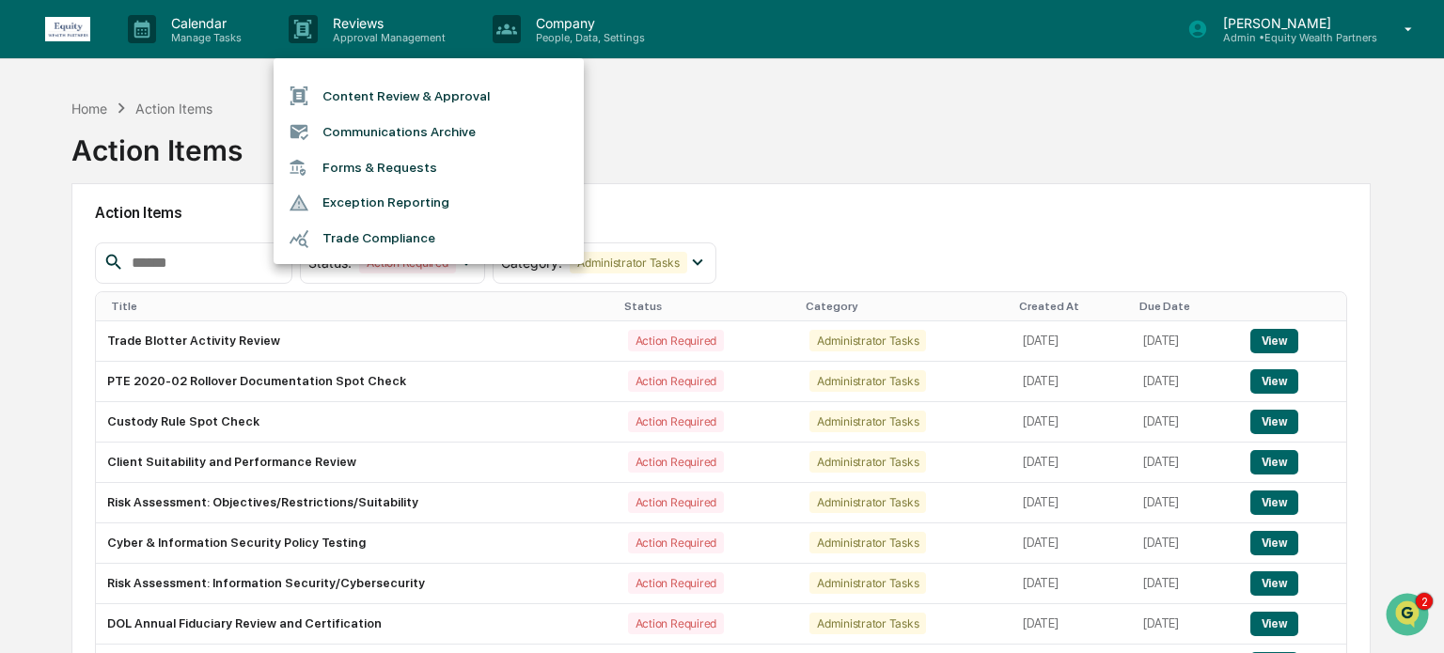
click at [212, 36] on div at bounding box center [722, 326] width 1444 height 653
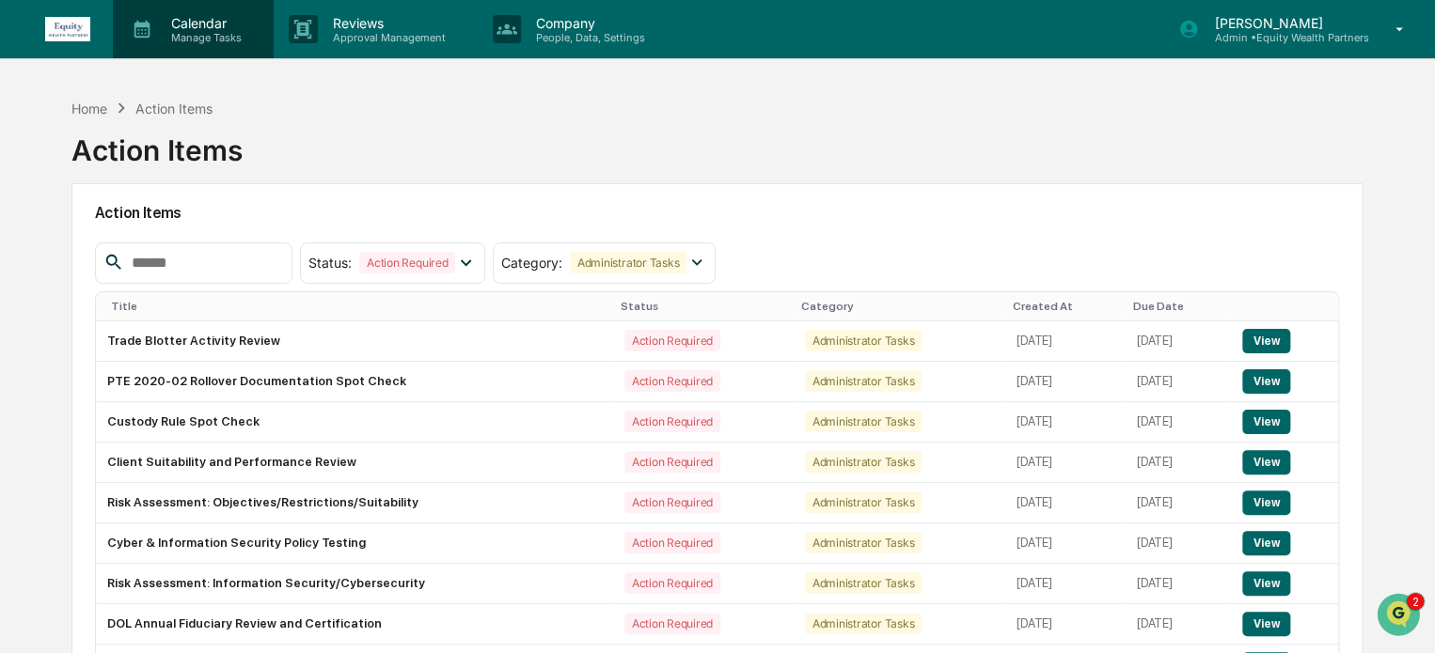
click at [203, 37] on p "Manage Tasks" at bounding box center [203, 37] width 95 height 13
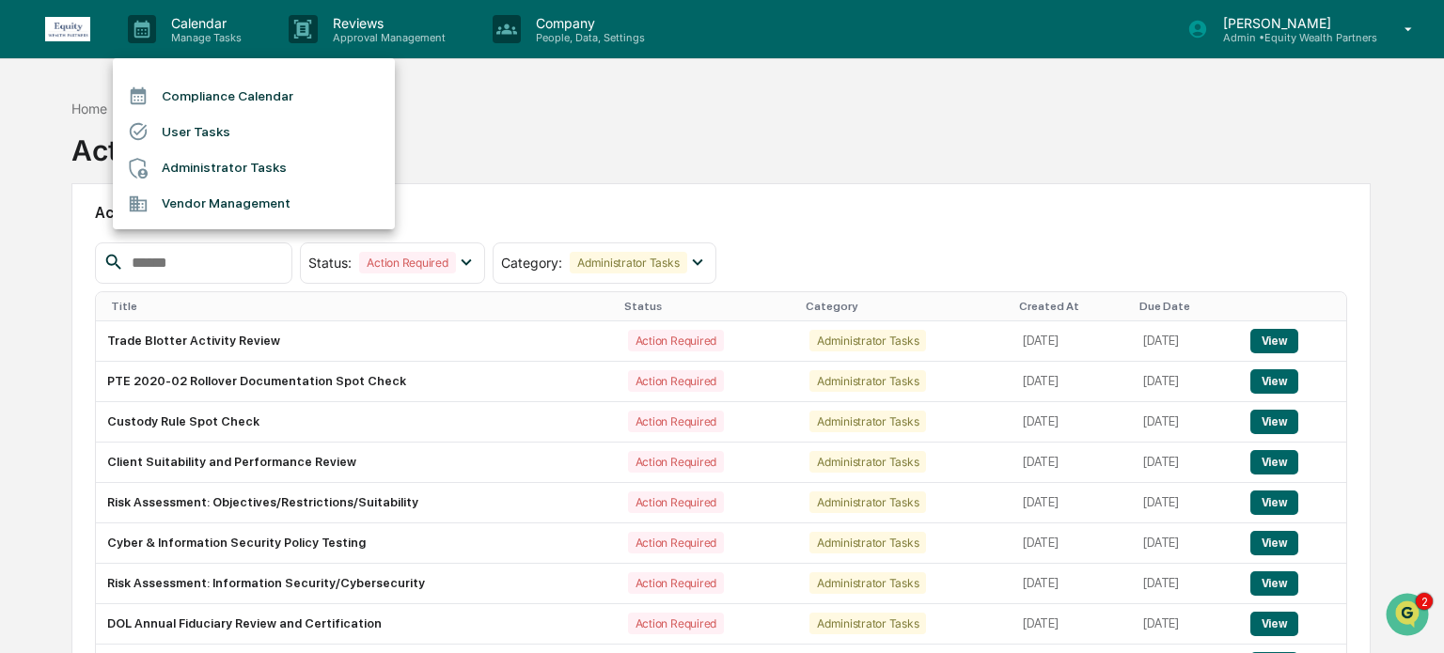
click at [218, 164] on li "Administrator Tasks" at bounding box center [254, 168] width 282 height 36
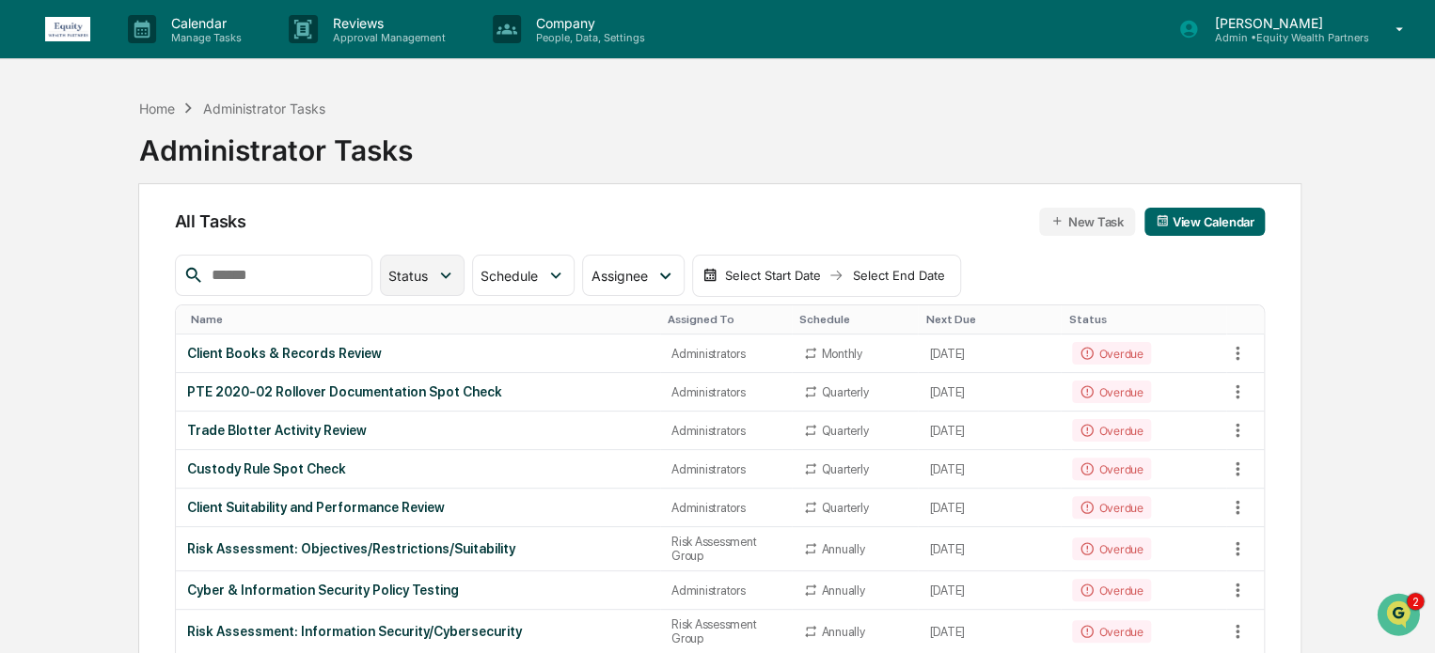
click at [428, 274] on span "Status" at bounding box center [407, 276] width 39 height 16
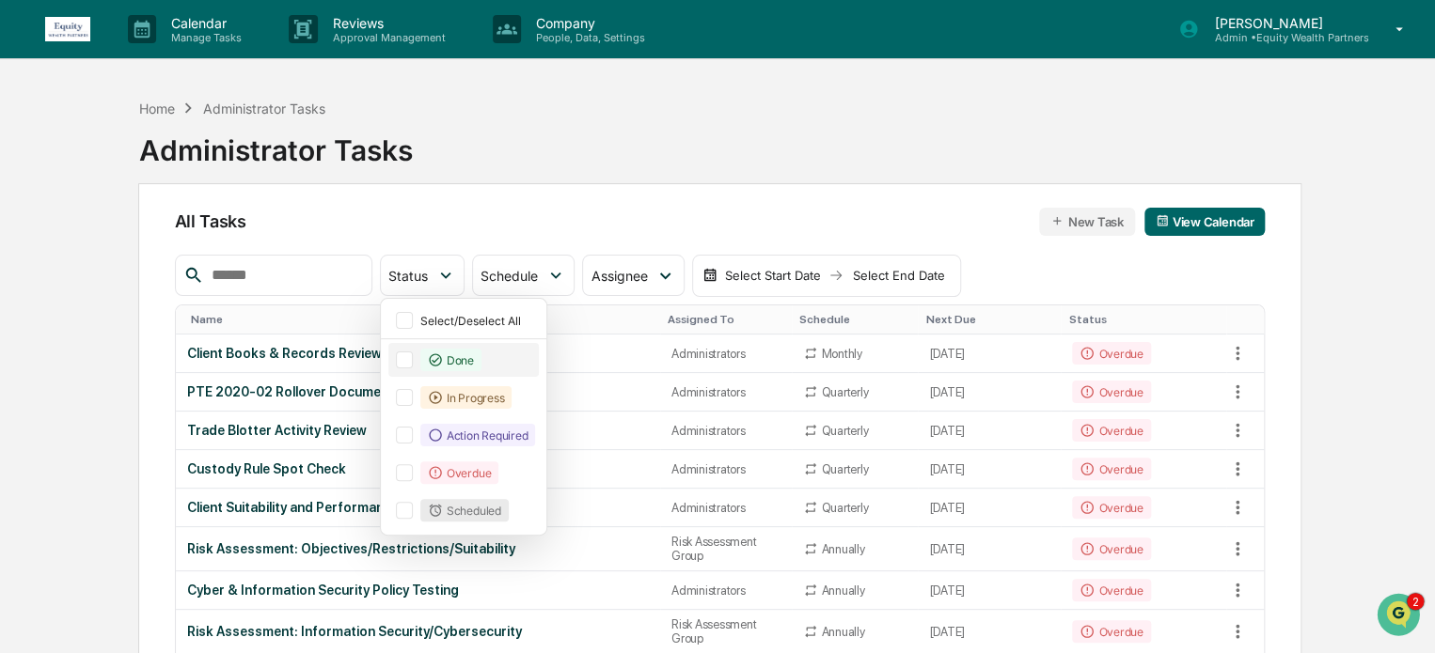
click at [413, 356] on div at bounding box center [404, 360] width 17 height 17
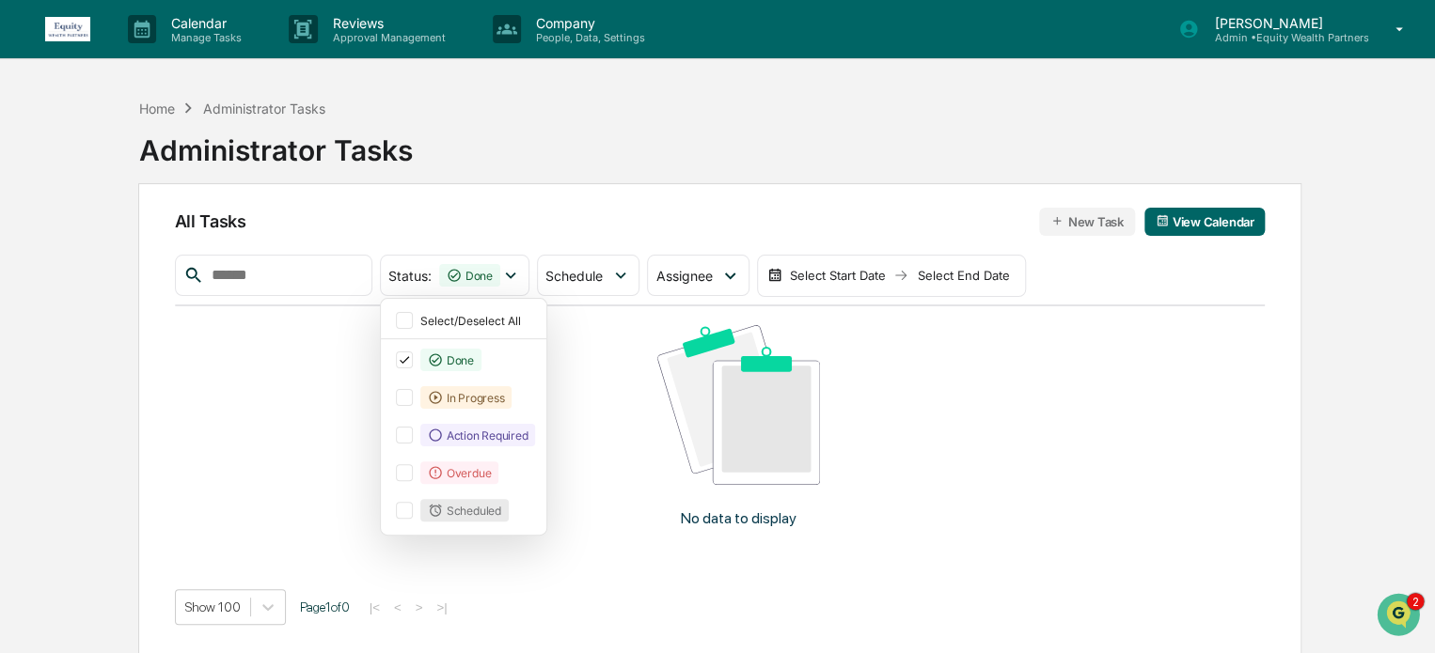
click at [286, 279] on input "text" at bounding box center [284, 275] width 160 height 24
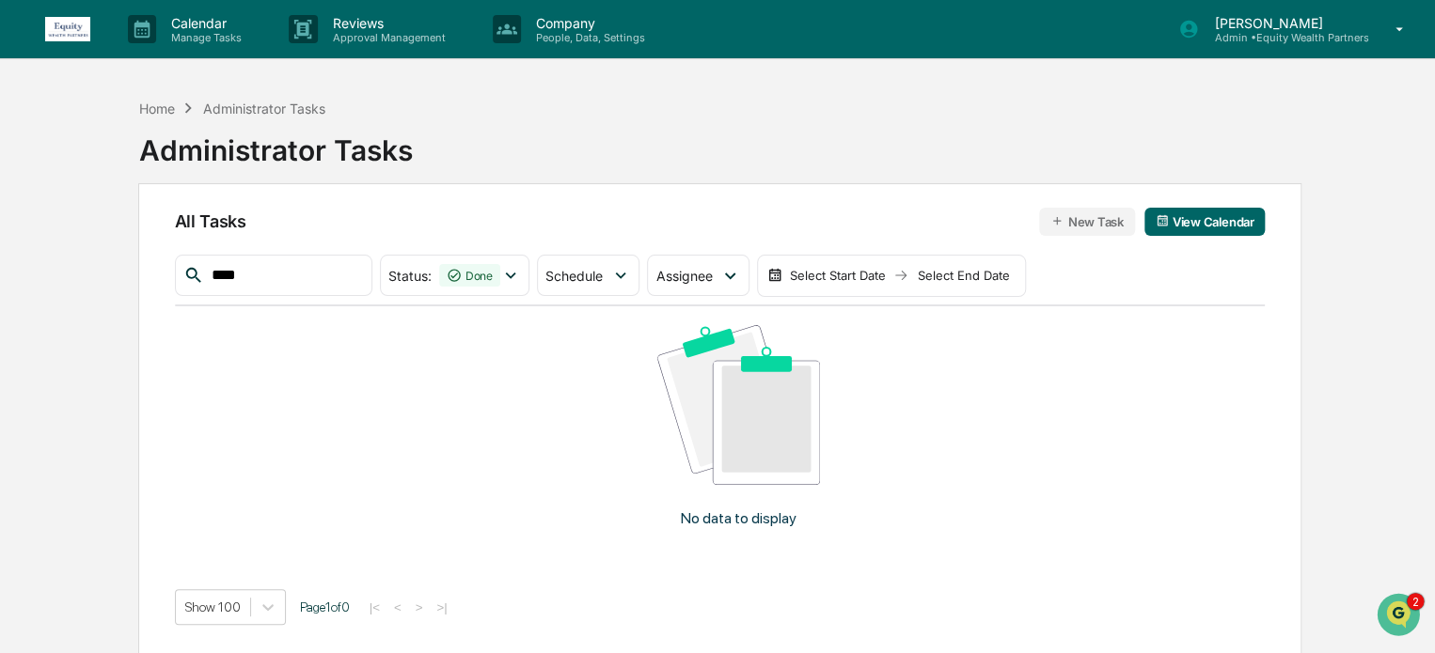
click at [649, 213] on div "All Tasks New Task View Calendar" at bounding box center [720, 222] width 1090 height 28
click at [515, 274] on icon at bounding box center [510, 276] width 10 height 7
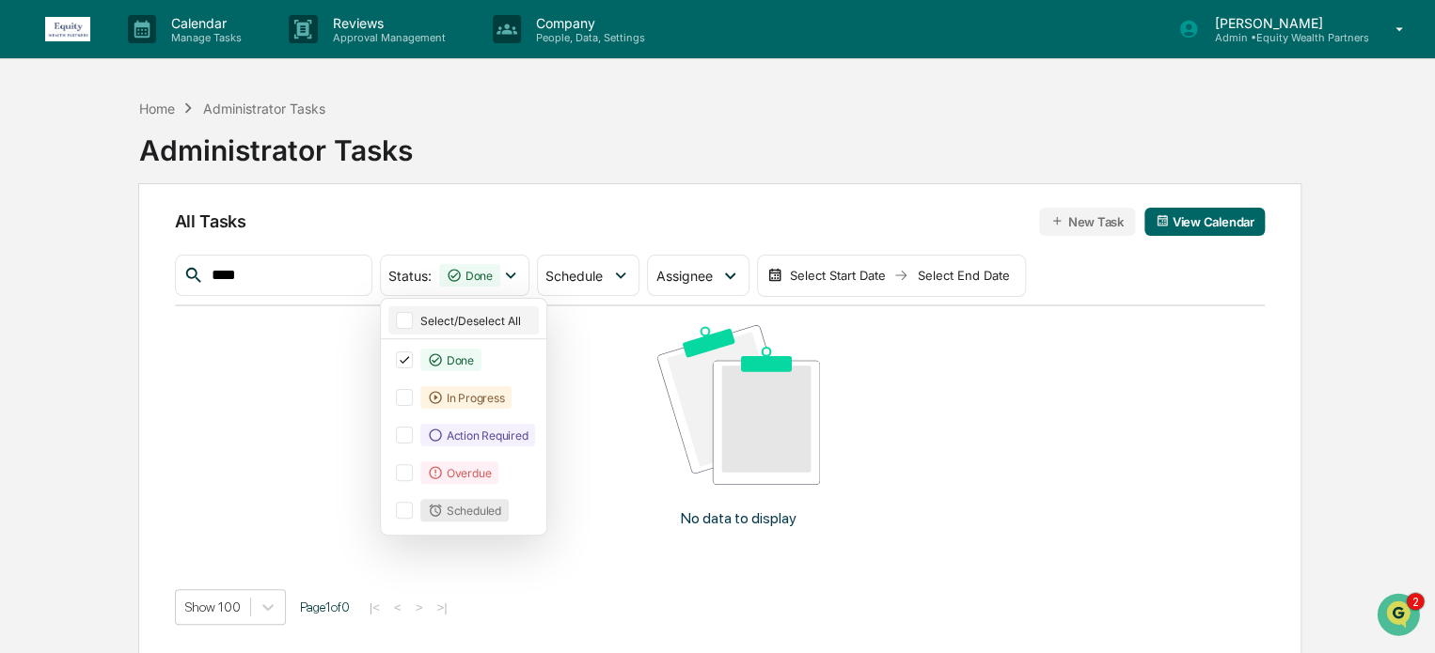
click at [494, 319] on div "Select/Deselect All" at bounding box center [477, 321] width 115 height 14
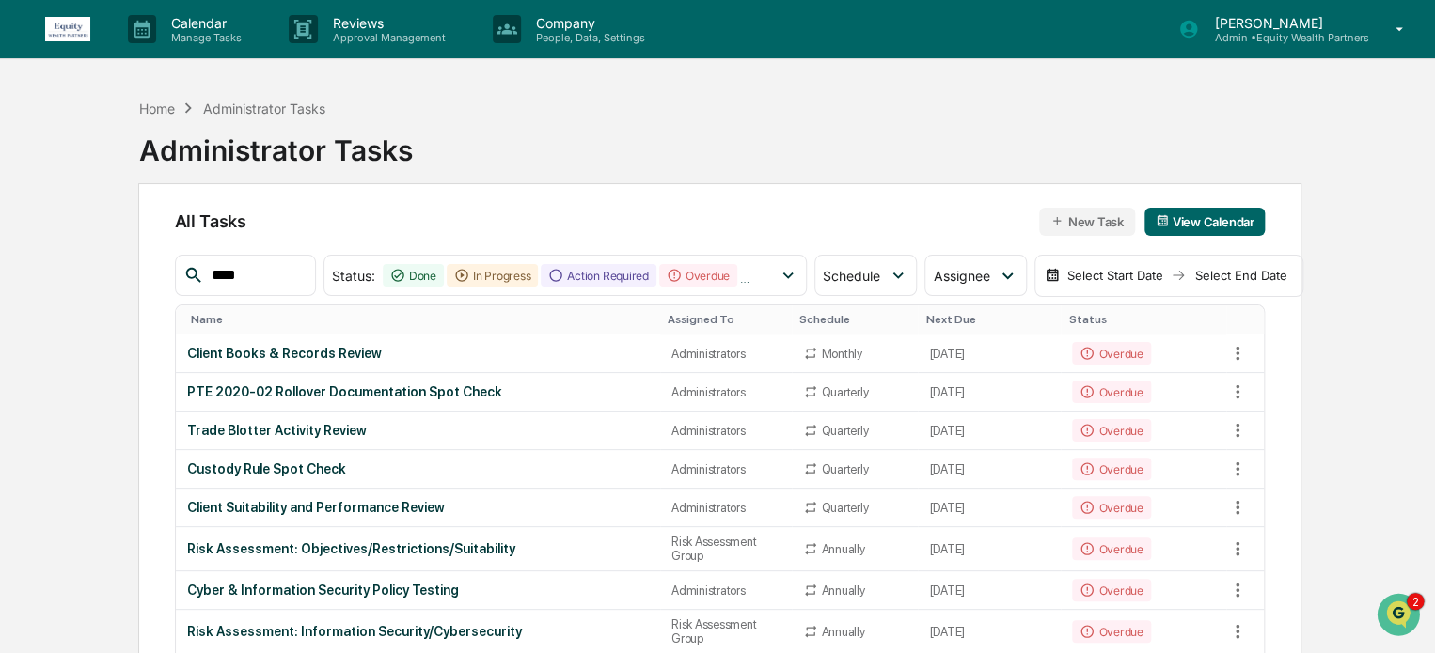
drag, startPoint x: 134, startPoint y: 319, endPoint x: 166, endPoint y: 300, distance: 37.1
click at [252, 263] on input "****" at bounding box center [255, 275] width 103 height 24
click at [253, 263] on input "****" at bounding box center [255, 275] width 103 height 24
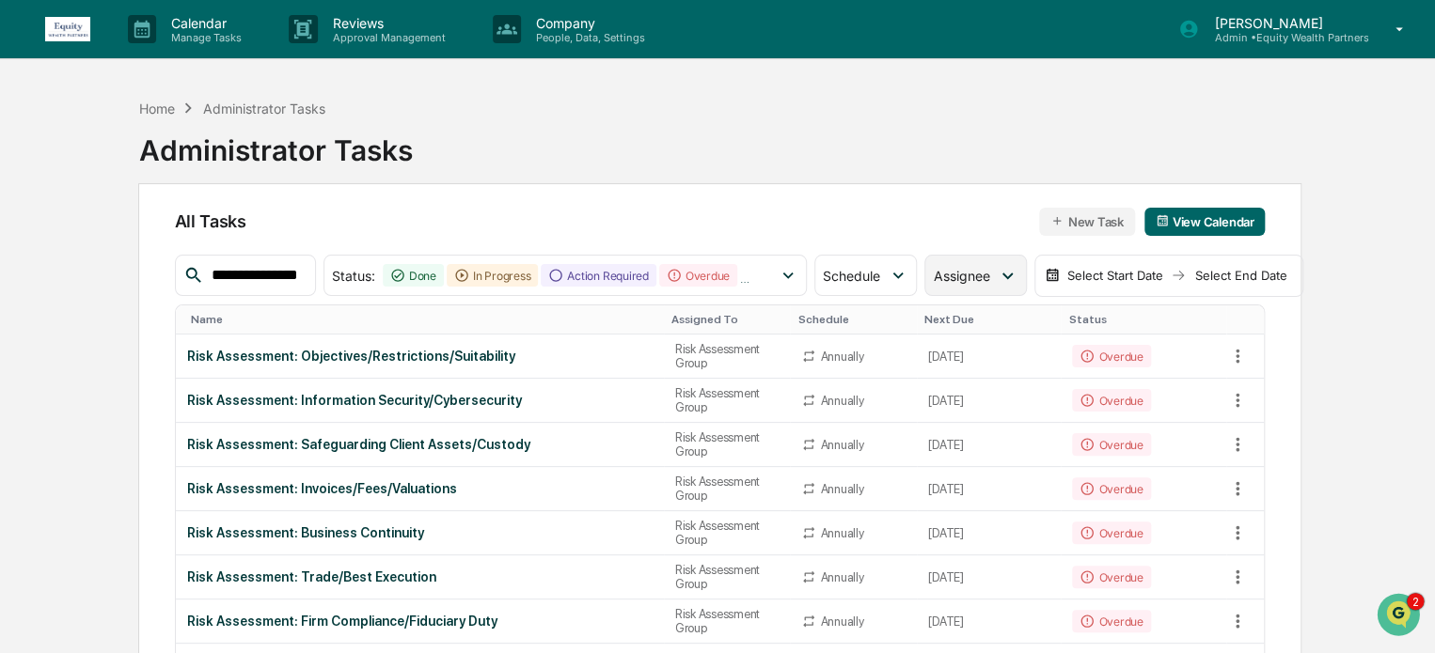
click at [1020, 274] on div "Assignee" at bounding box center [975, 275] width 102 height 41
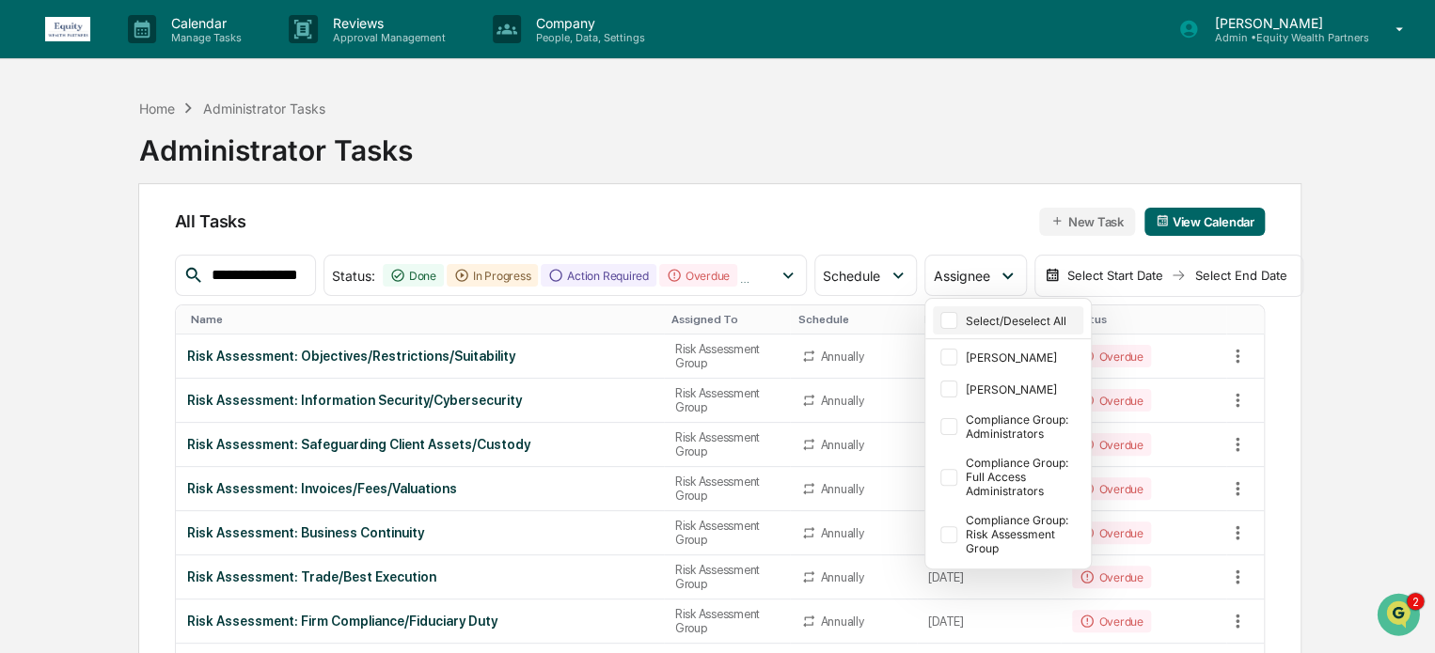
click at [940, 320] on div at bounding box center [948, 320] width 17 height 17
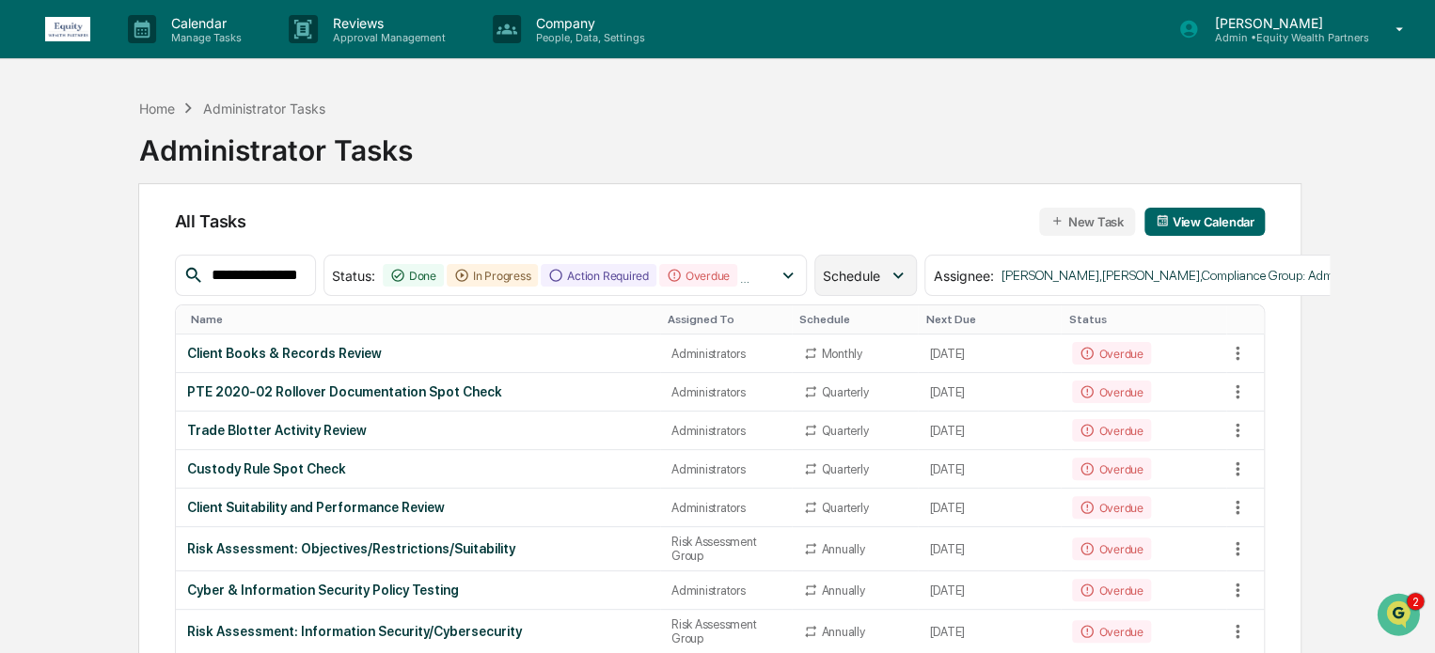
click at [865, 277] on span "Schedule" at bounding box center [851, 276] width 57 height 16
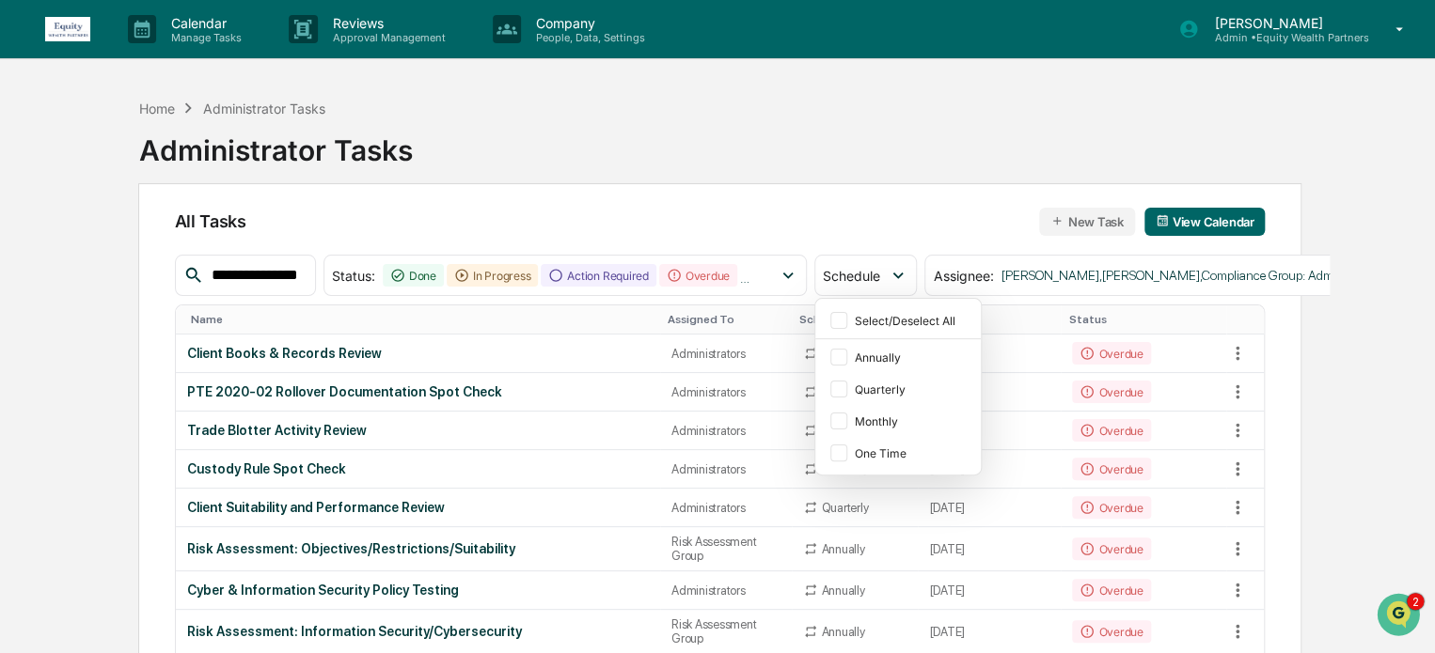
click at [877, 208] on div "All Tasks New Task View Calendar" at bounding box center [720, 222] width 1090 height 28
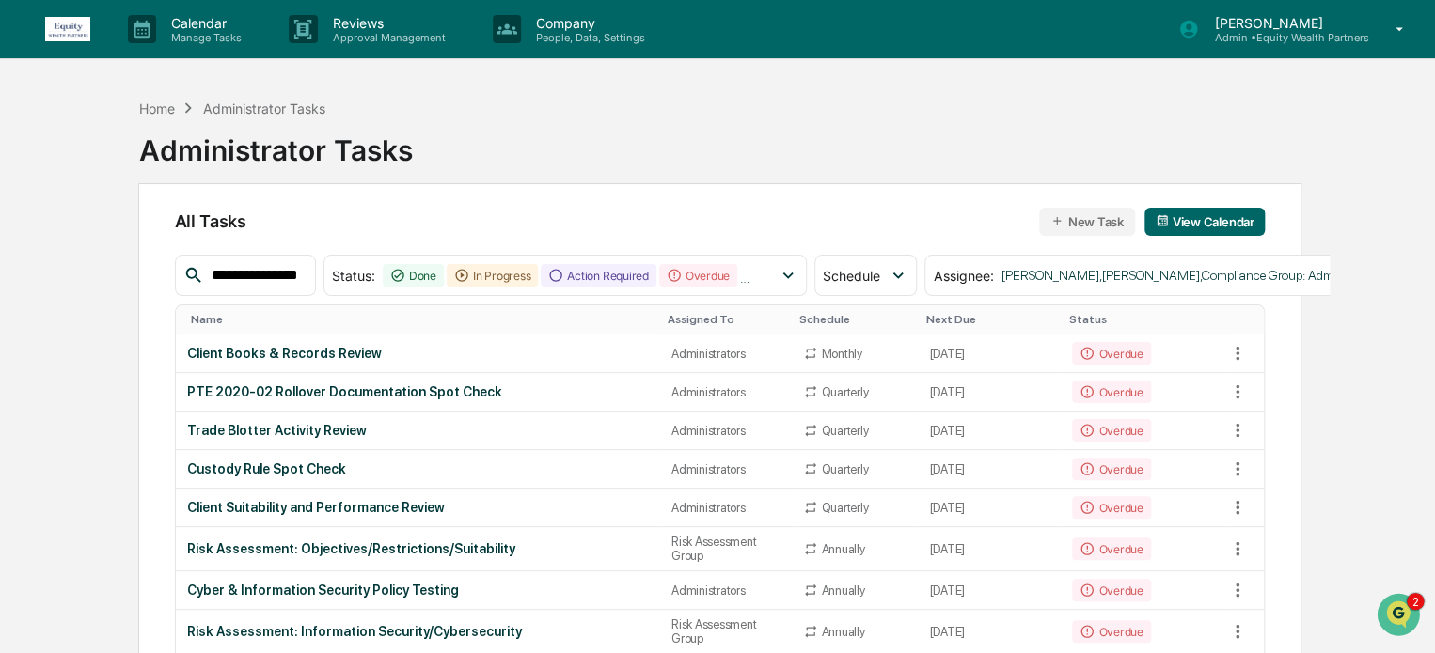
click at [259, 285] on input "**********" at bounding box center [255, 275] width 103 height 24
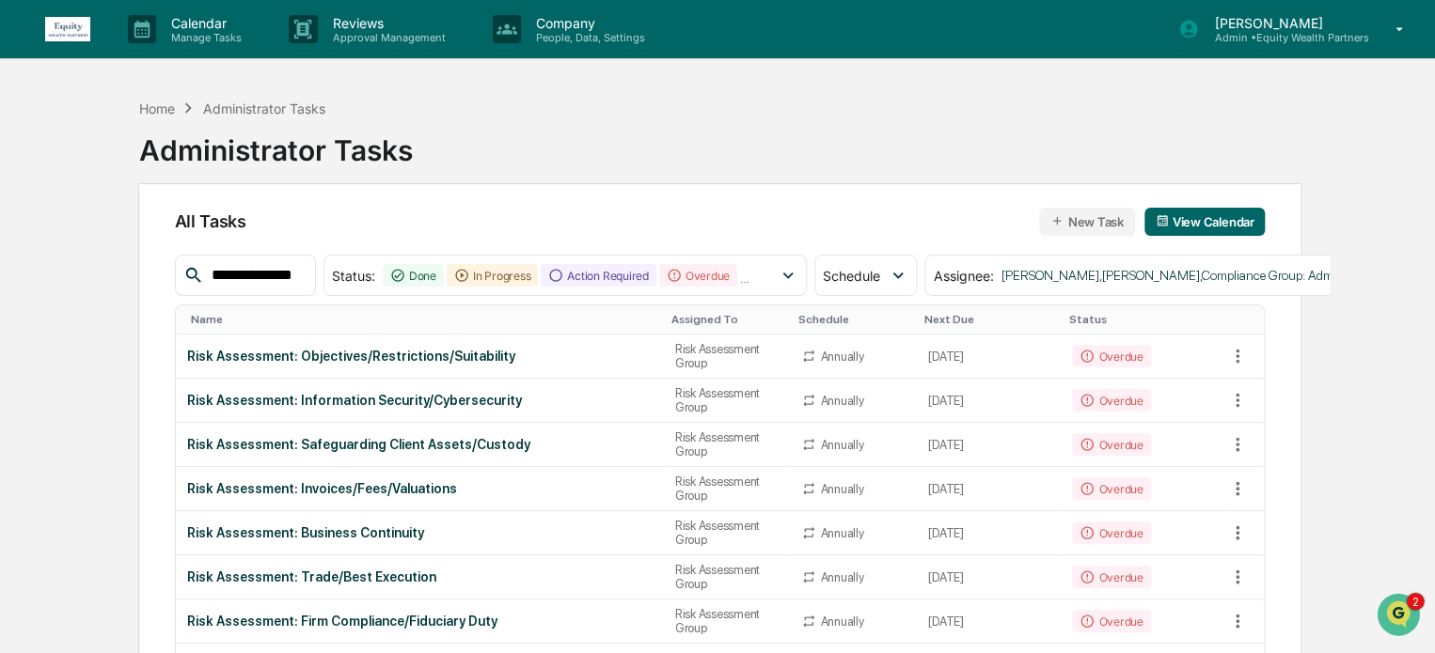
type input "**********"
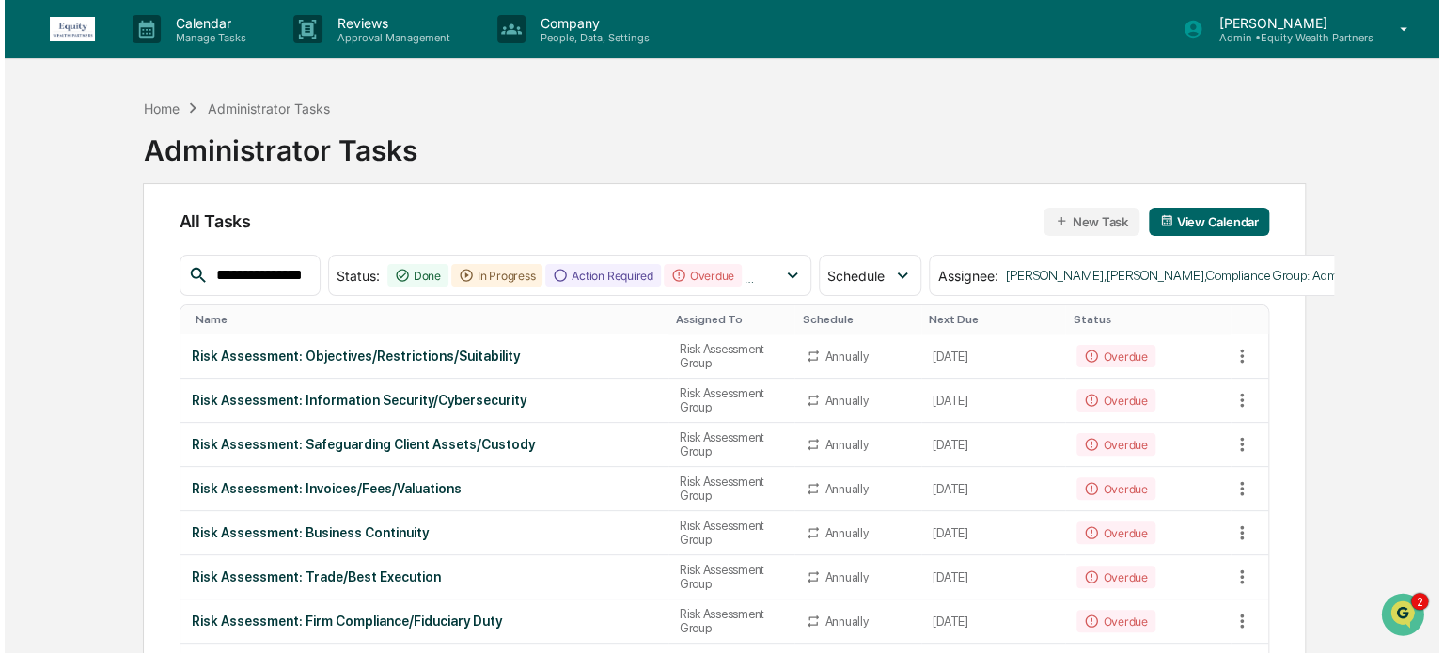
scroll to position [0, 20]
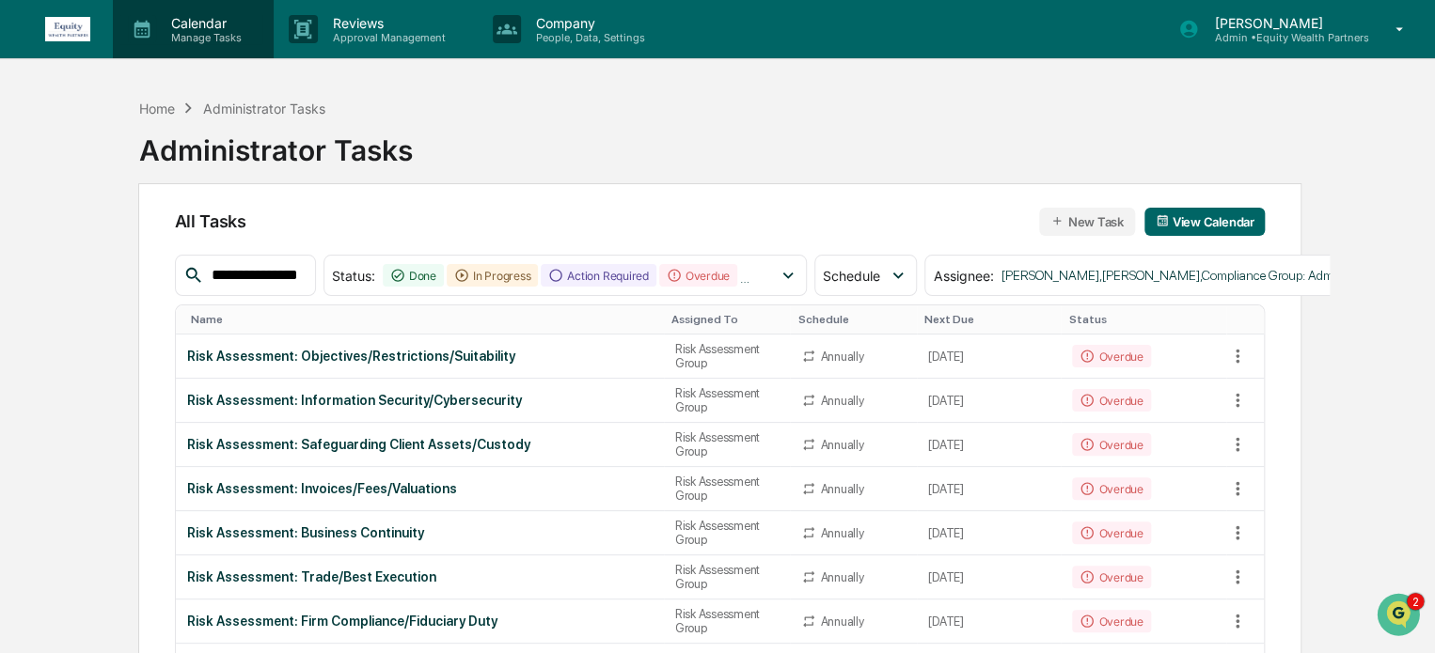
click at [203, 22] on p "Calendar" at bounding box center [203, 23] width 95 height 16
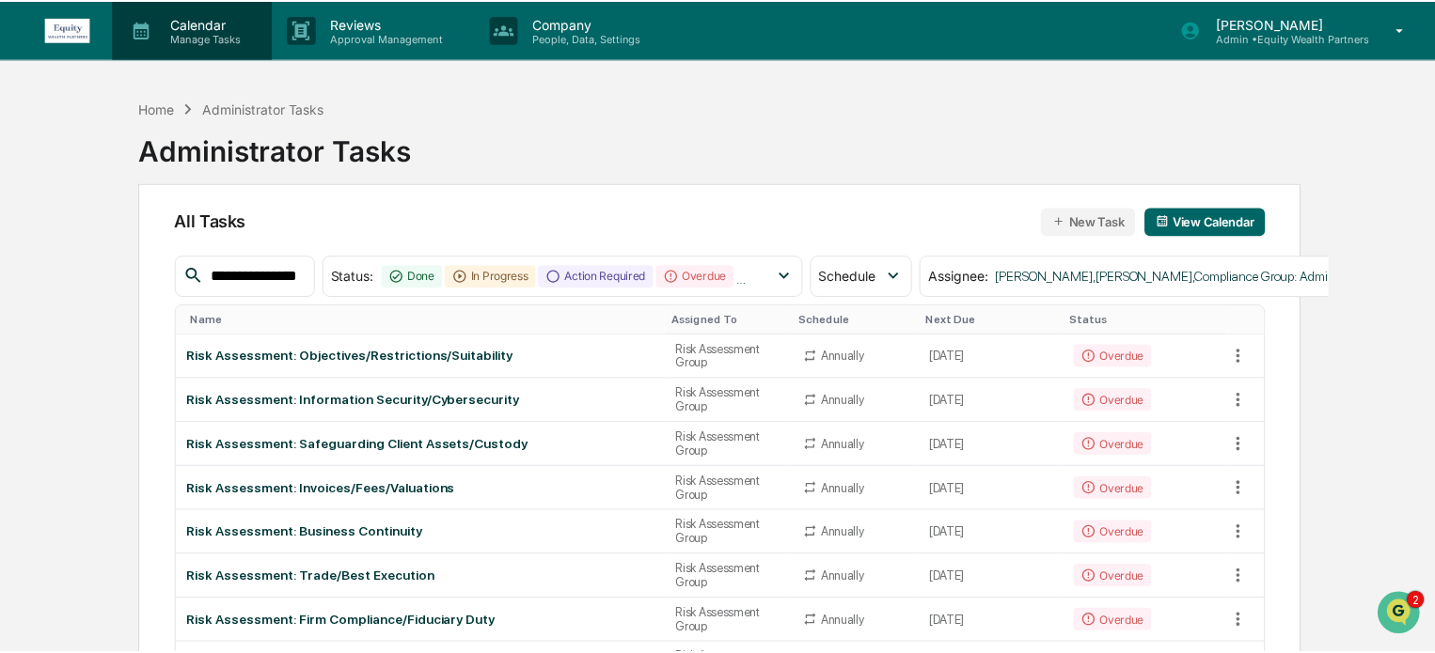
scroll to position [0, 0]
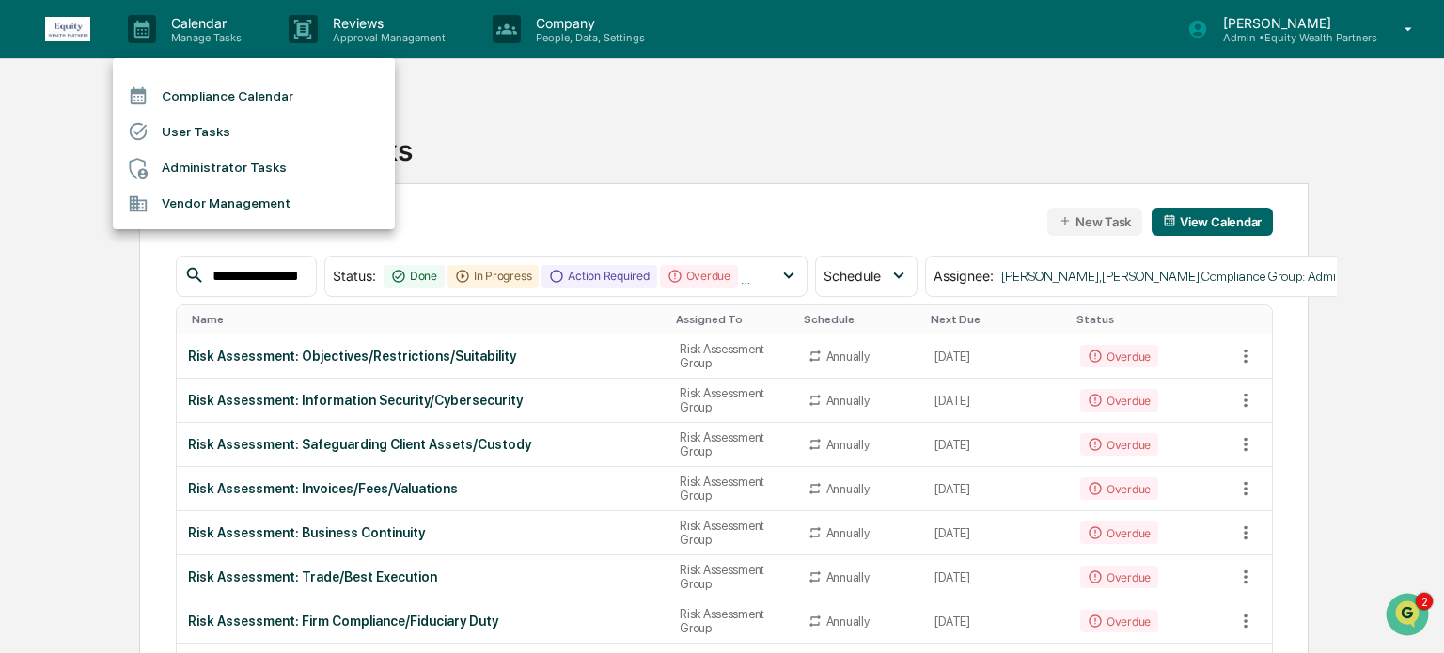
click at [379, 22] on div at bounding box center [722, 326] width 1444 height 653
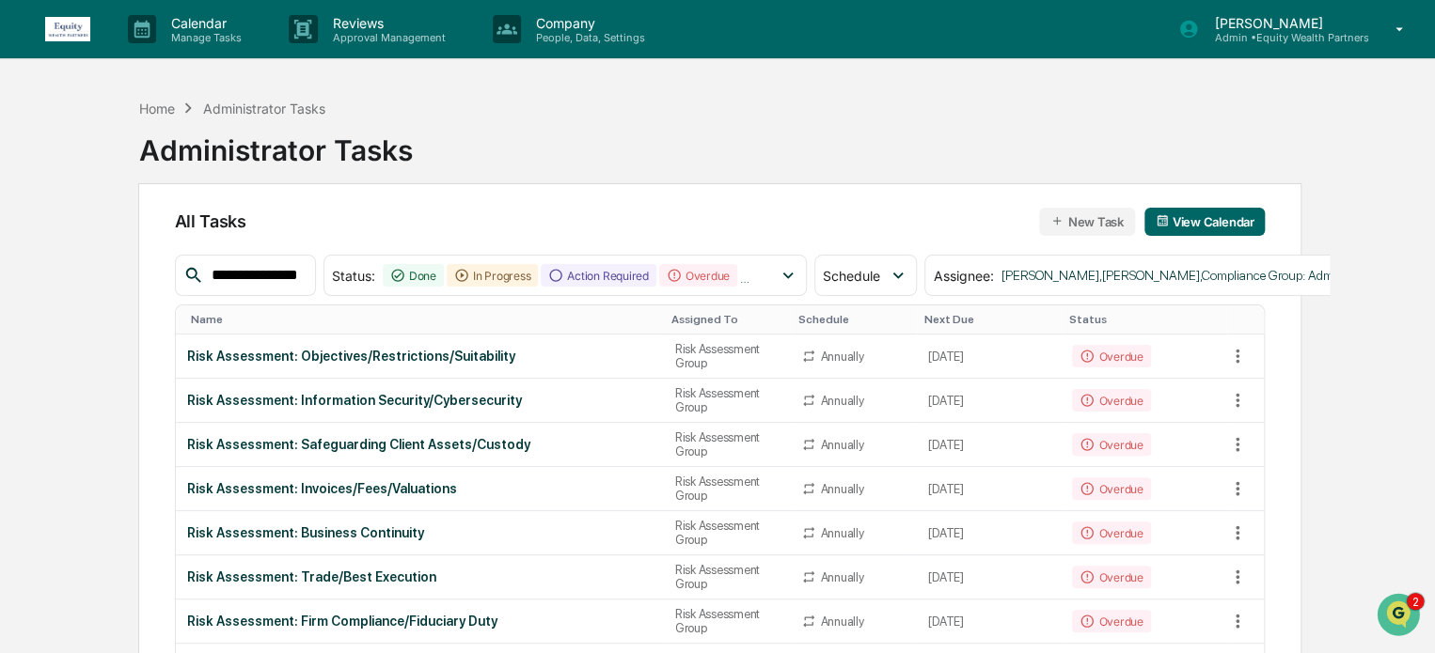
click at [371, 40] on p "Approval Management" at bounding box center [386, 37] width 137 height 13
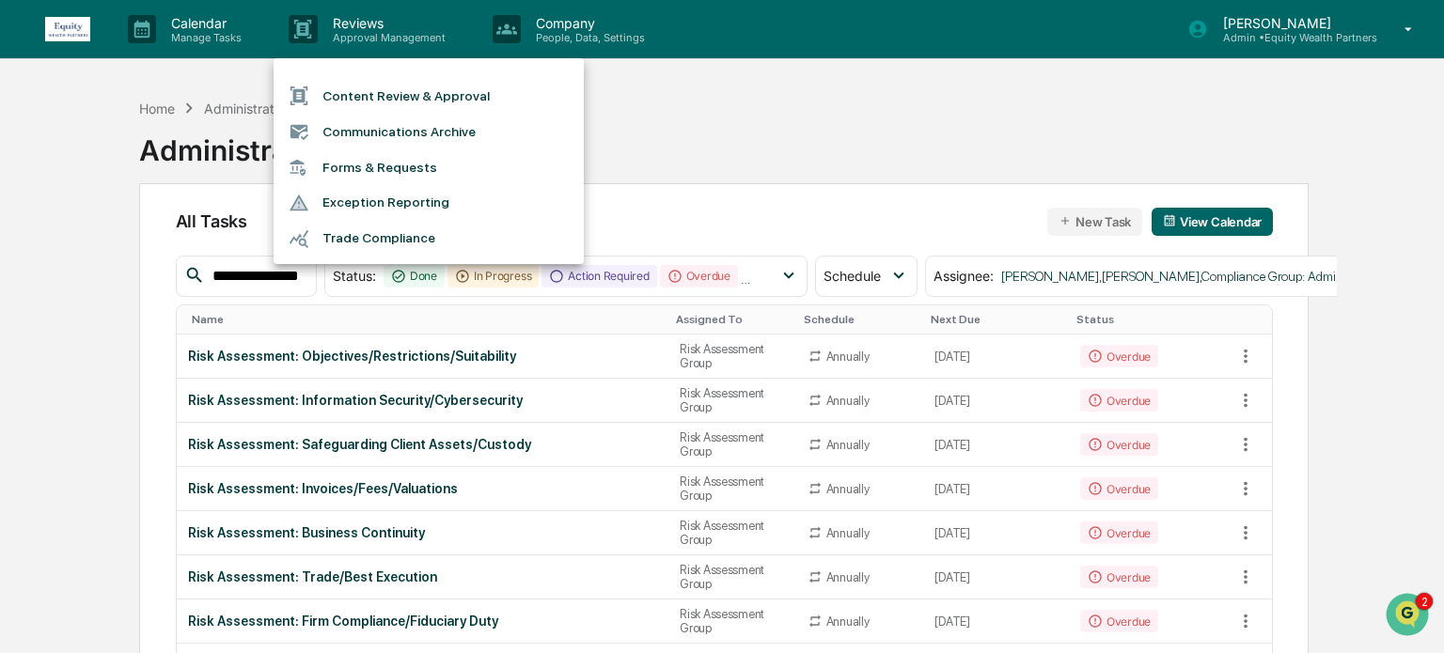
click at [601, 34] on div at bounding box center [722, 326] width 1444 height 653
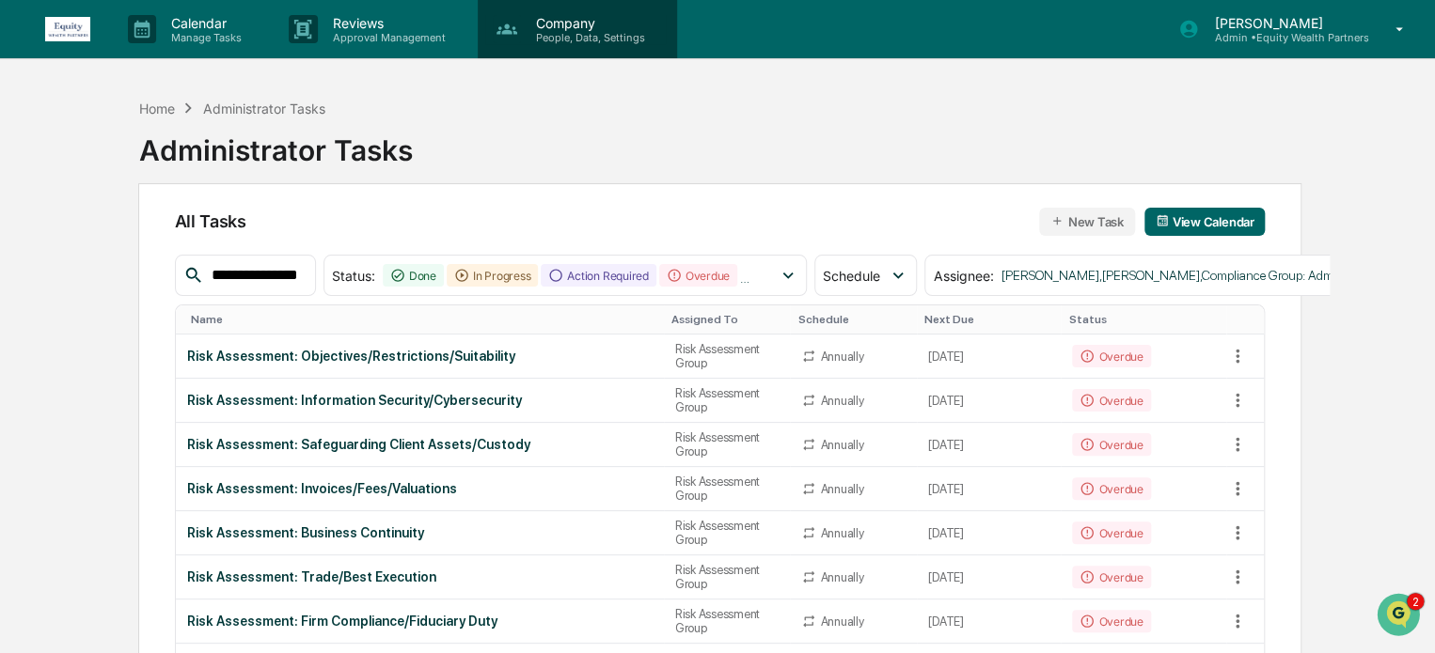
click at [569, 36] on p "People, Data, Settings" at bounding box center [587, 37] width 133 height 13
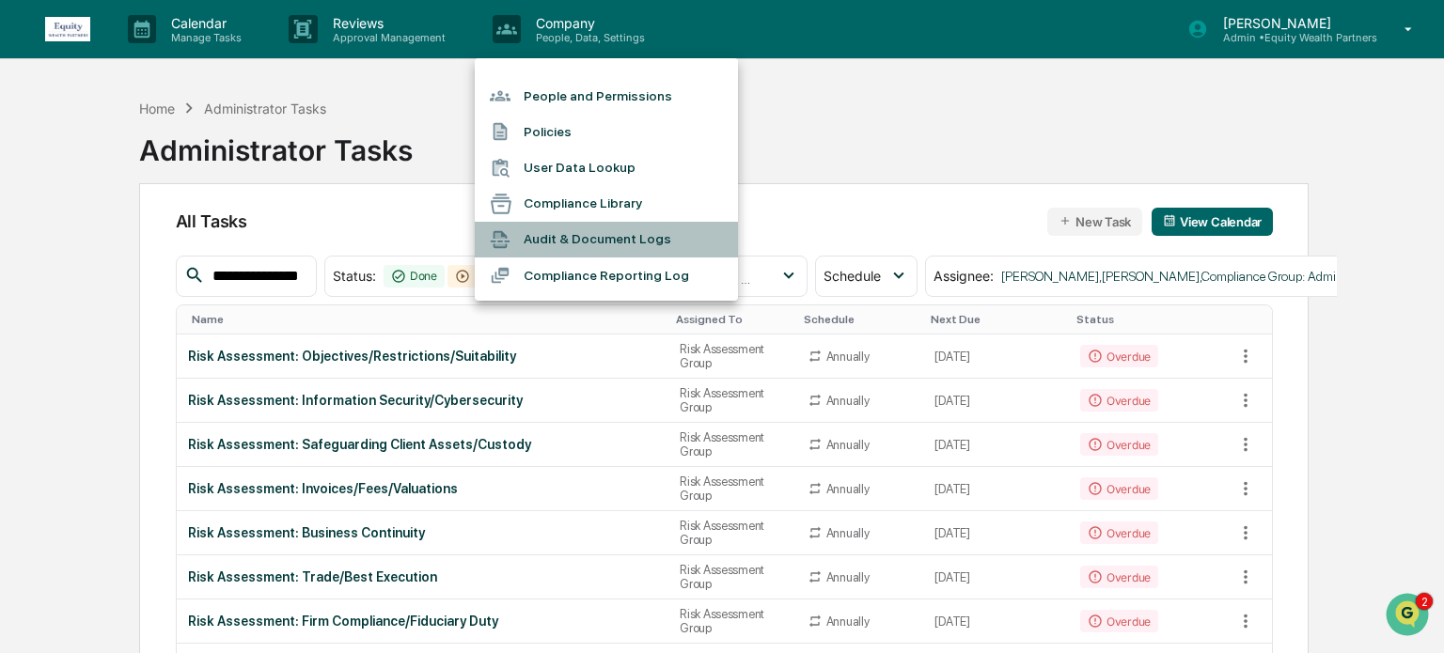
click at [575, 240] on li "Audit & Document Logs" at bounding box center [606, 240] width 263 height 36
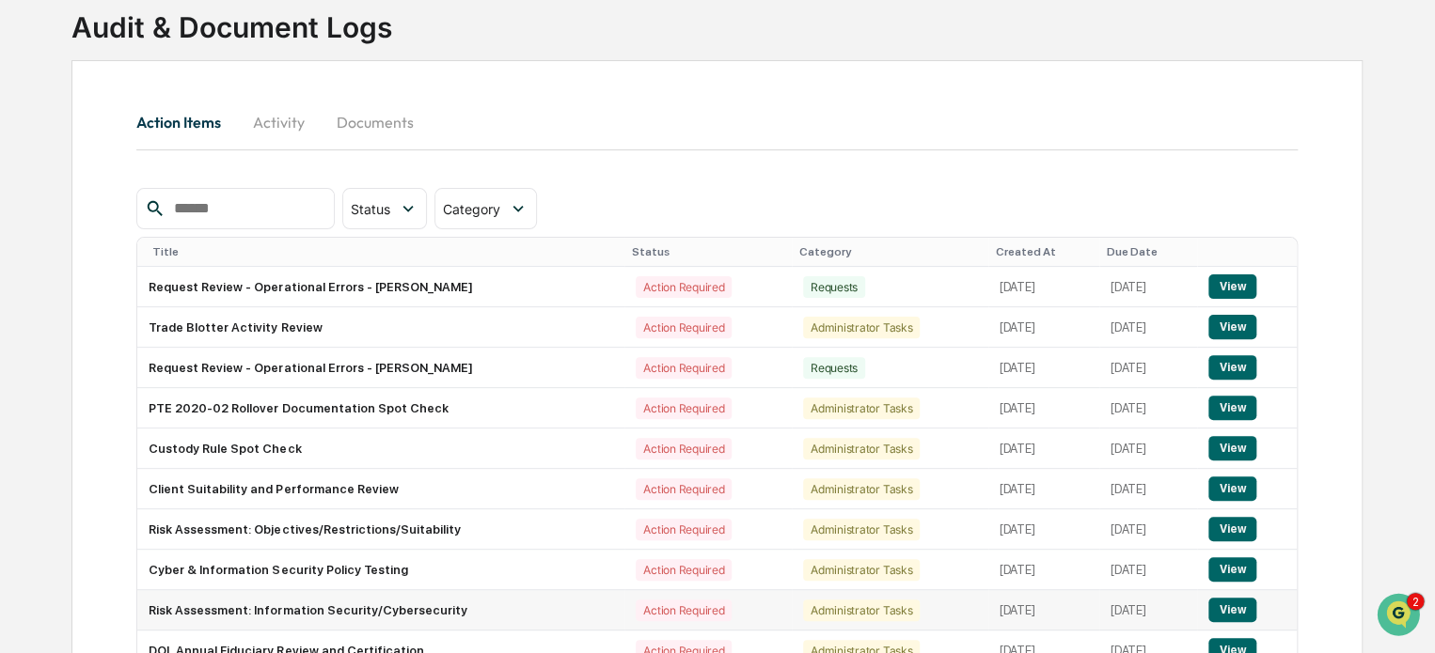
scroll to position [88, 0]
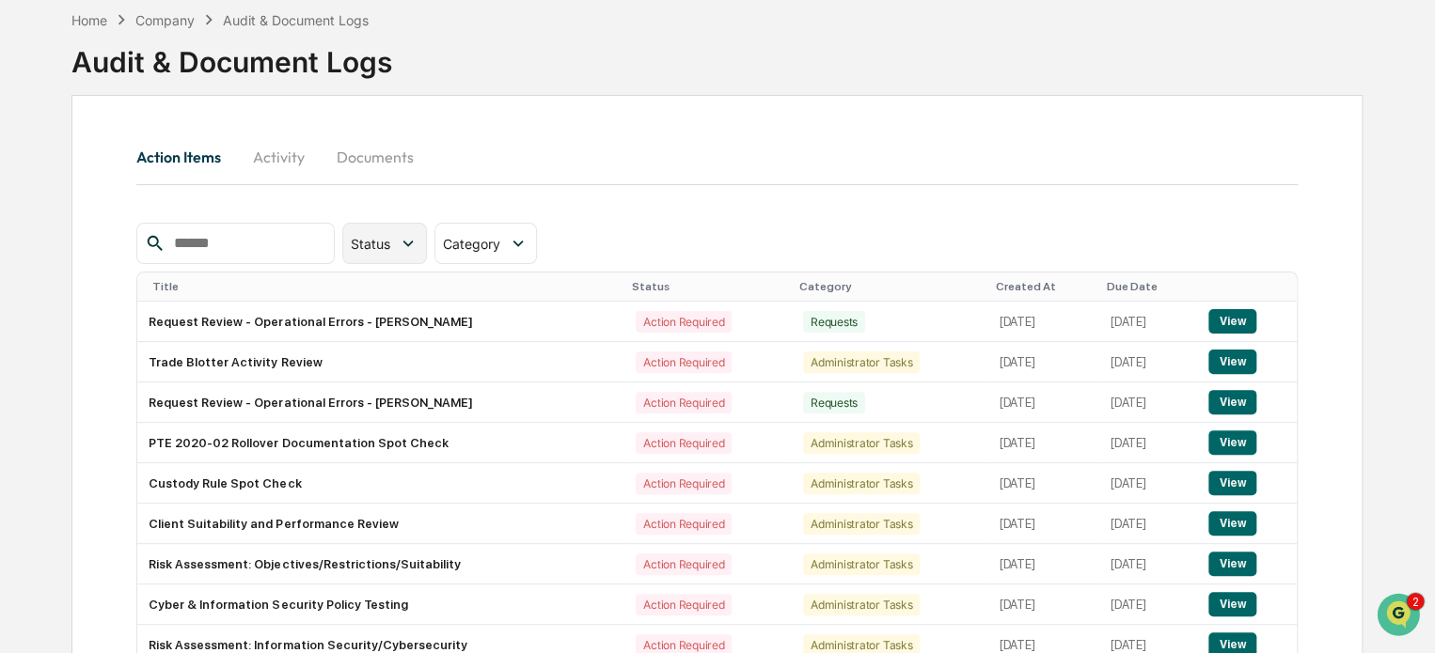
click at [427, 259] on div "Status" at bounding box center [384, 243] width 85 height 41
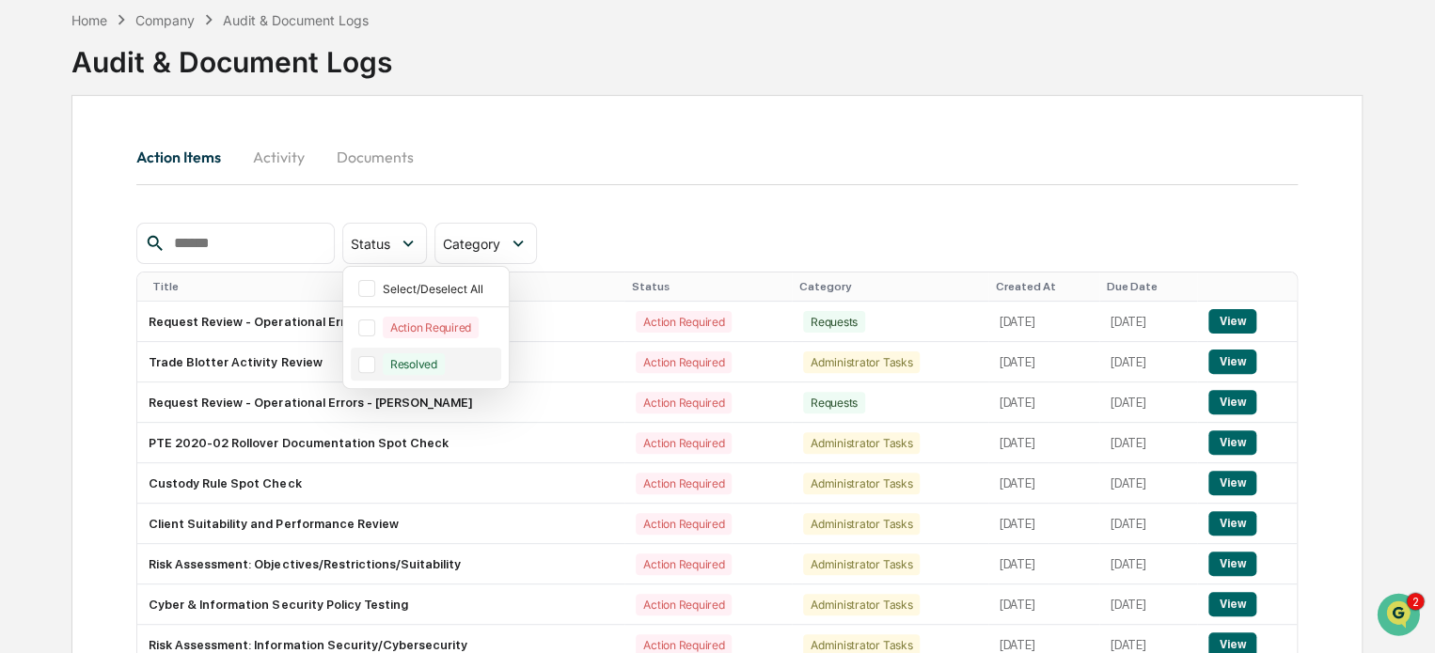
click at [383, 361] on div "Resolved" at bounding box center [426, 364] width 150 height 33
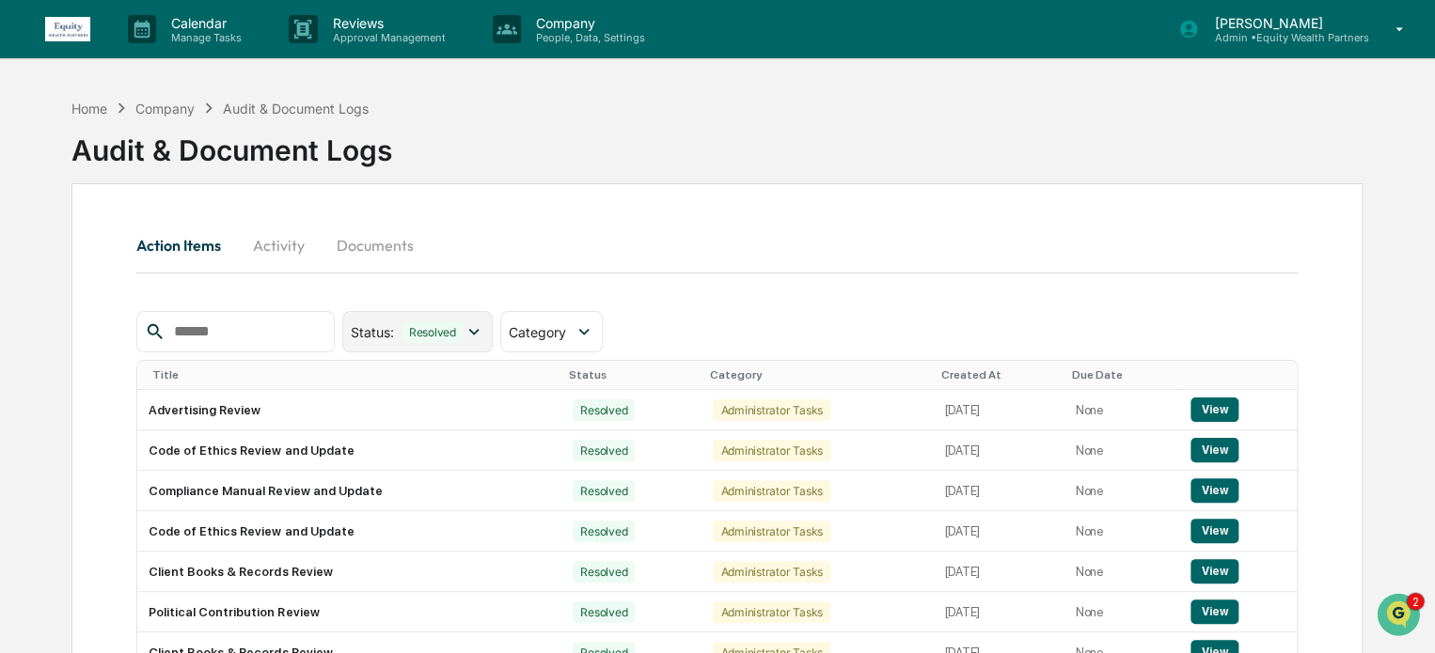
click at [463, 344] on div "Status : Resolved" at bounding box center [417, 331] width 150 height 41
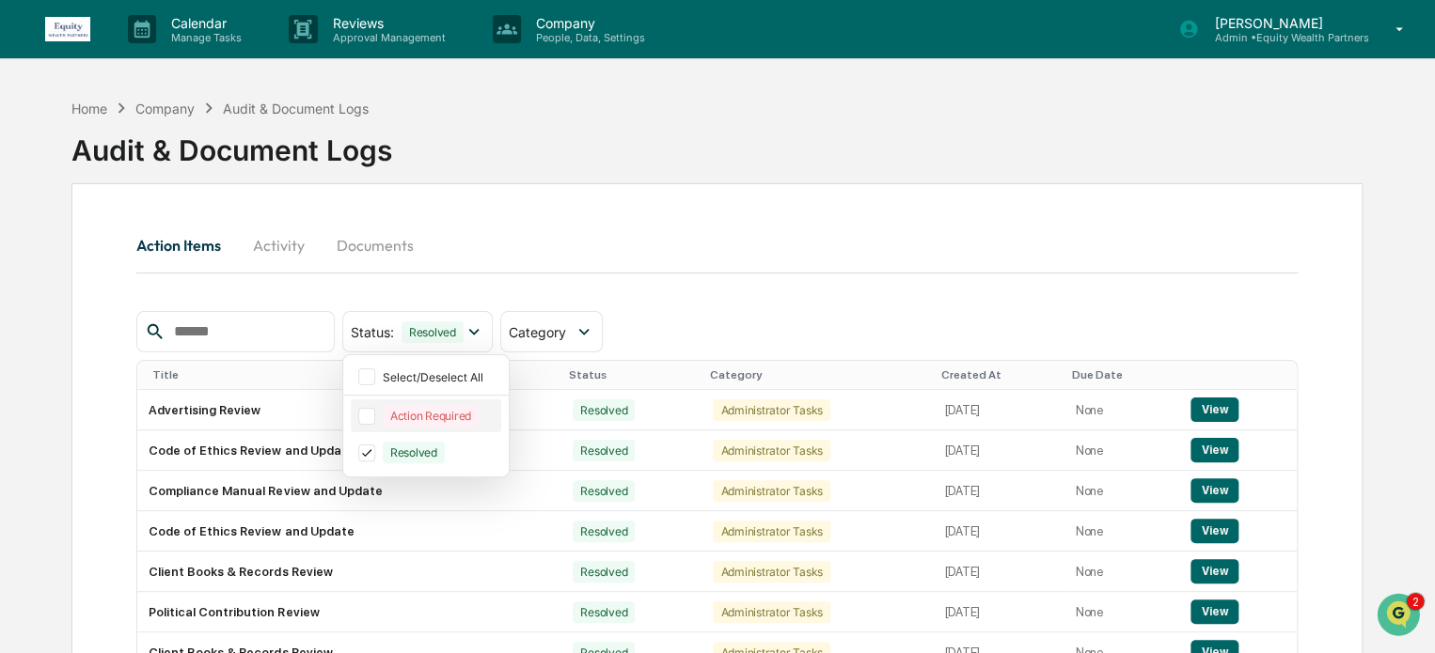
click at [425, 416] on div "Action Required" at bounding box center [431, 416] width 96 height 22
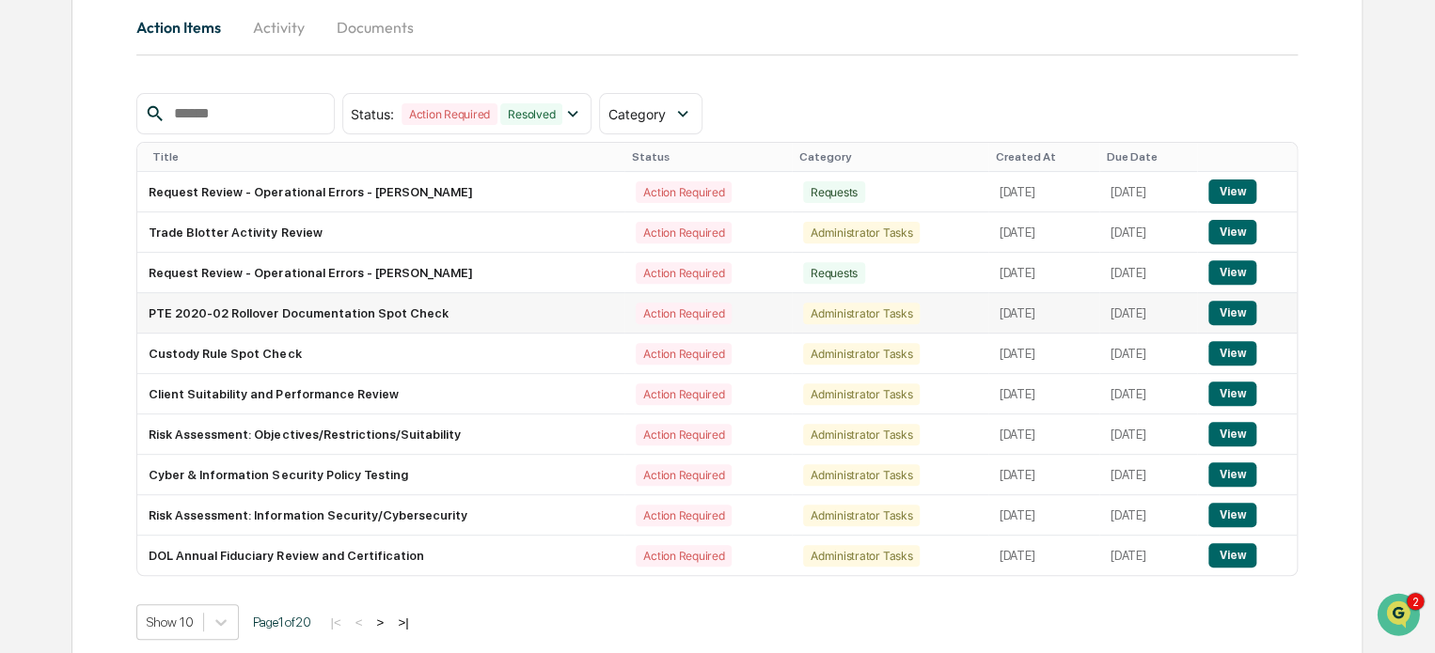
scroll to position [244, 0]
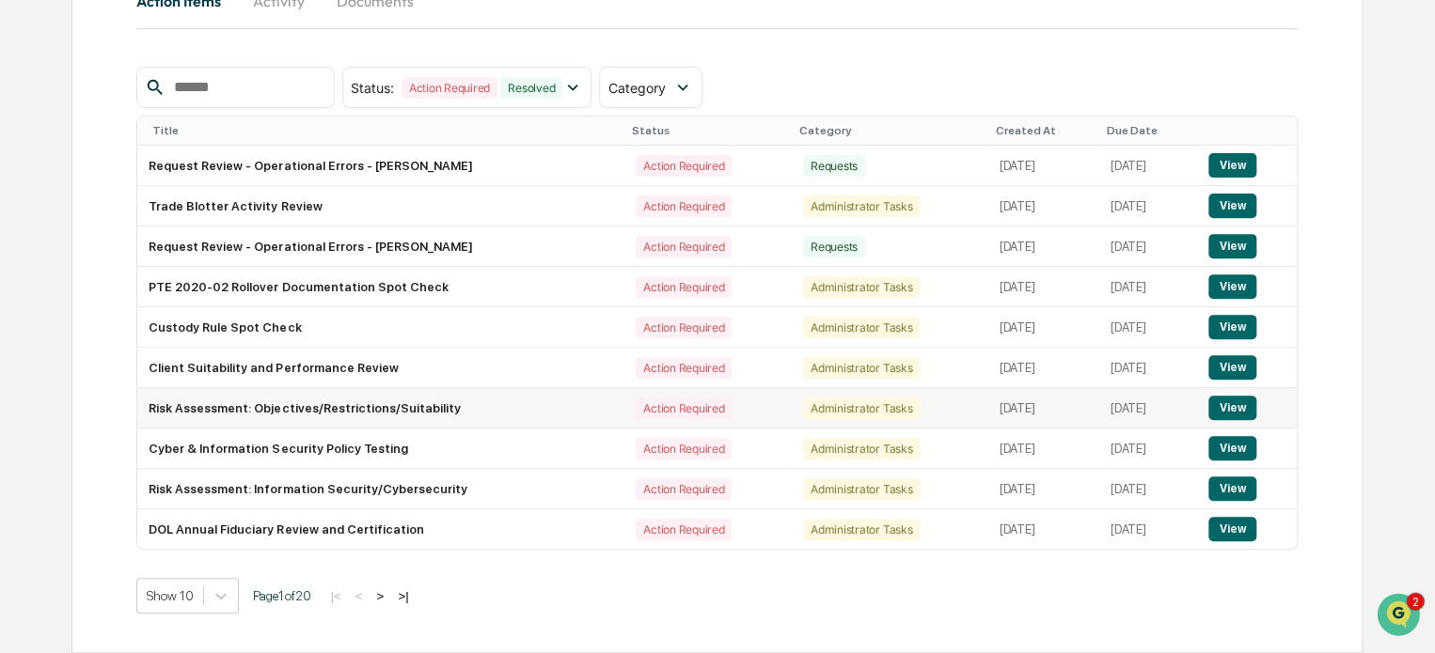
click at [1232, 410] on button "View" at bounding box center [1232, 408] width 48 height 24
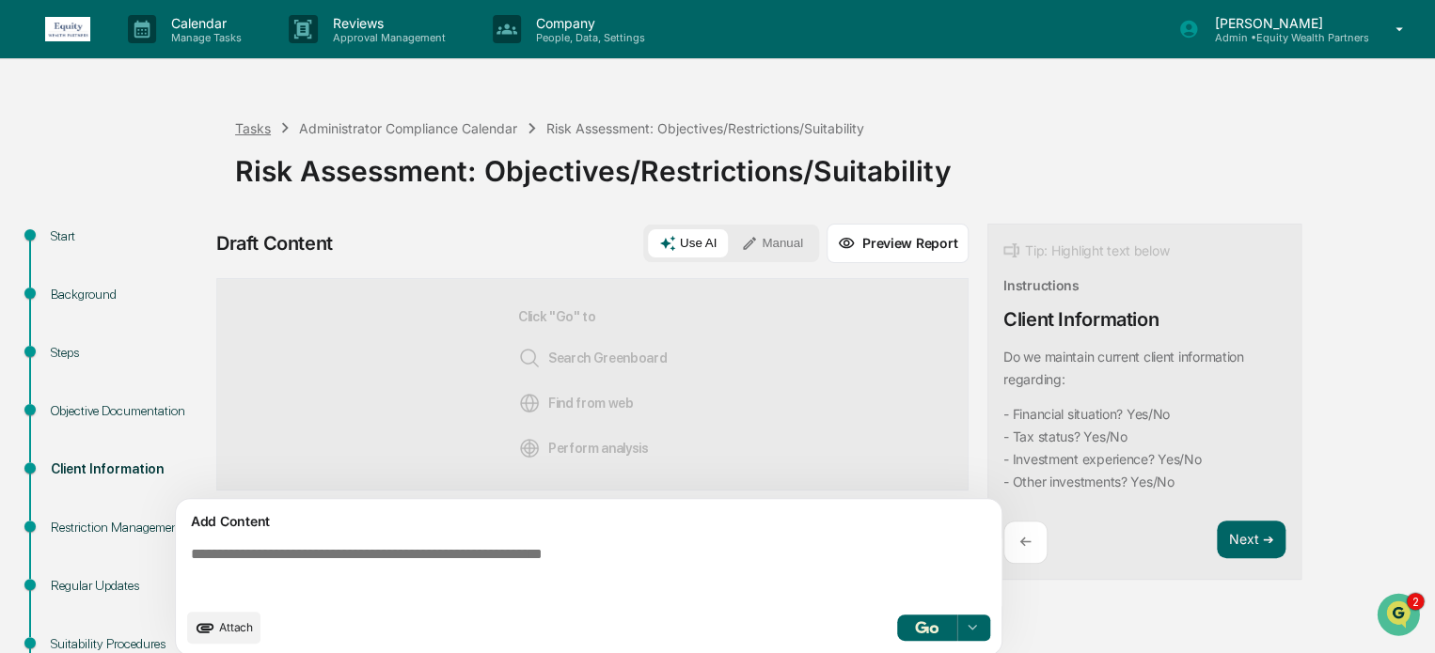
click at [259, 131] on div "Tasks" at bounding box center [253, 128] width 36 height 16
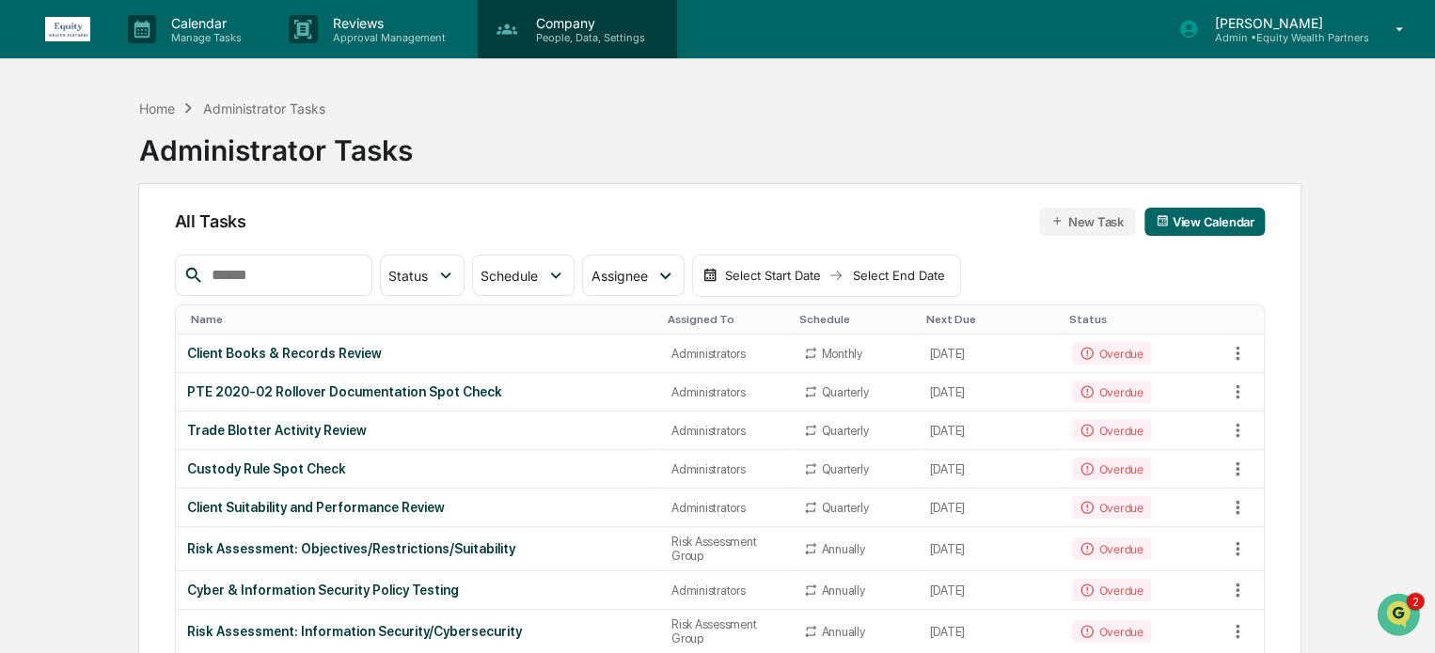
click at [564, 32] on p "People, Data, Settings" at bounding box center [587, 37] width 133 height 13
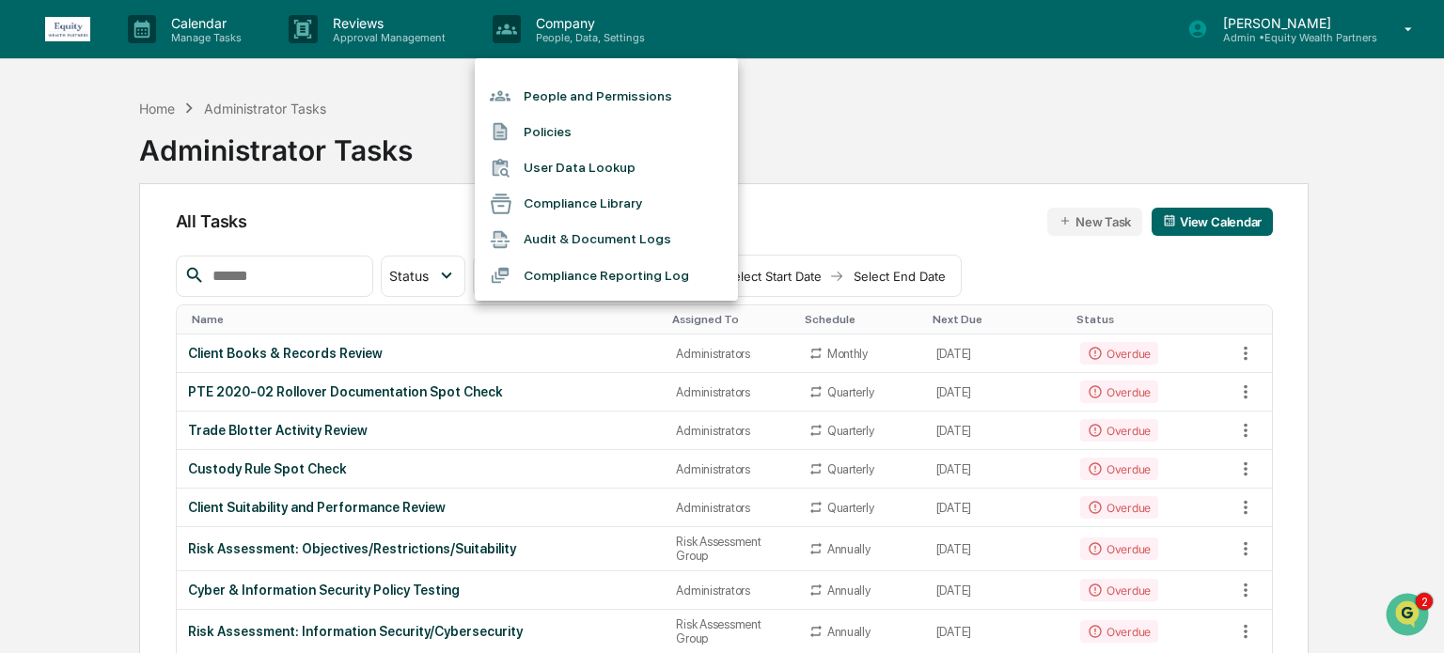
click at [1316, 29] on div at bounding box center [722, 326] width 1444 height 653
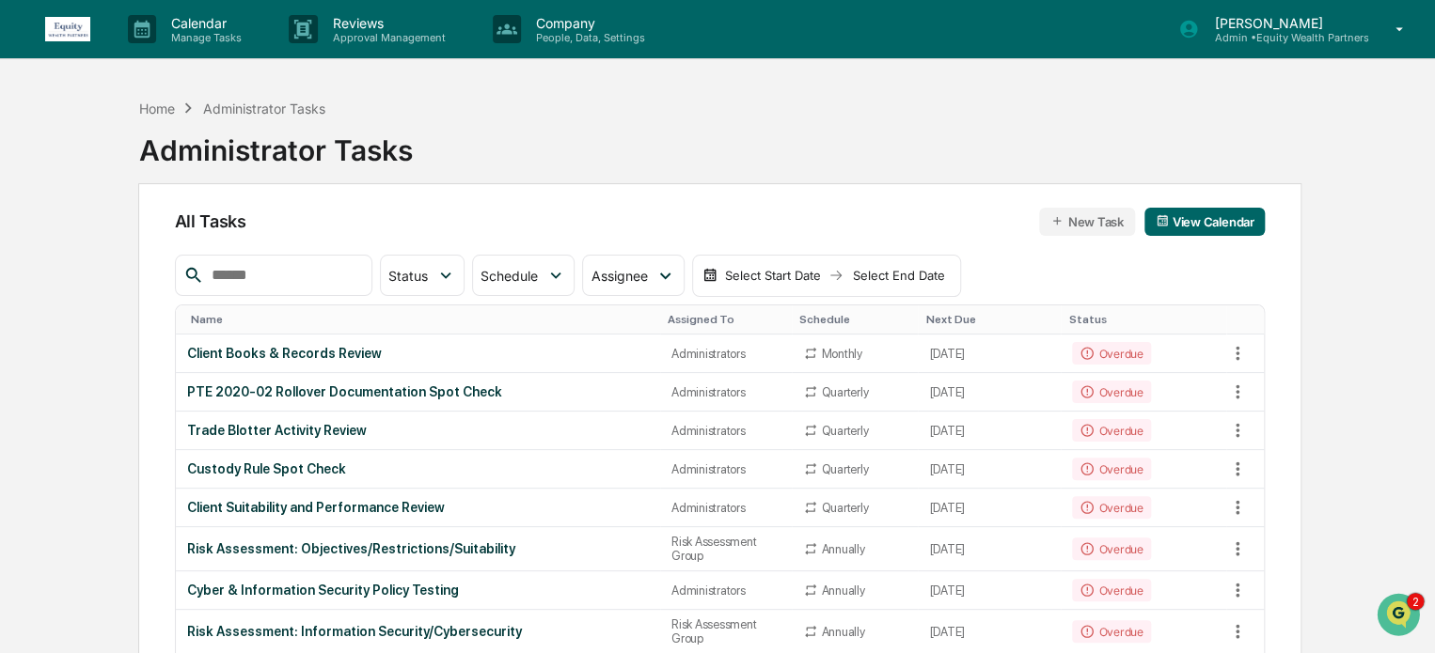
click at [1312, 36] on p "Admin • Equity Wealth Partners" at bounding box center [1283, 37] width 169 height 13
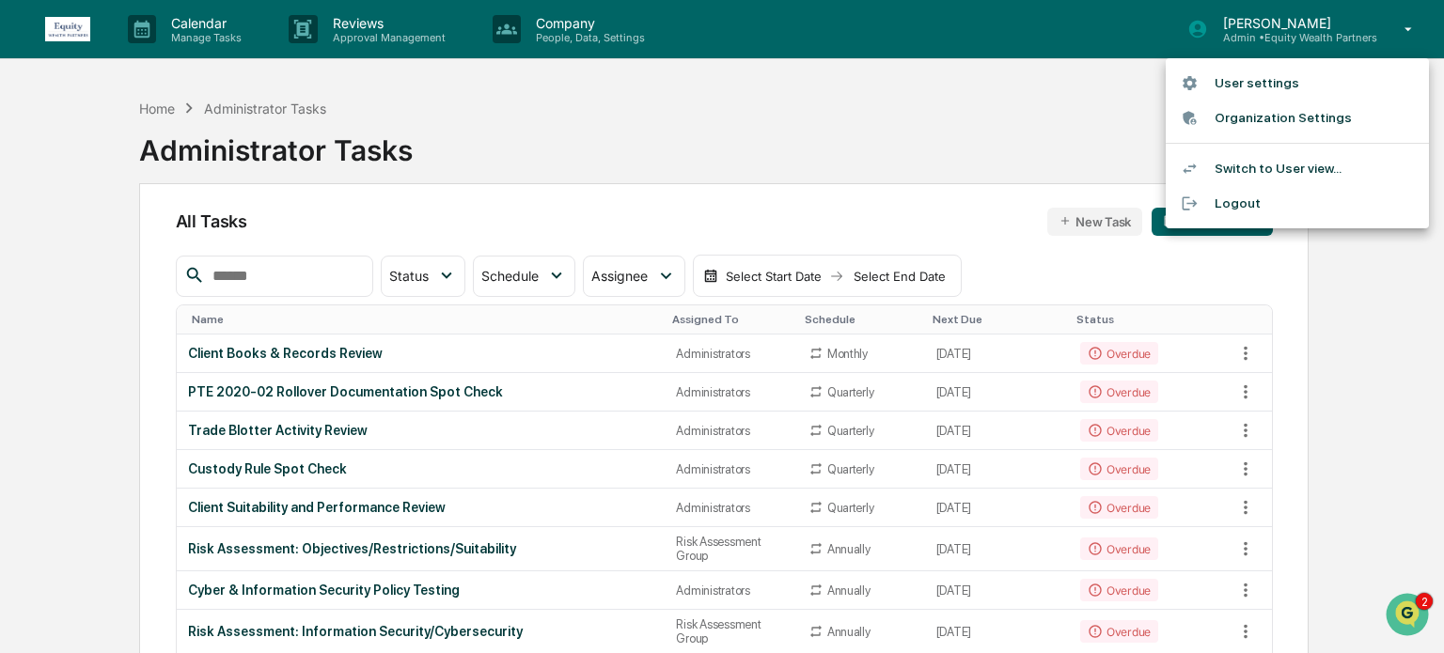
drag, startPoint x: 612, startPoint y: 123, endPoint x: 583, endPoint y: 123, distance: 29.1
click at [611, 123] on div at bounding box center [722, 326] width 1444 height 653
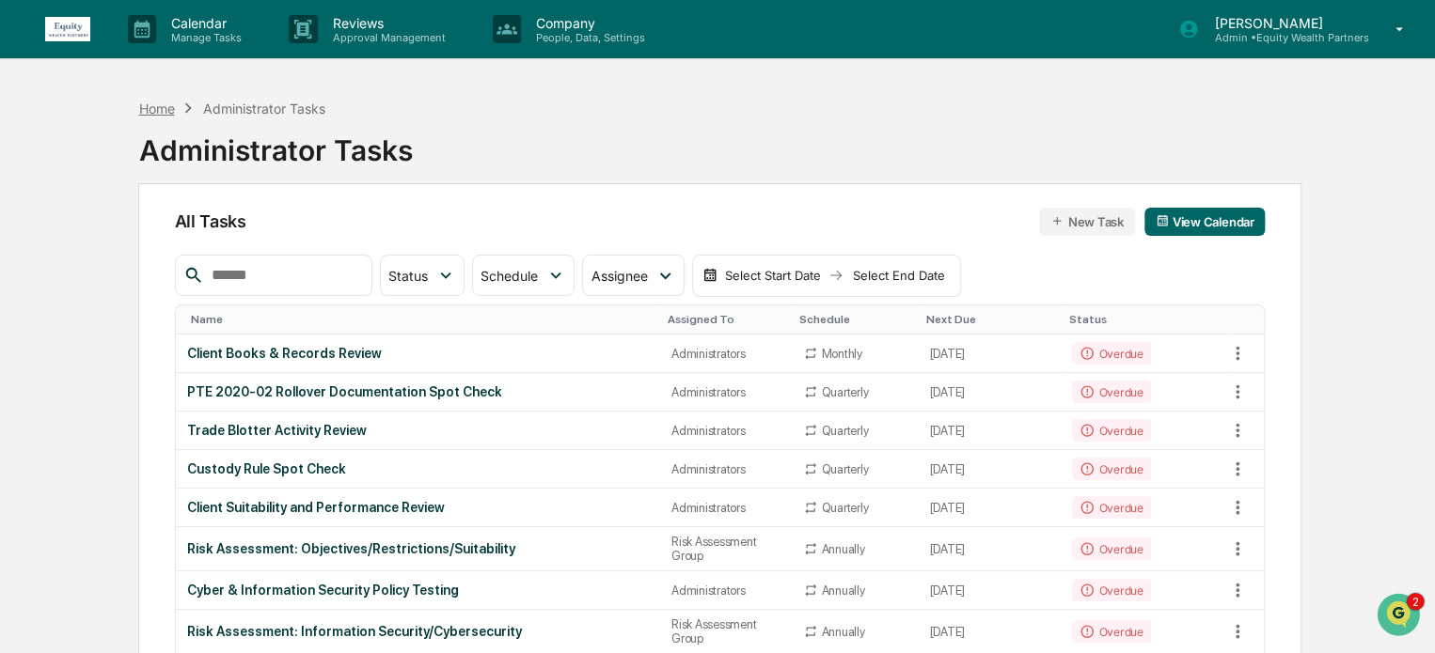
click at [165, 108] on div "Home" at bounding box center [156, 109] width 36 height 16
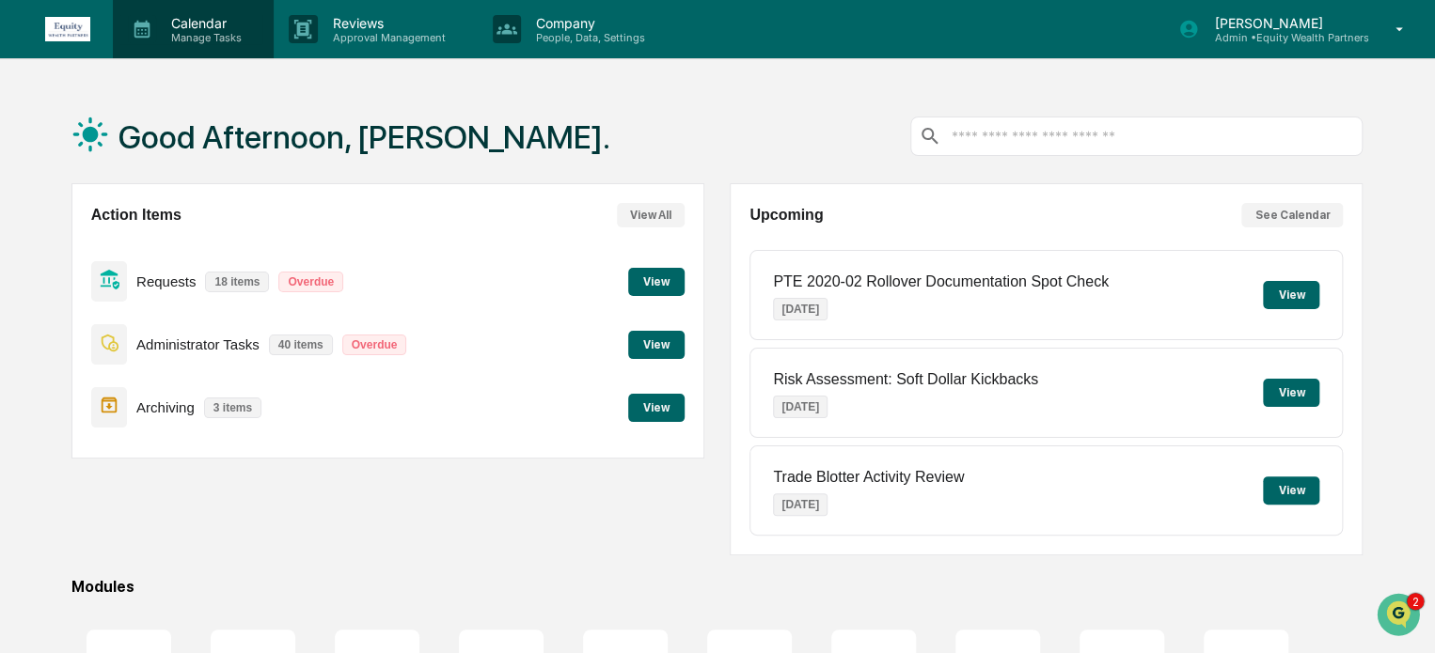
click at [202, 23] on p "Calendar" at bounding box center [203, 23] width 95 height 16
